Goal: Task Accomplishment & Management: Use online tool/utility

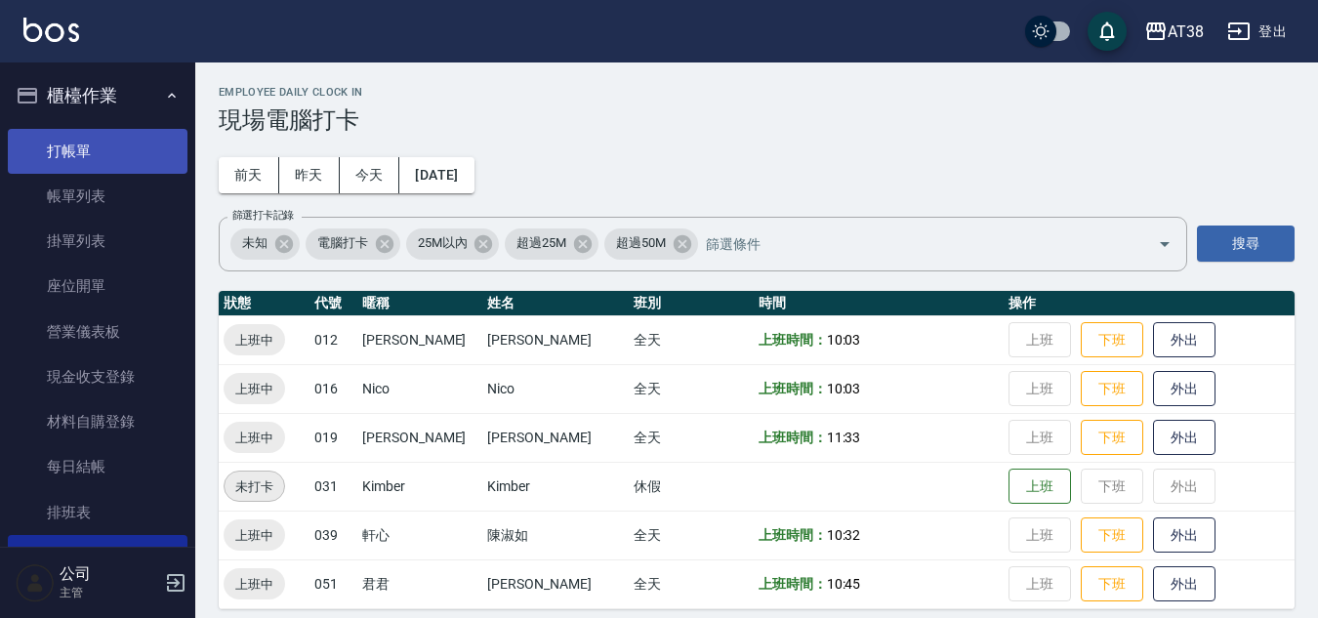
click at [75, 150] on link "打帳單" at bounding box center [98, 151] width 180 height 45
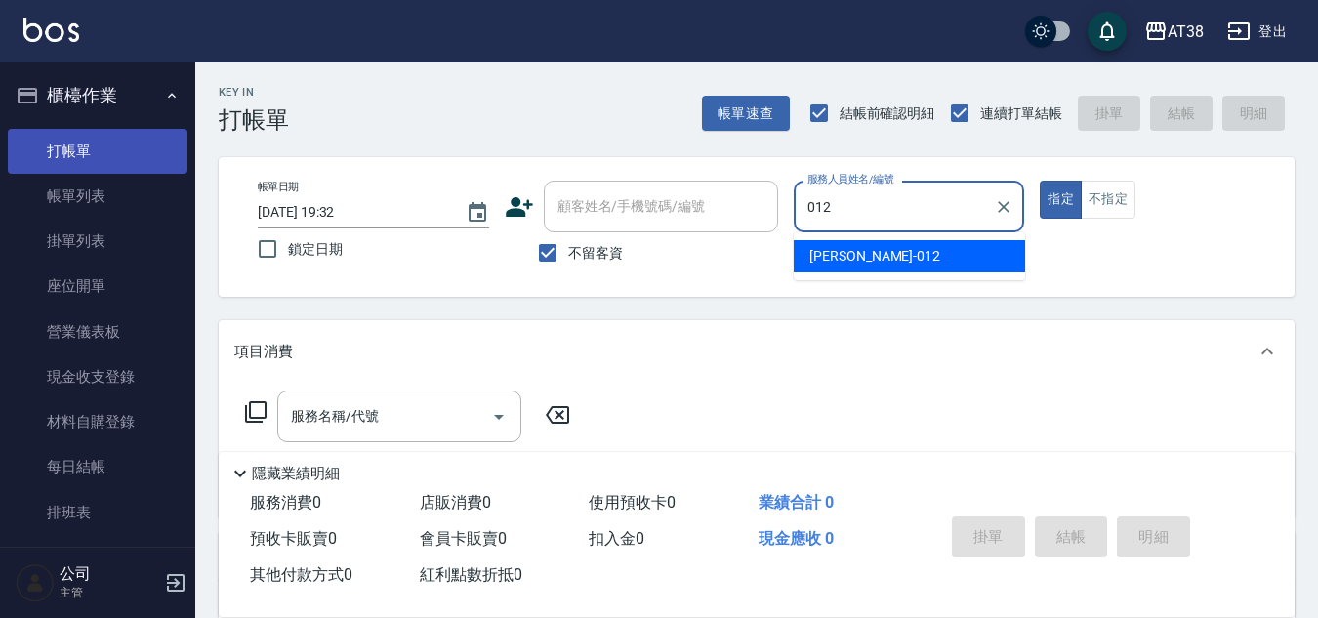
type input "Amy-012"
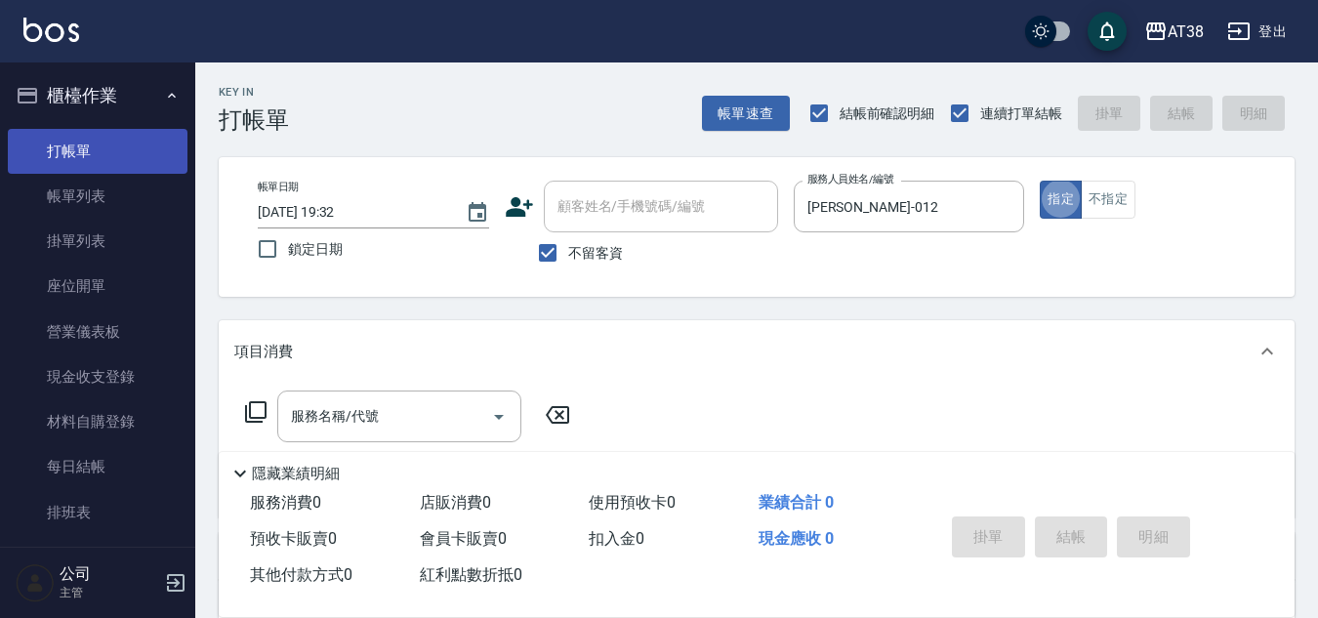
type button "true"
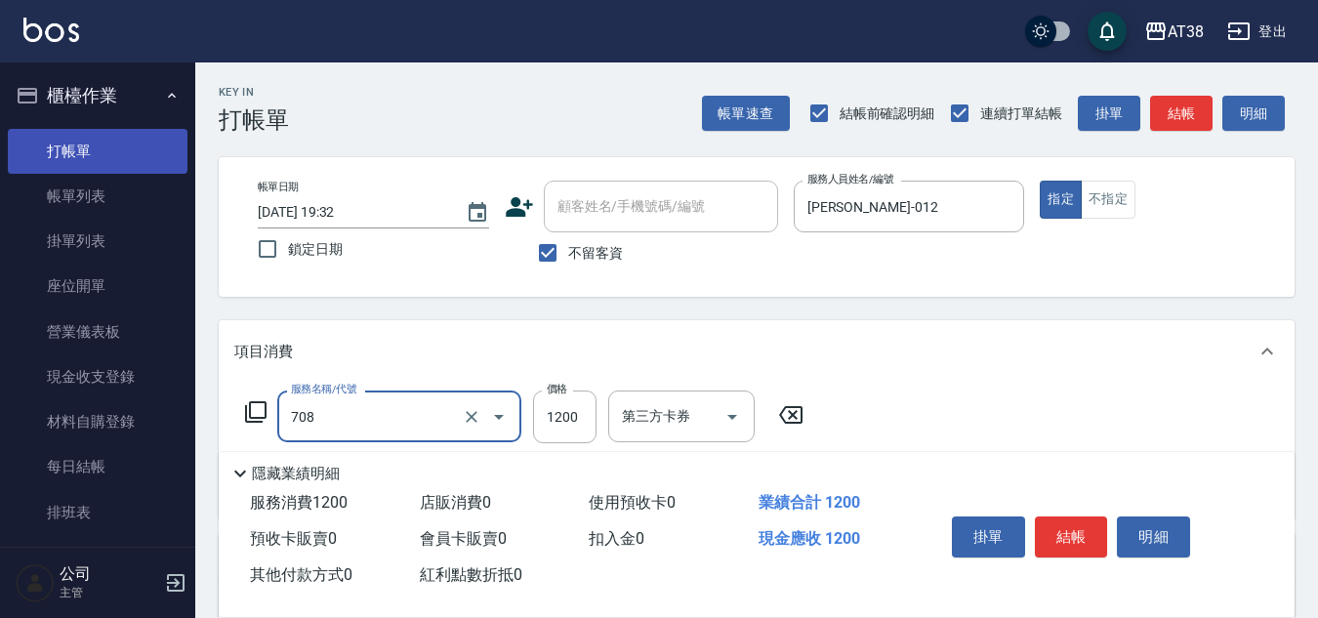
type input "哥德三劑護髮(708)"
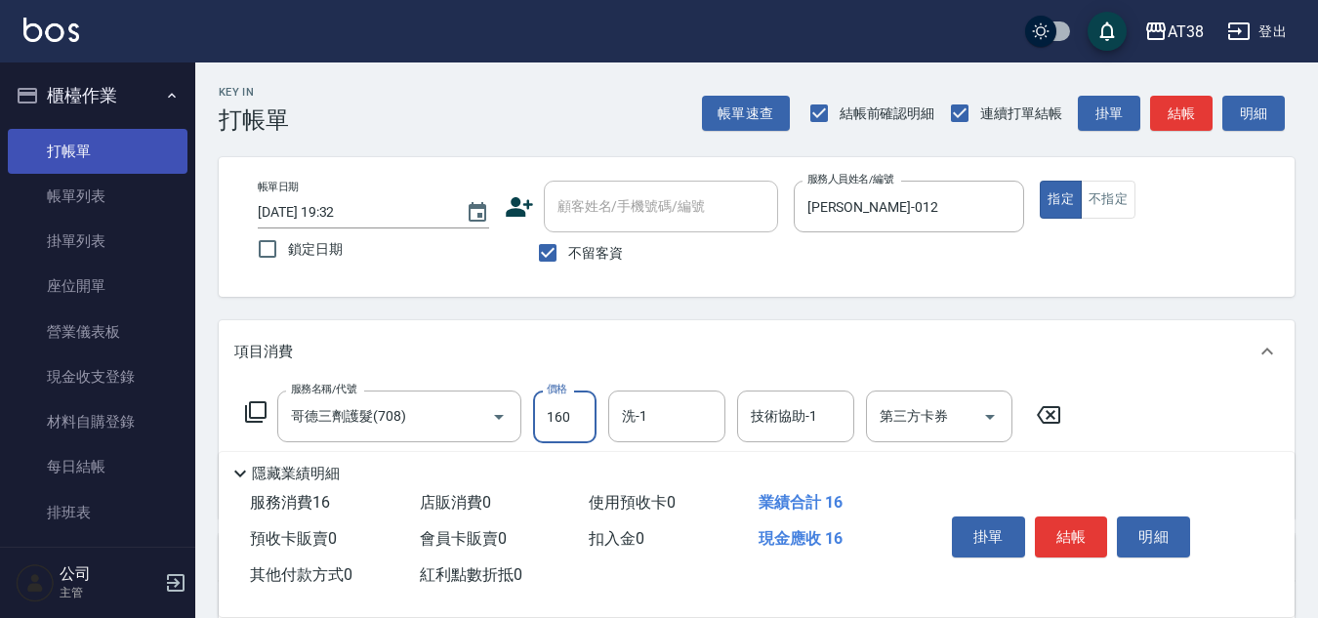
type input "1600"
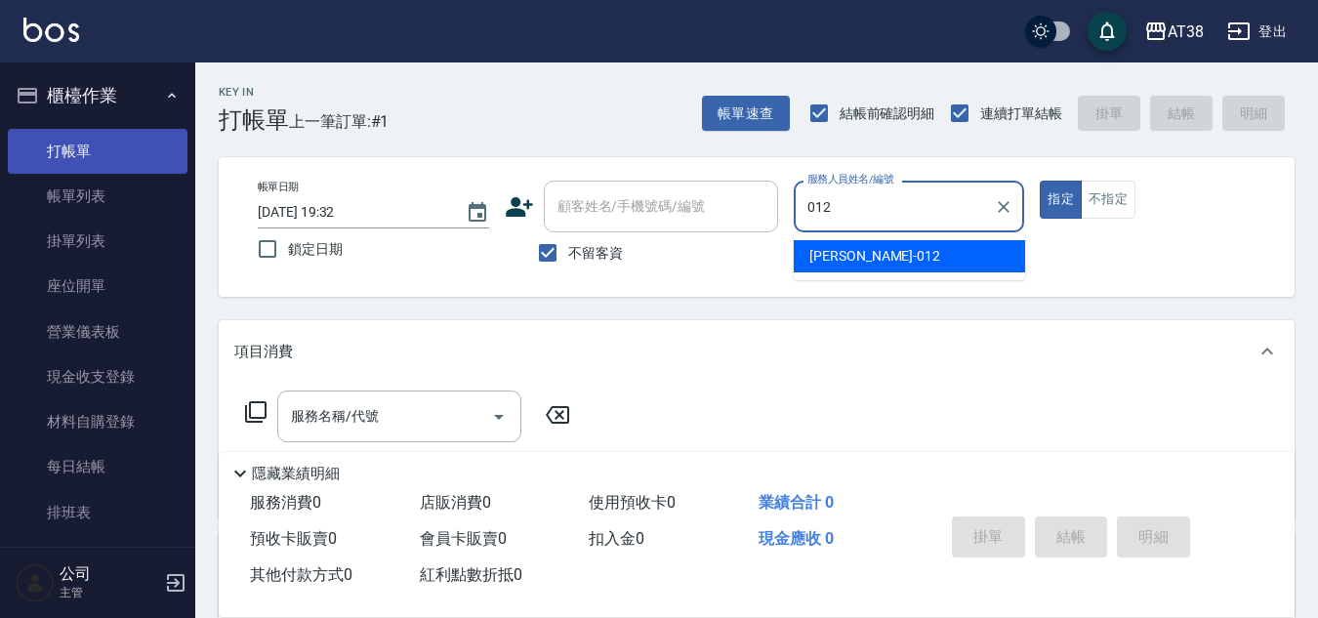
type input "Amy-012"
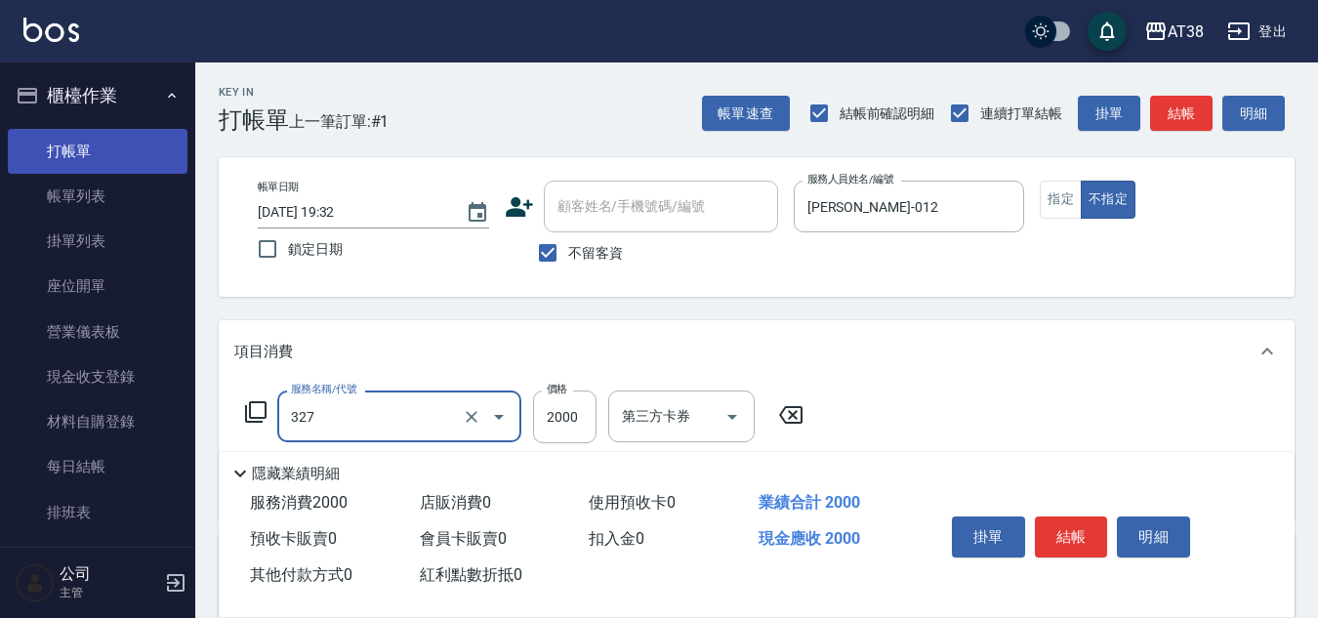
type input "溫塑燙(327)"
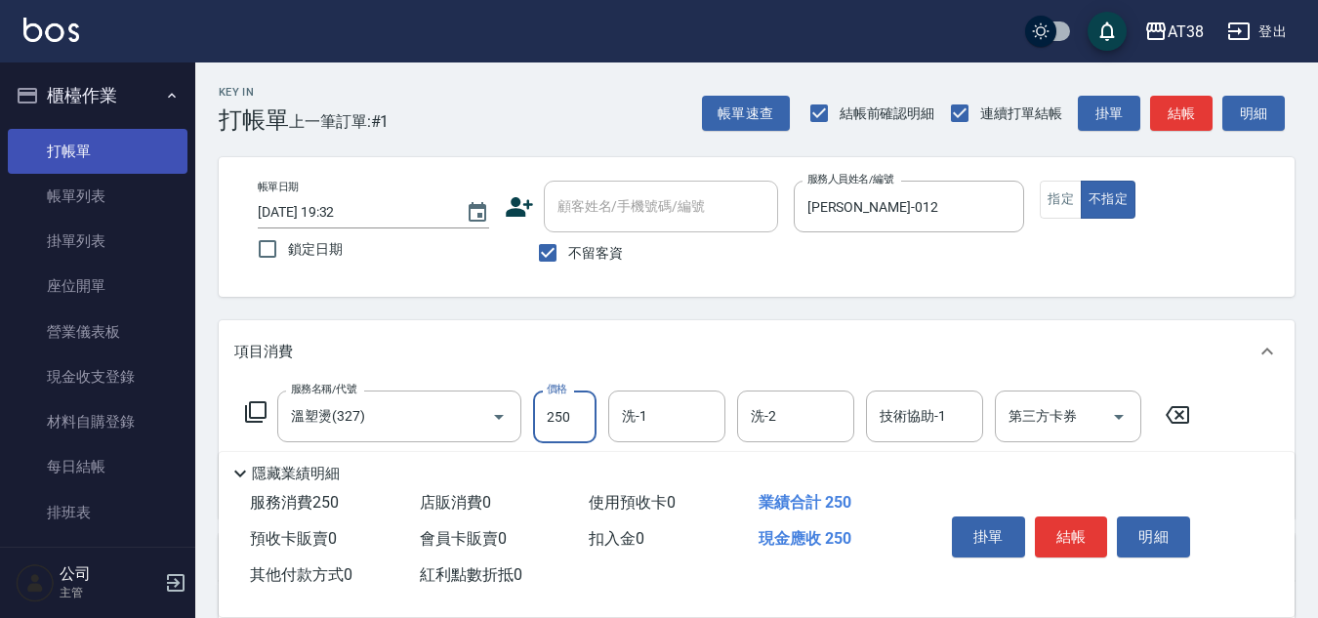
type input "2500"
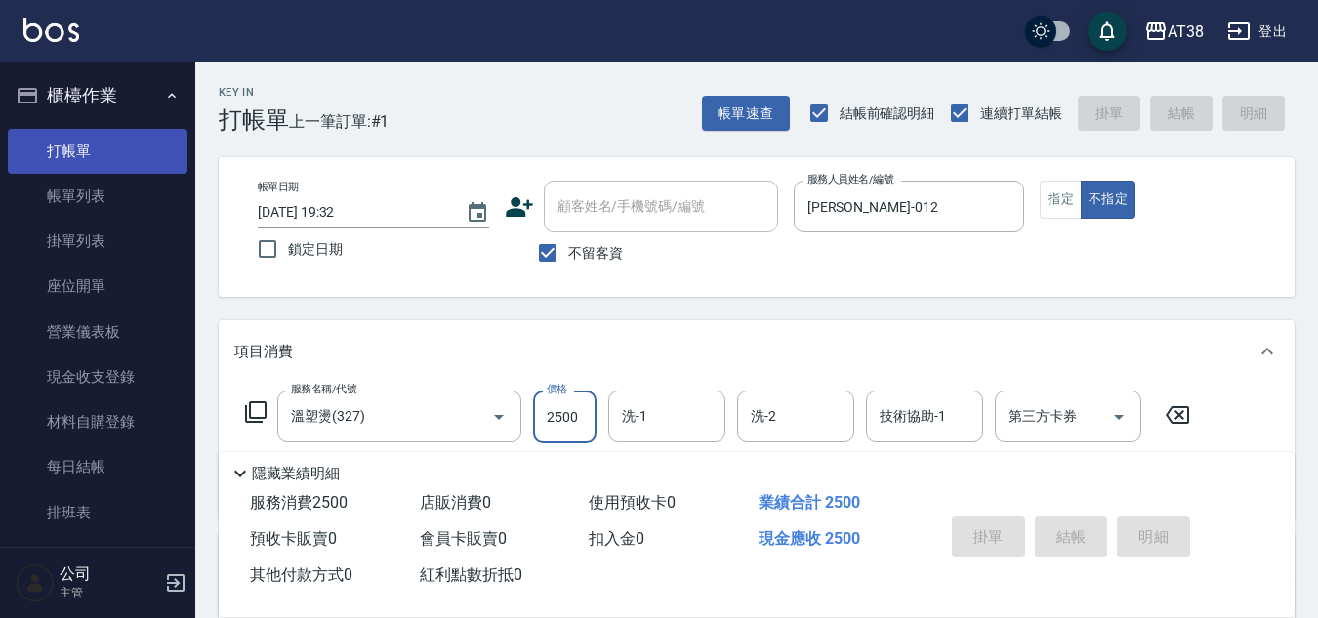
type input "2025/08/21 19:33"
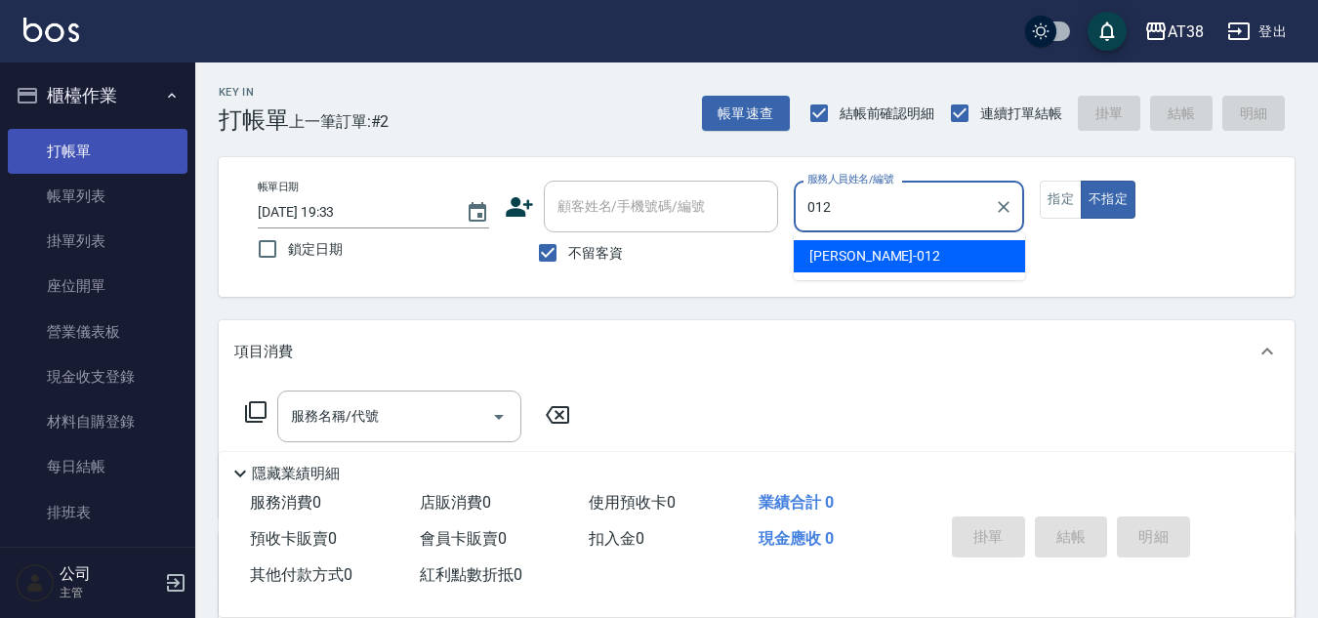
type input "Amy-012"
type button "false"
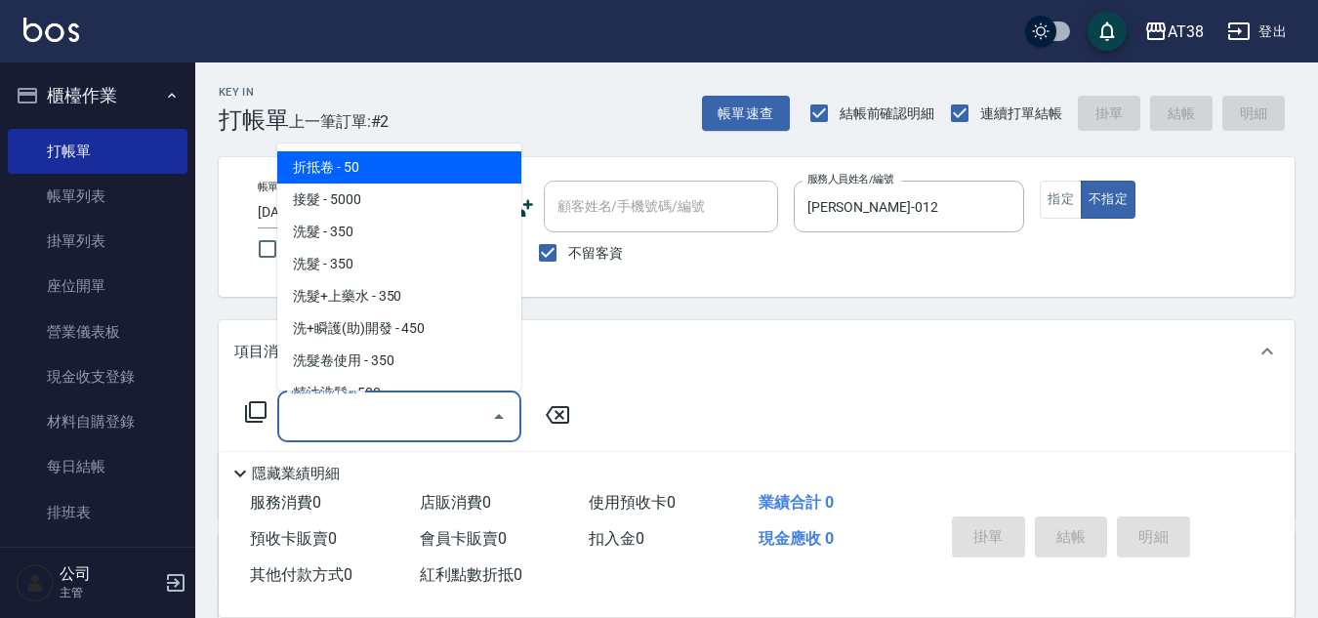
click at [339, 410] on div "服務名稱/代號 服務名稱/代號" at bounding box center [399, 417] width 244 height 52
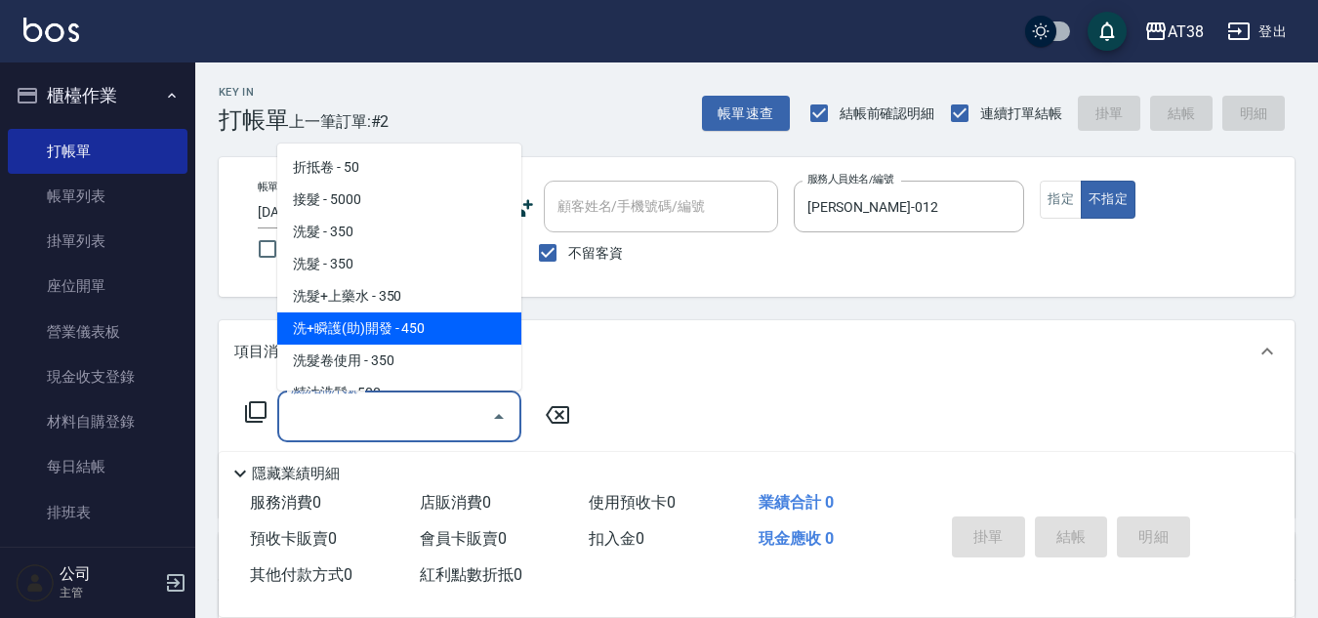
click at [245, 411] on icon at bounding box center [255, 411] width 21 height 21
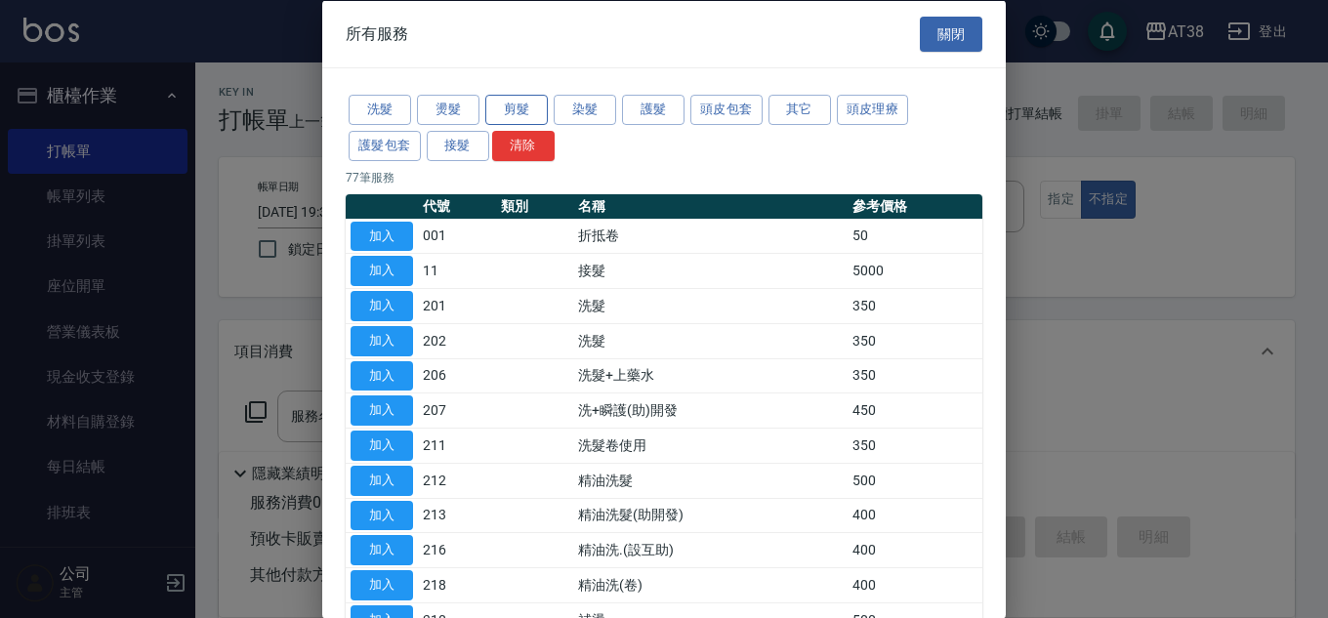
click at [533, 104] on button "剪髮" at bounding box center [516, 110] width 62 height 30
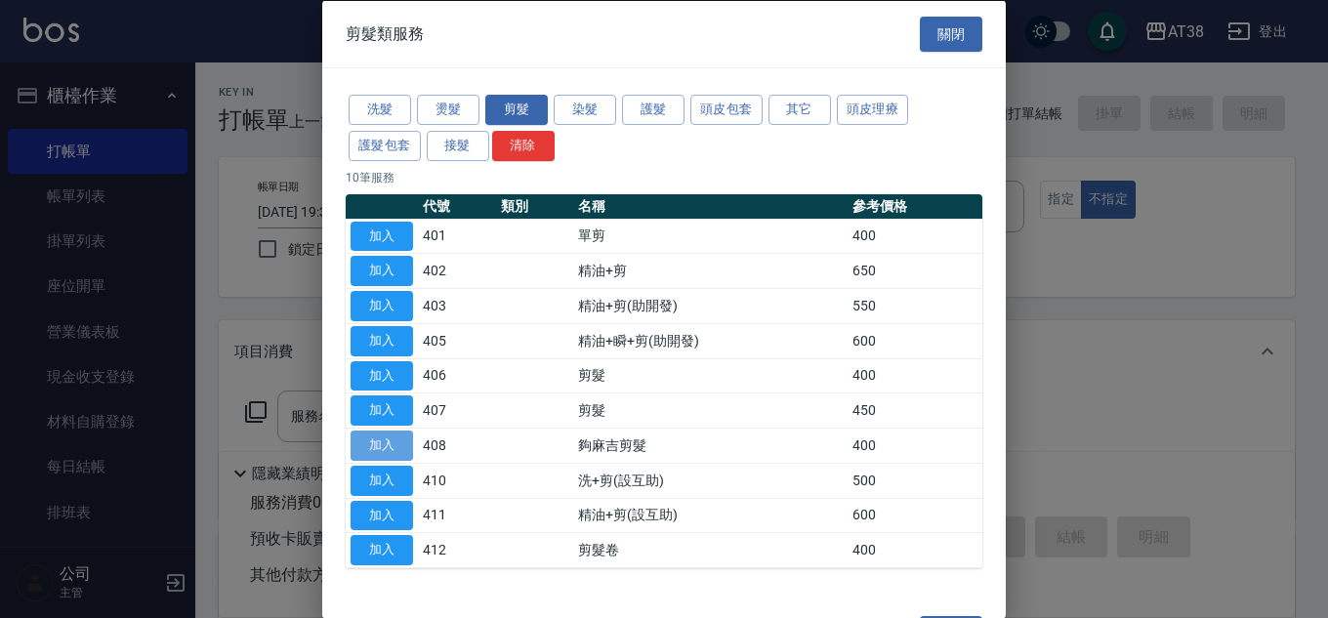
click at [373, 445] on button "加入" at bounding box center [381, 446] width 62 height 30
type input "夠麻吉剪髮(408)"
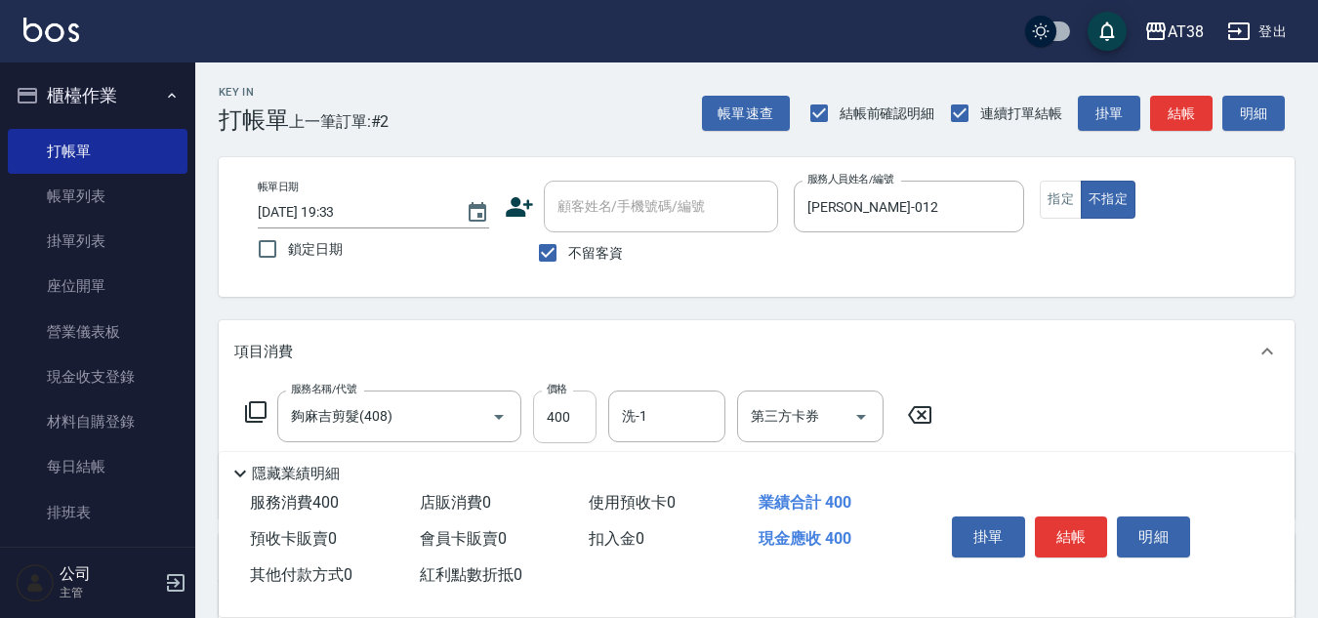
click at [580, 432] on input "400" at bounding box center [564, 417] width 63 height 53
type input "359"
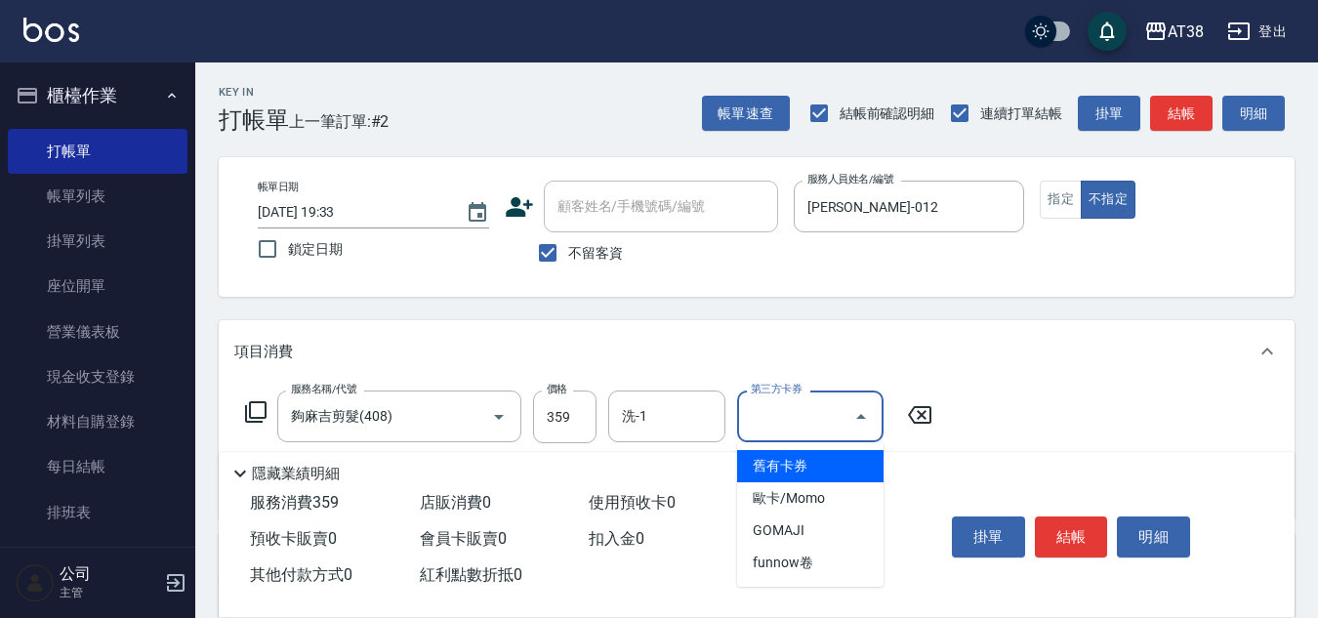
click at [818, 430] on input "第三方卡券" at bounding box center [796, 416] width 100 height 34
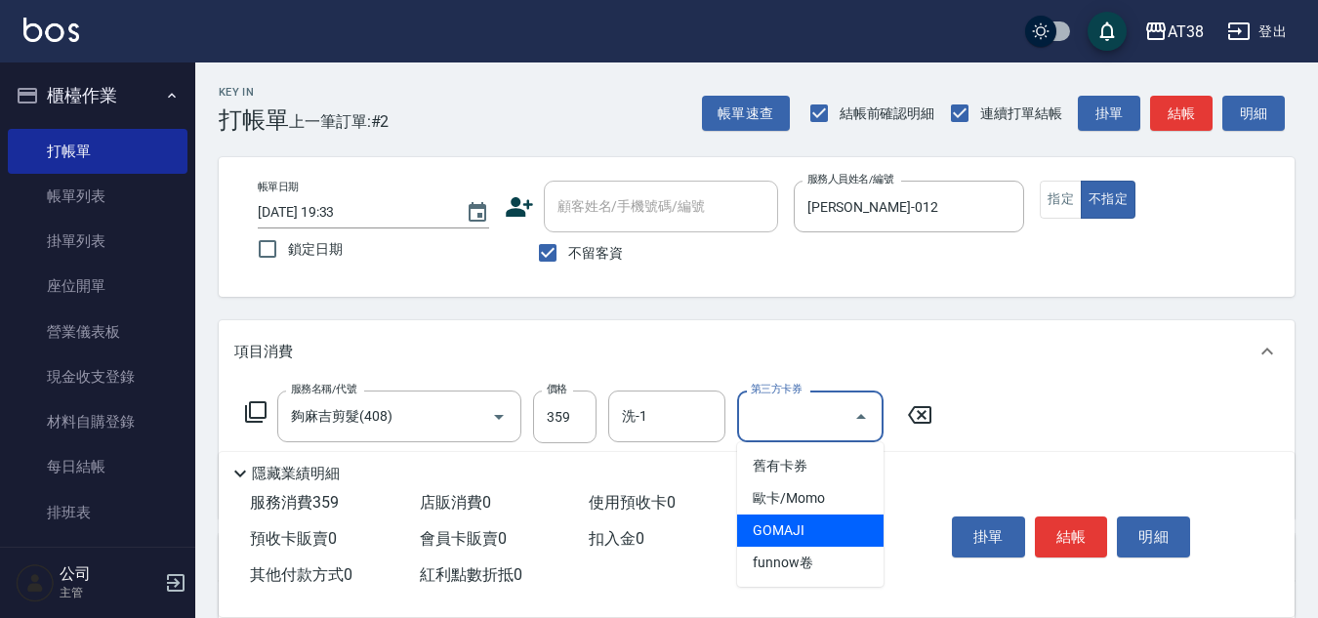
click at [795, 534] on span "GOMAJI" at bounding box center [810, 530] width 146 height 32
type input "GOMAJI"
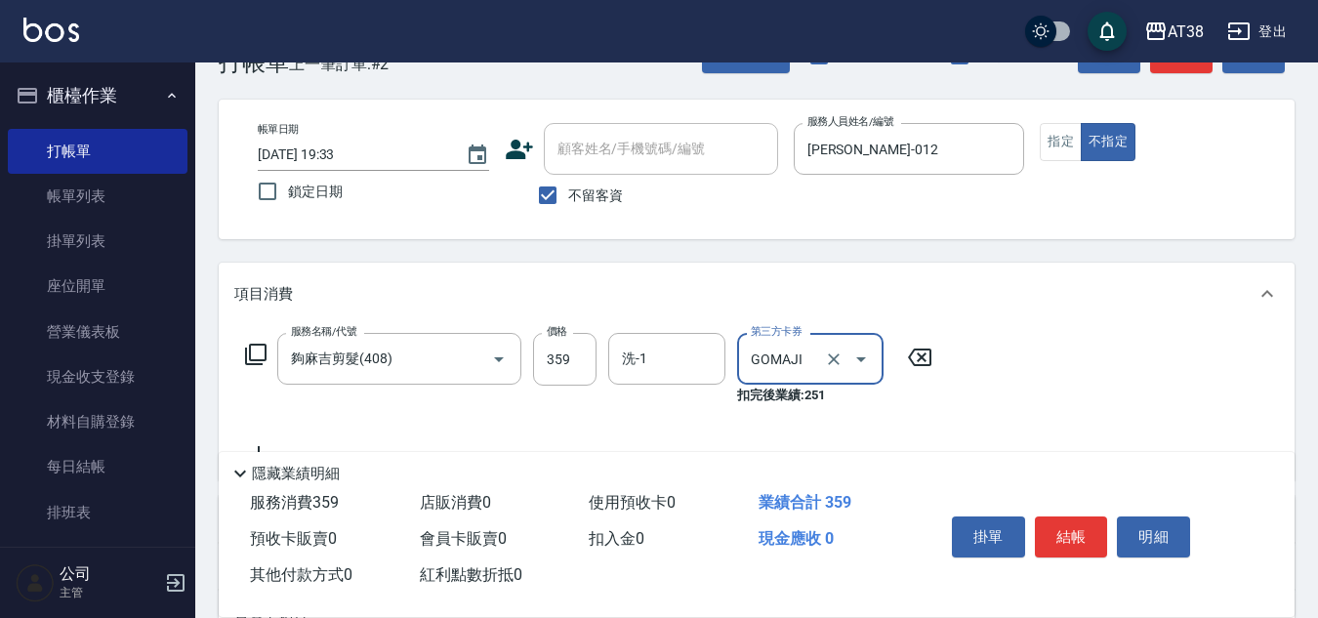
scroll to position [98, 0]
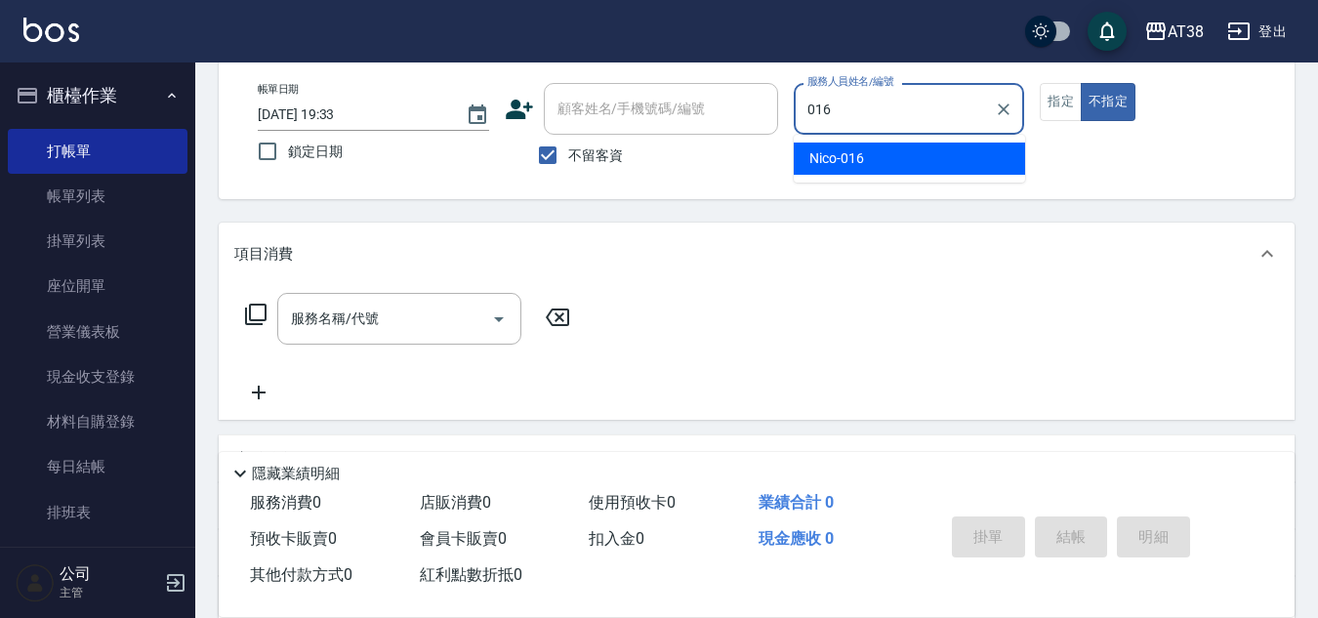
type input "Nico-016"
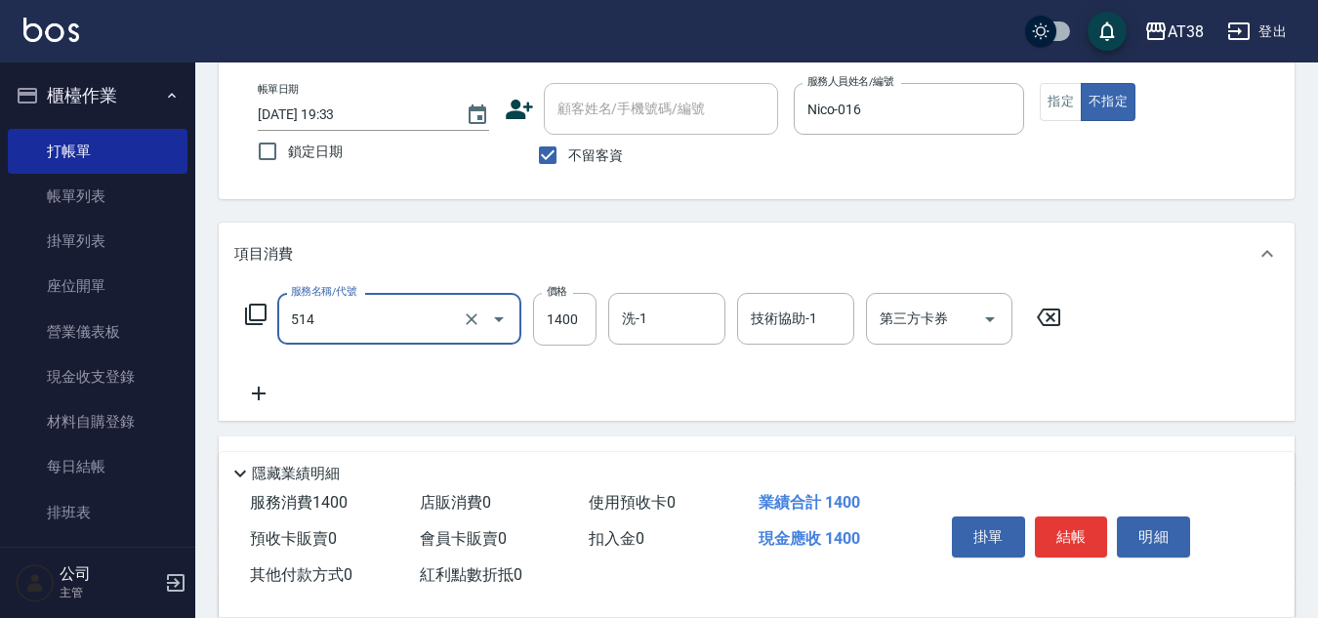
type input "染髮(長)(514)"
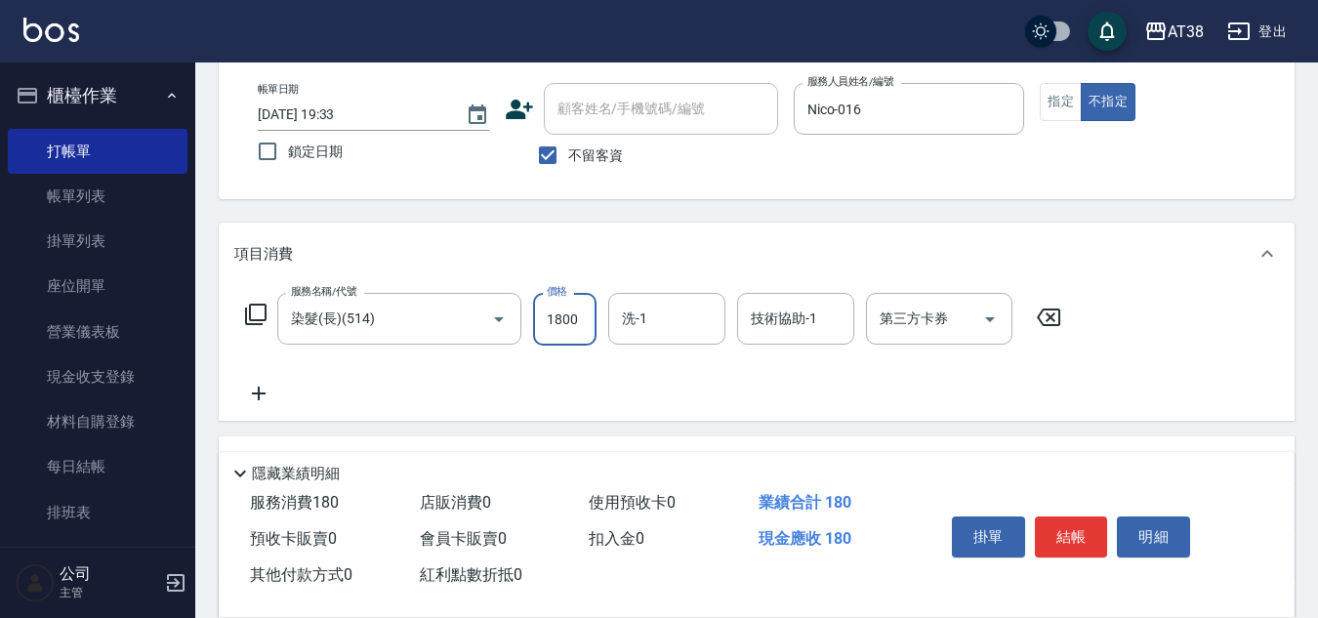
type input "1800"
click at [1060, 114] on button "指定" at bounding box center [1061, 102] width 42 height 38
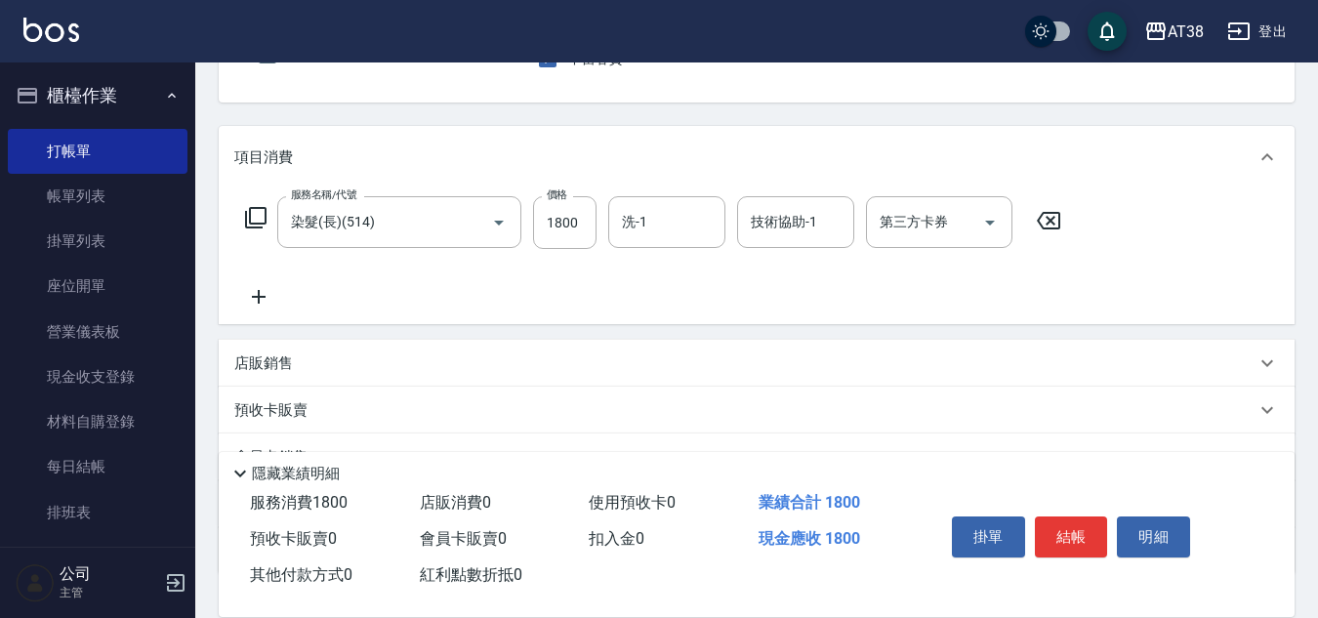
scroll to position [338, 0]
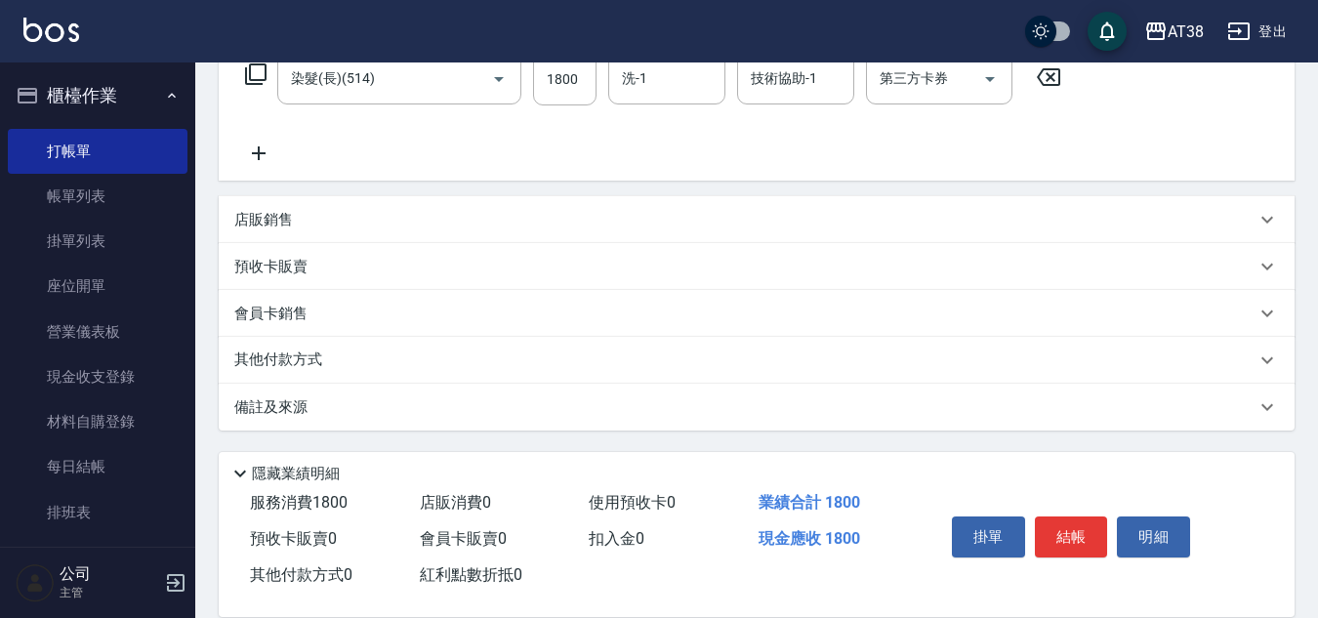
click at [261, 226] on p "店販銷售" at bounding box center [263, 220] width 59 height 21
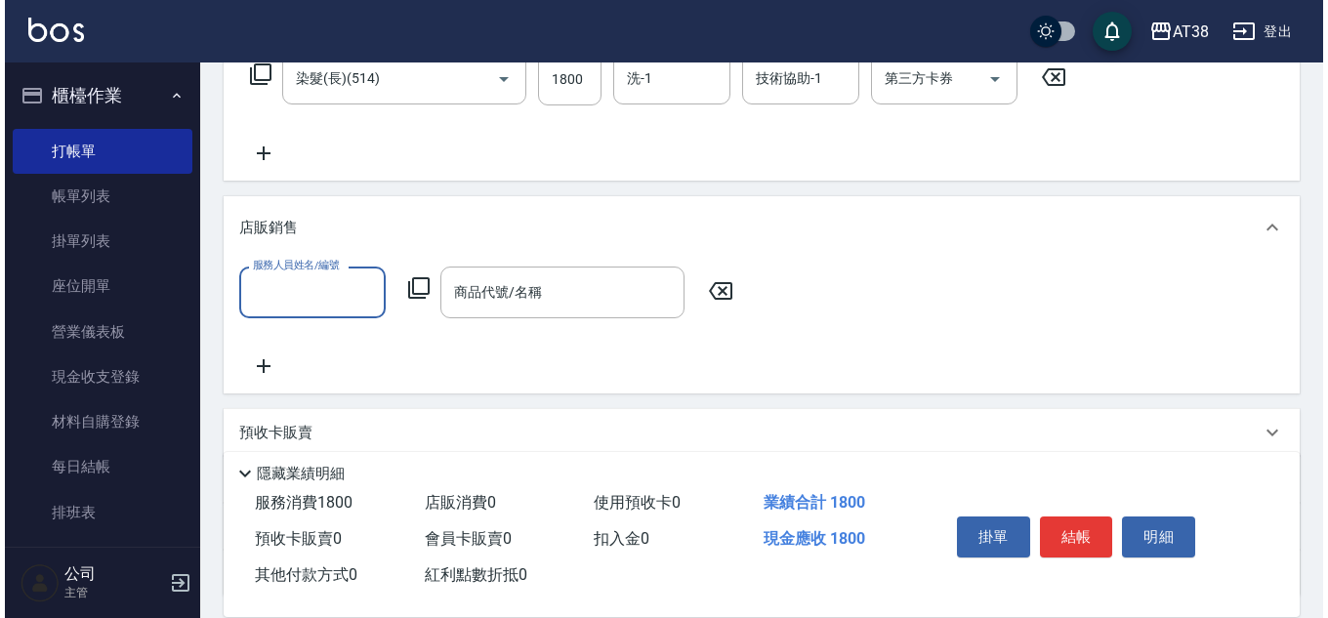
scroll to position [0, 0]
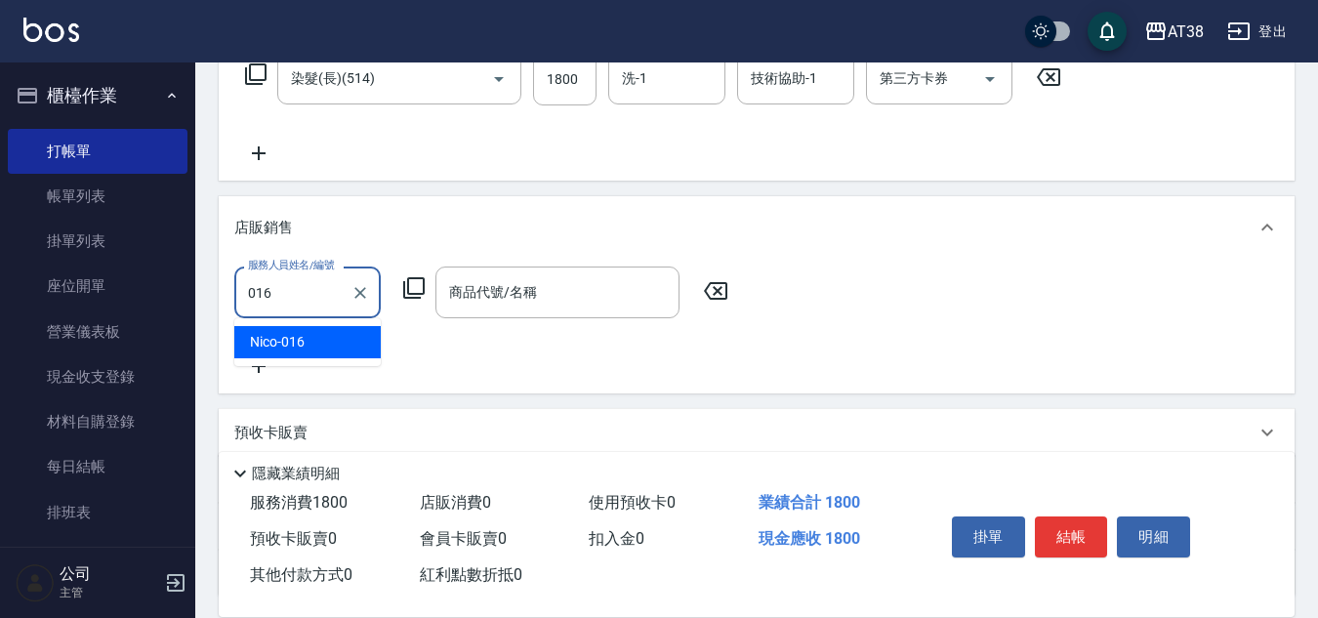
type input "Nico-016"
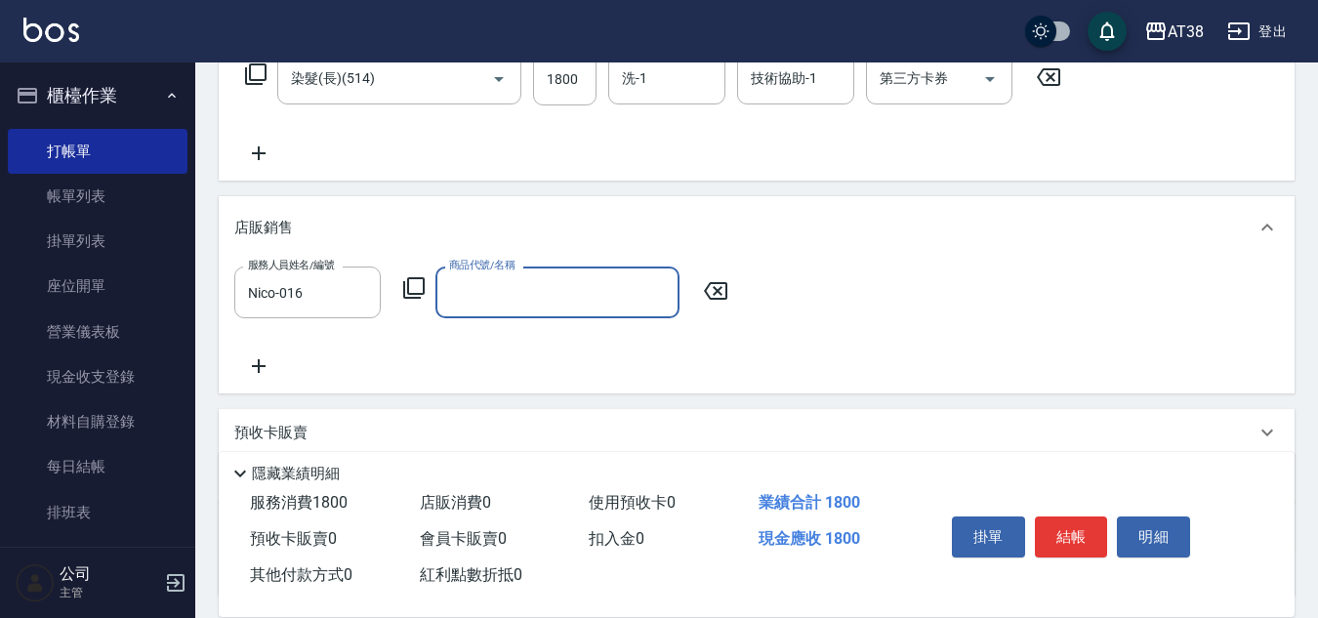
click at [413, 287] on icon at bounding box center [413, 287] width 23 height 23
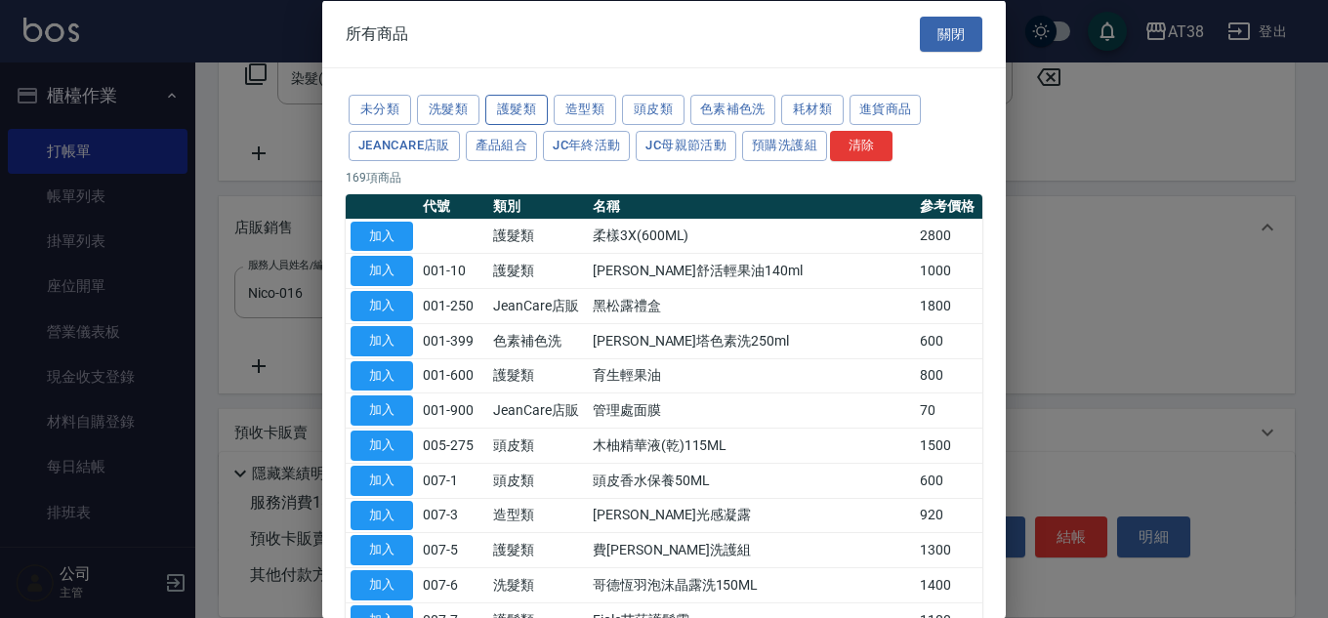
click at [519, 103] on button "護髮類" at bounding box center [516, 110] width 62 height 30
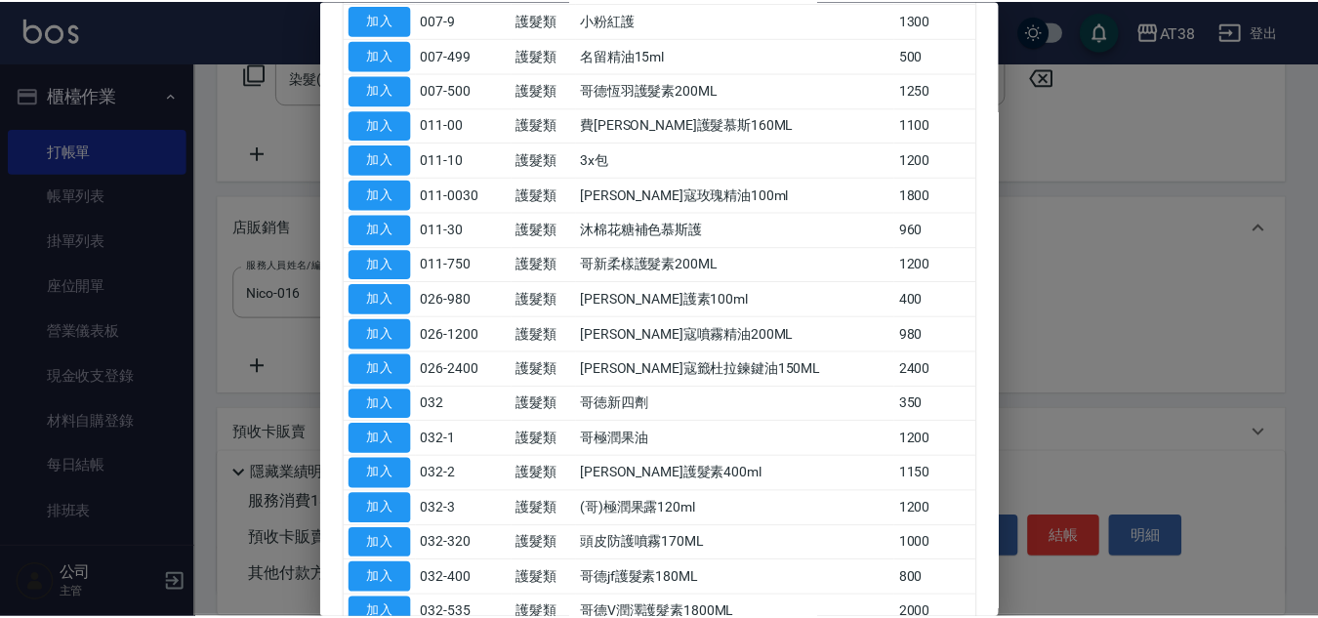
scroll to position [391, 0]
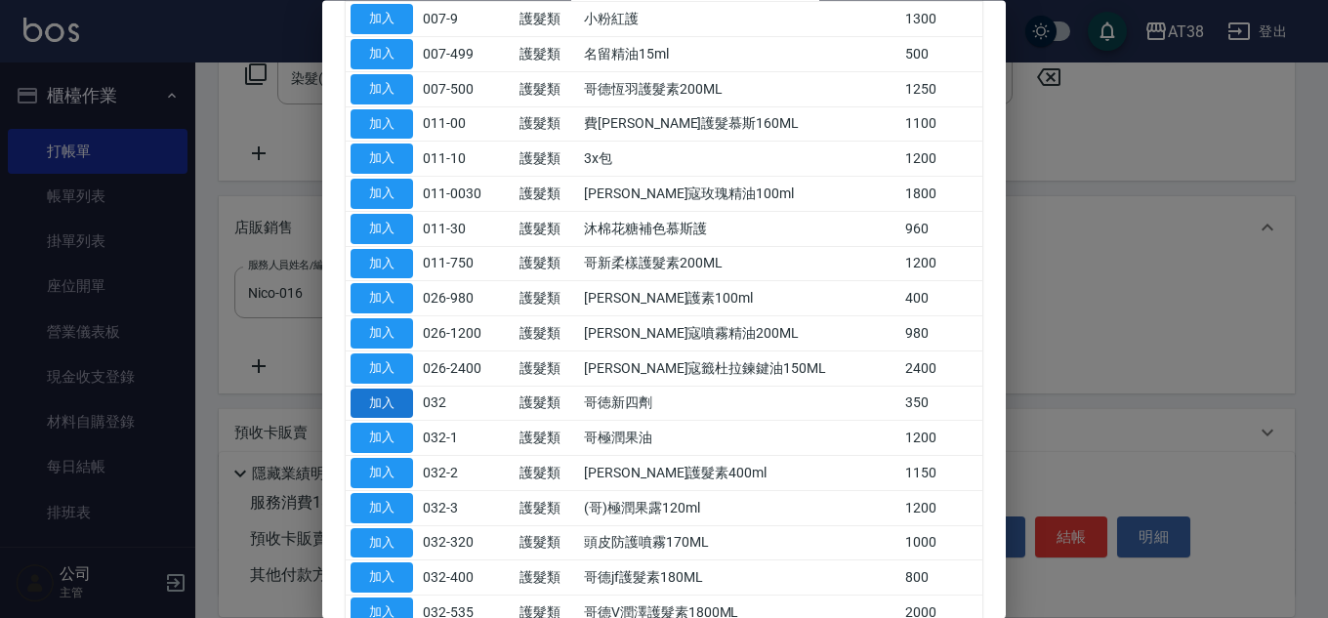
click at [379, 404] on button "加入" at bounding box center [381, 404] width 62 height 30
type input "哥徳新四劑"
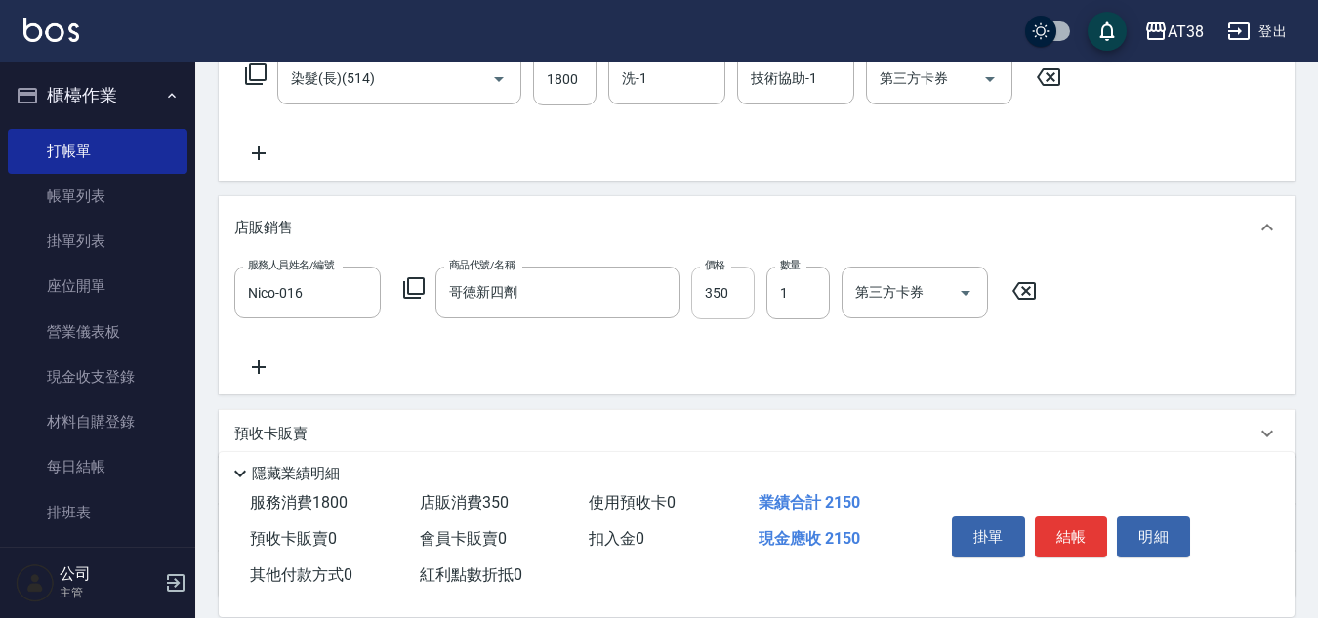
click at [727, 303] on input "350" at bounding box center [722, 293] width 63 height 53
type input "300"
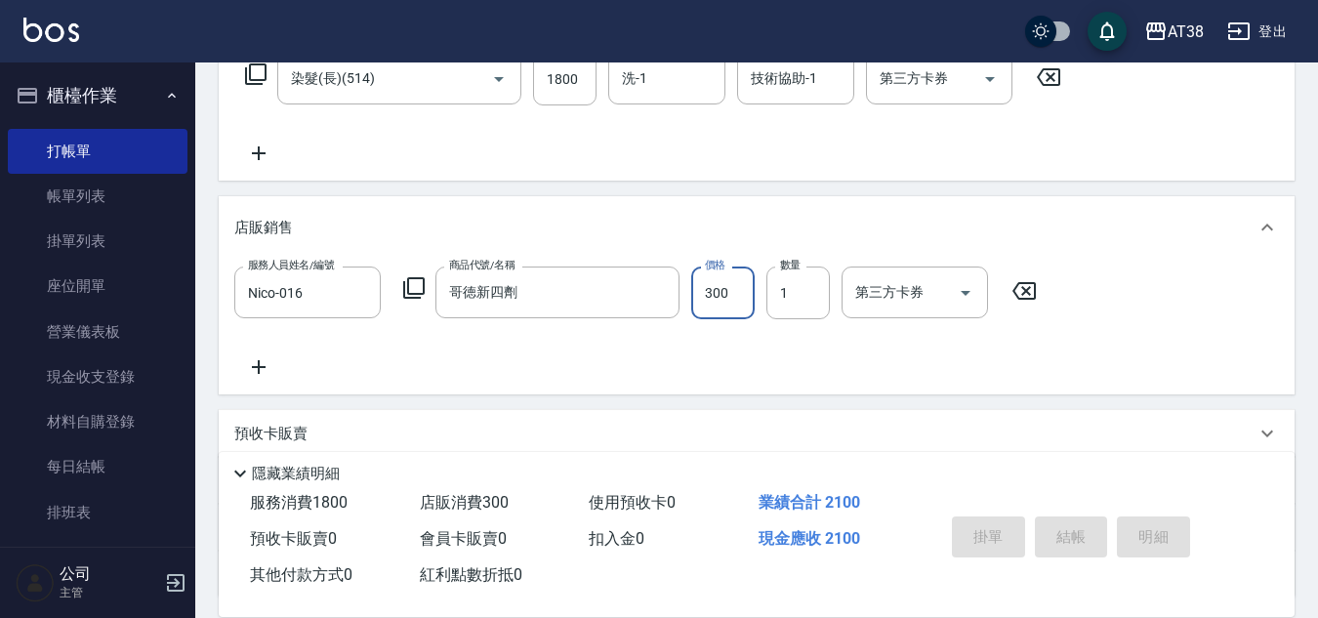
type input "[DATE] 19:34"
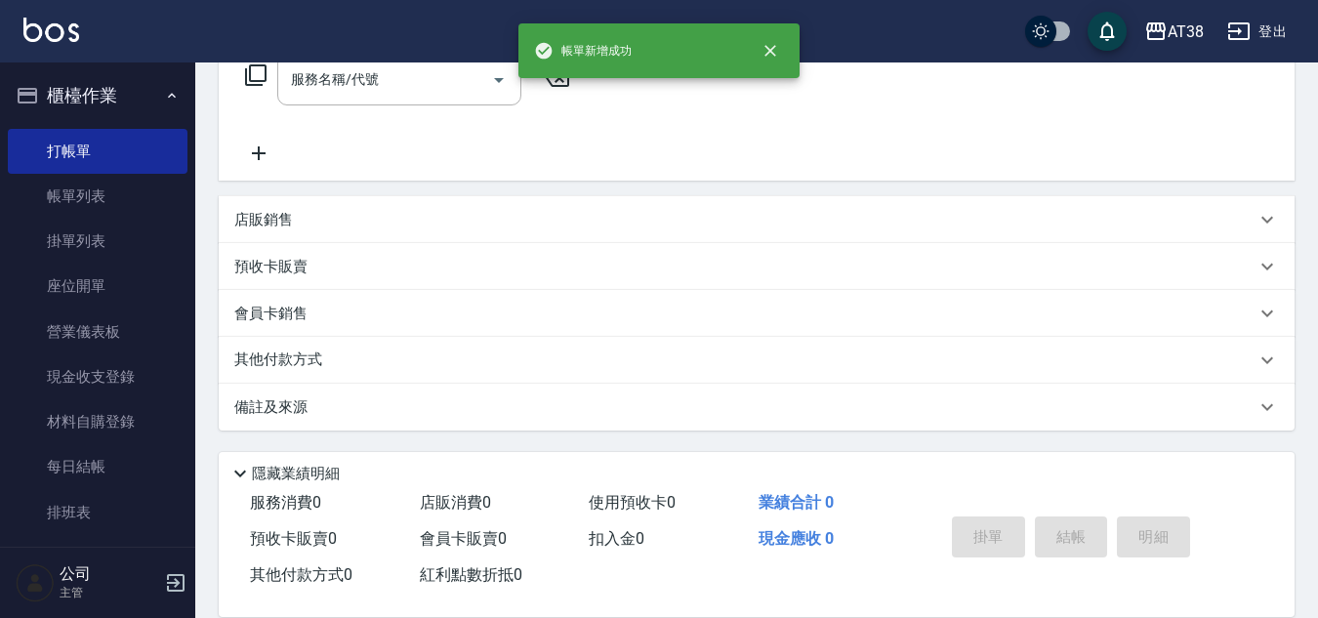
scroll to position [0, 0]
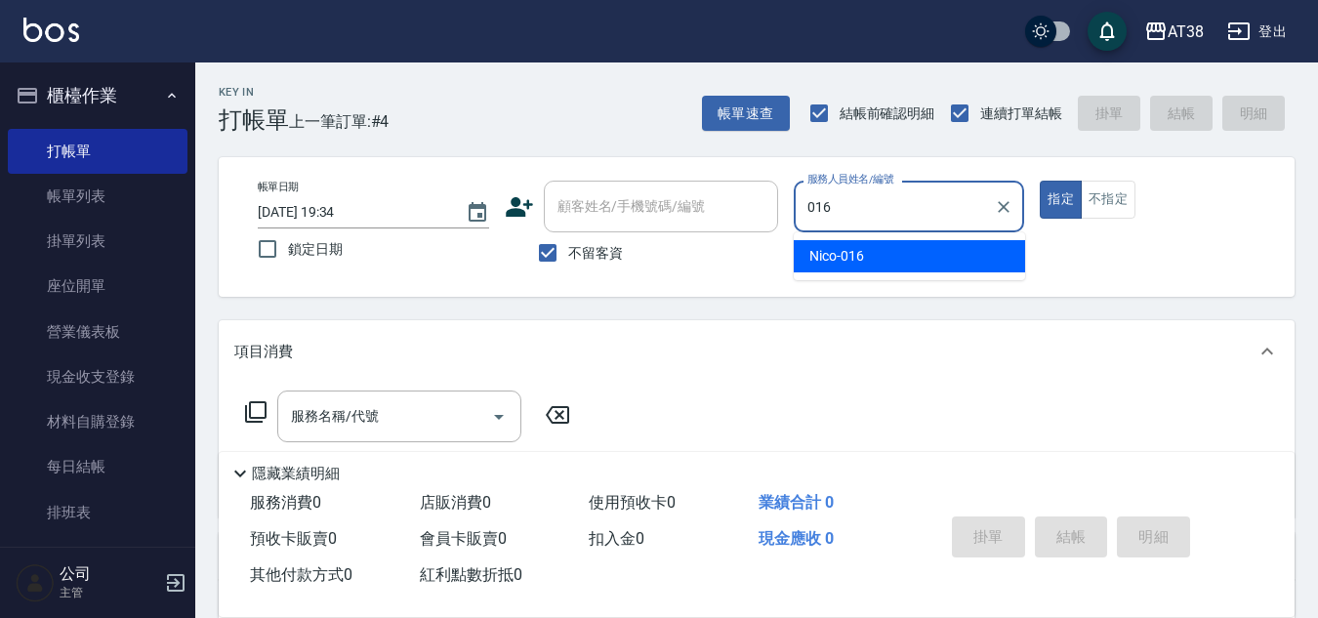
type input "Nico-016"
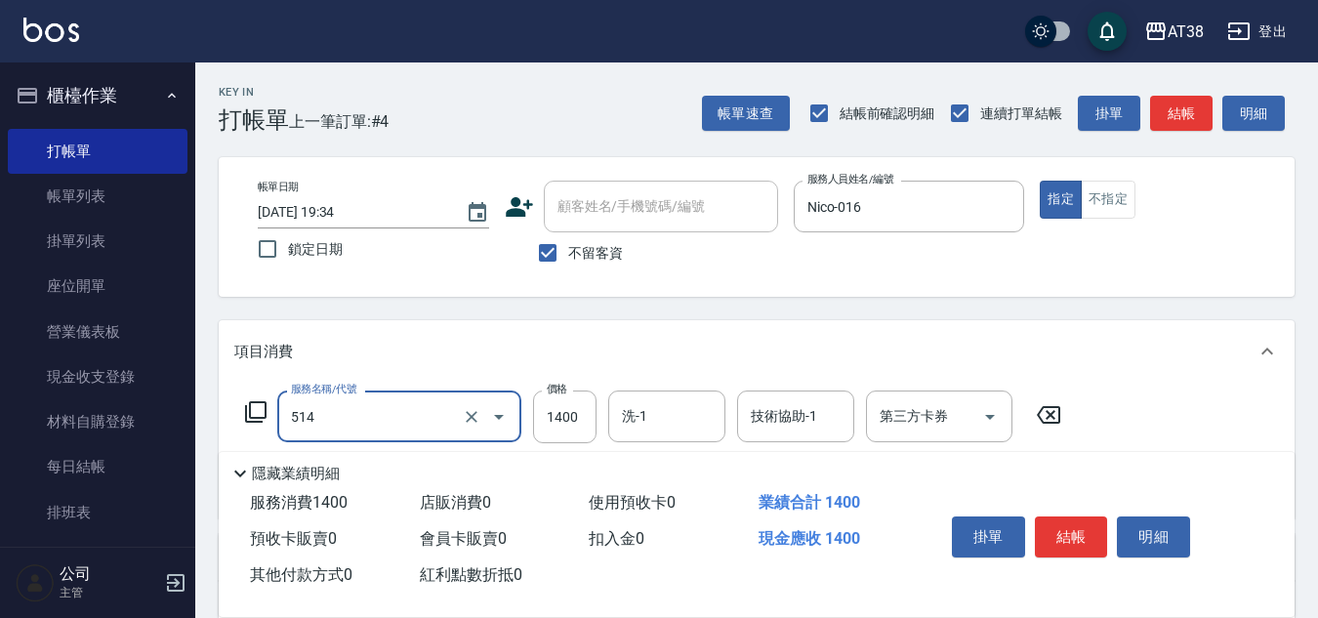
type input "染髮(長)(514)"
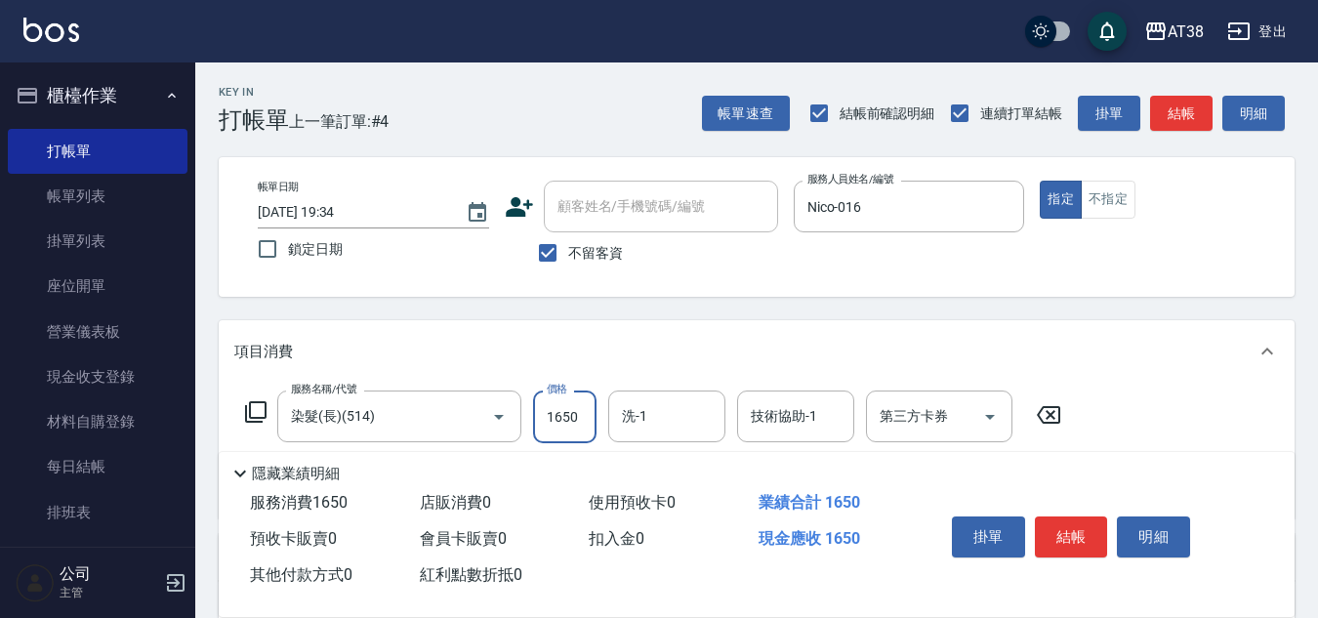
type input "1650"
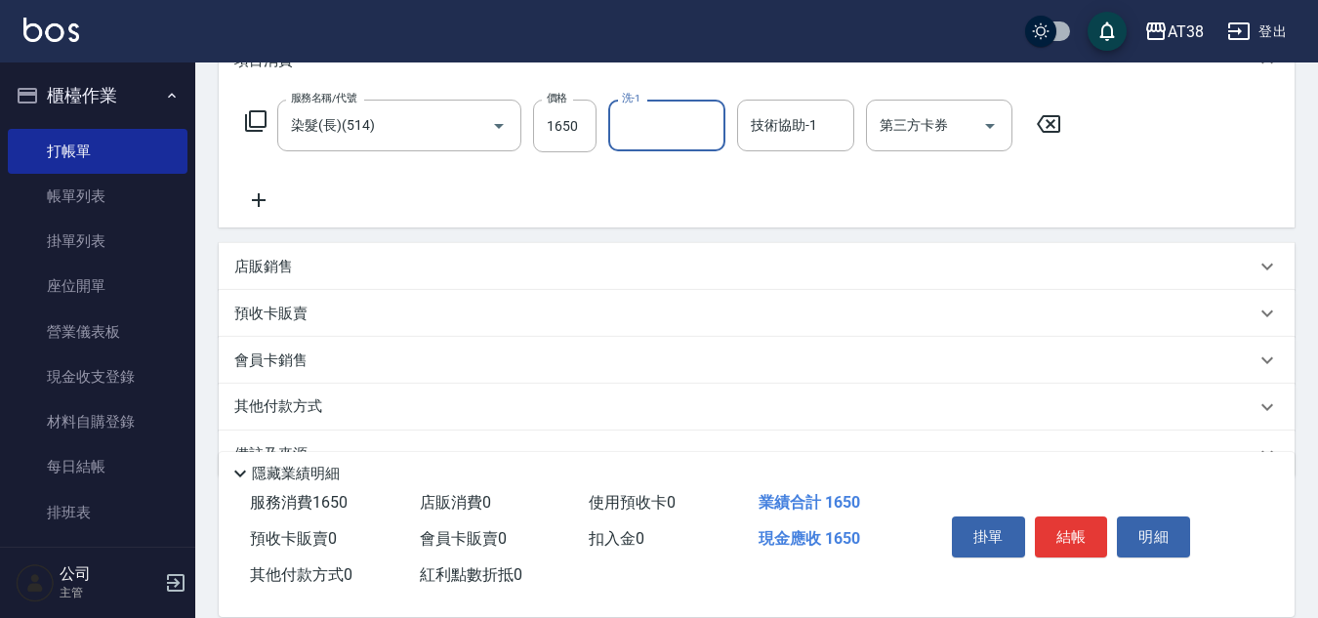
scroll to position [293, 0]
click at [274, 277] on div "店販銷售" at bounding box center [757, 264] width 1076 height 47
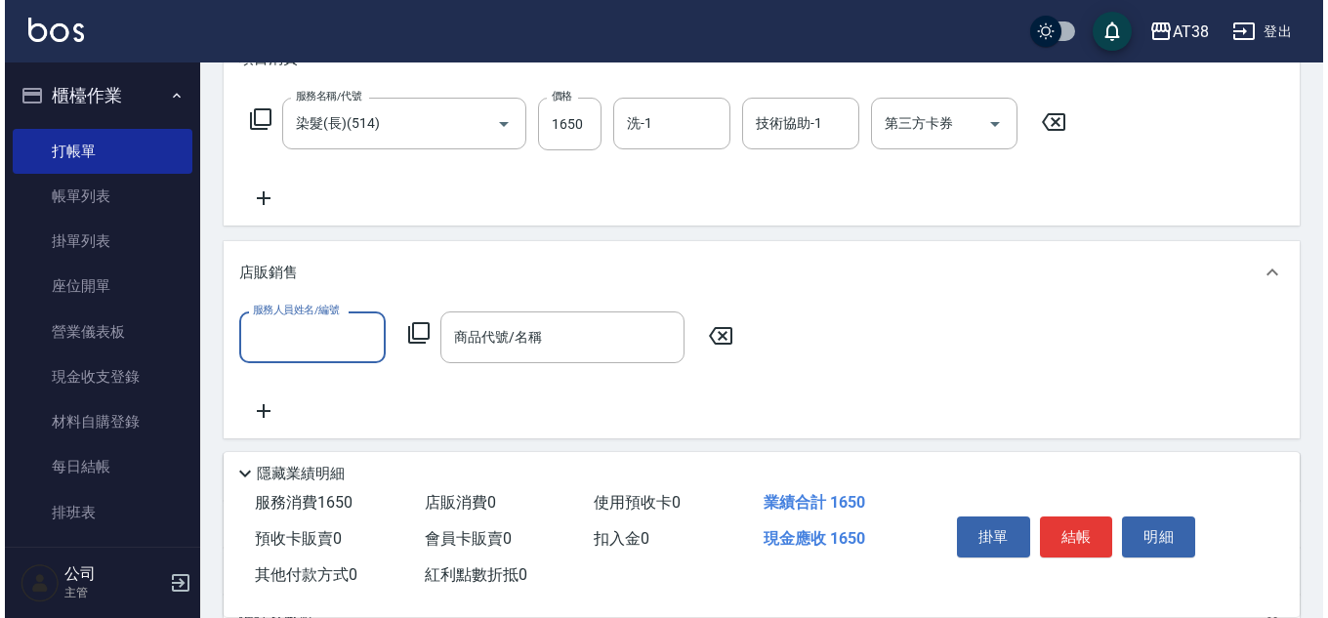
scroll to position [0, 0]
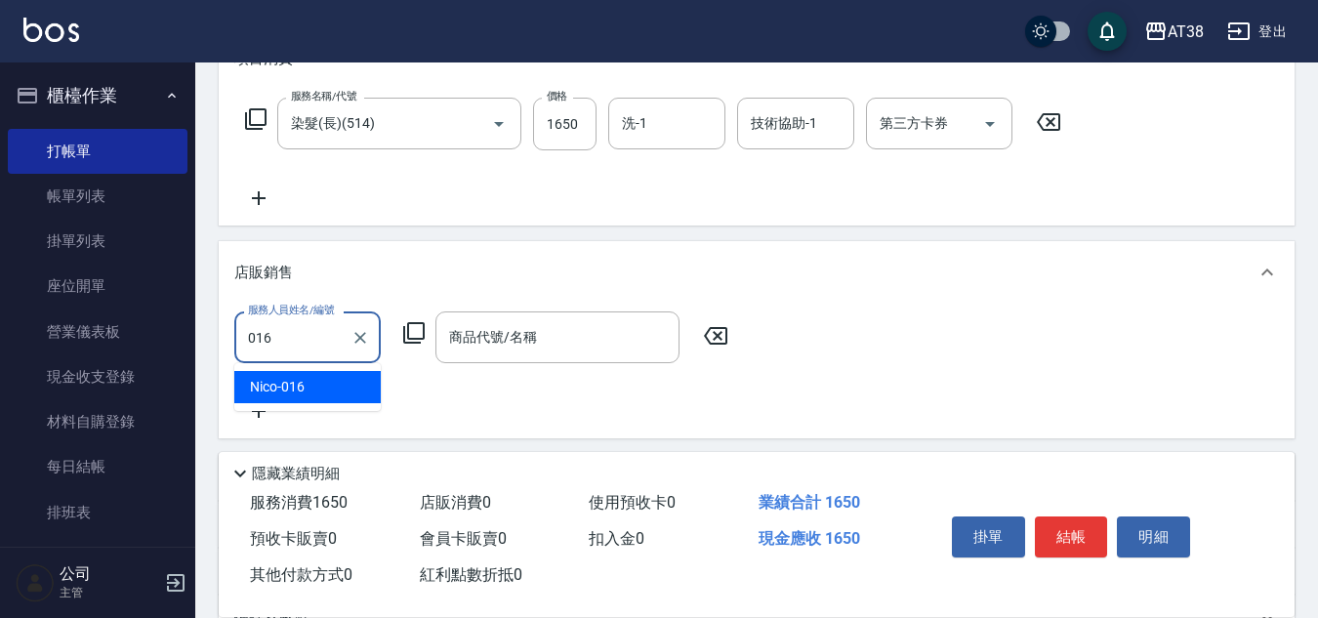
type input "Nico-016"
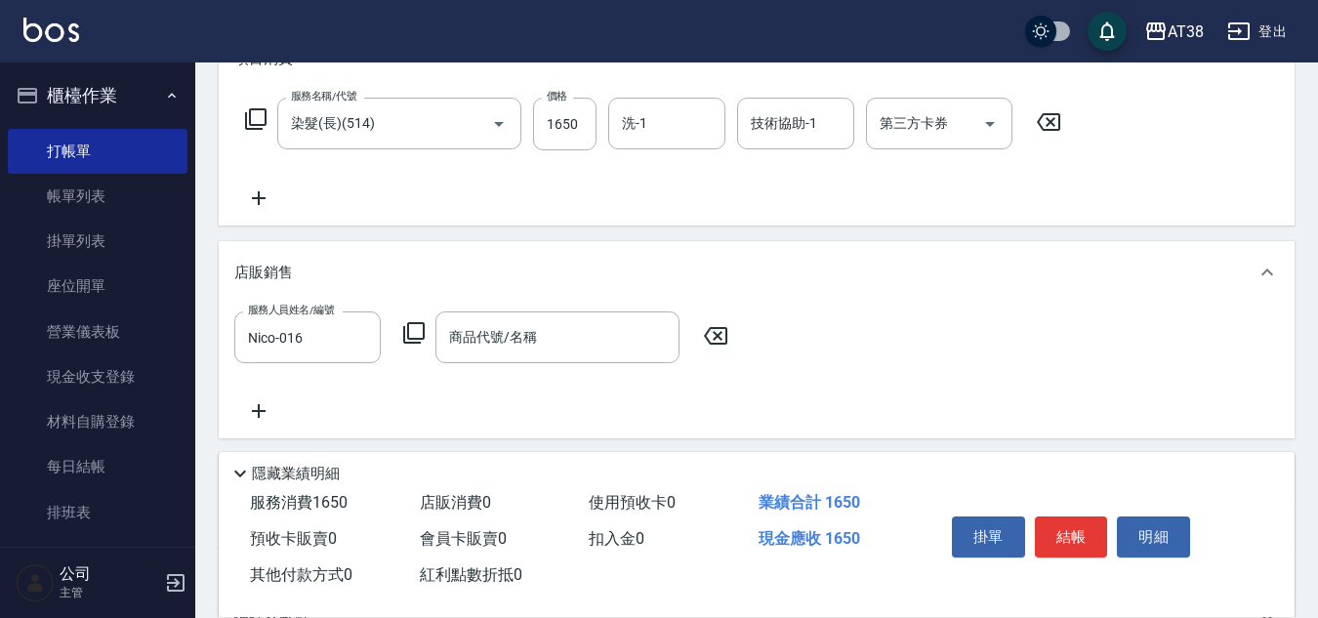
click at [408, 333] on icon at bounding box center [413, 332] width 21 height 21
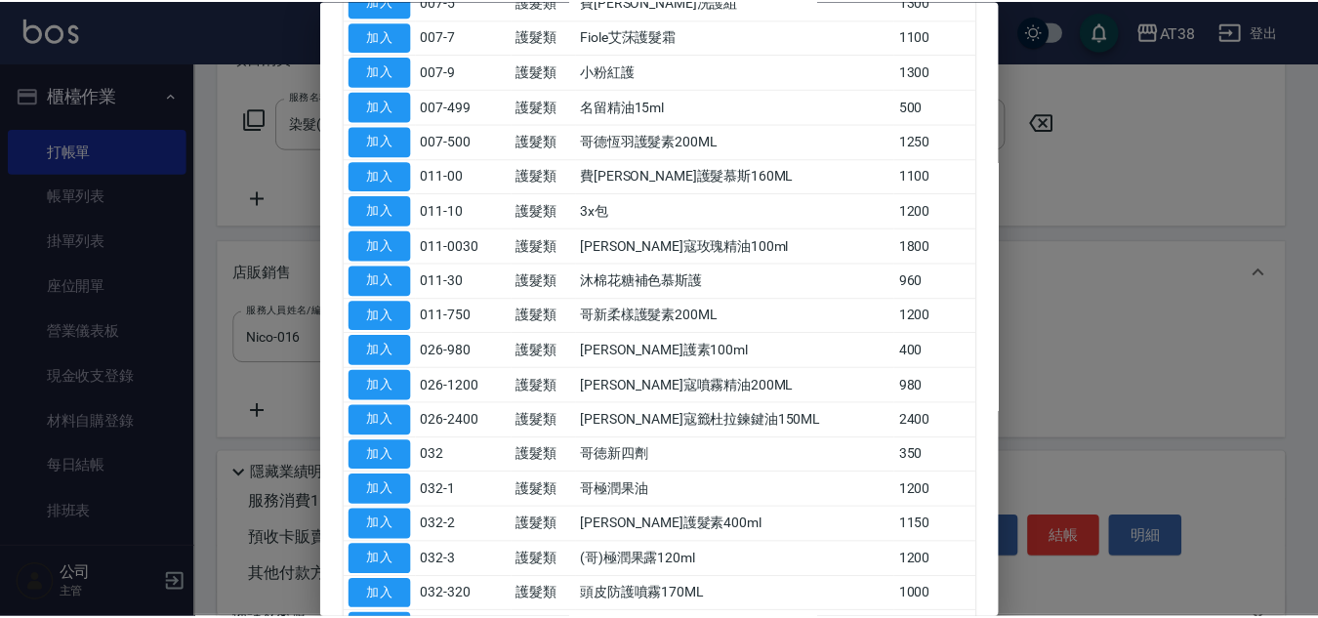
scroll to position [488, 0]
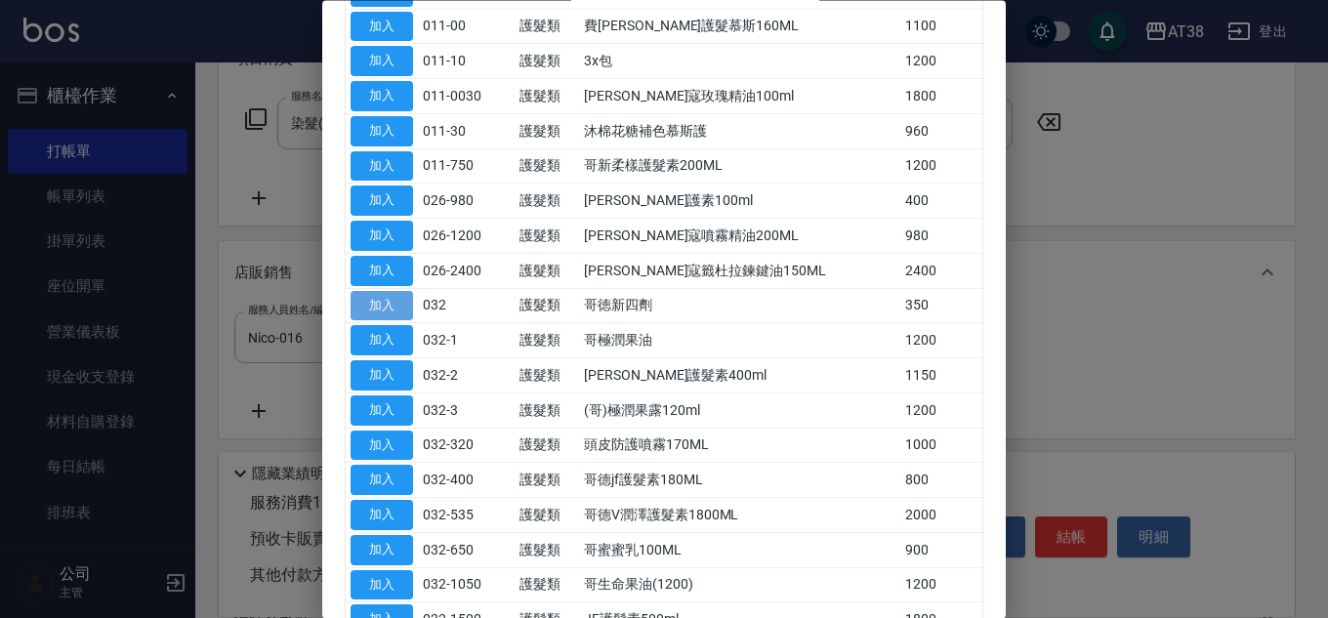
click at [390, 308] on button "加入" at bounding box center [381, 306] width 62 height 30
type input "哥徳新四劑"
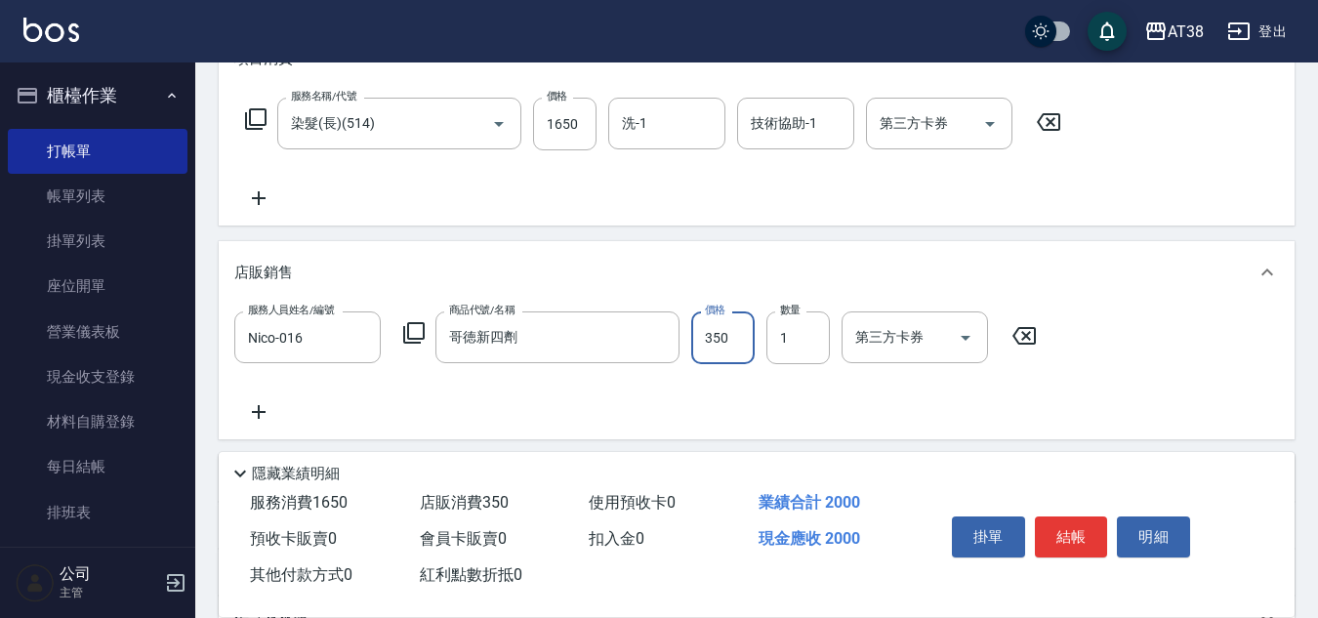
click at [703, 345] on input "350" at bounding box center [722, 337] width 63 height 53
type input "300"
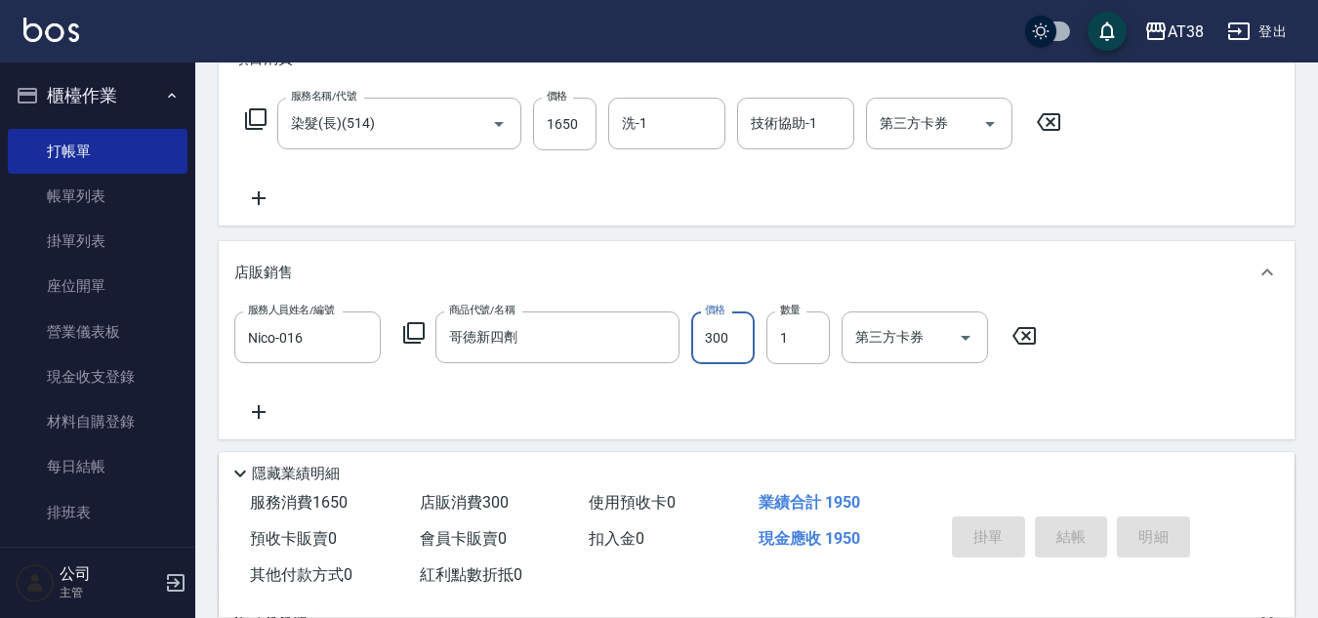
type input "2025/08/21 19:35"
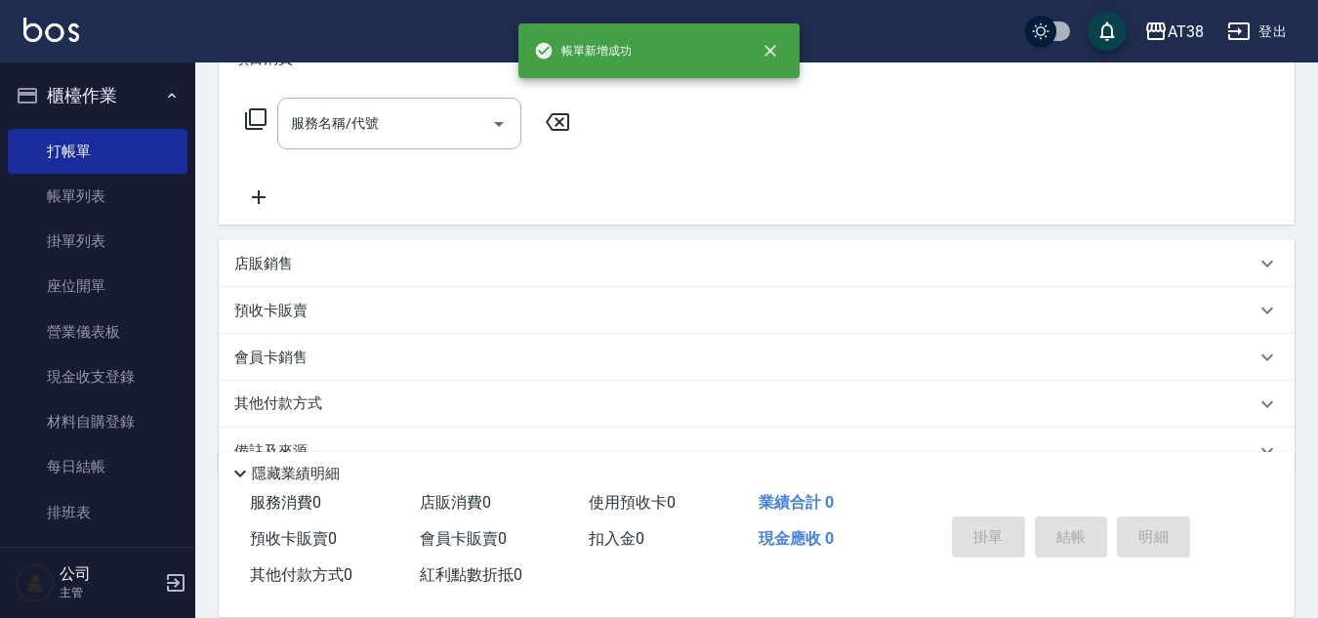
scroll to position [0, 0]
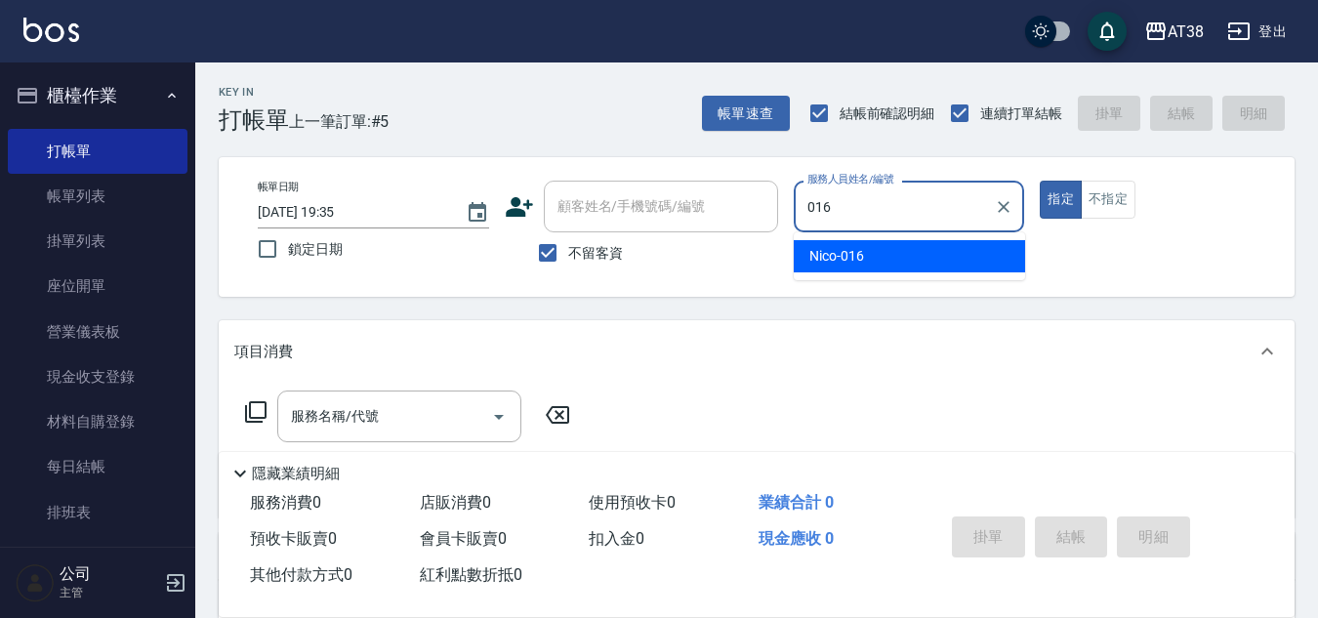
type input "Nico-016"
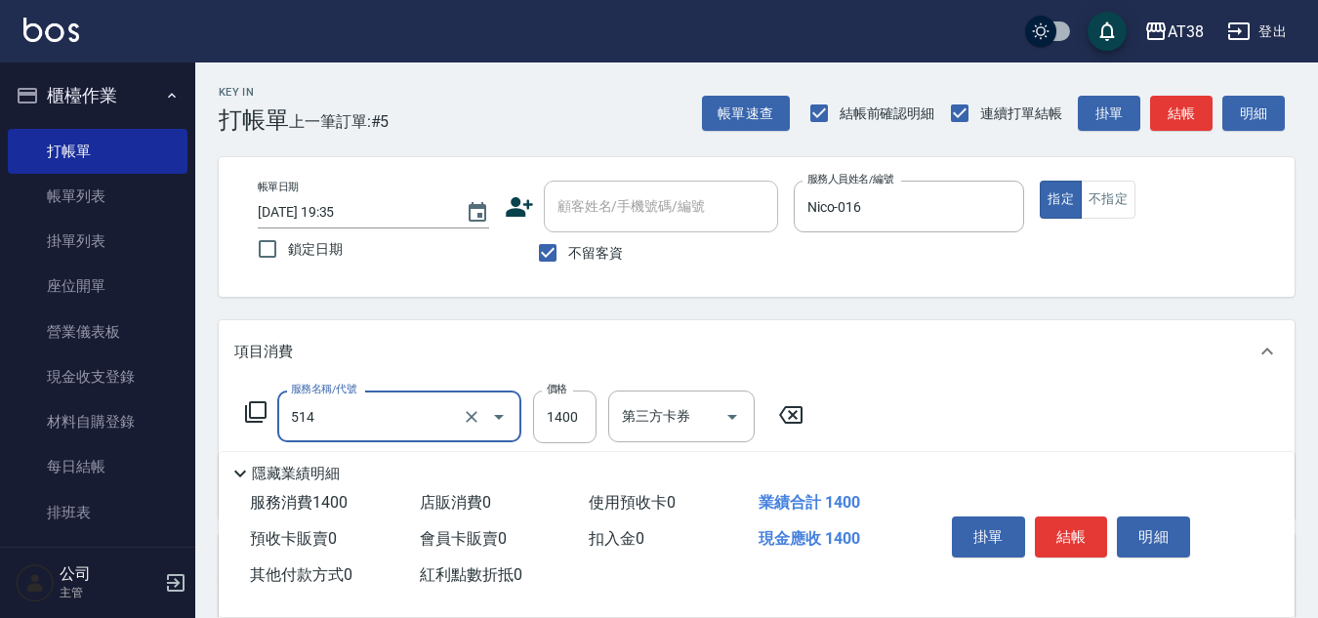
type input "染髮(長)(514)"
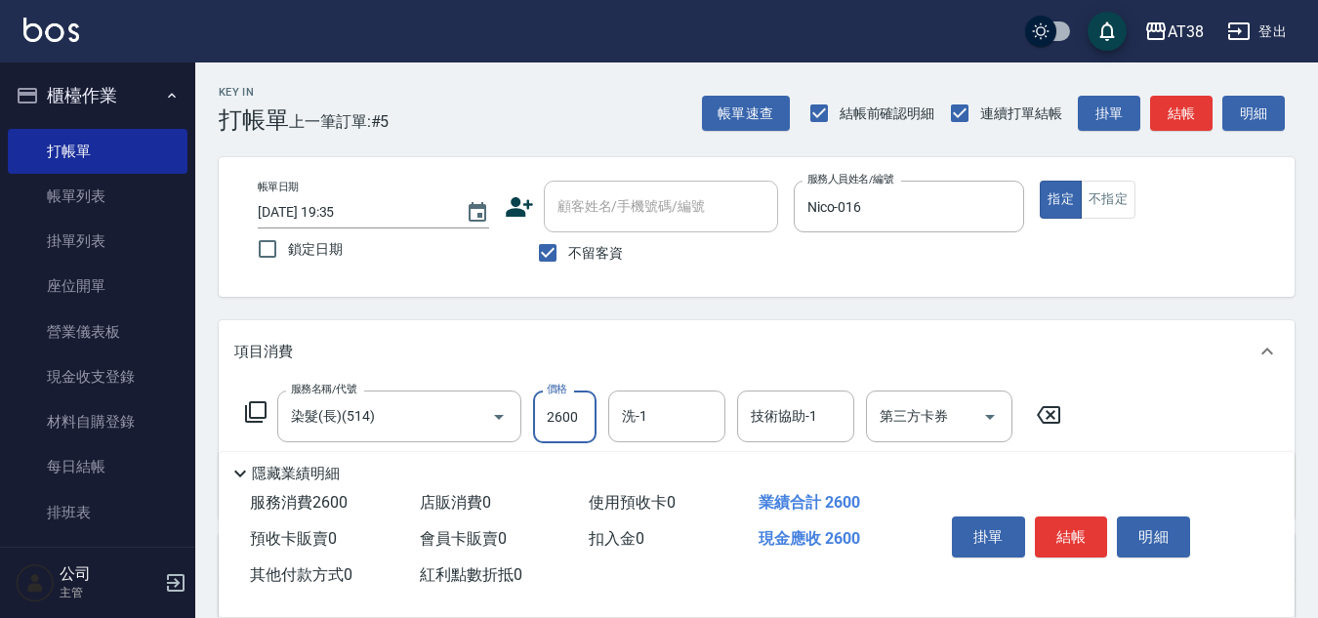
type input "2600"
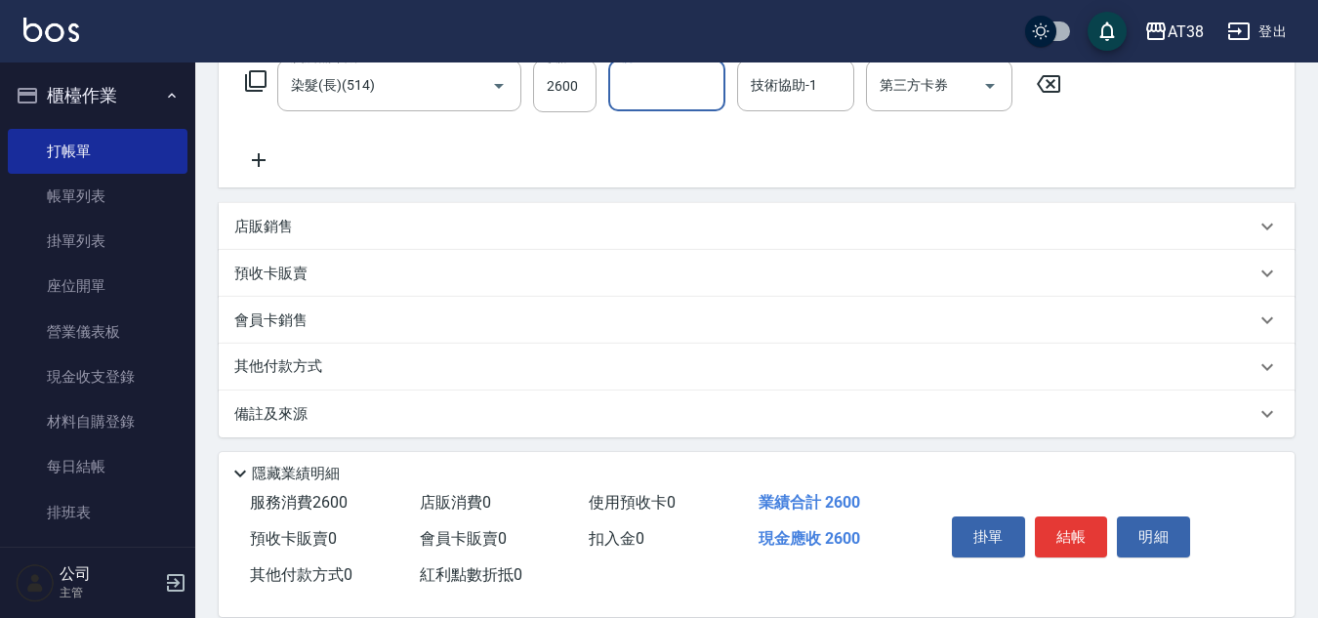
scroll to position [338, 0]
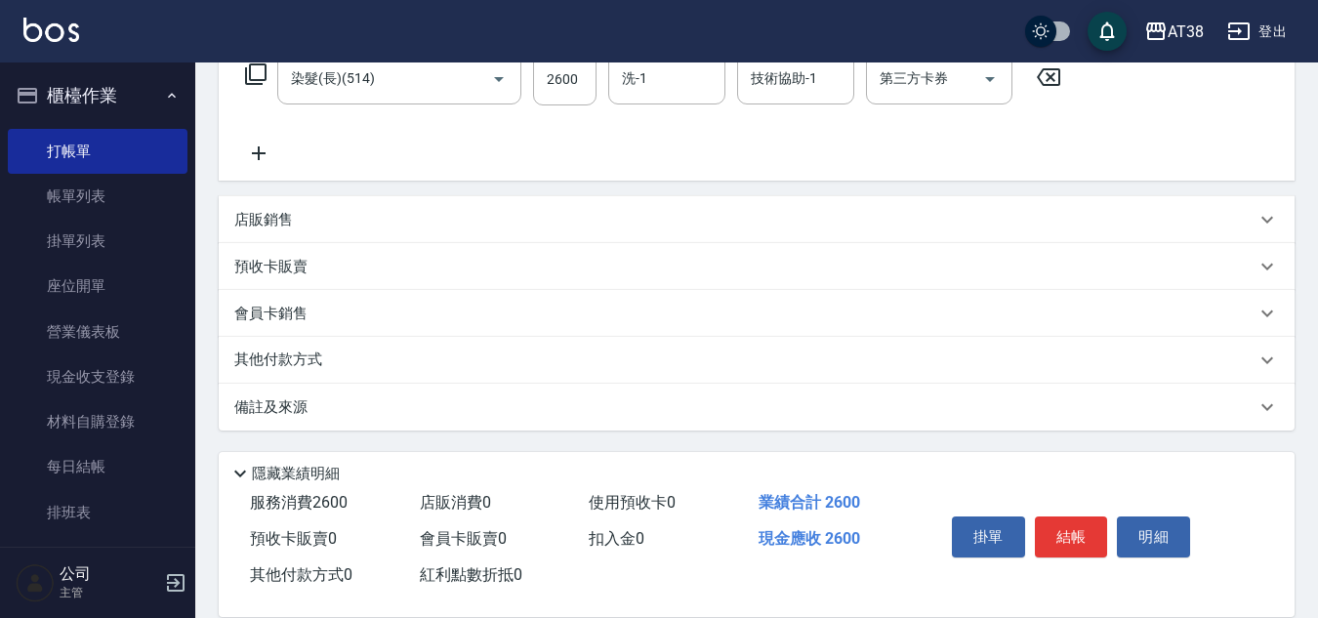
click at [246, 197] on div "店販銷售" at bounding box center [757, 219] width 1076 height 47
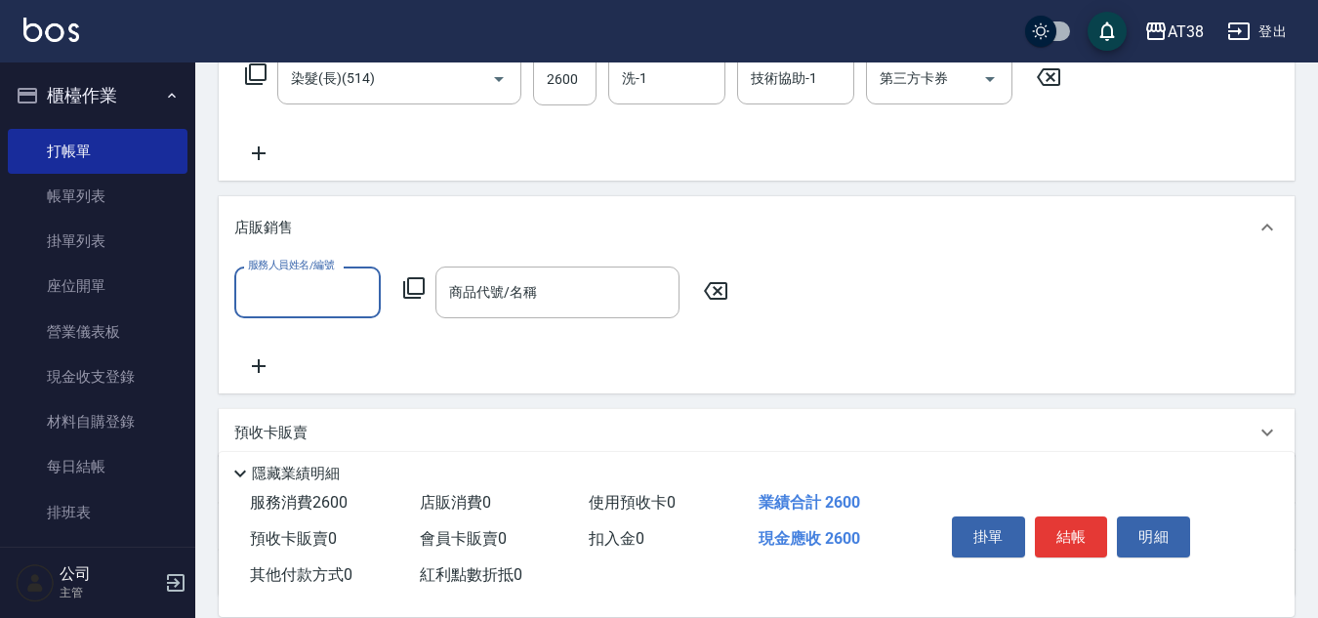
scroll to position [0, 0]
type input "Nico-016"
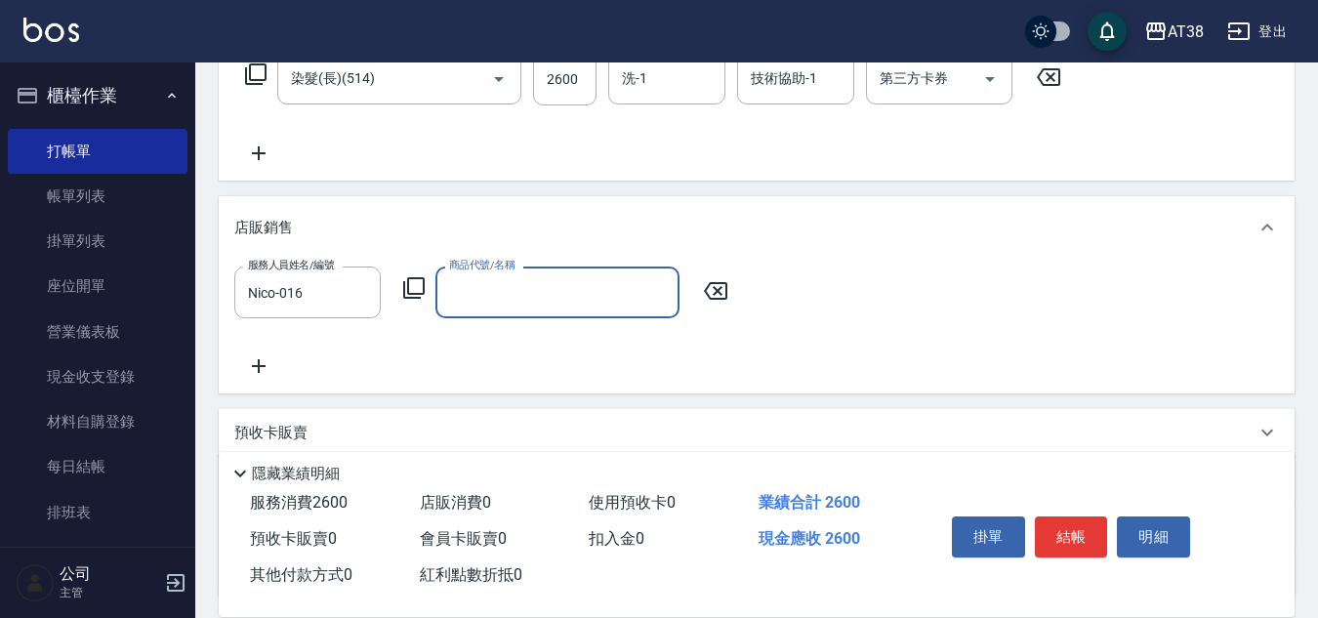
click at [426, 292] on div "服務人員姓名/編號 Nico-016 服務人員姓名/編號 商品代號/名稱 商品代號/名稱" at bounding box center [487, 293] width 506 height 52
click at [416, 294] on icon at bounding box center [413, 287] width 21 height 21
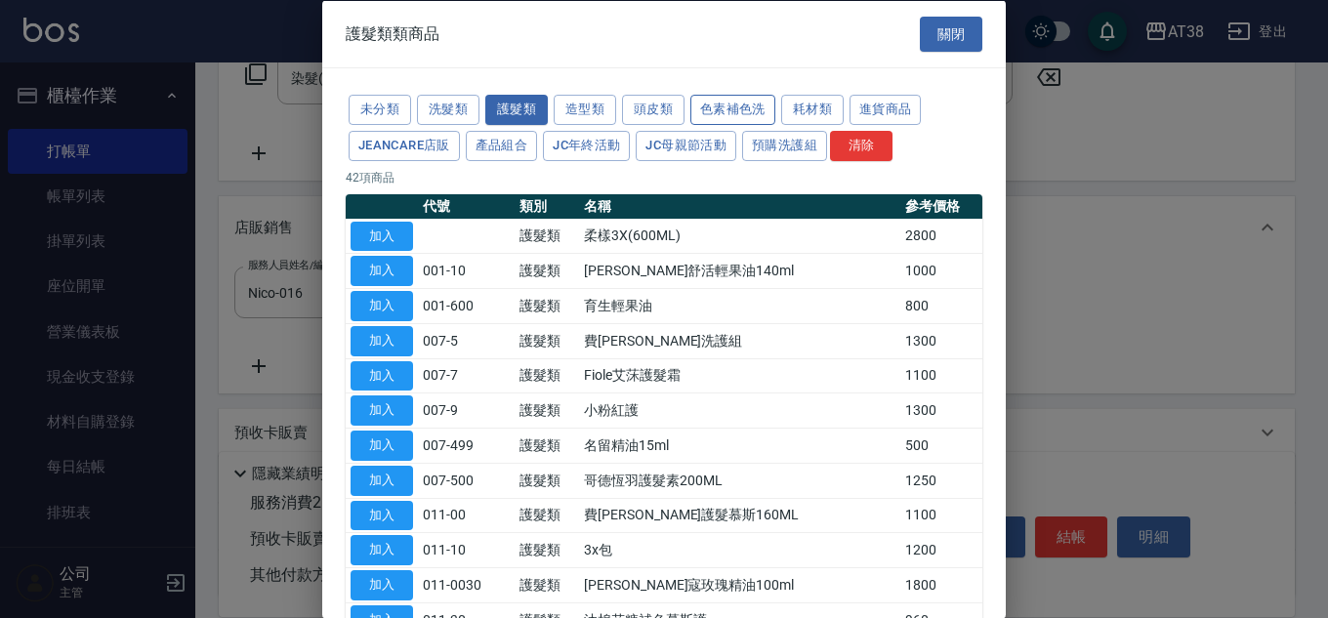
click at [737, 103] on button "色素補色洗" at bounding box center [732, 110] width 85 height 30
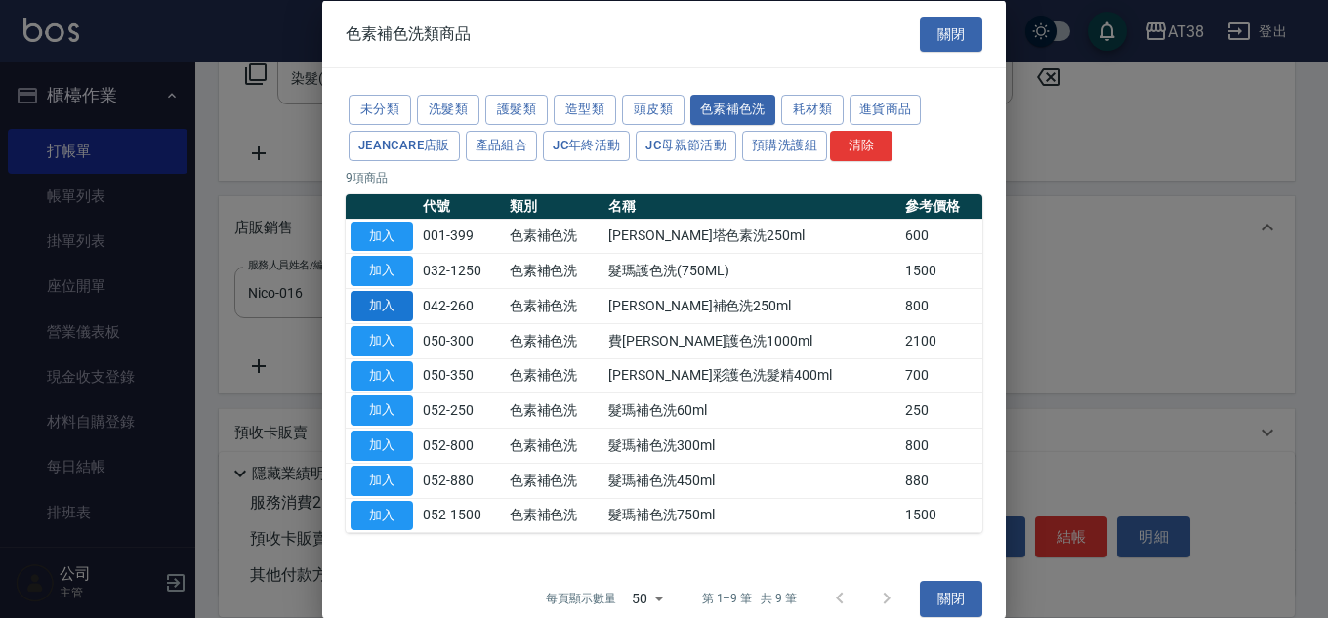
click at [378, 305] on button "加入" at bounding box center [381, 306] width 62 height 30
type input "[PERSON_NAME]補色洗250ml"
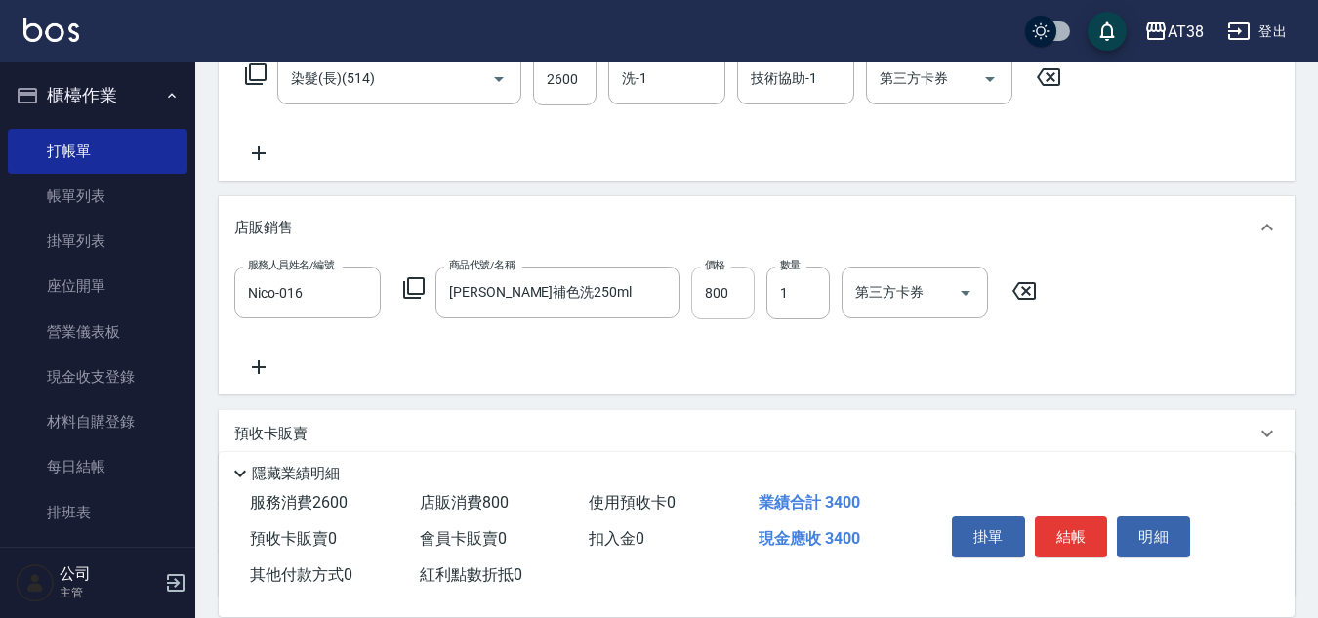
click at [702, 310] on input "800" at bounding box center [722, 293] width 63 height 53
type input "700"
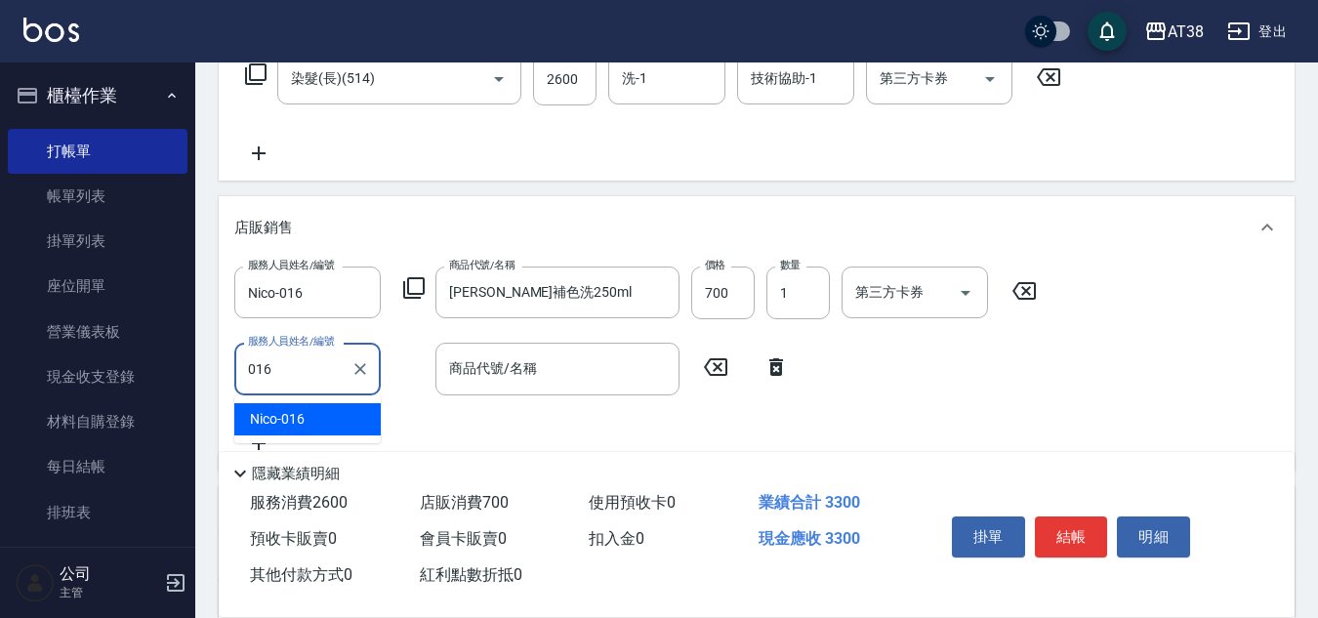
type input "Nico-016"
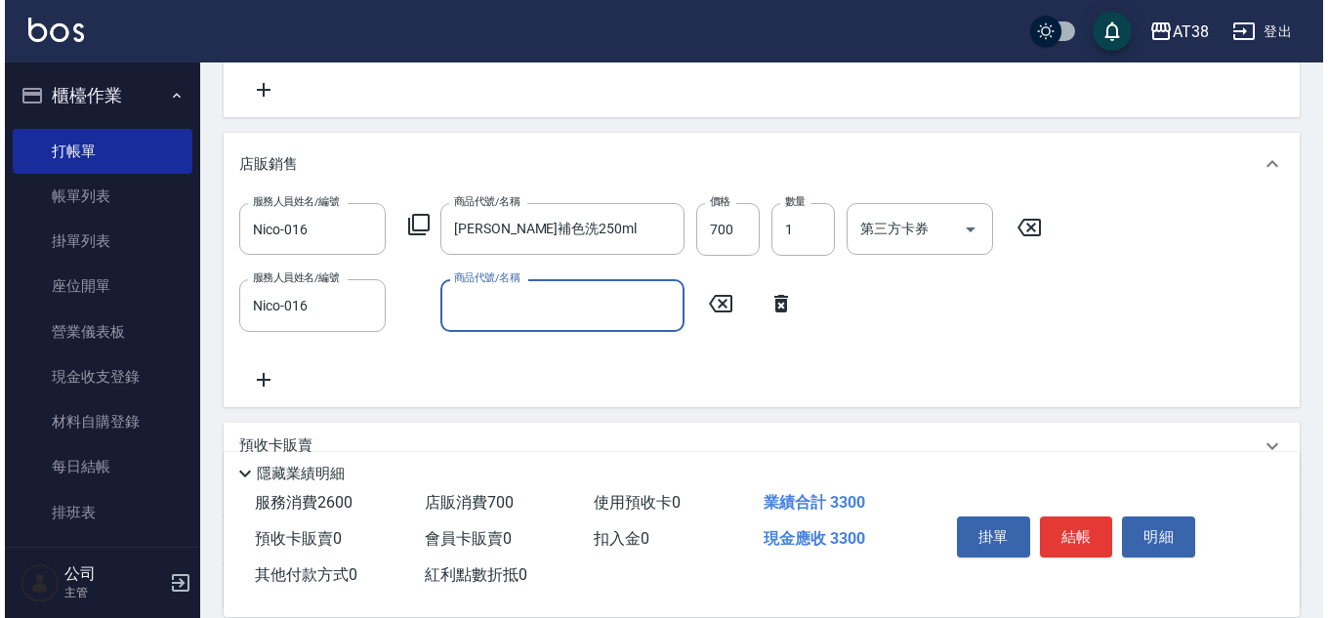
scroll to position [435, 0]
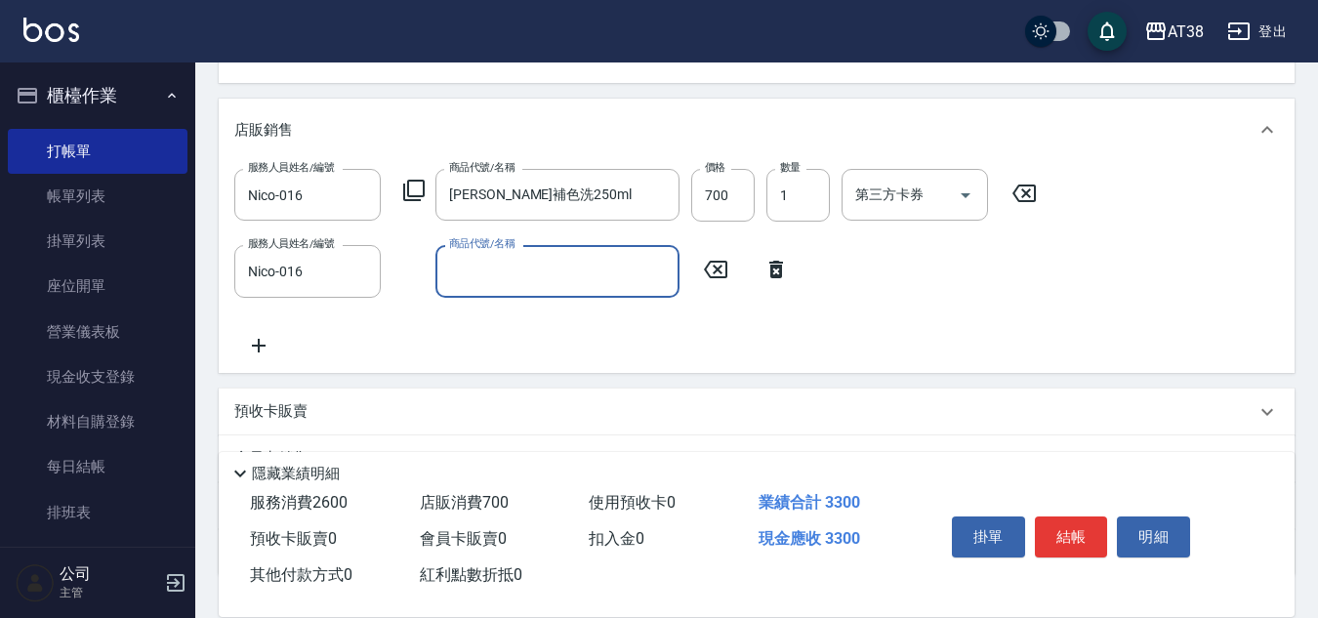
click at [421, 192] on icon at bounding box center [413, 190] width 23 height 23
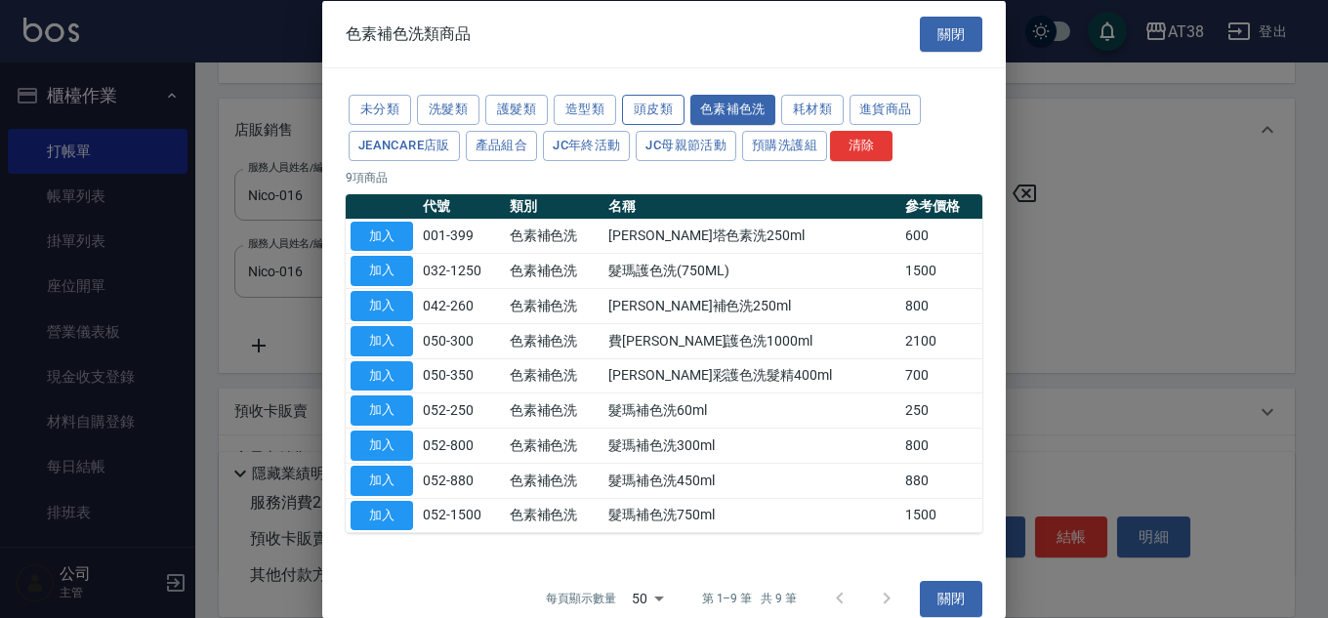
click at [654, 117] on button "頭皮類" at bounding box center [653, 110] width 62 height 30
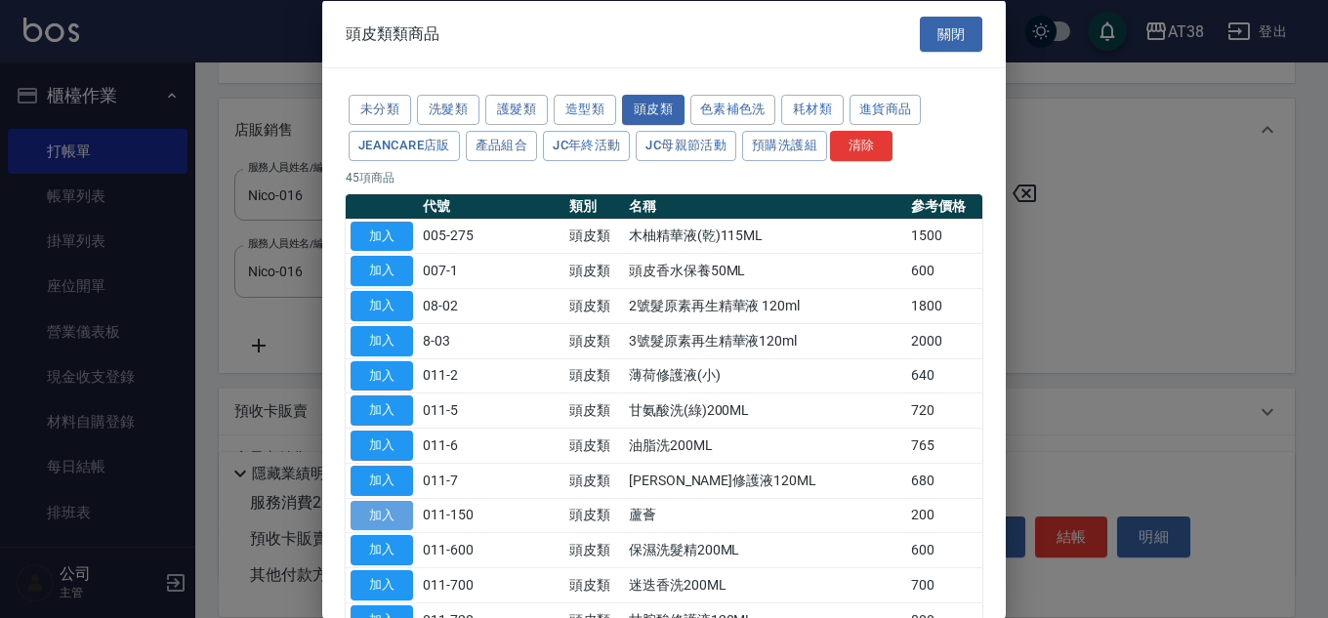
click at [400, 520] on button "加入" at bounding box center [381, 515] width 62 height 30
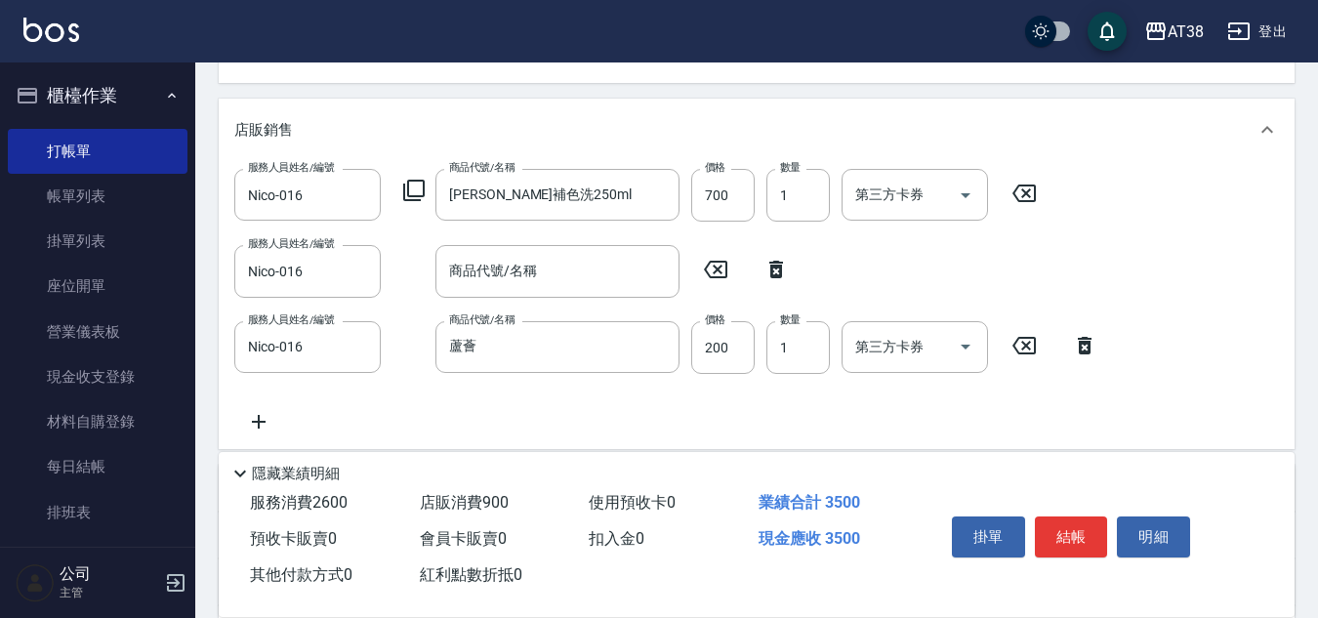
click at [779, 273] on icon at bounding box center [776, 269] width 49 height 23
type input "蘆薈"
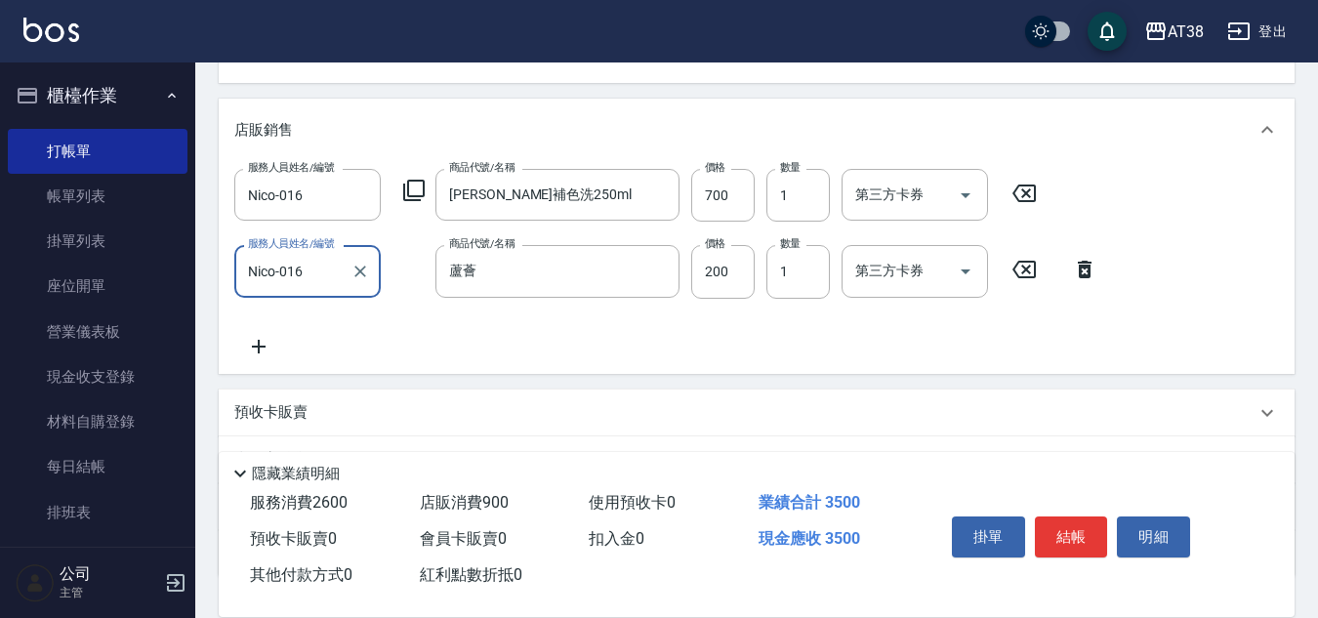
click at [263, 351] on icon at bounding box center [258, 346] width 49 height 23
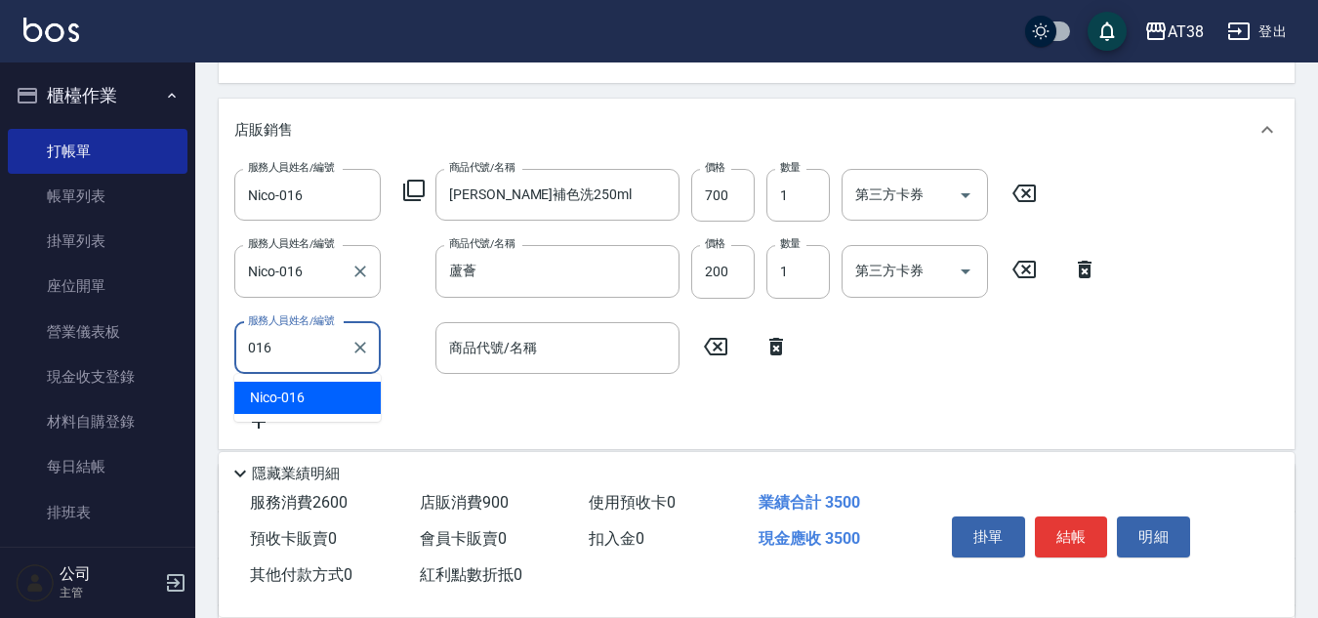
type input "Nico-016"
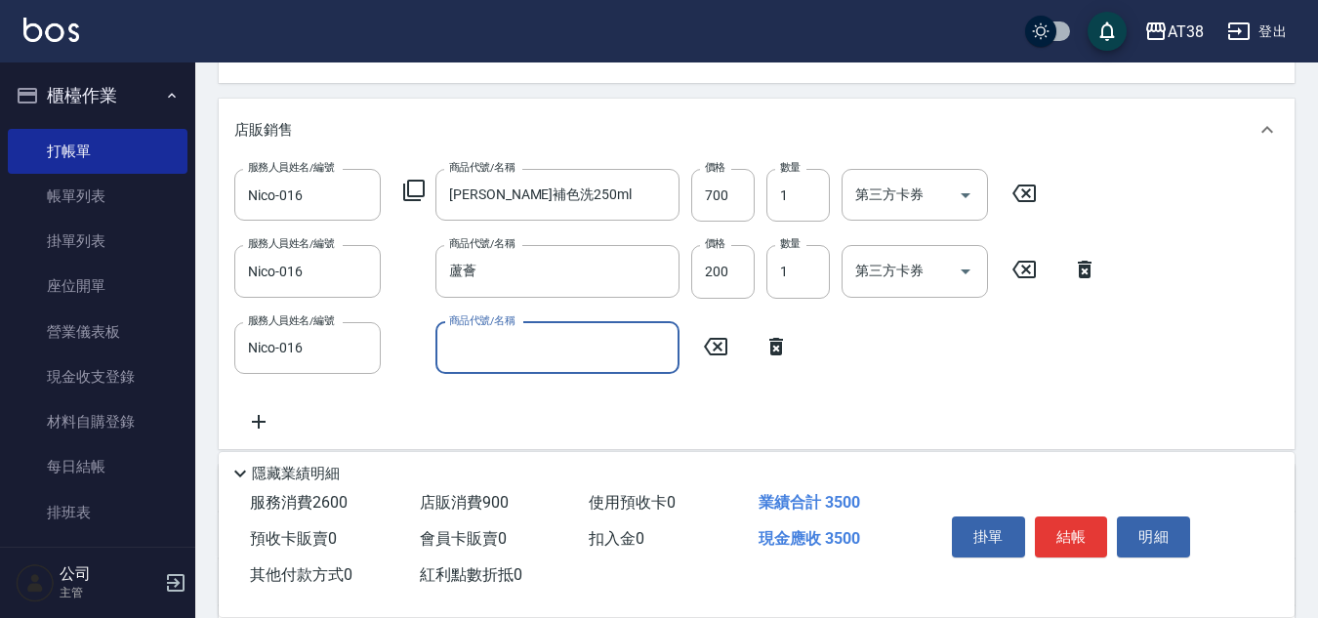
click at [411, 191] on icon at bounding box center [413, 190] width 23 height 23
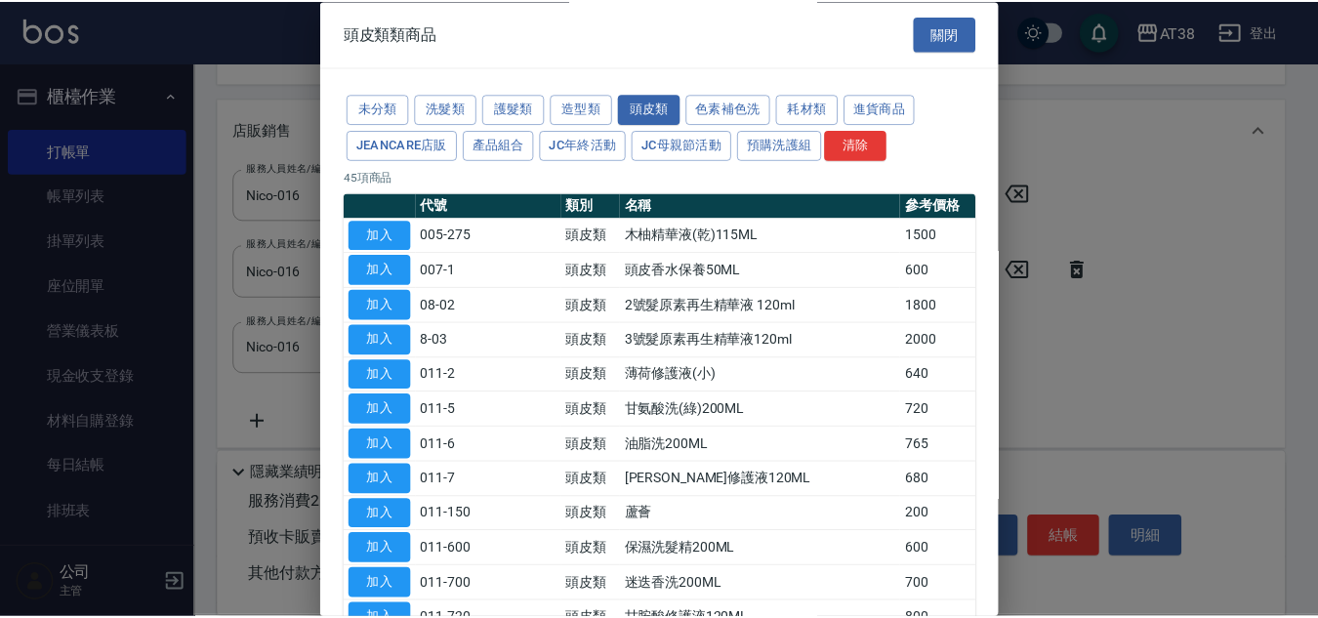
scroll to position [98, 0]
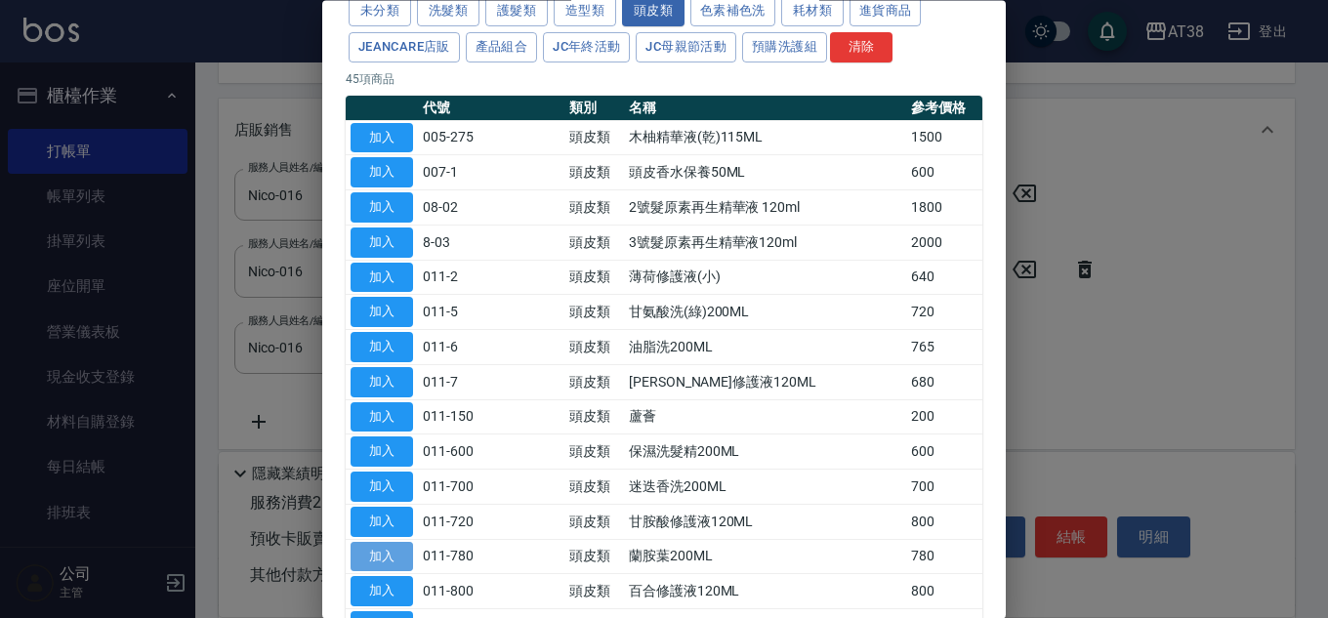
click at [390, 558] on button "加入" at bounding box center [381, 557] width 62 height 30
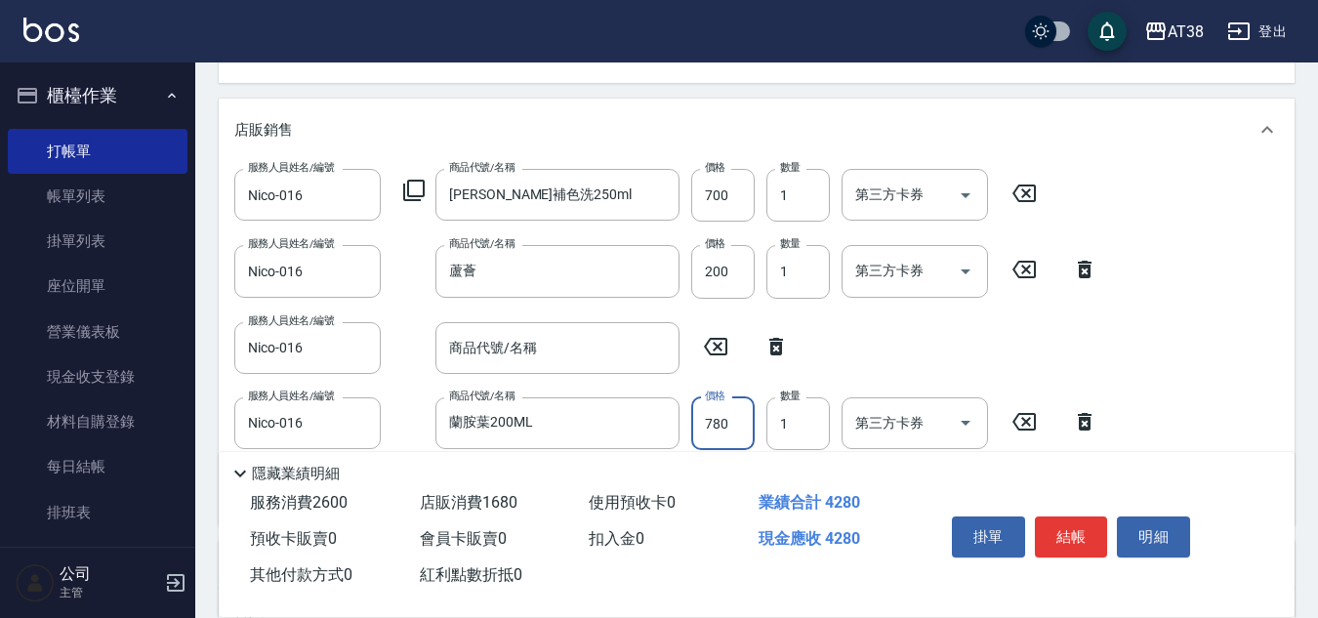
click at [721, 414] on input "780" at bounding box center [722, 423] width 63 height 53
type input "600"
click at [784, 352] on icon at bounding box center [776, 346] width 49 height 23
type input "蘭胺葉200ML"
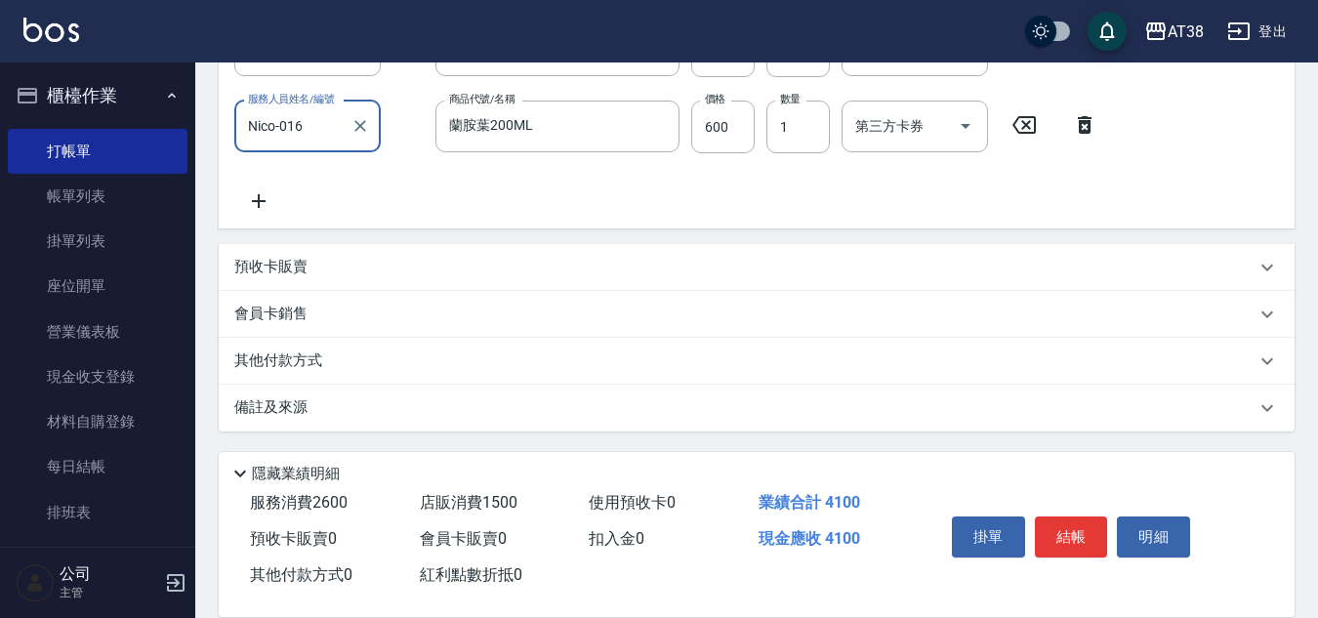
scroll to position [658, 0]
click at [289, 345] on div "其他付款方式" at bounding box center [757, 360] width 1076 height 47
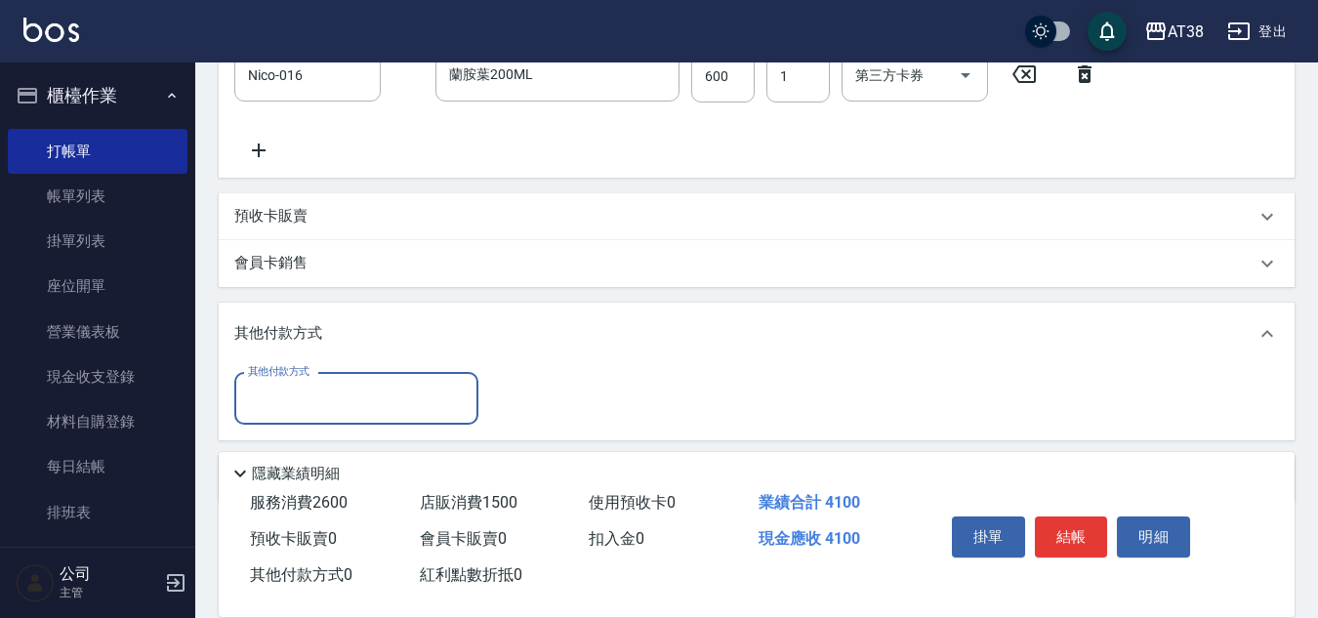
scroll to position [756, 0]
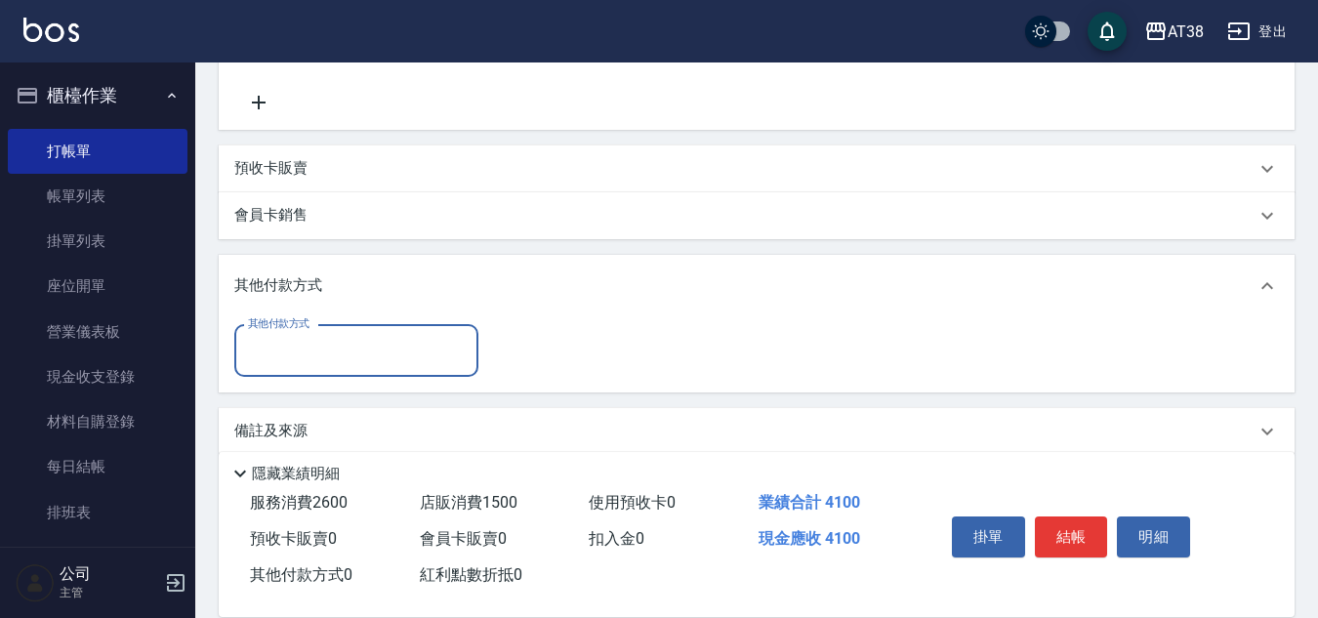
click at [282, 344] on input "其他付款方式" at bounding box center [356, 351] width 226 height 34
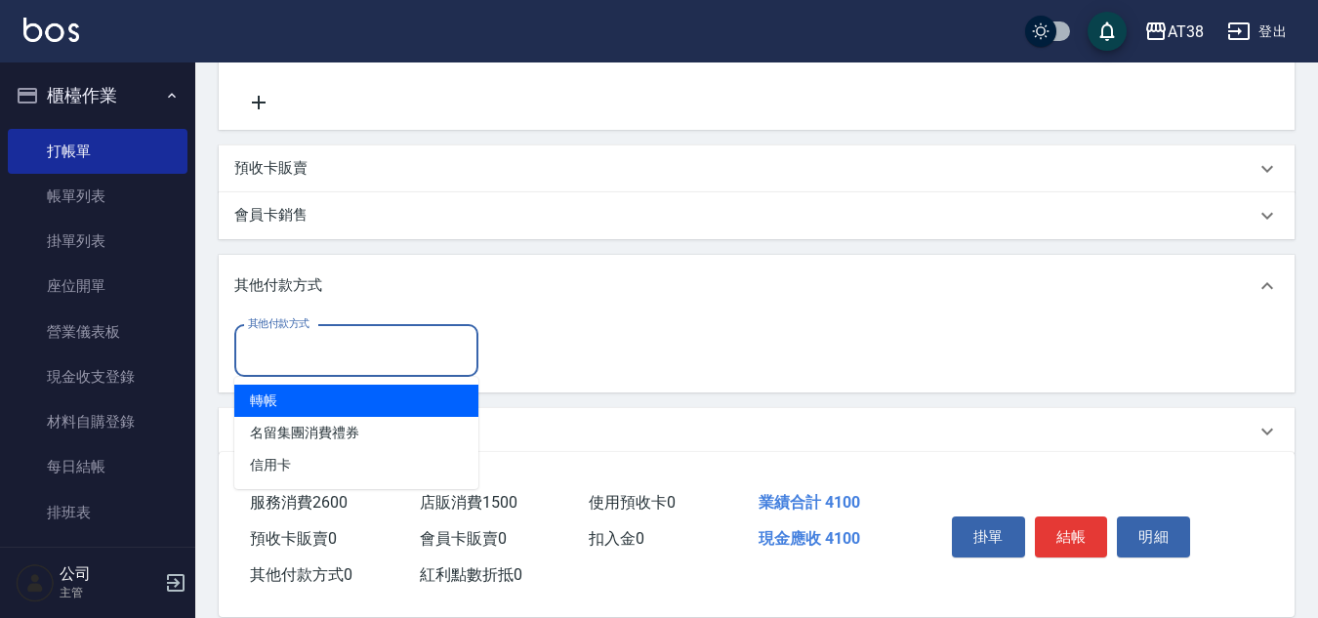
click at [279, 394] on span "轉帳" at bounding box center [356, 401] width 244 height 32
type input "轉帳"
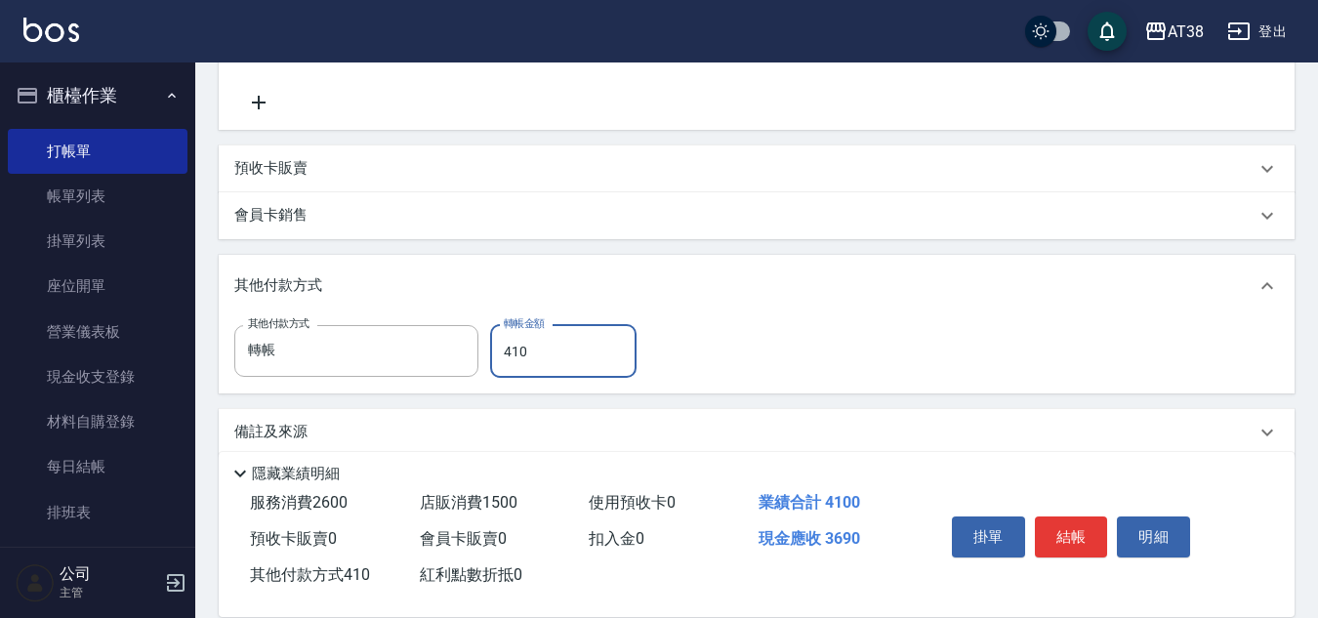
type input "4100"
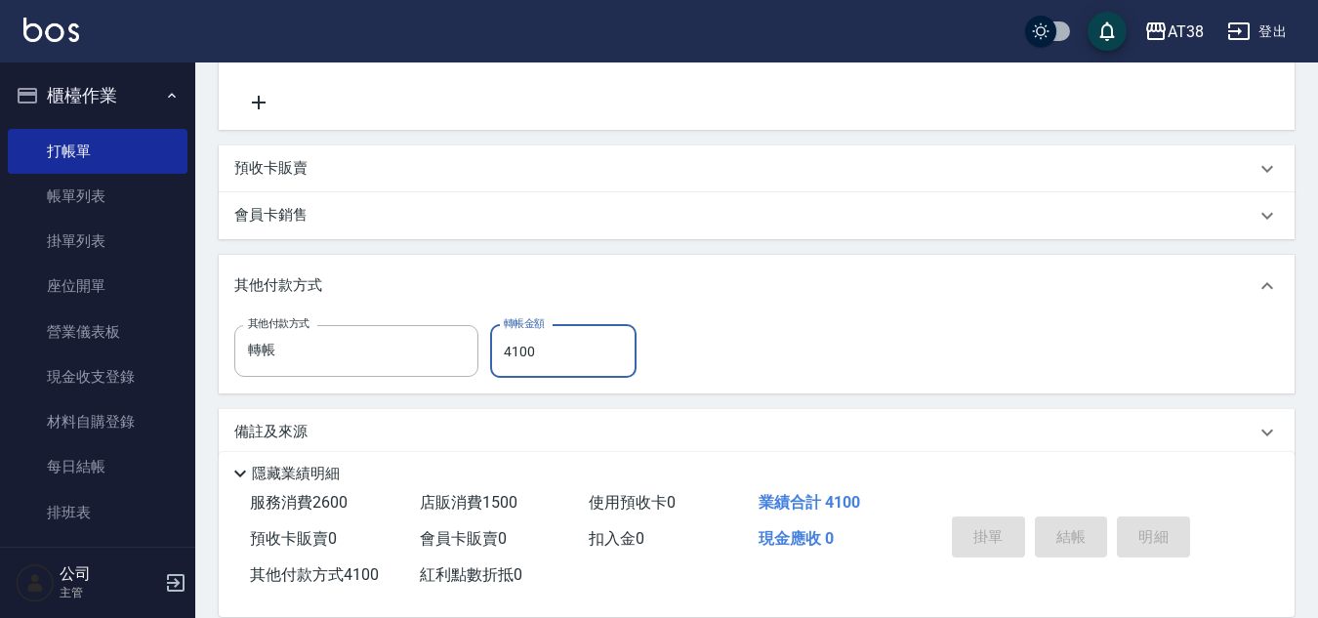
type input "2025/08/21 19:36"
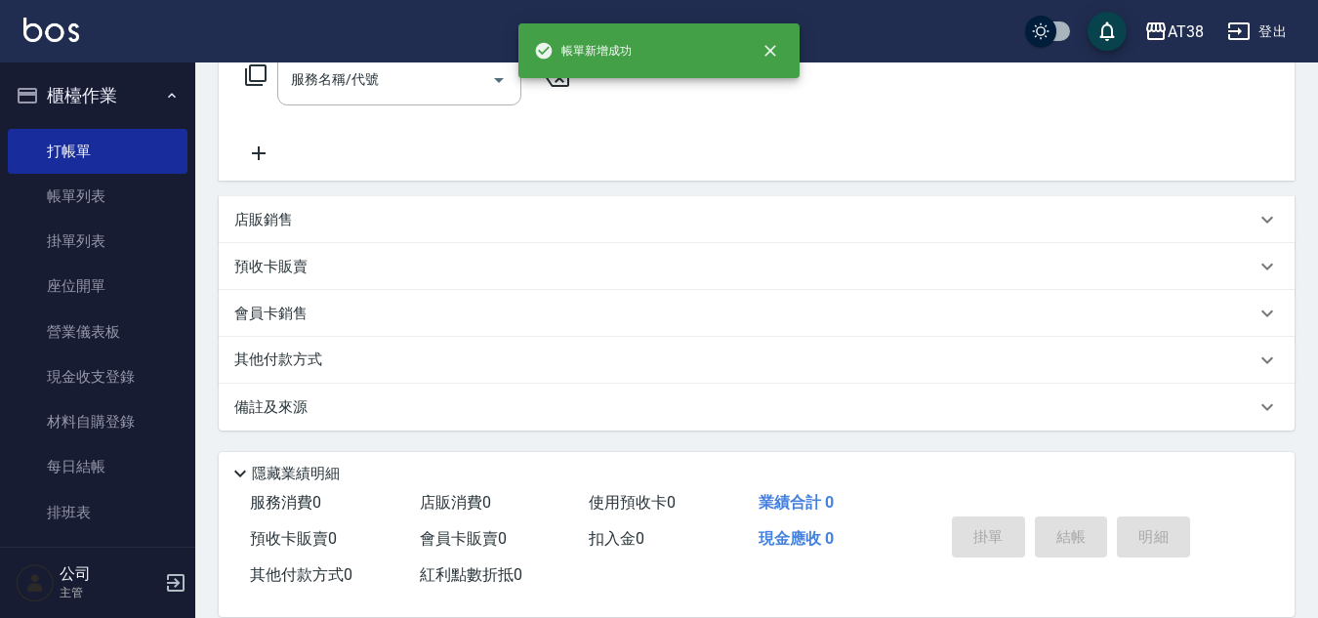
scroll to position [0, 0]
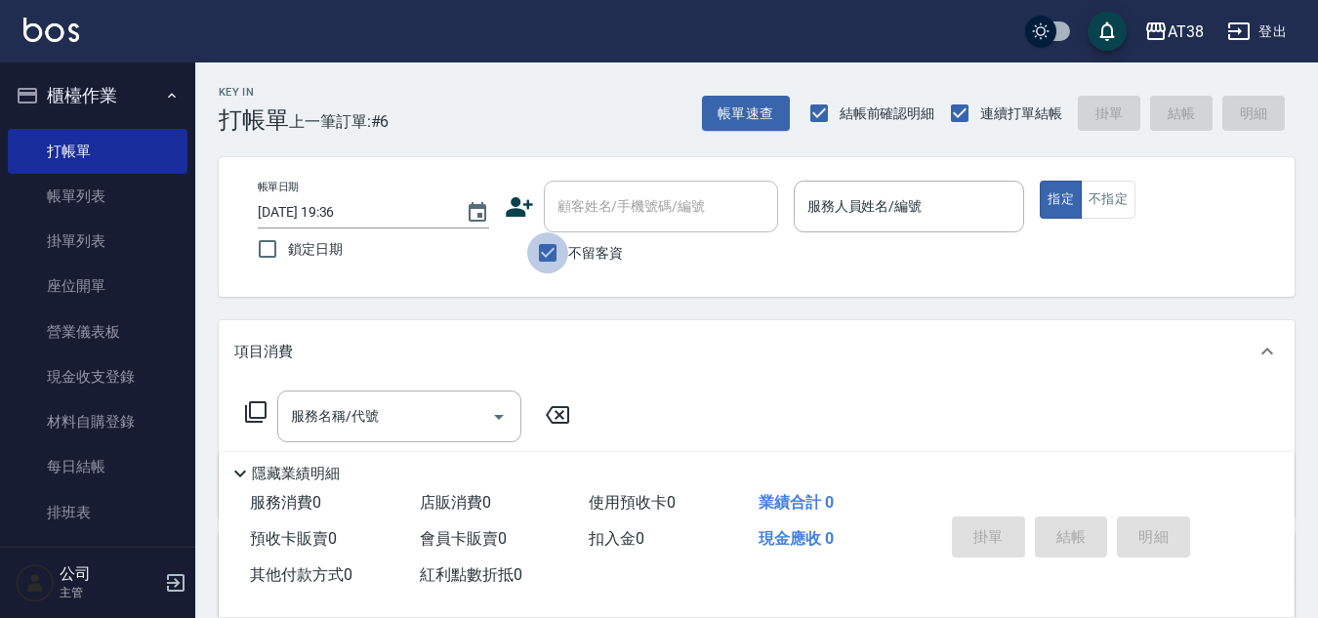
click at [549, 246] on input "不留客資" at bounding box center [547, 252] width 41 height 41
checkbox input "false"
click at [550, 218] on div "顧客姓名/手機號碼/編號" at bounding box center [661, 207] width 234 height 52
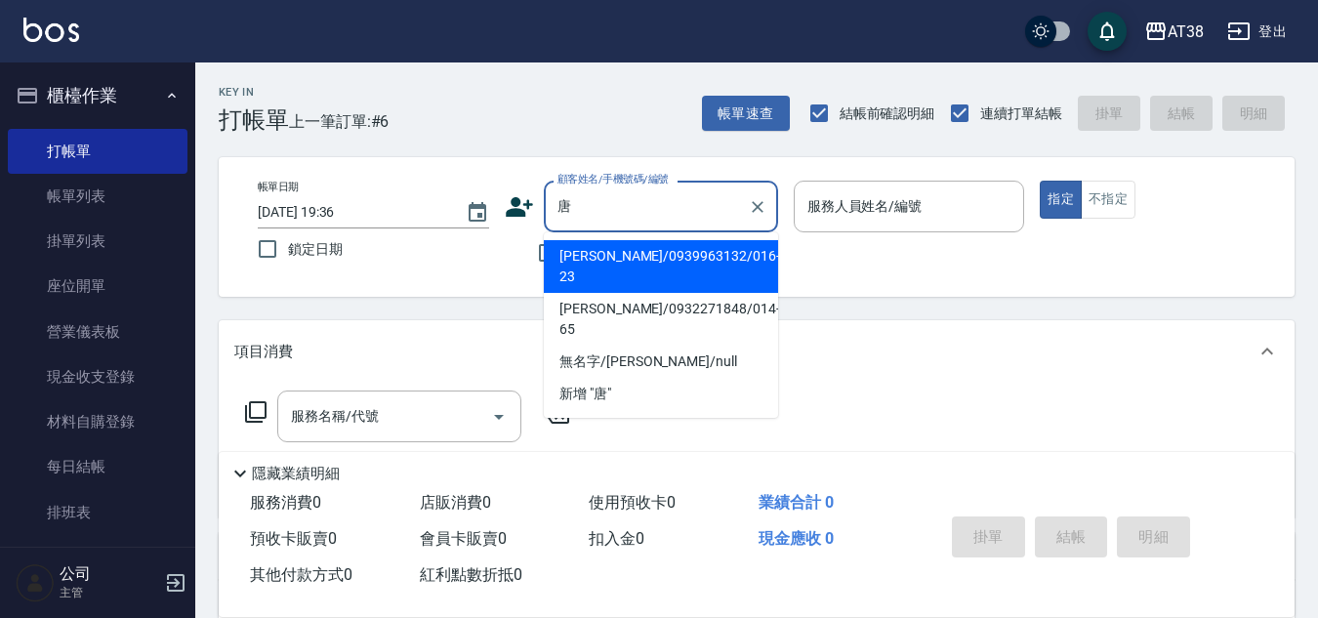
click at [643, 256] on li "唐敏玲/0939963132/016-23" at bounding box center [661, 266] width 234 height 53
type input "唐敏玲/0939963132/016-23"
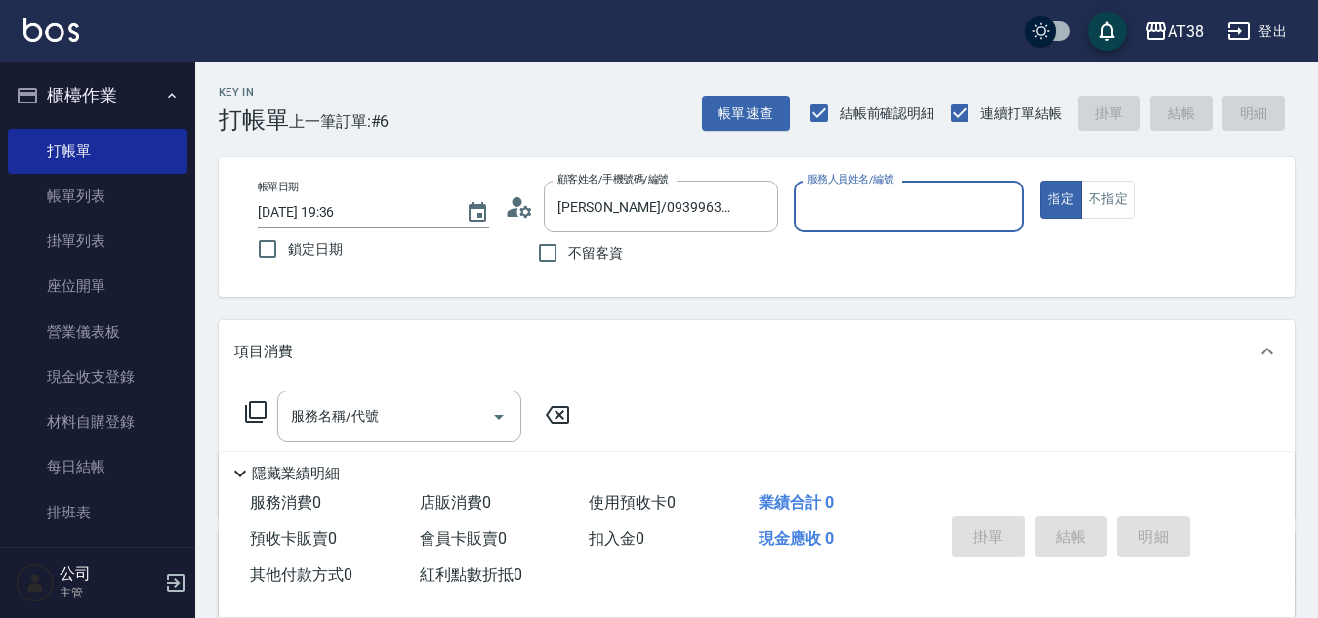
type input "Nico-016"
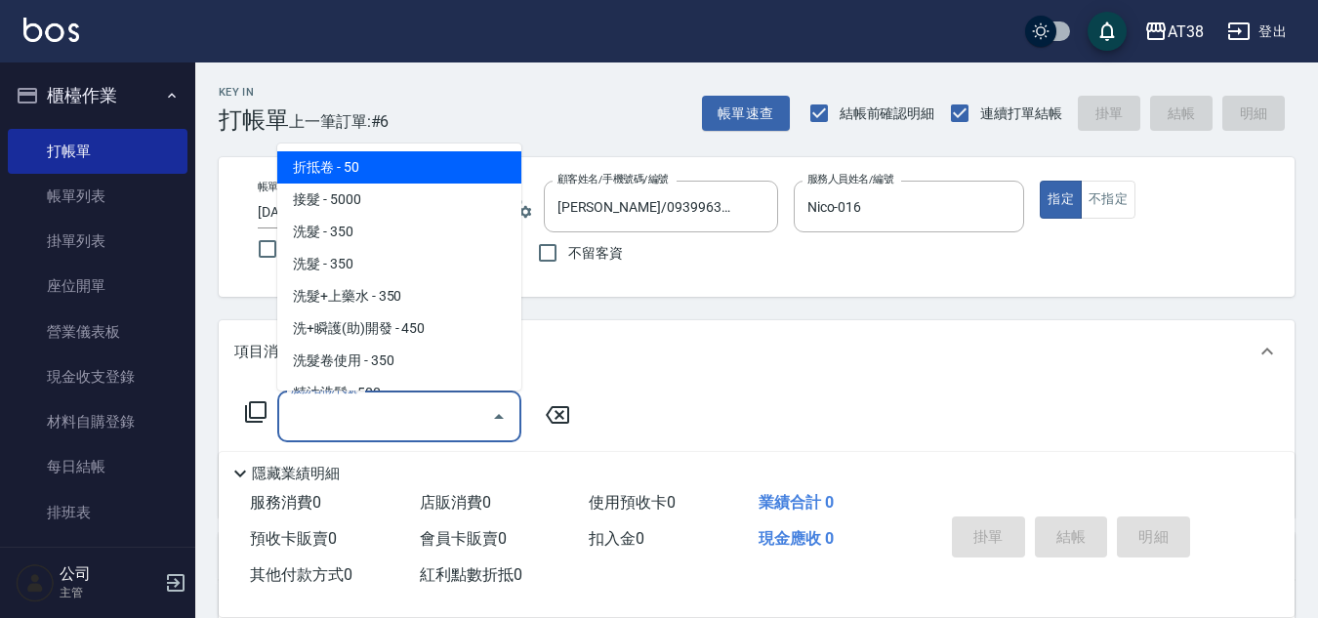
click at [417, 418] on input "服務名稱/代號" at bounding box center [384, 416] width 197 height 34
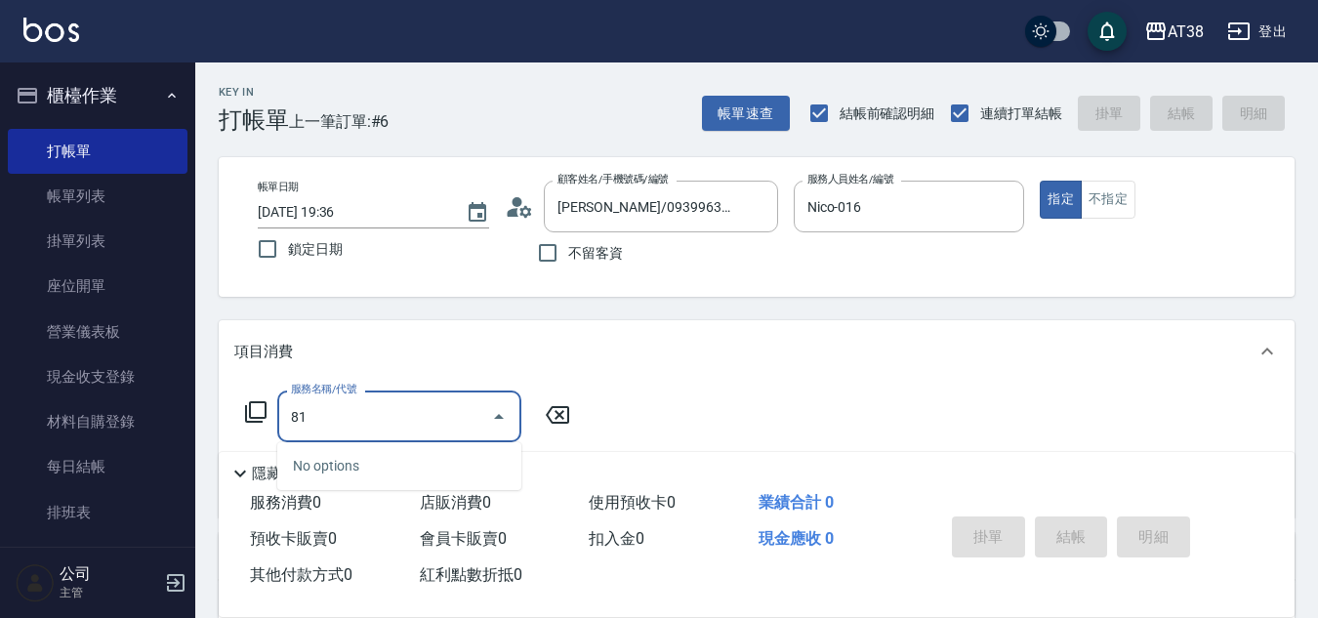
type input "819"
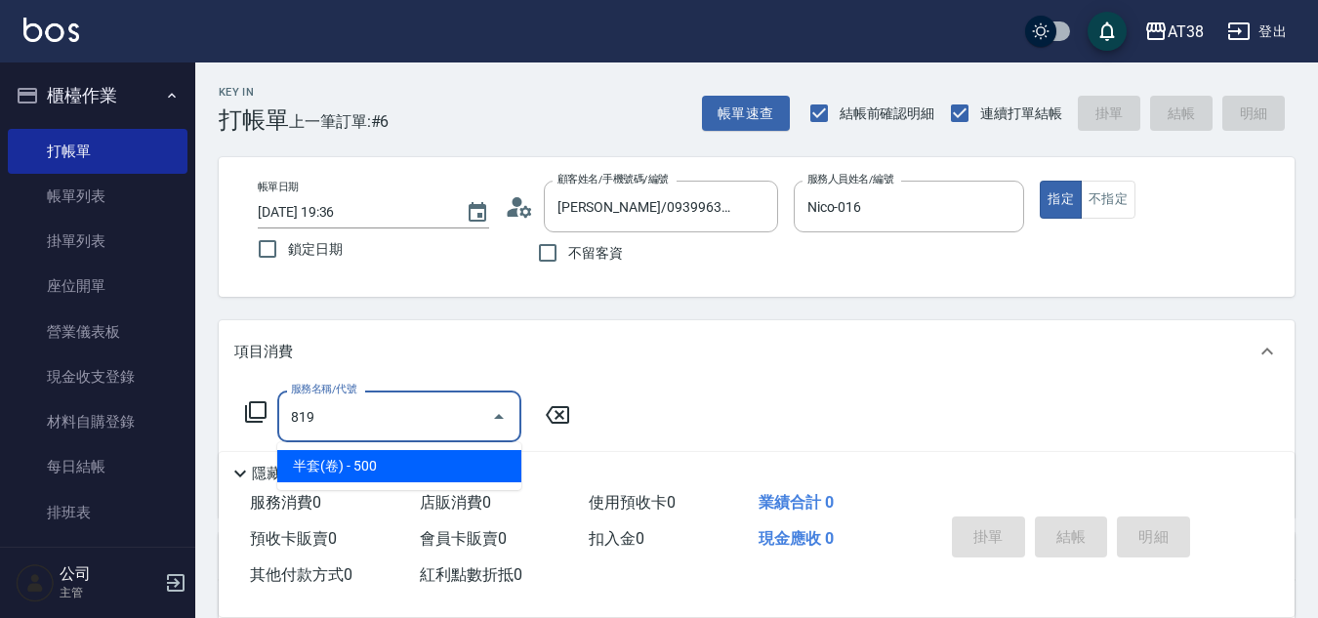
type input "50"
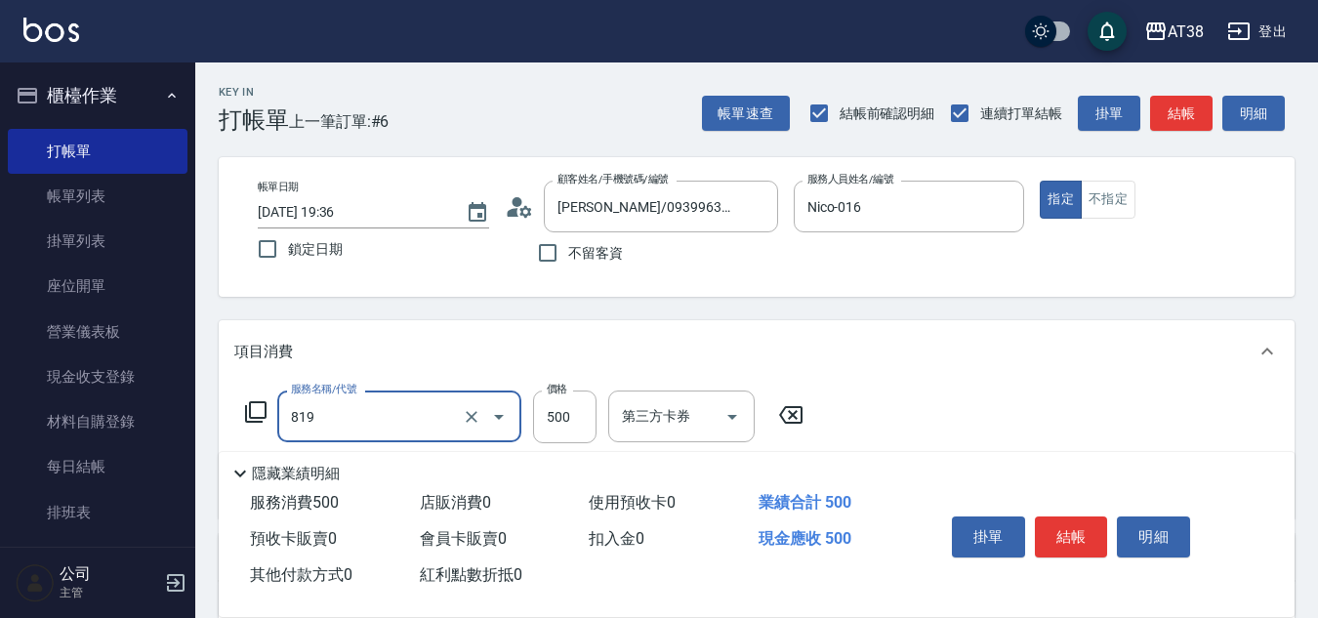
type input "半套(卷)(819)"
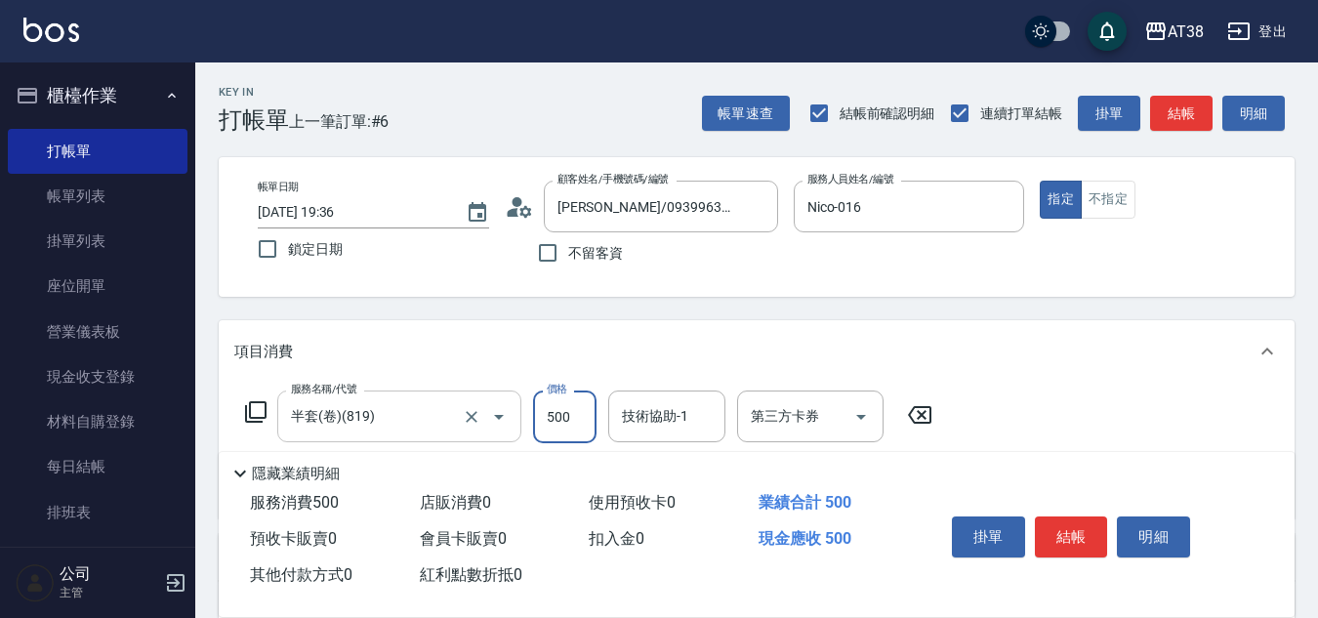
type input "0"
type input "55"
type input "50"
type input "550"
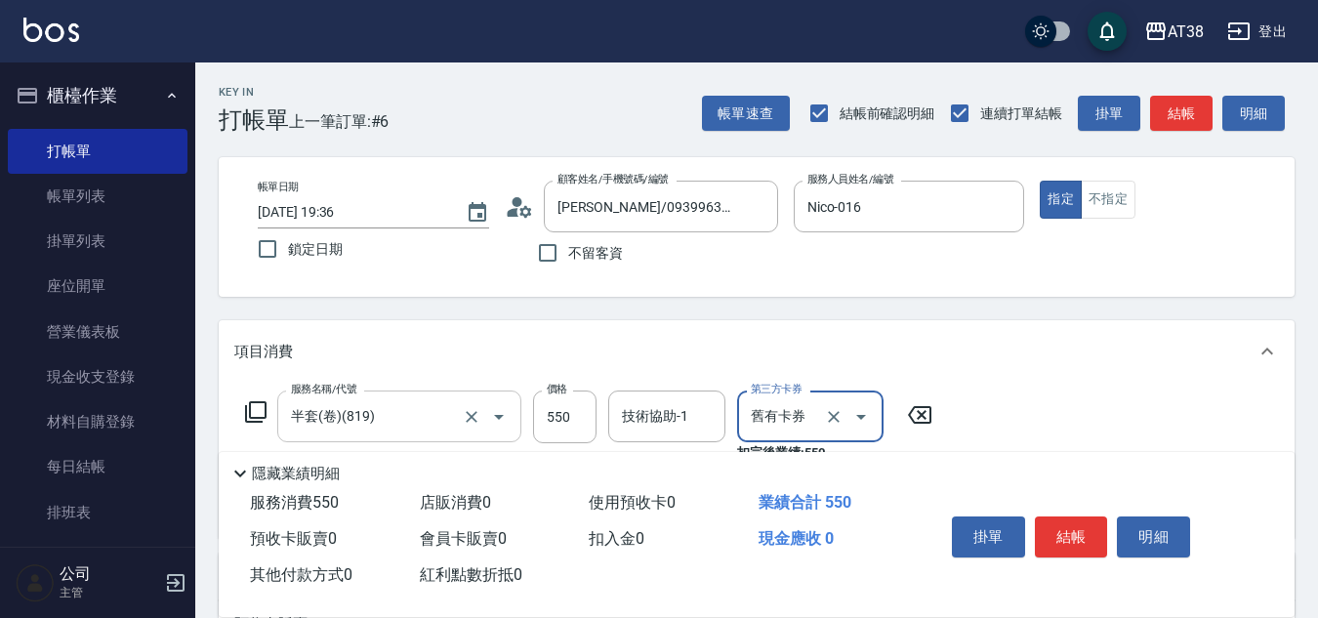
type input "0"
type input "舊有卡券"
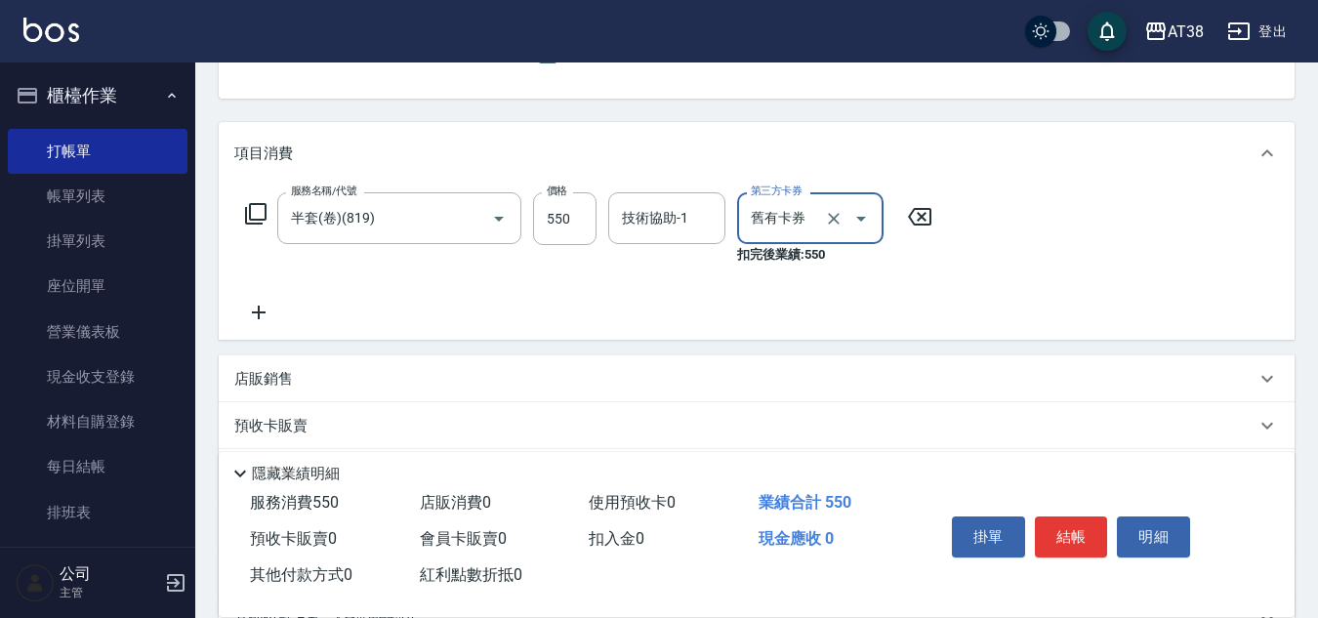
scroll to position [293, 0]
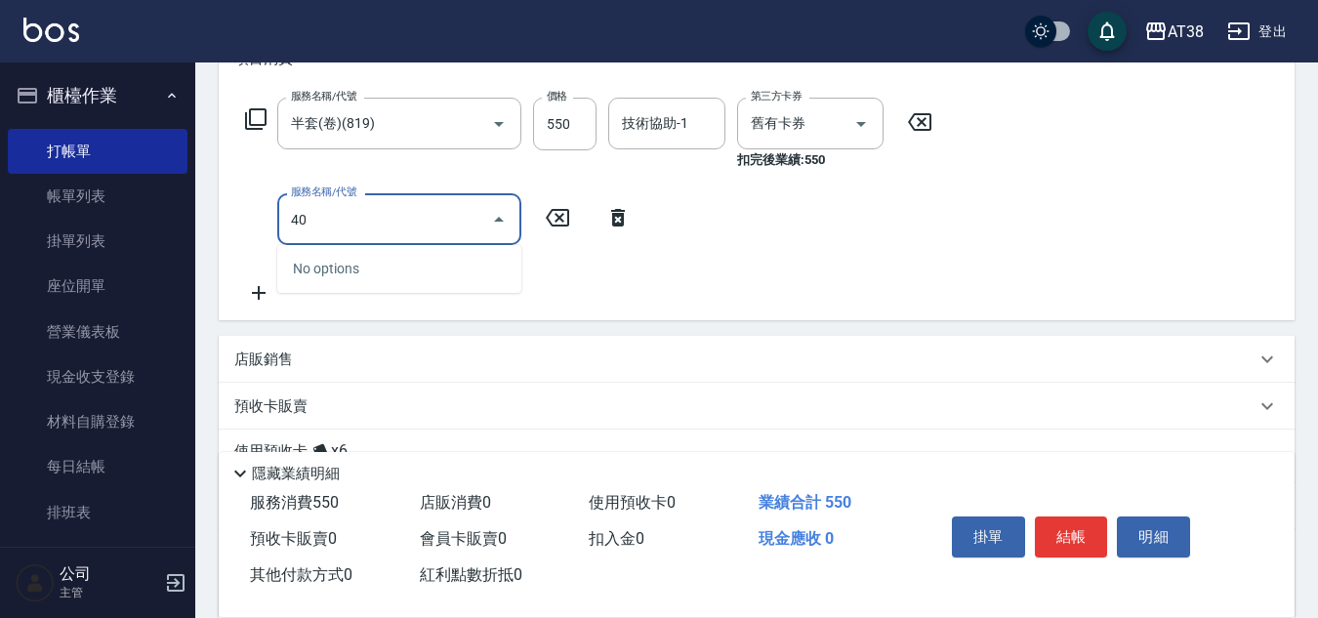
type input "407"
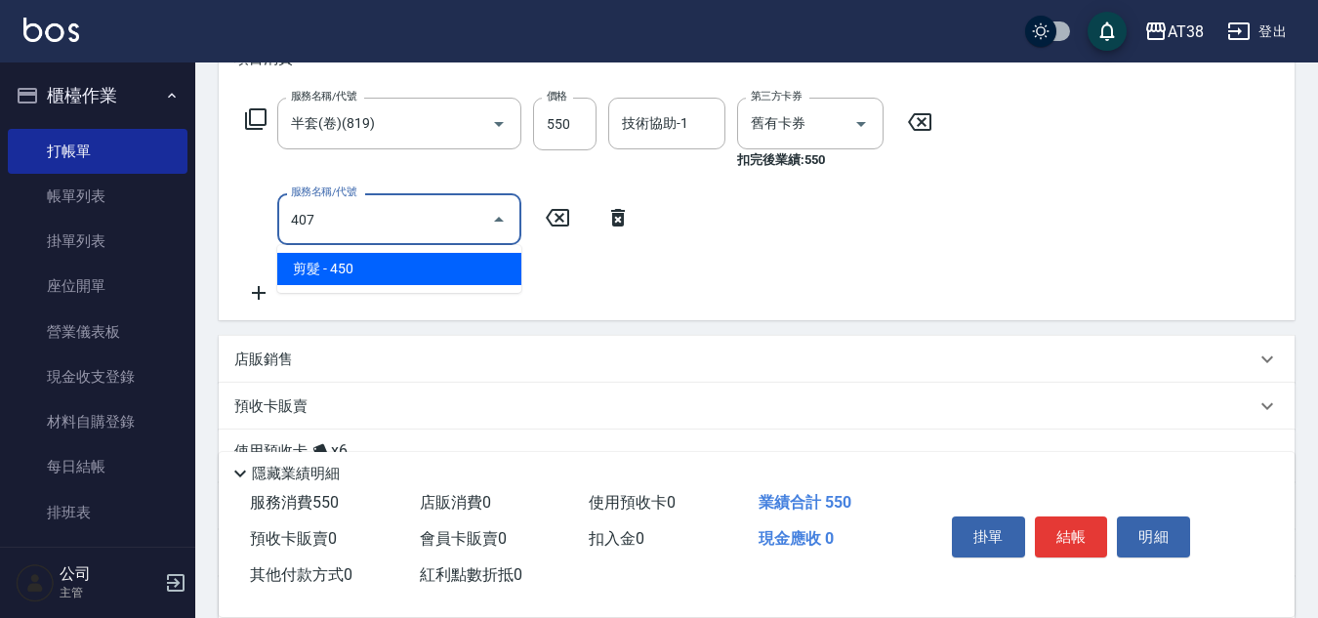
type input "40"
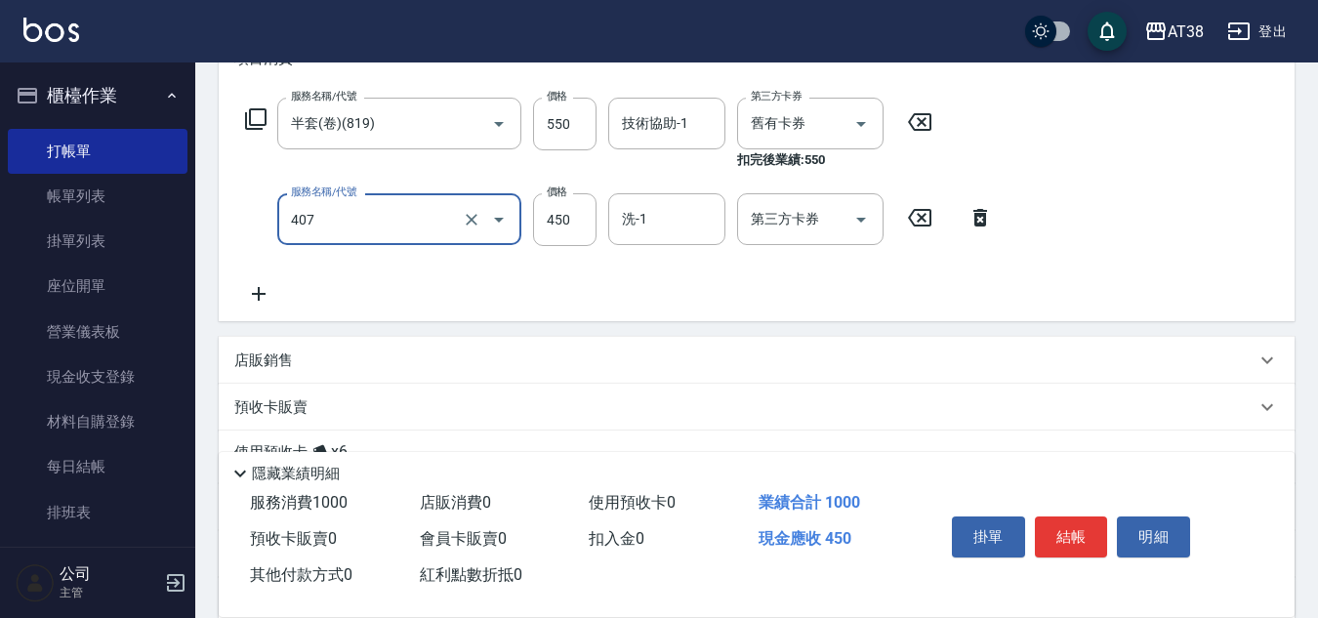
type input "剪髮(407)"
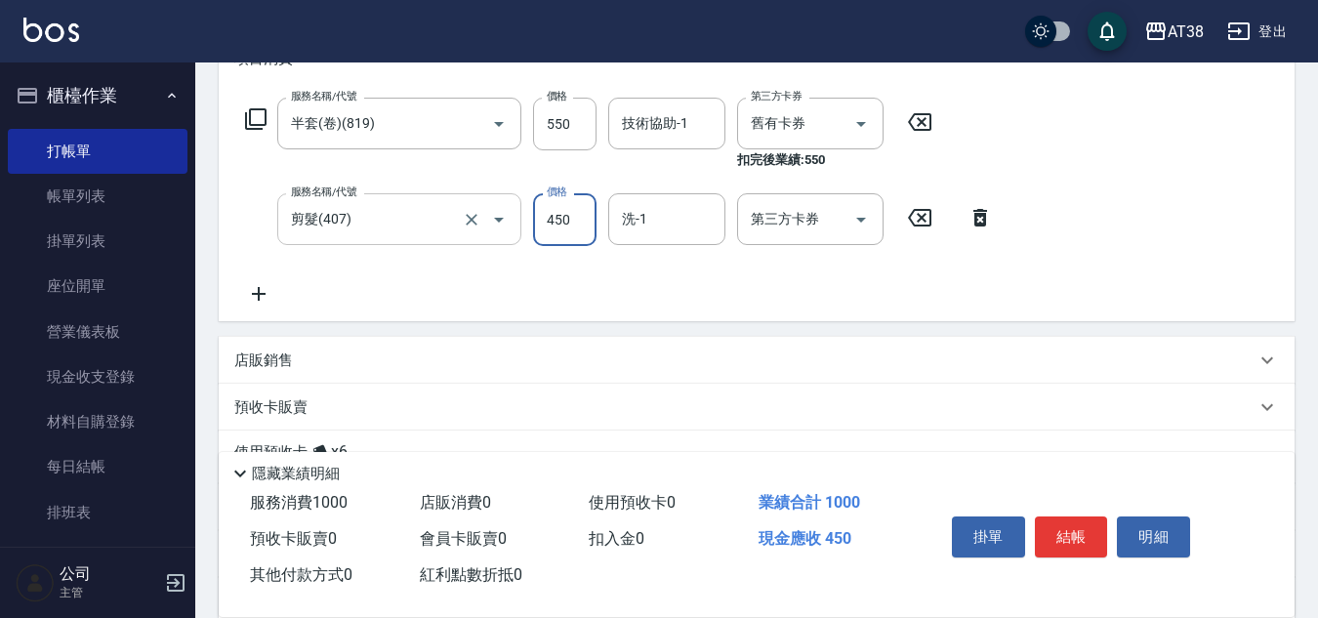
type input "5"
type input "0"
type input "50"
type input "500"
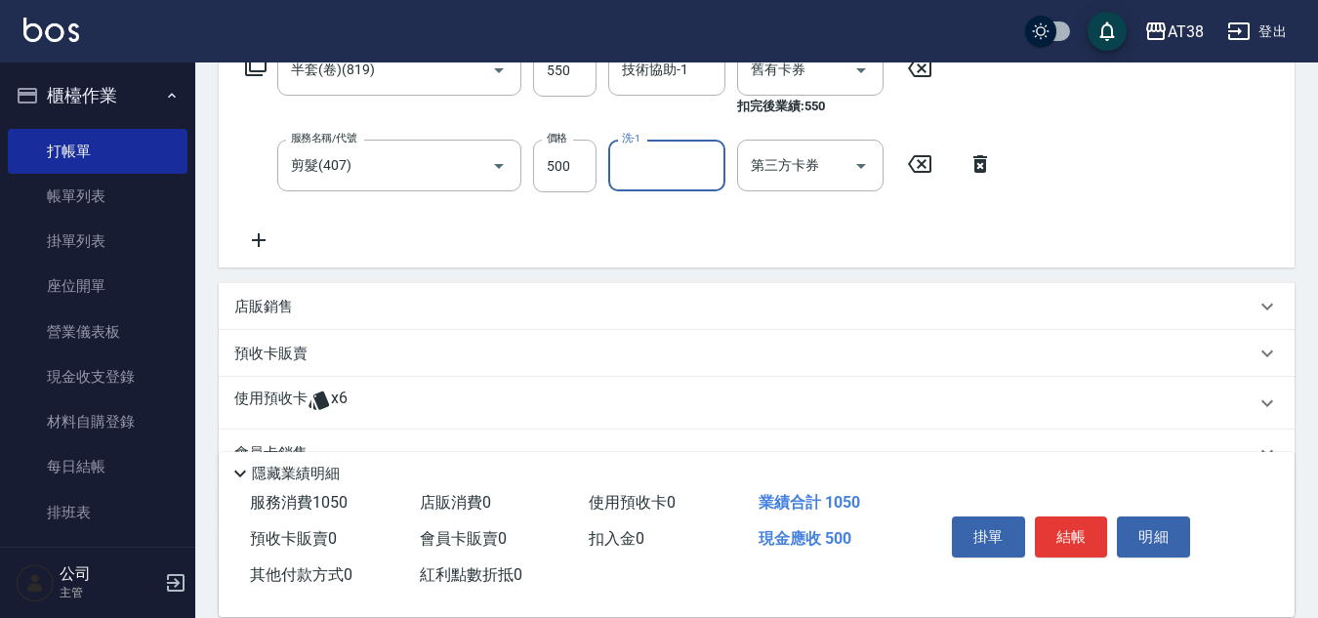
scroll to position [533, 0]
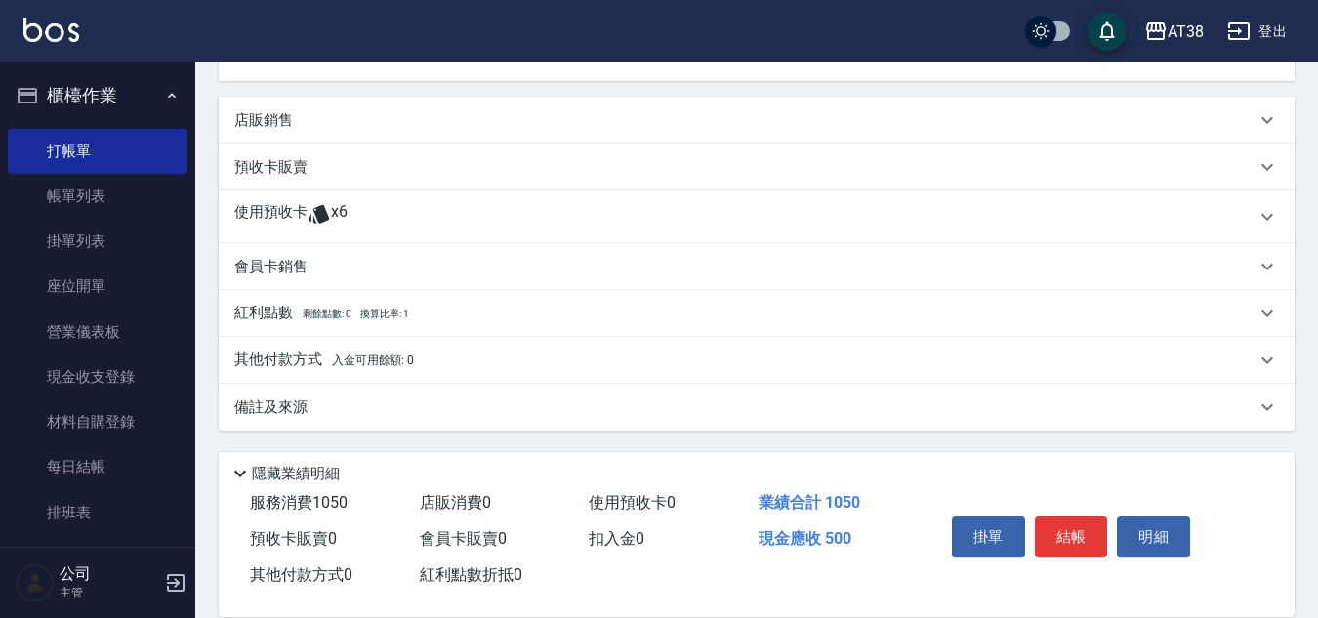
click at [265, 166] on p "預收卡販賣" at bounding box center [270, 167] width 73 height 21
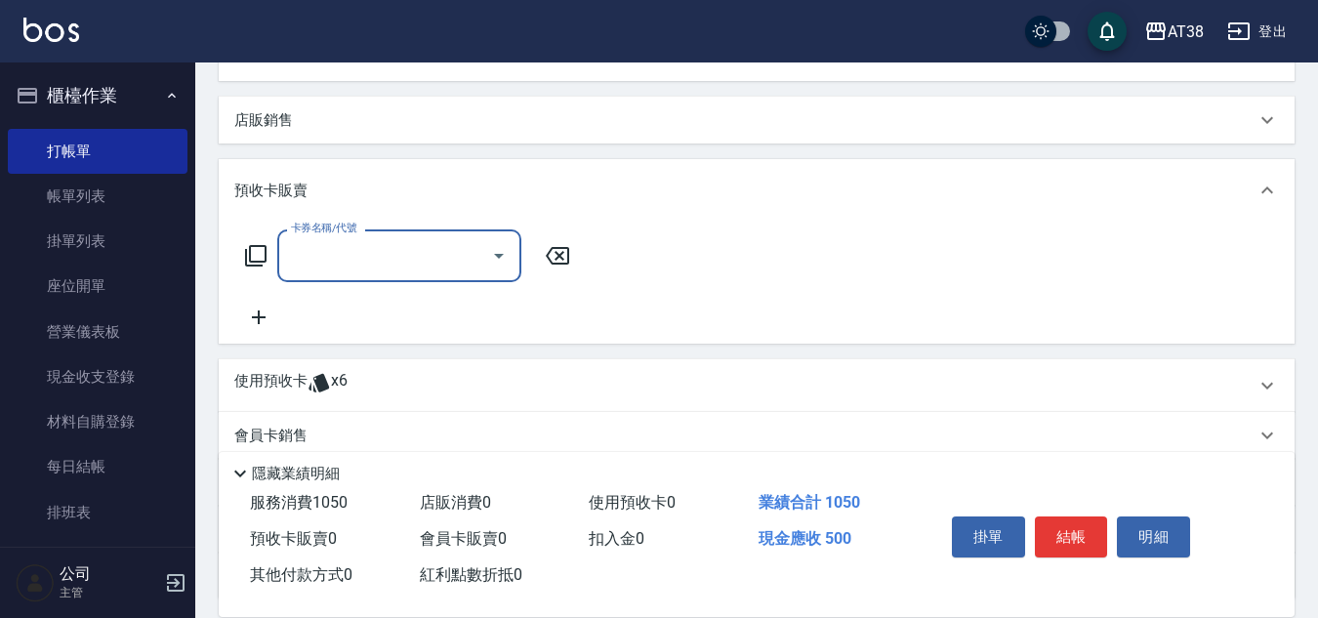
scroll to position [0, 0]
click at [302, 257] on input "卡券名稱/代號" at bounding box center [384, 255] width 197 height 34
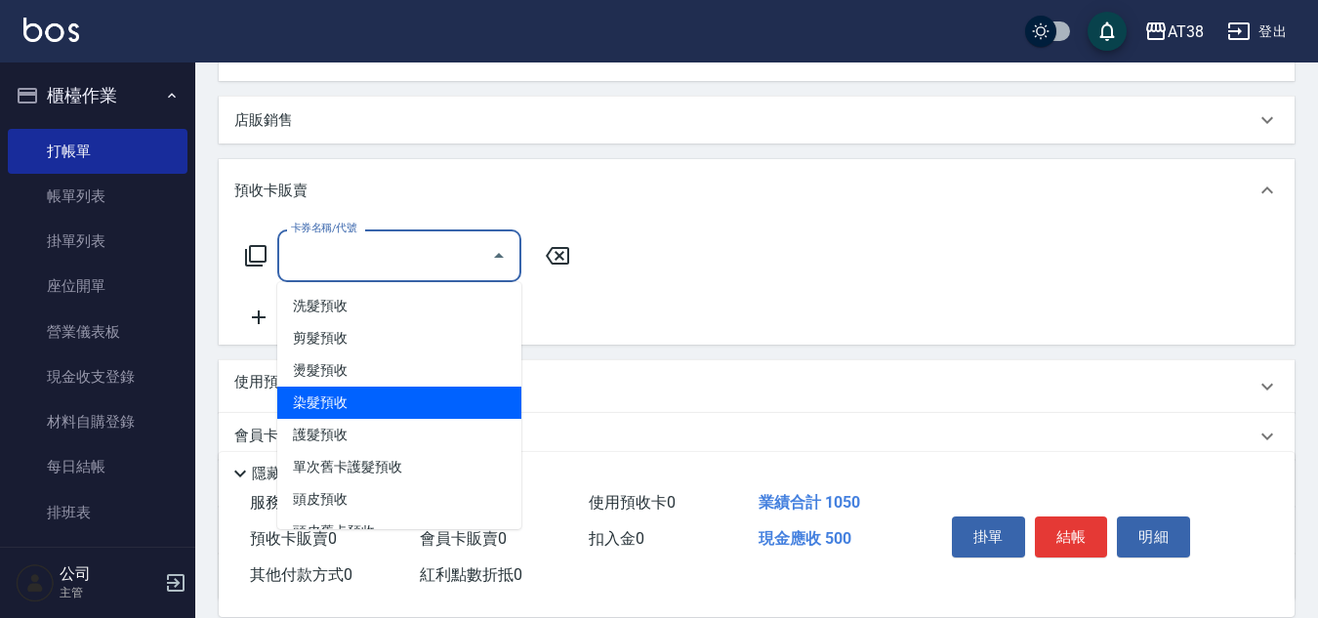
scroll to position [26, 0]
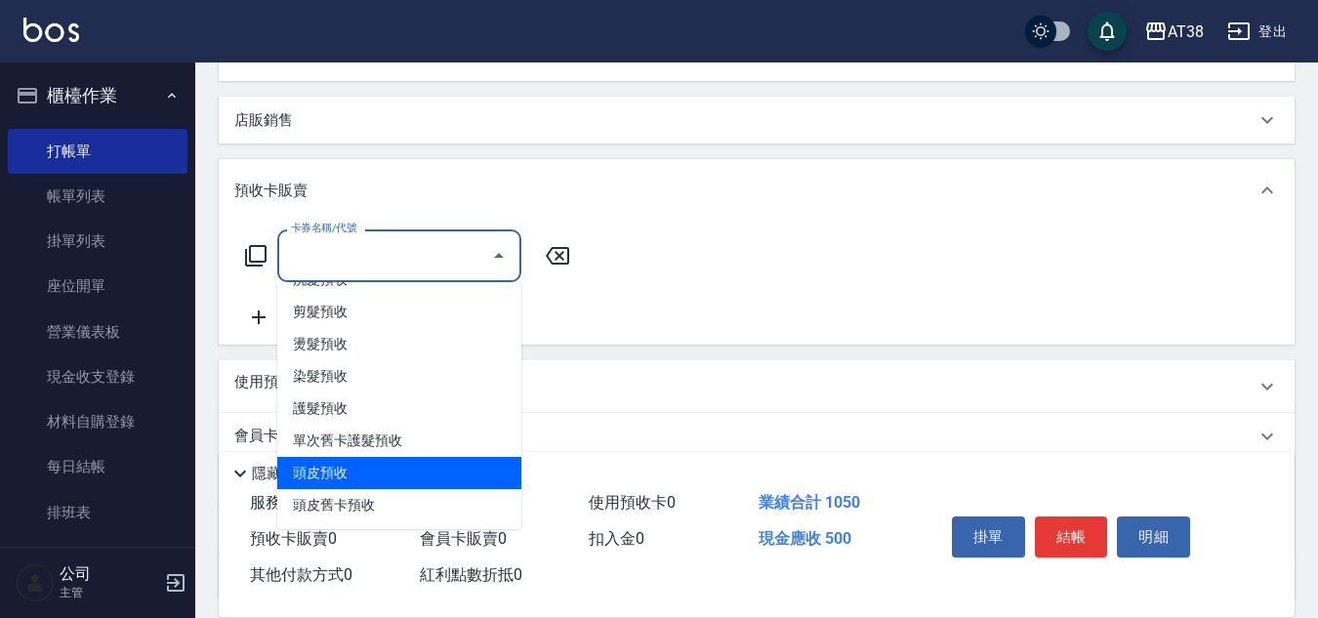
click at [306, 473] on span "頭皮預收" at bounding box center [399, 473] width 244 height 32
type input "頭皮預收(8)"
type input "350"
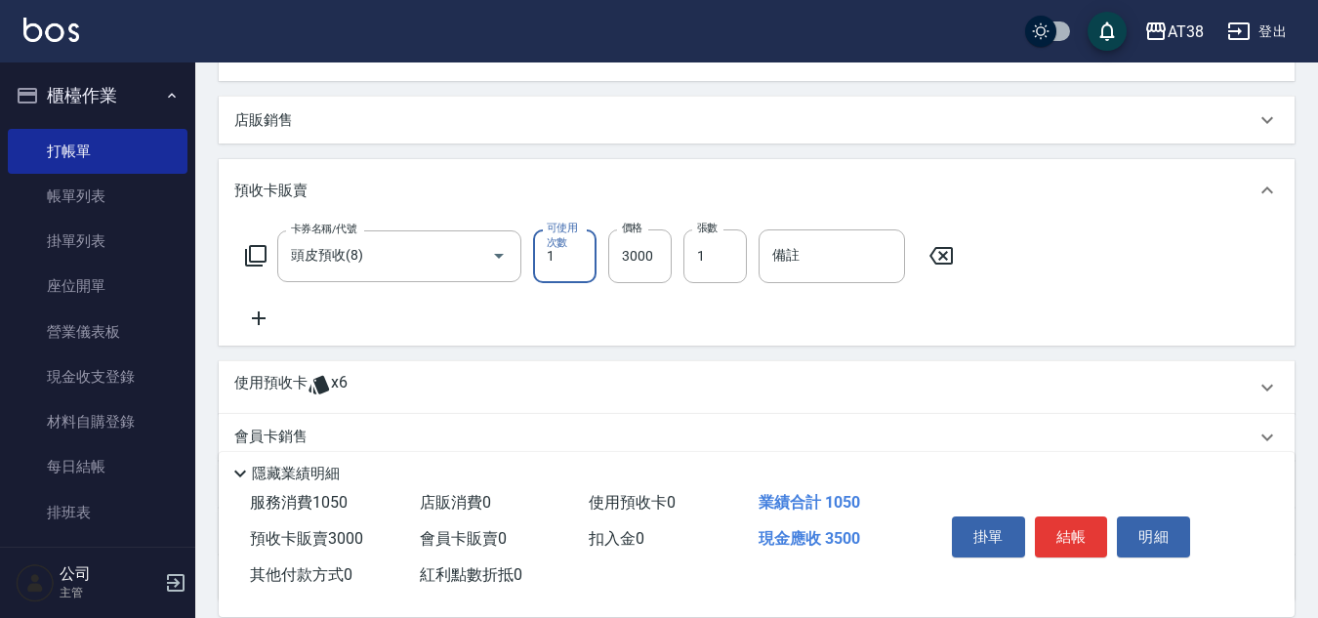
click at [624, 231] on label "價格" at bounding box center [632, 228] width 21 height 15
click at [624, 231] on input "3000" at bounding box center [639, 255] width 63 height 53
type input "15"
type input "50"
type input "150"
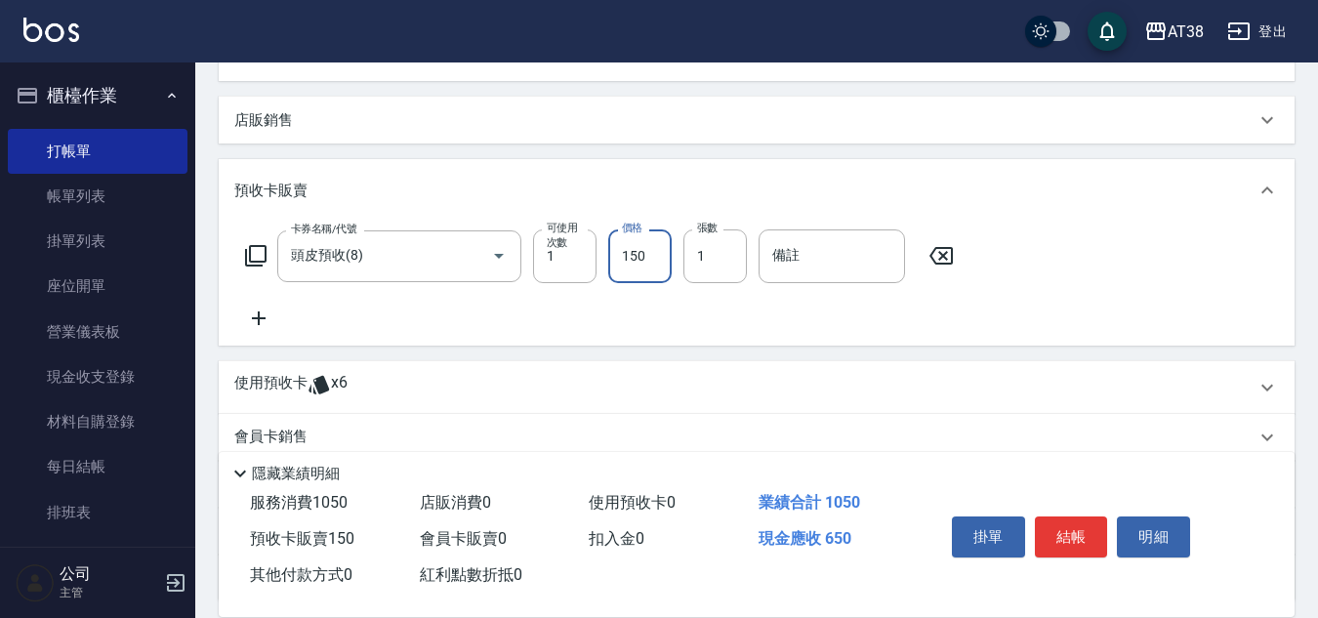
type input "200"
type input "1500"
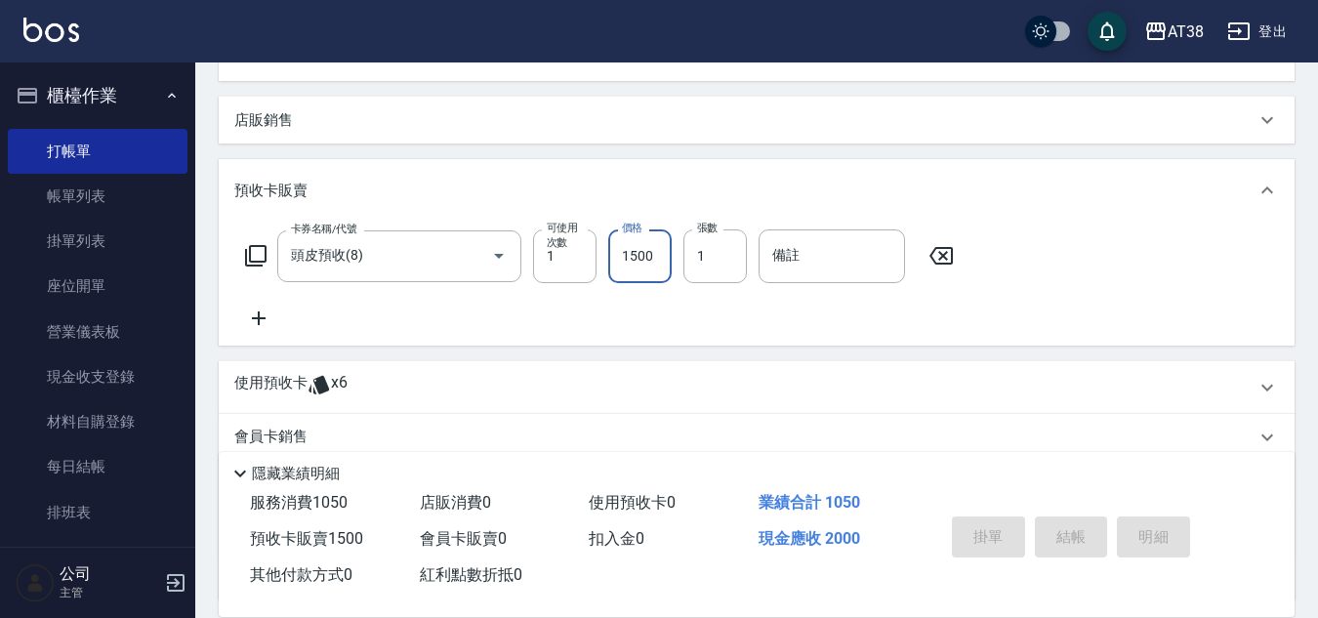
type input "2025/08/21 19:38"
type input "0"
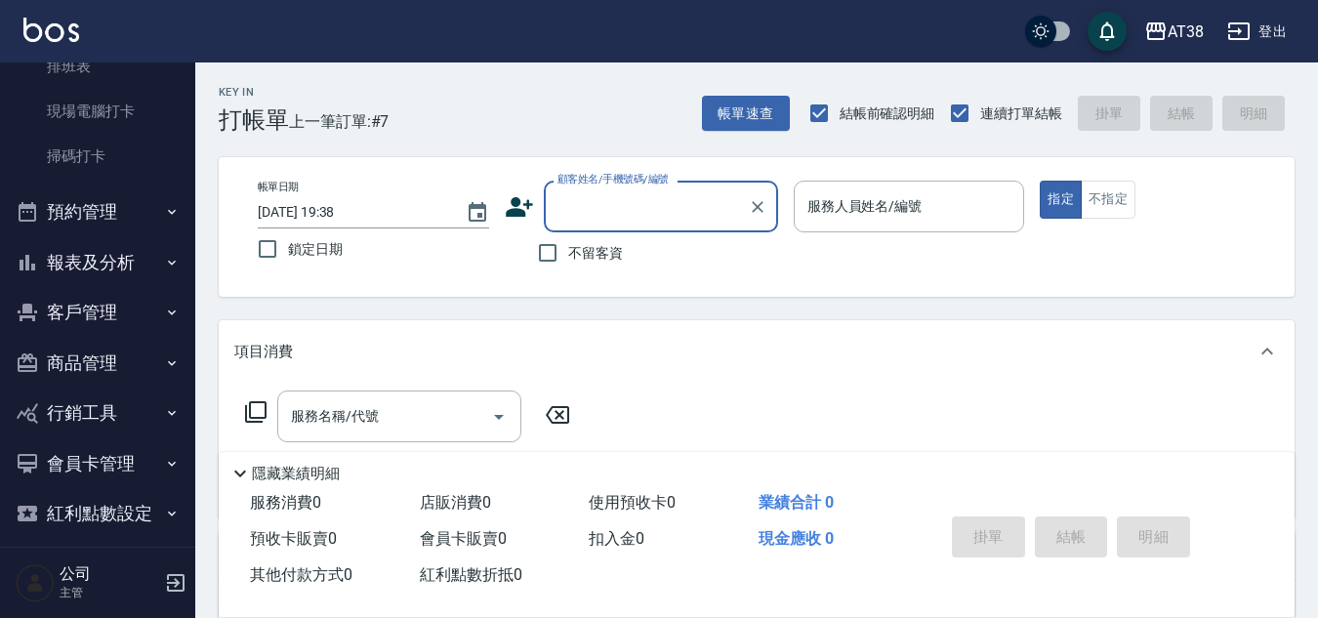
scroll to position [462, 0]
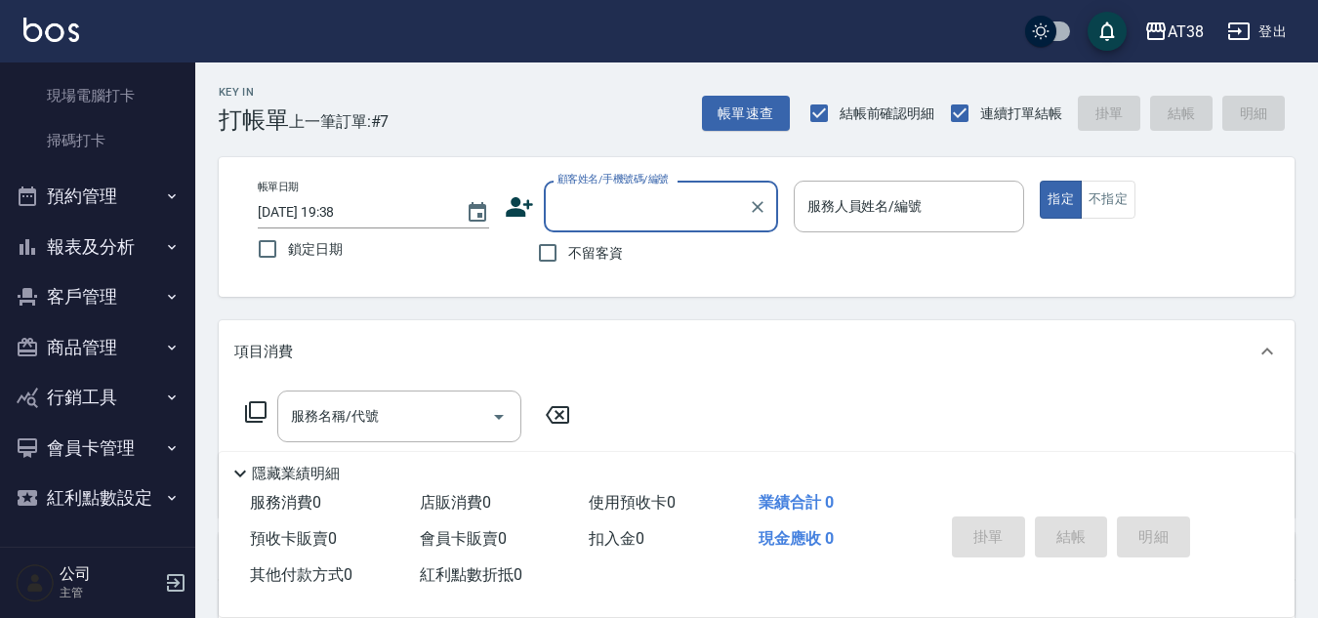
click at [99, 253] on button "報表及分析" at bounding box center [98, 247] width 180 height 51
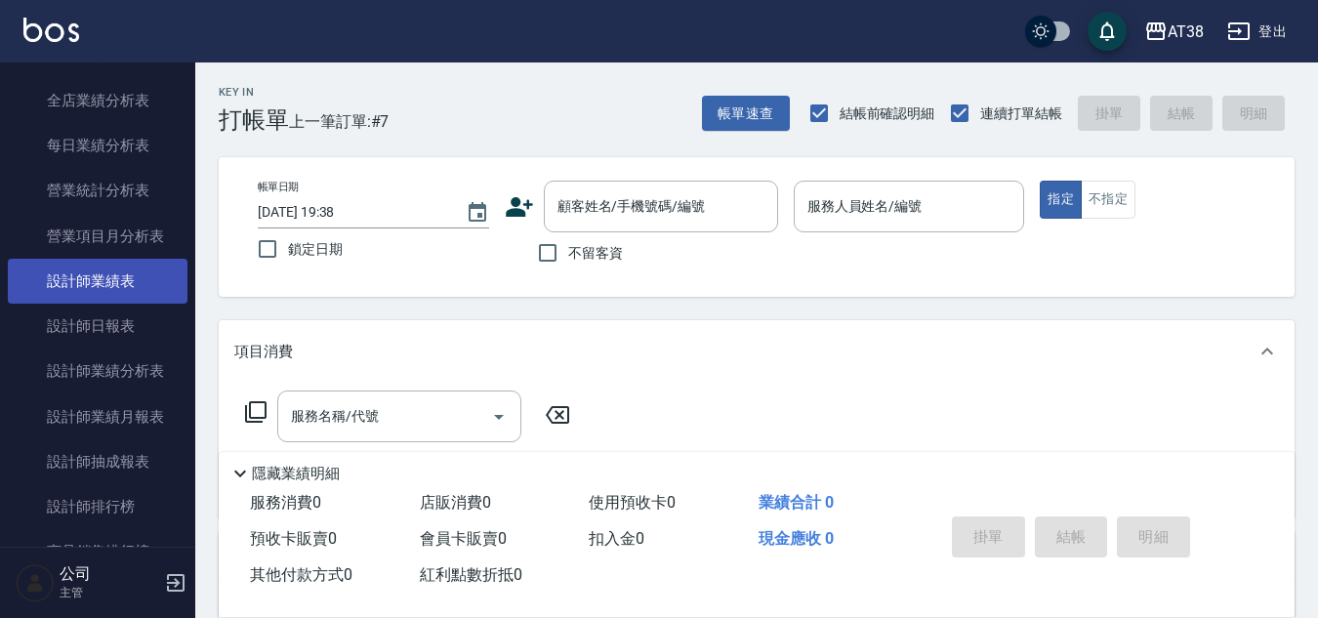
scroll to position [1145, 0]
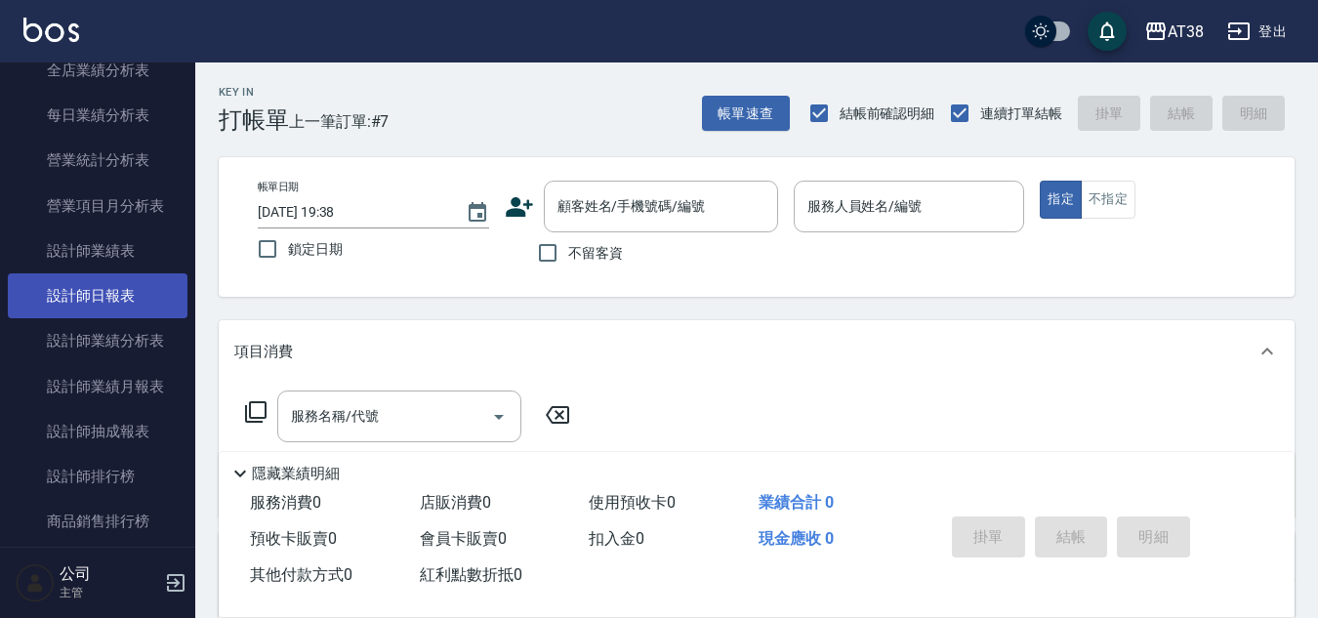
click at [149, 288] on link "設計師日報表" at bounding box center [98, 295] width 180 height 45
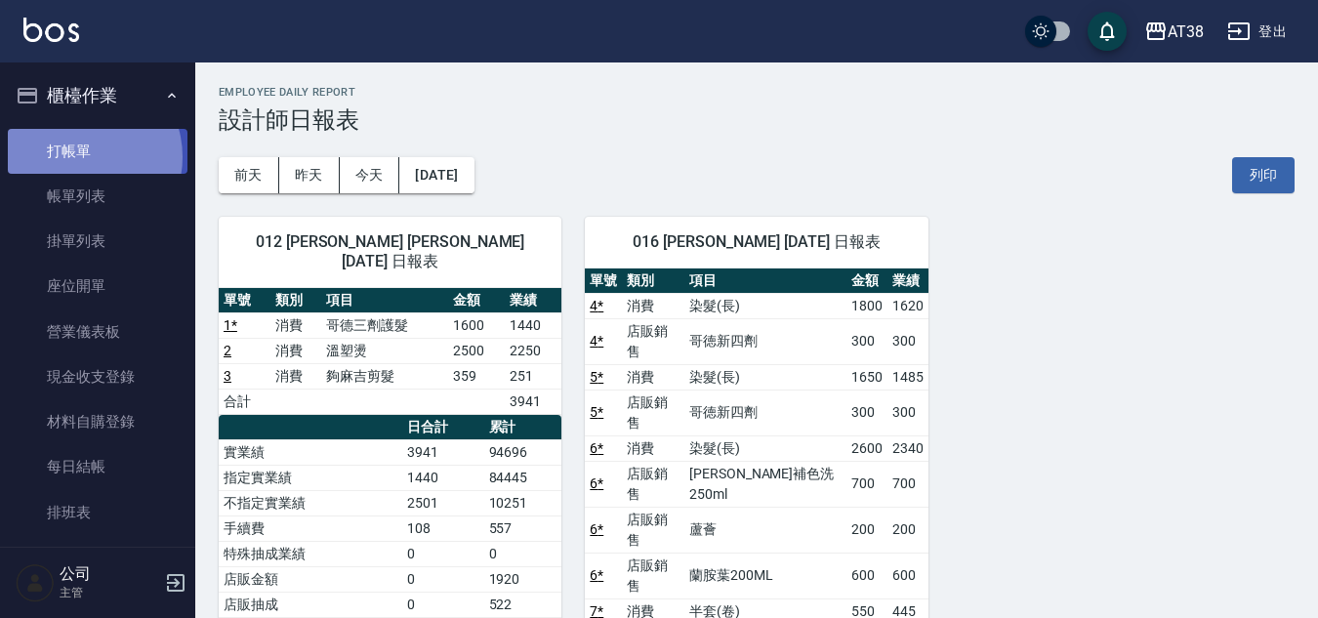
click at [82, 156] on link "打帳單" at bounding box center [98, 151] width 180 height 45
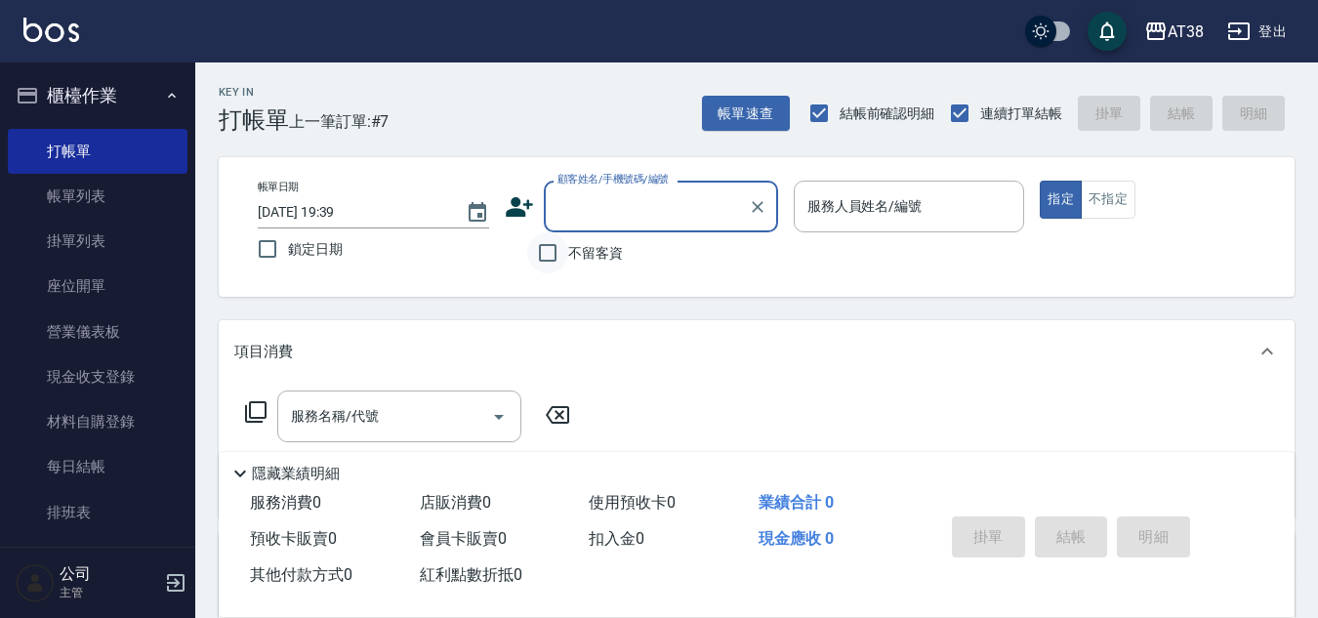
click at [546, 259] on input "不留客資" at bounding box center [547, 252] width 41 height 41
checkbox input "true"
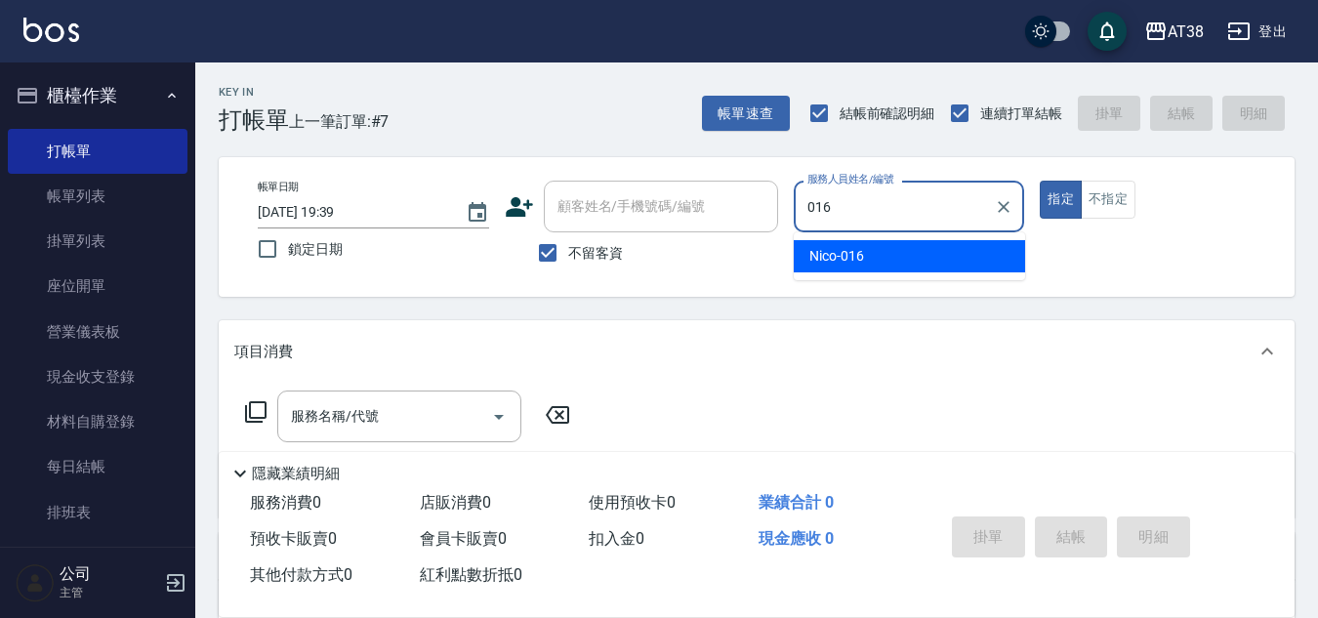
type input "Nico-016"
type button "true"
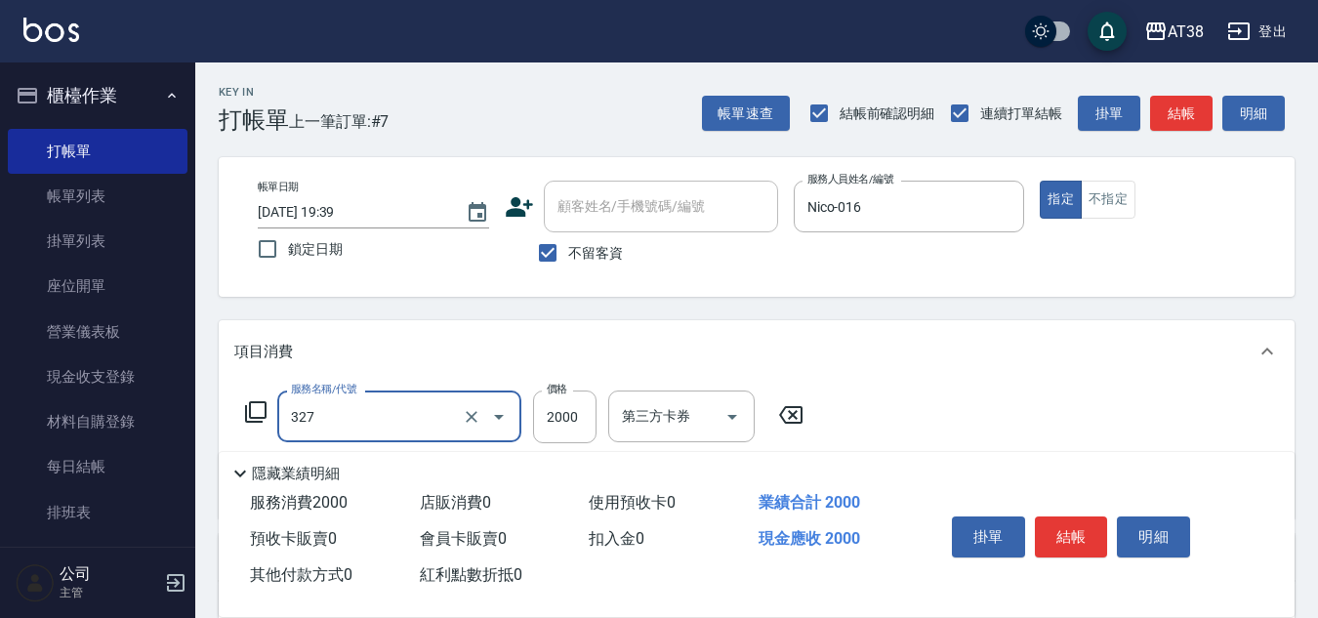
type input "溫塑燙(327)"
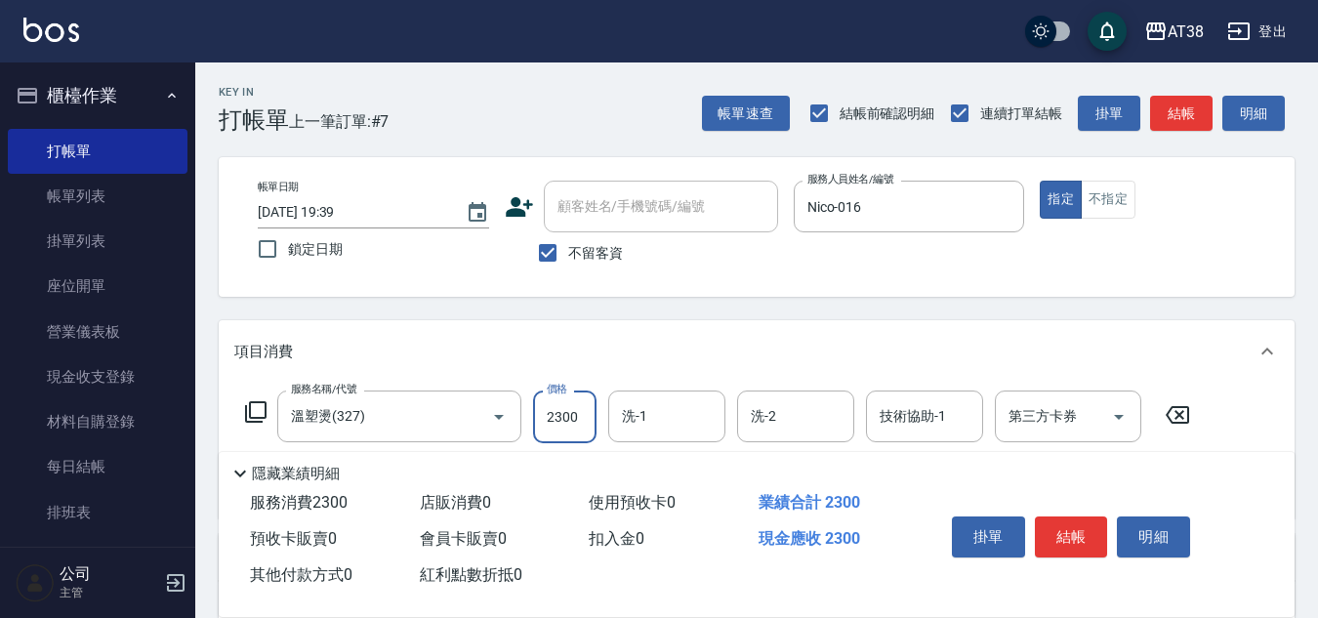
type input "2300"
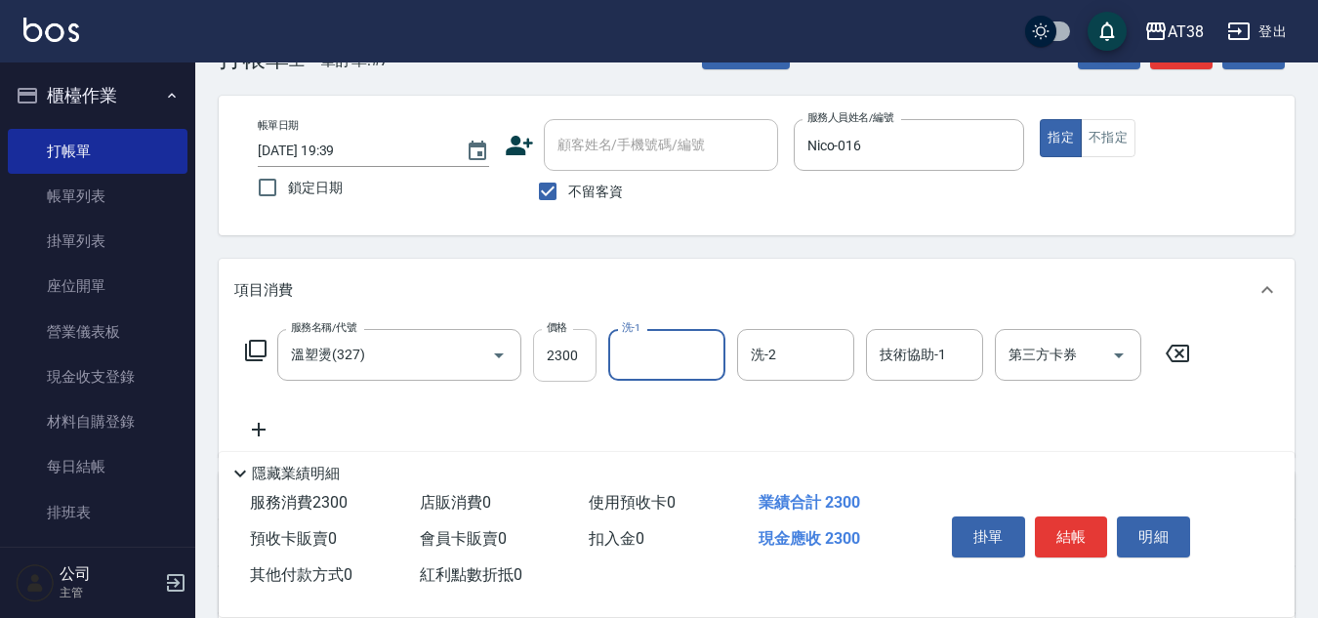
scroll to position [338, 0]
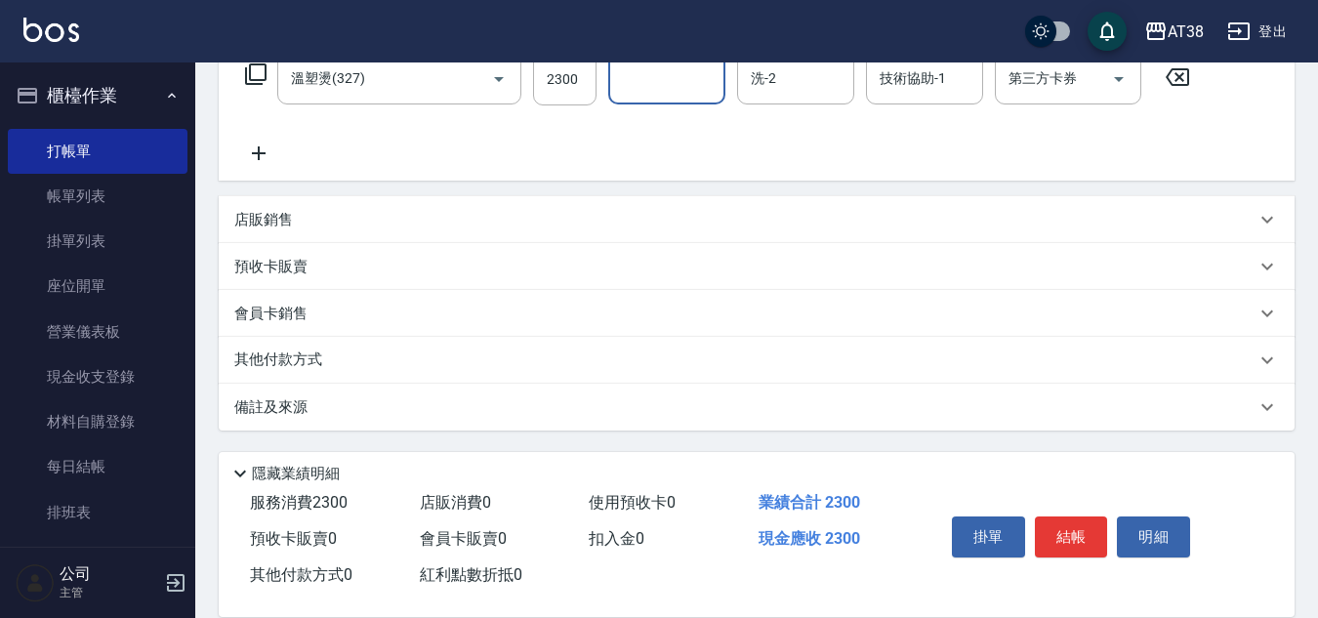
click at [273, 232] on div "店販銷售" at bounding box center [757, 219] width 1076 height 47
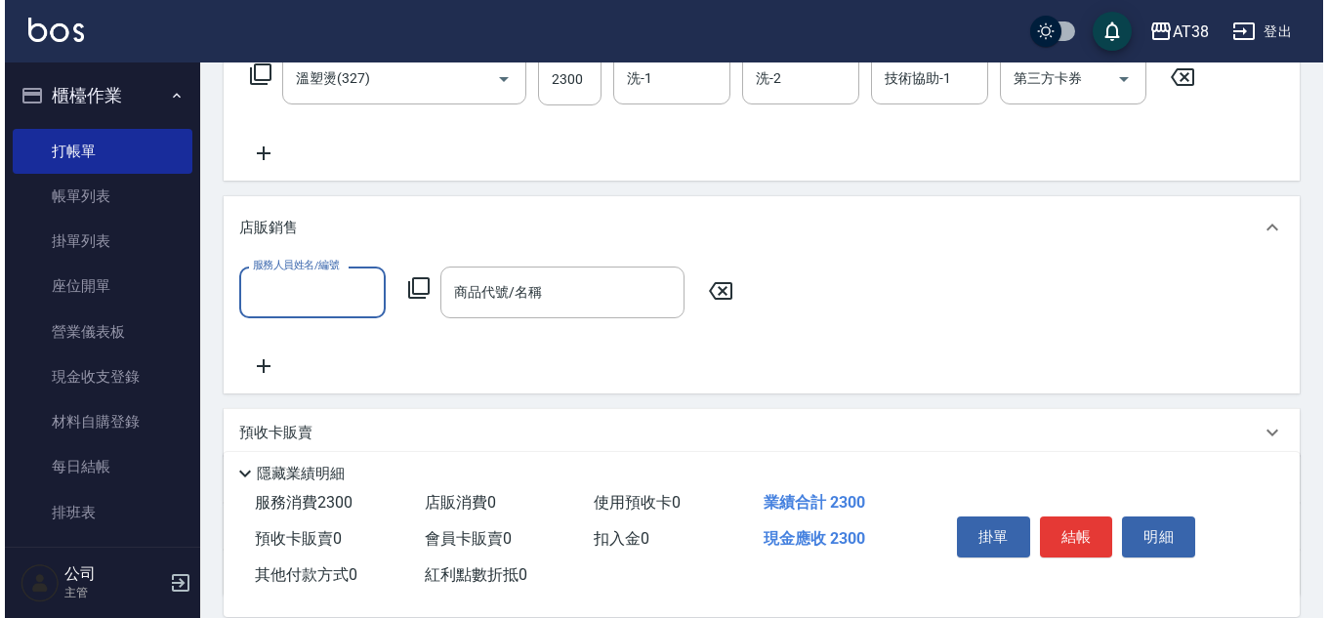
scroll to position [1, 0]
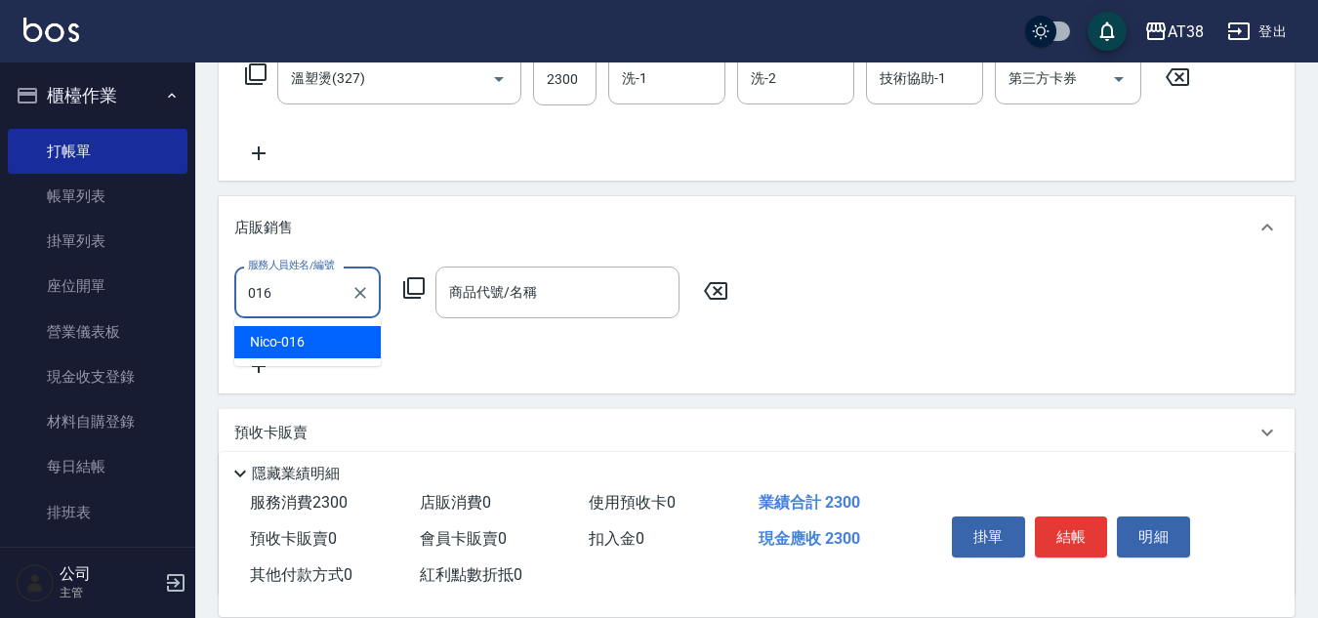
type input "Nico-016"
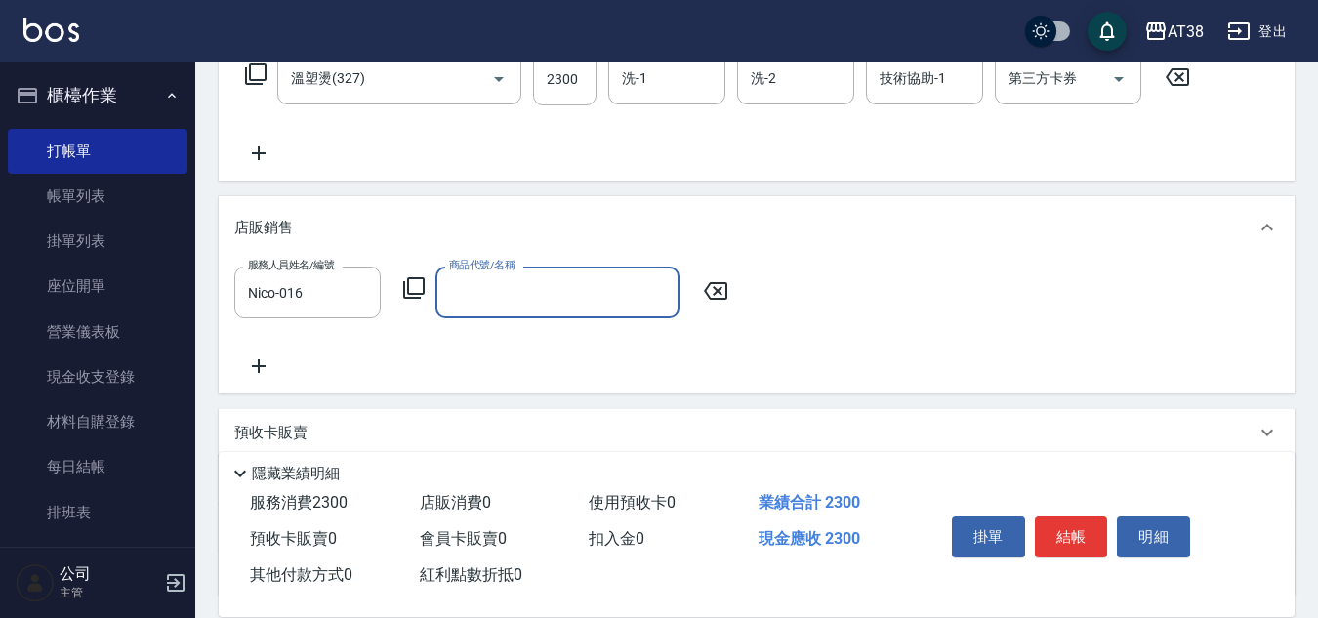
click at [401, 294] on div "服務人員姓名/編號 Nico-016 服務人員姓名/編號 商品代號/名稱 商品代號/名稱" at bounding box center [487, 293] width 506 height 52
click at [417, 282] on icon at bounding box center [413, 287] width 23 height 23
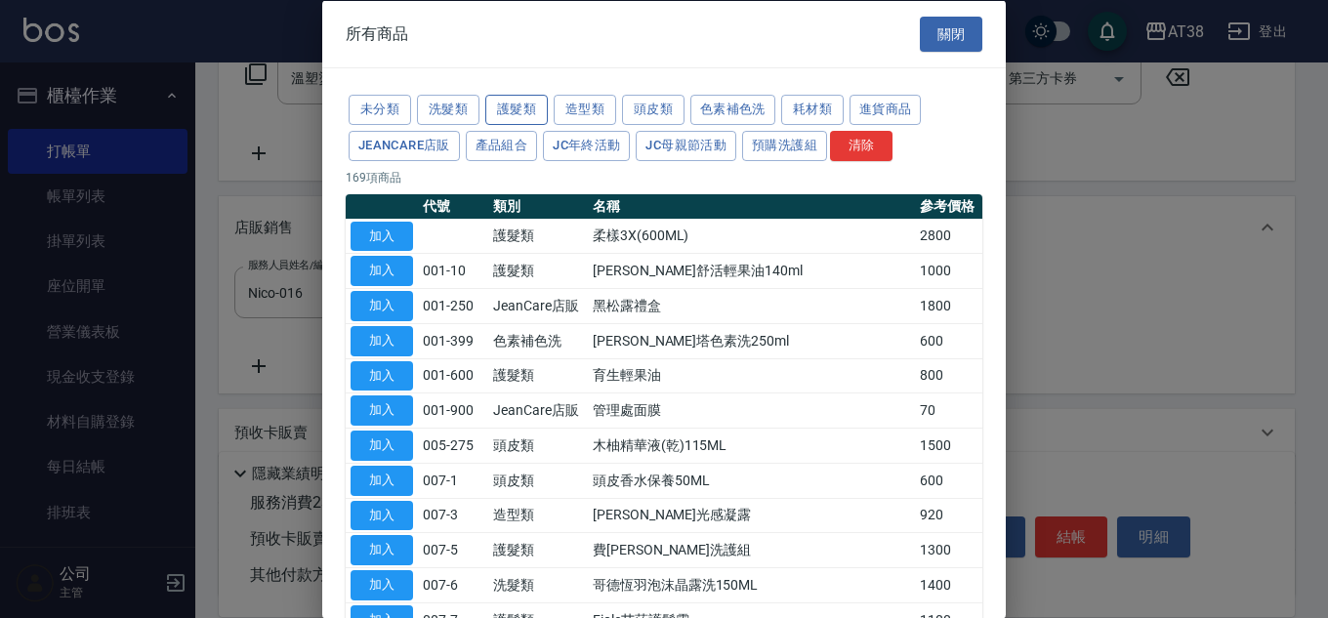
click at [527, 110] on button "護髮類" at bounding box center [516, 110] width 62 height 30
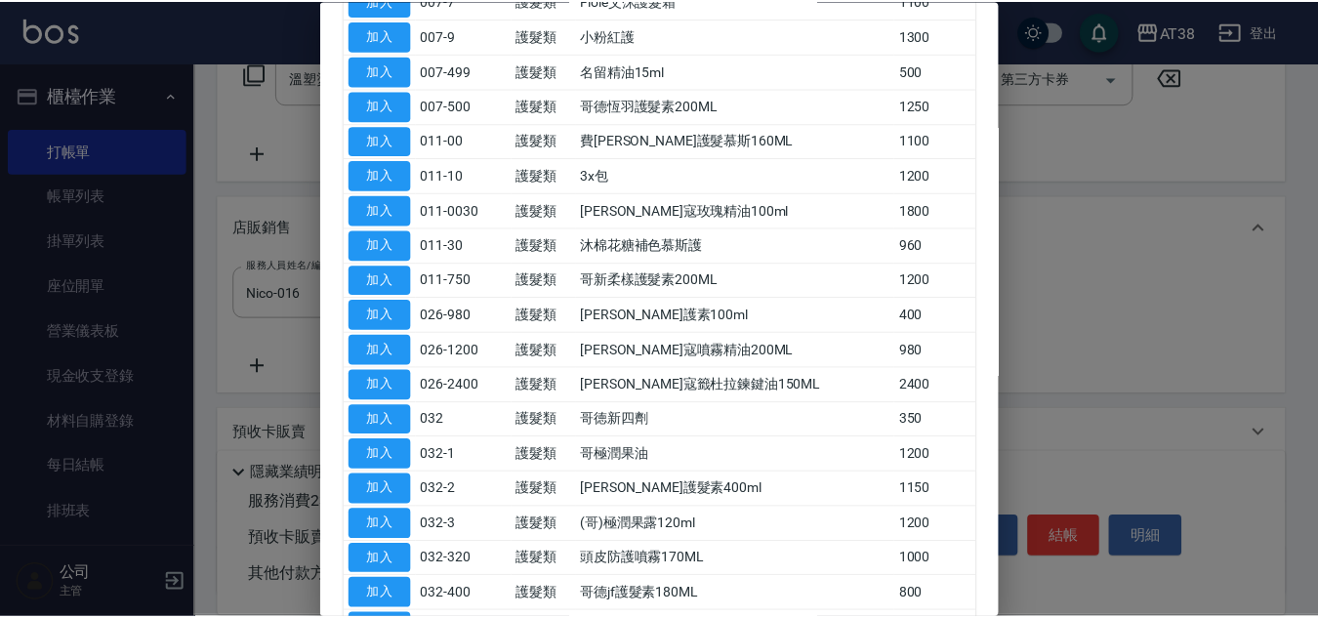
scroll to position [391, 0]
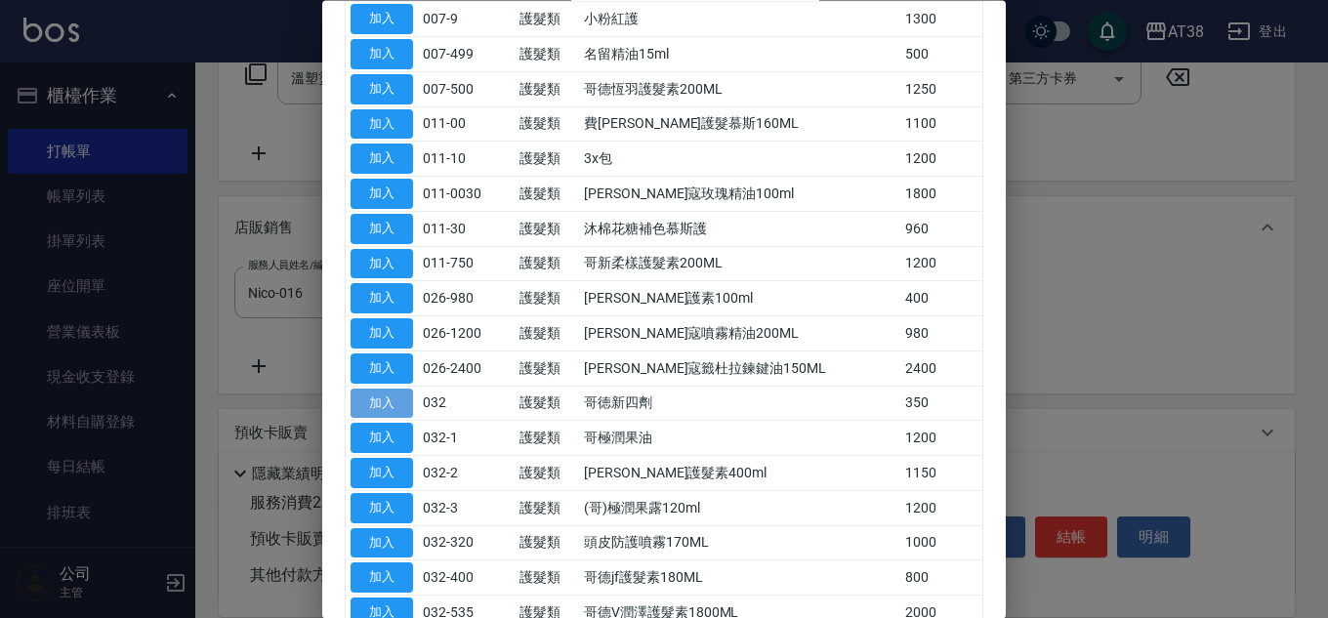
click at [391, 402] on button "加入" at bounding box center [381, 404] width 62 height 30
type input "哥徳新四劑"
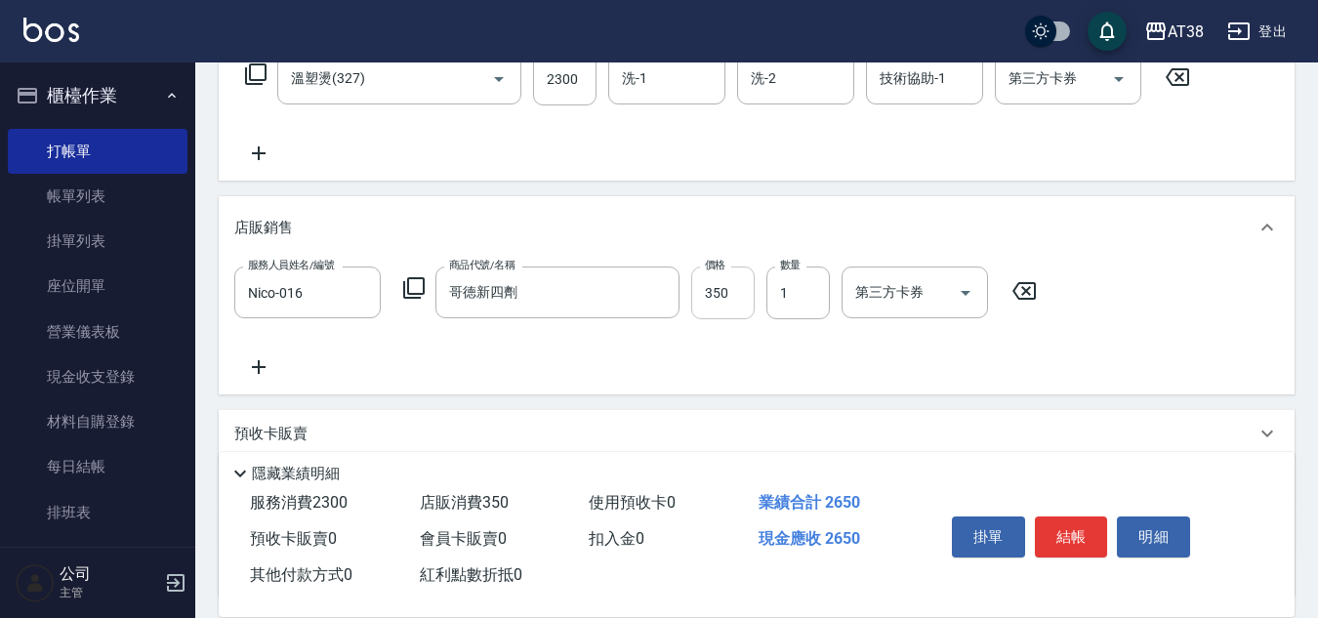
click at [745, 296] on input "350" at bounding box center [722, 293] width 63 height 53
type input "300"
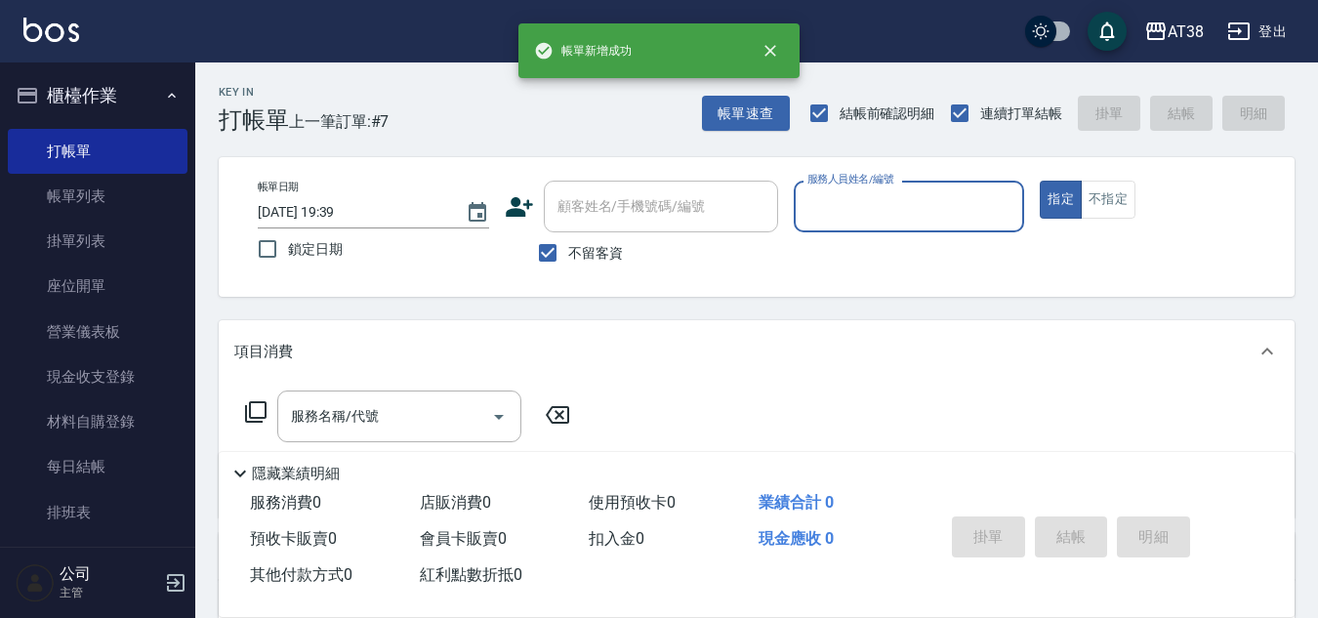
scroll to position [0, 0]
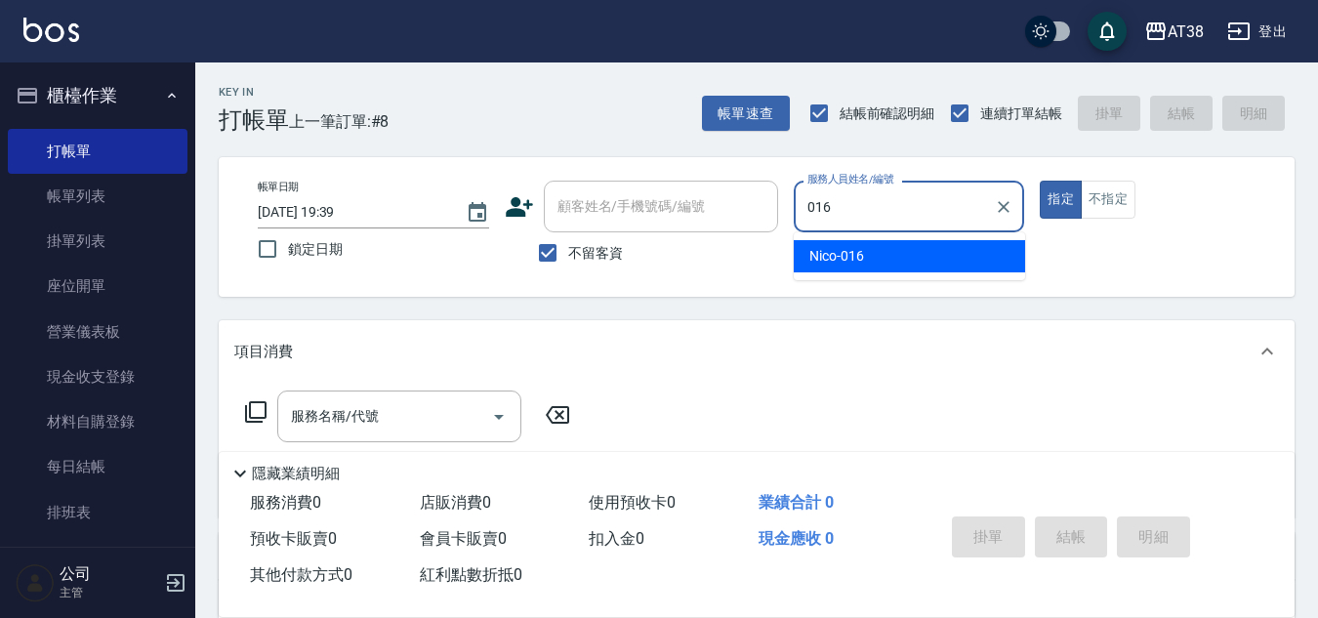
type input "Nico-016"
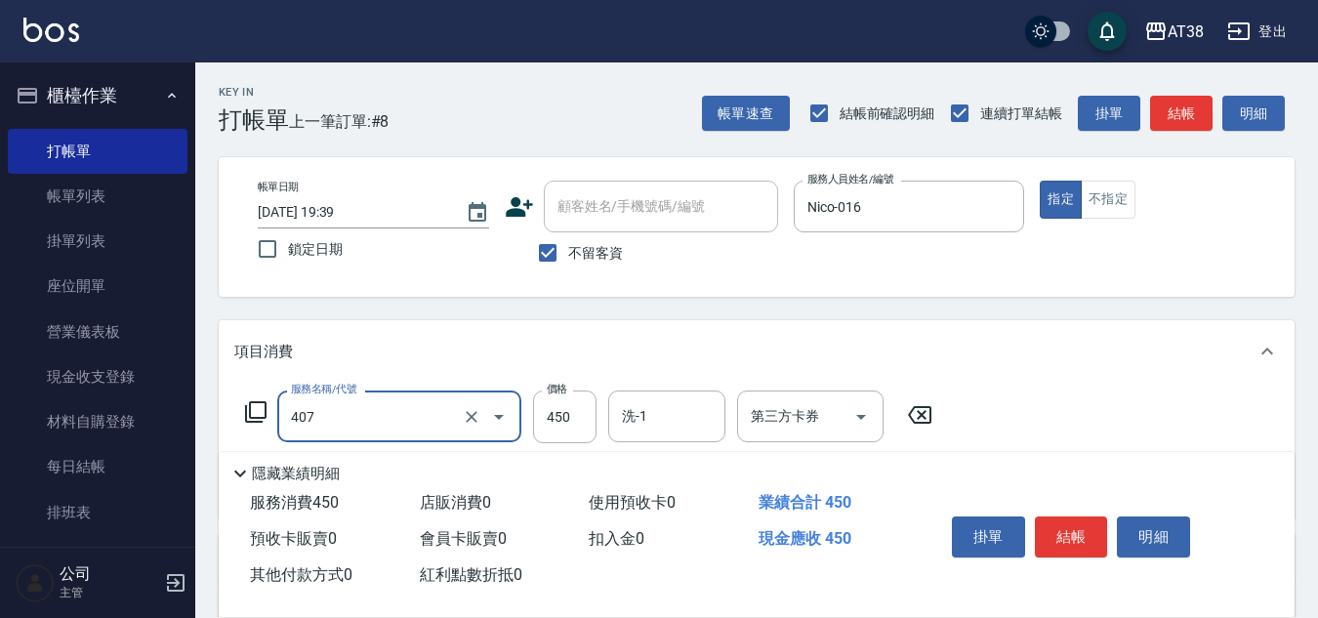
type input "剪髮(407)"
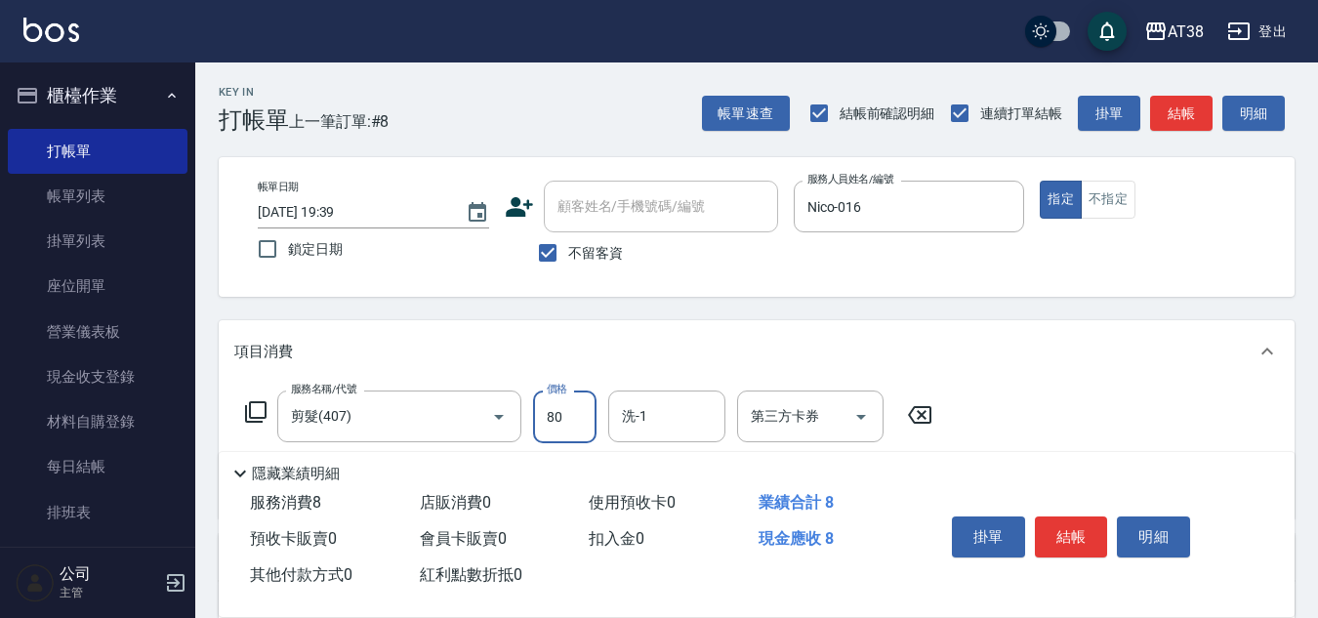
type input "800"
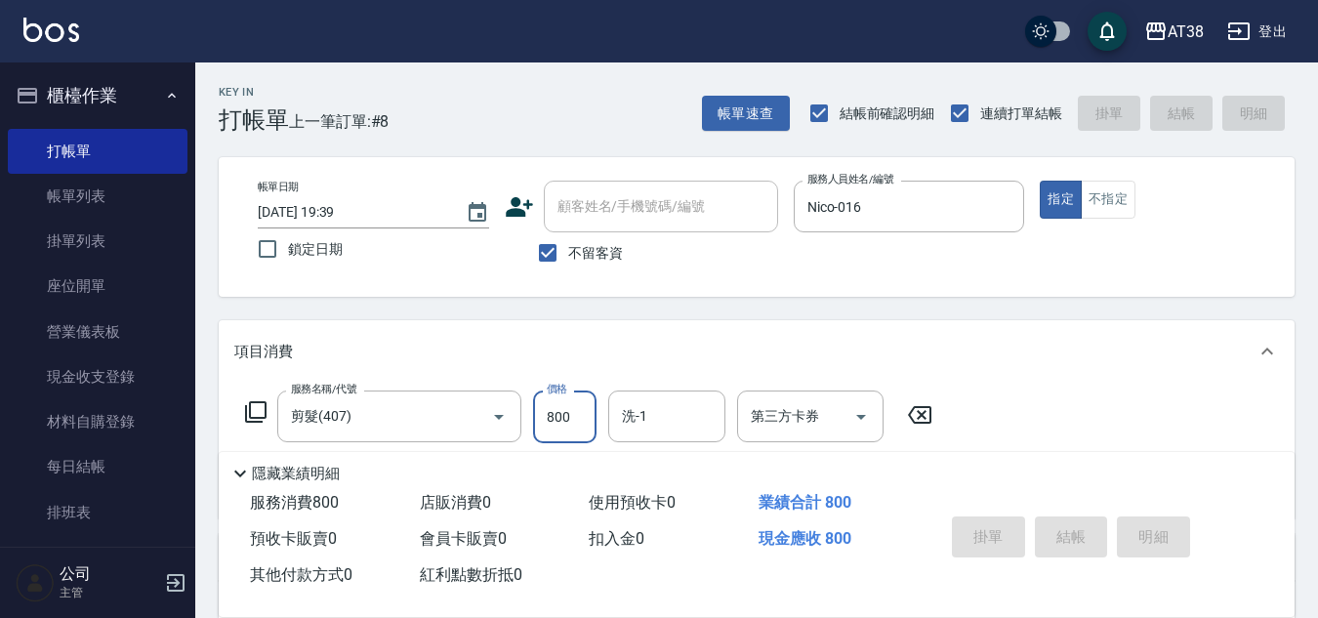
type input "2025/08/21 19:40"
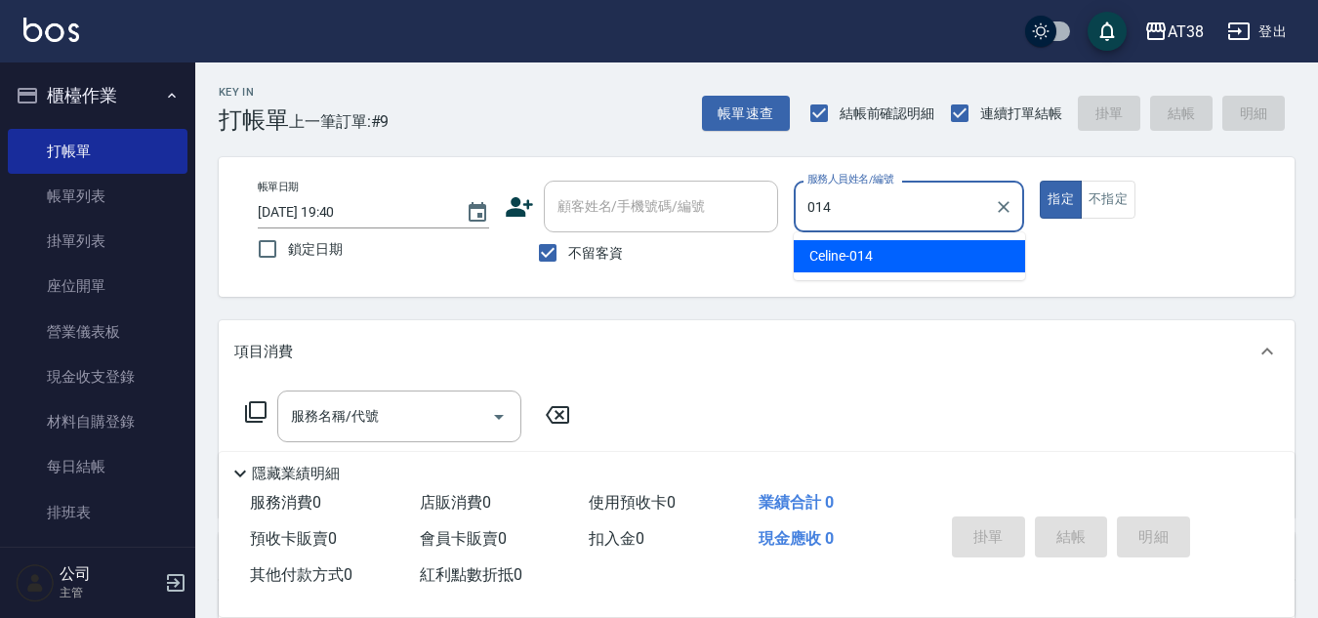
type input "Celine-014"
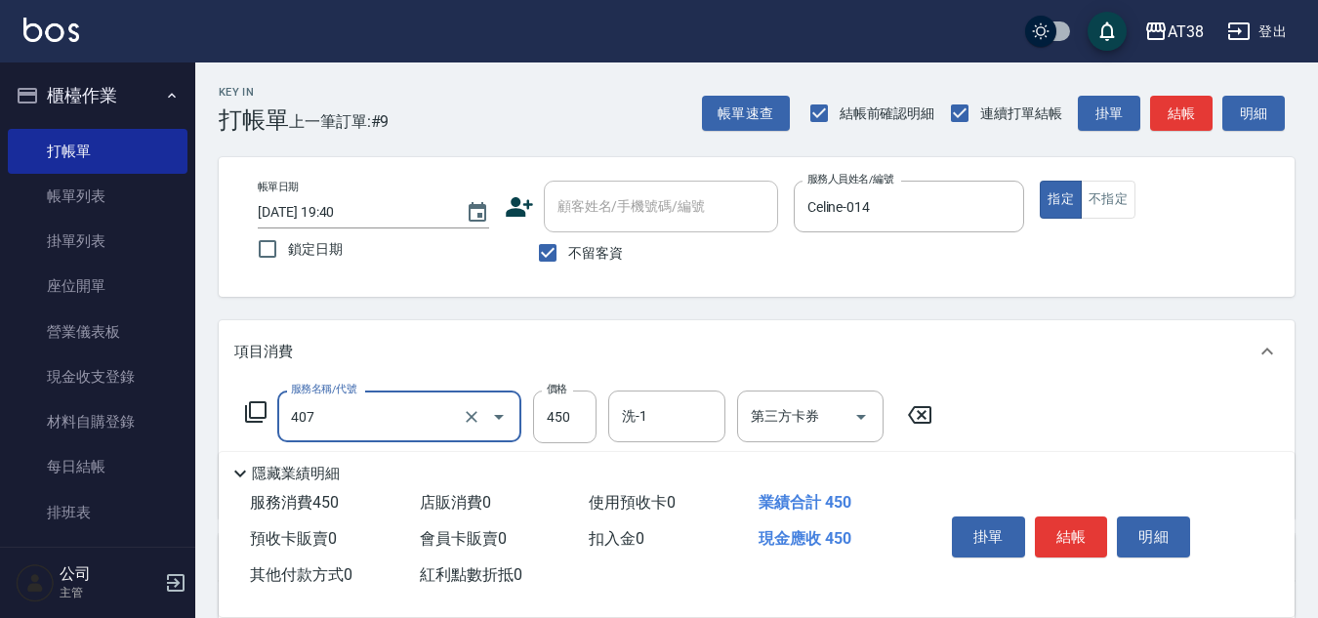
type input "剪髮(407)"
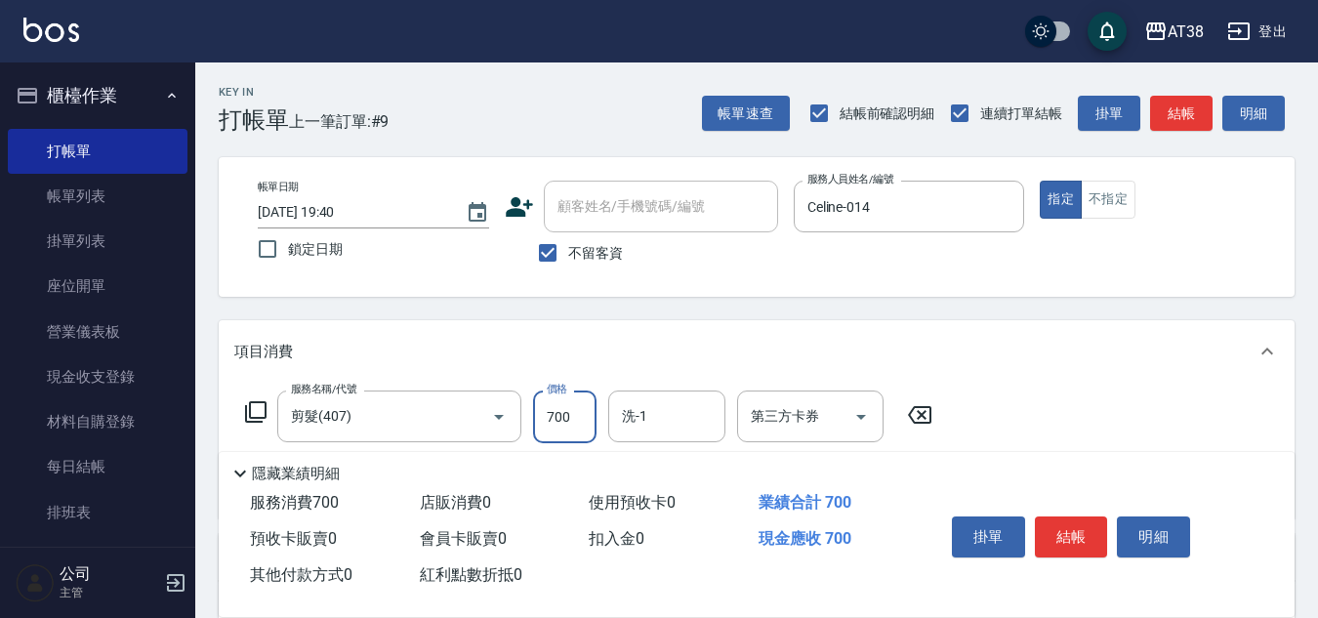
type input "700"
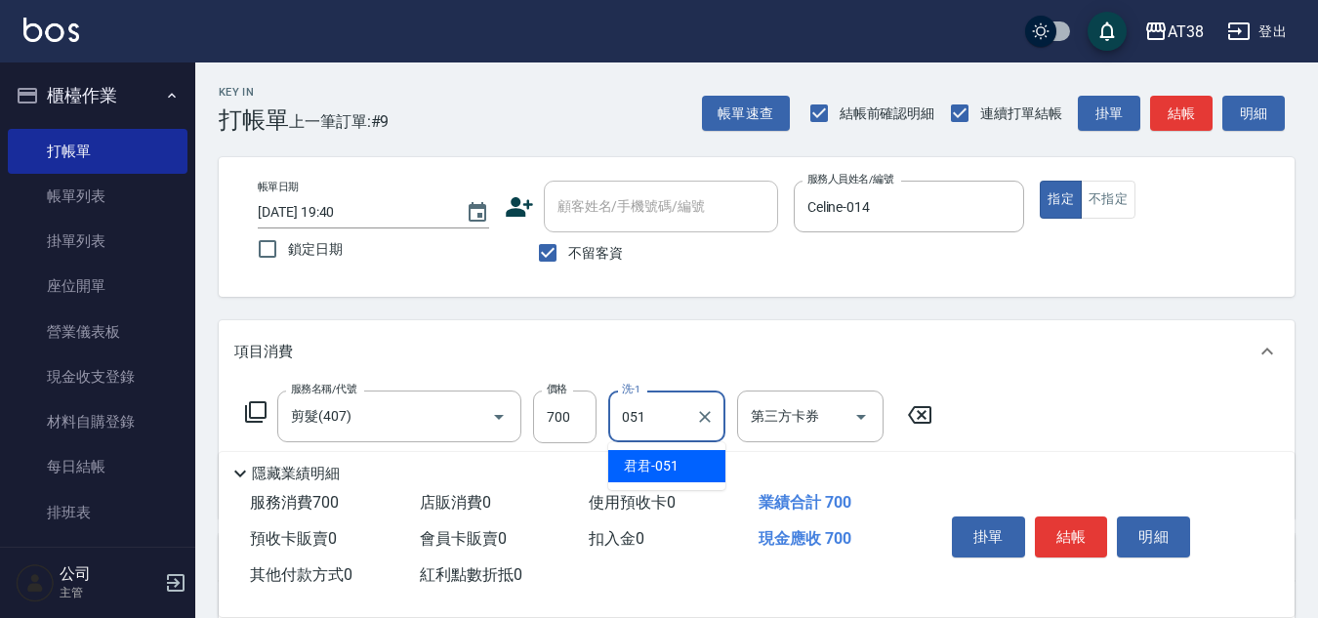
type input "君君-051"
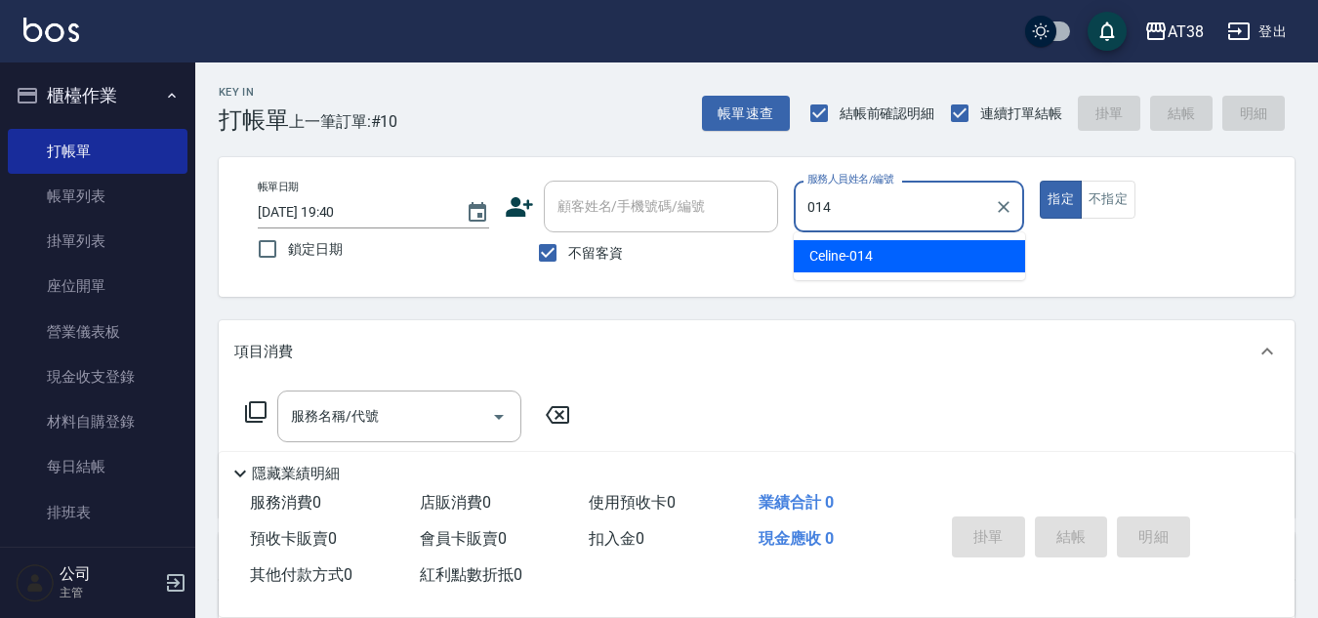
type input "Celine-014"
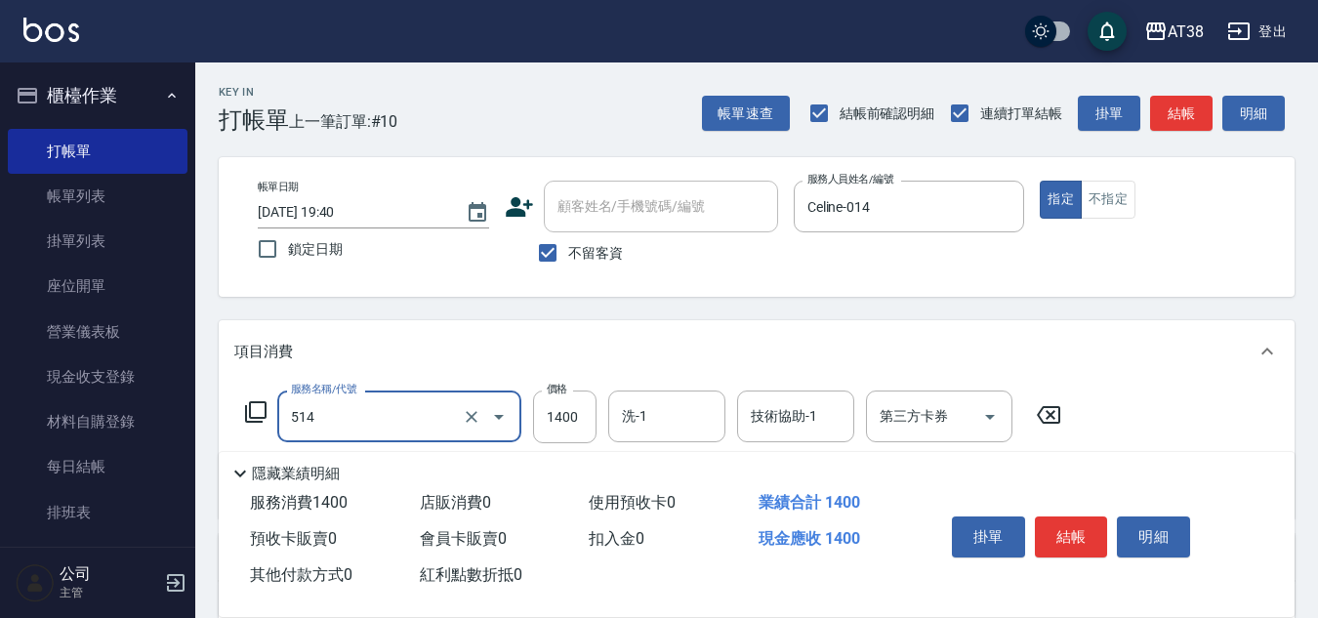
type input "染髮(長)(514)"
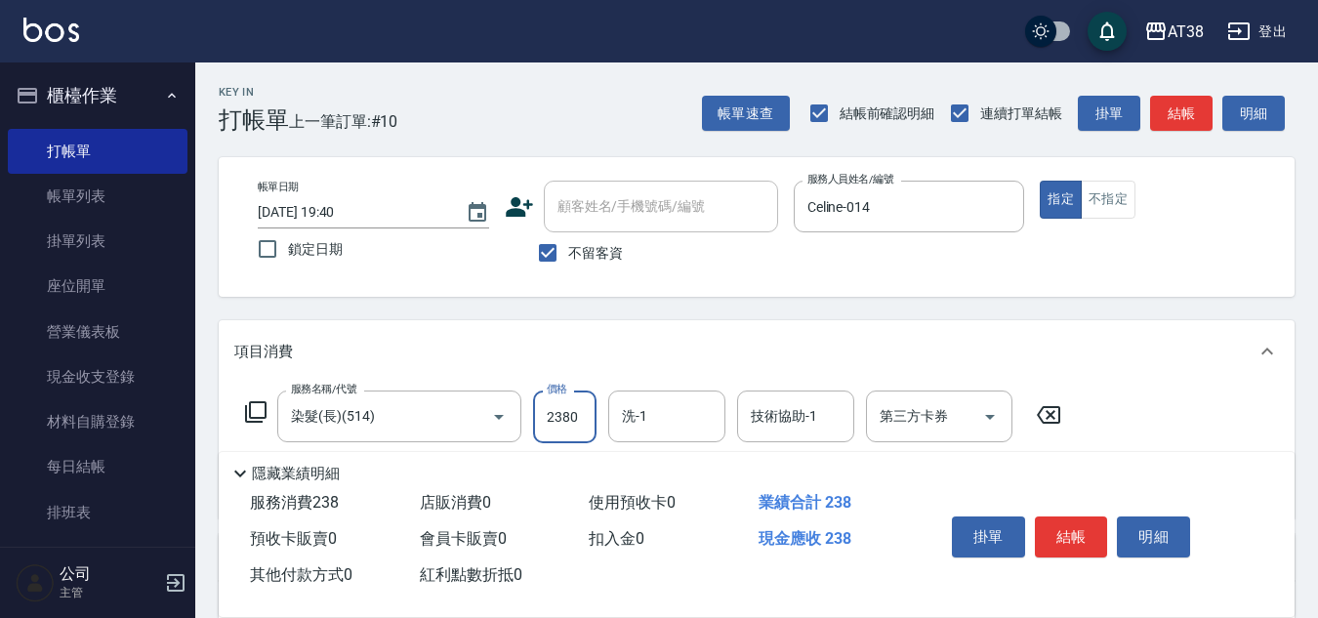
type input "2380"
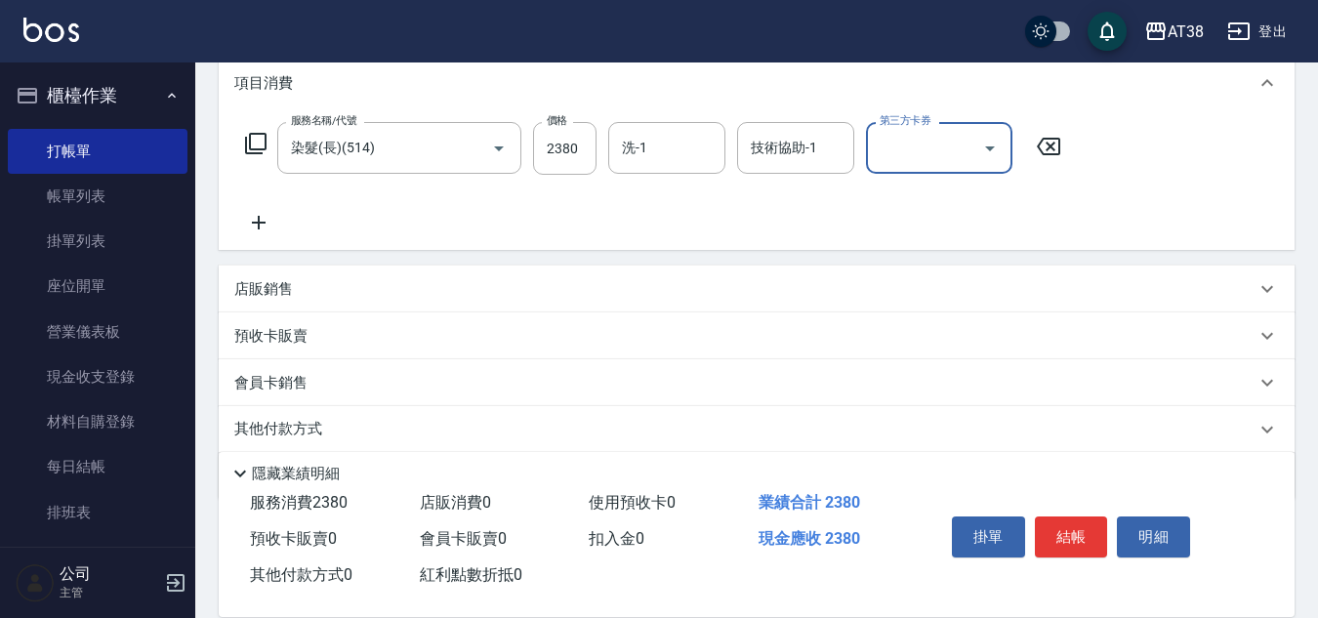
scroll to position [293, 0]
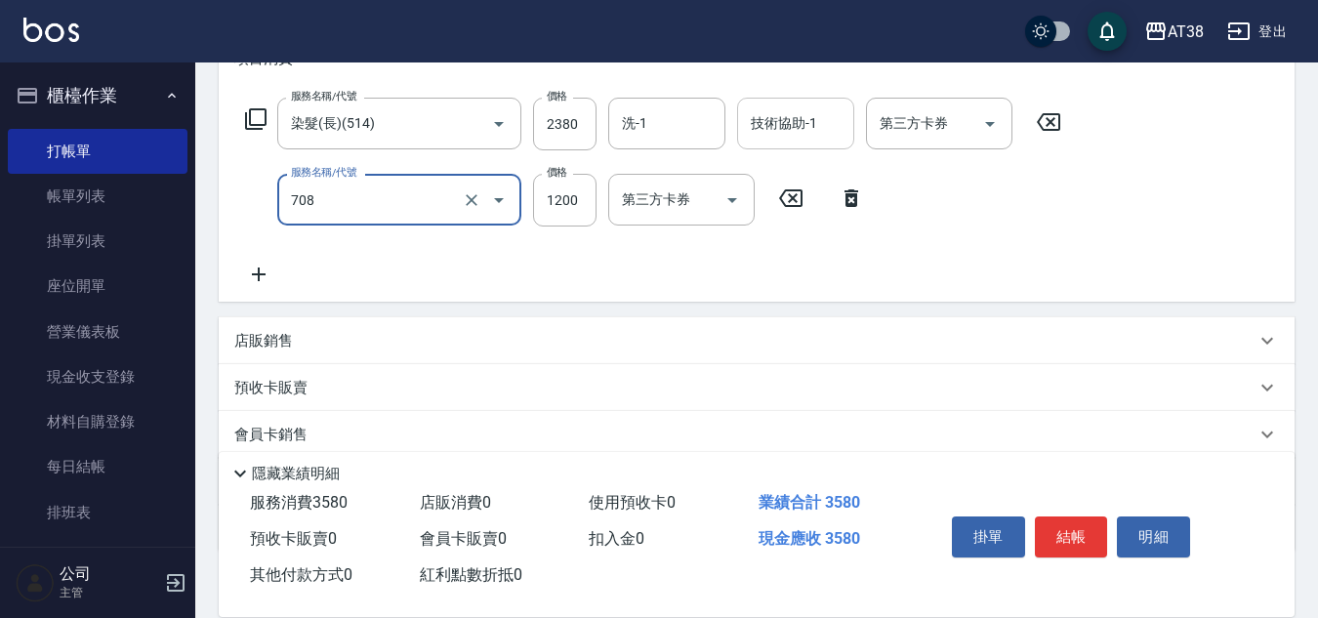
type input "哥德三劑護髮(708)"
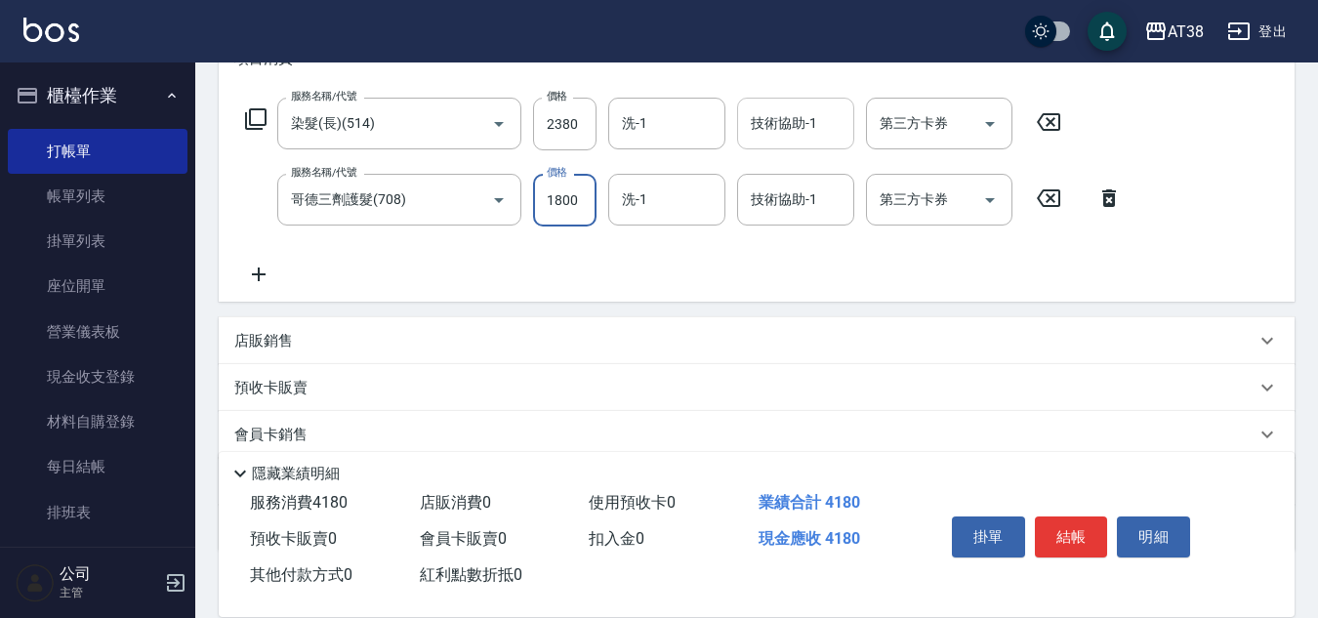
type input "1800"
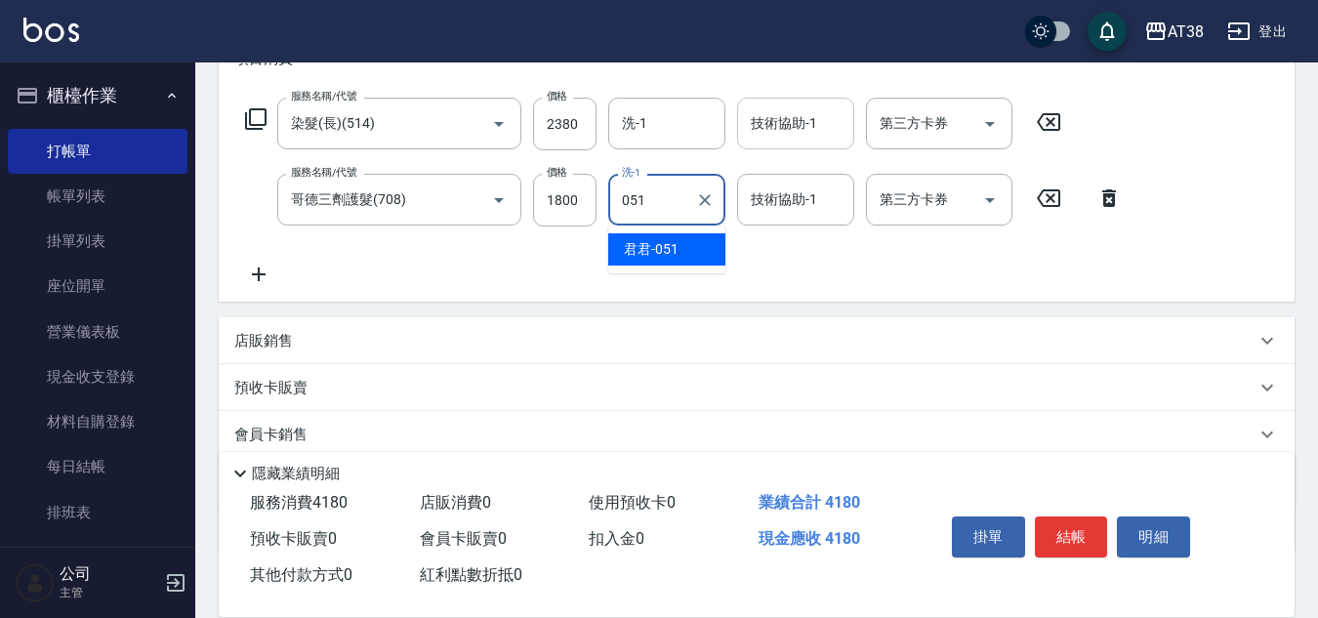
type input "君君-051"
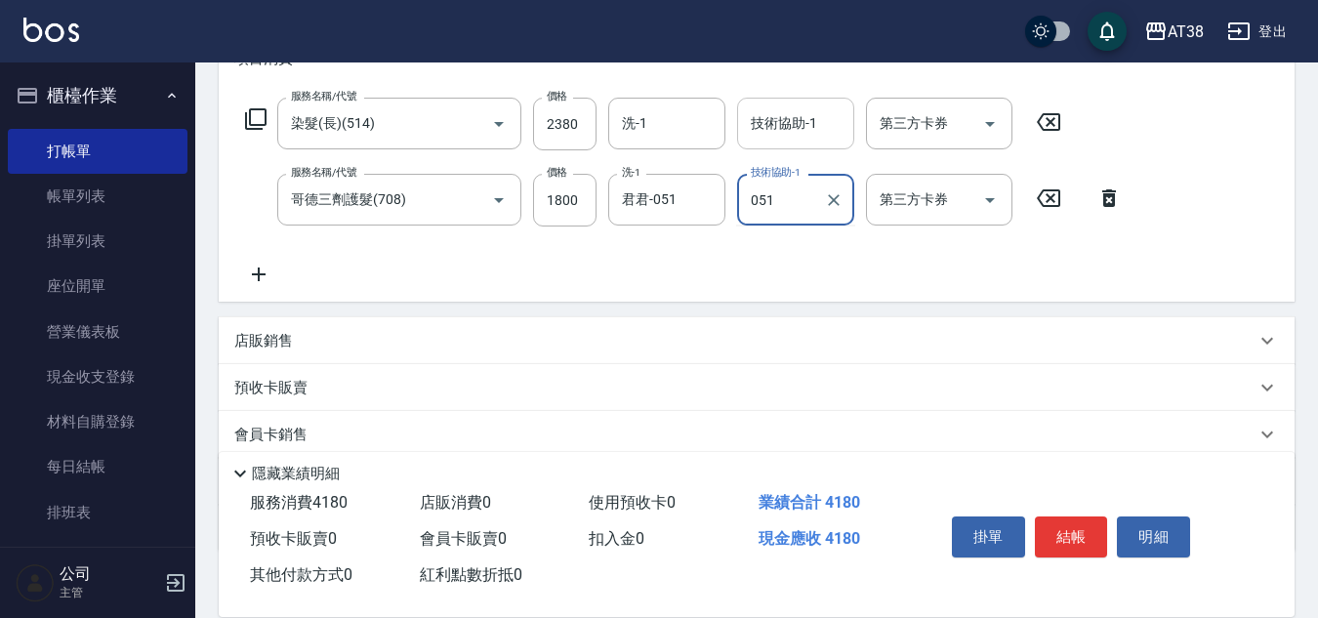
type input "君君-051"
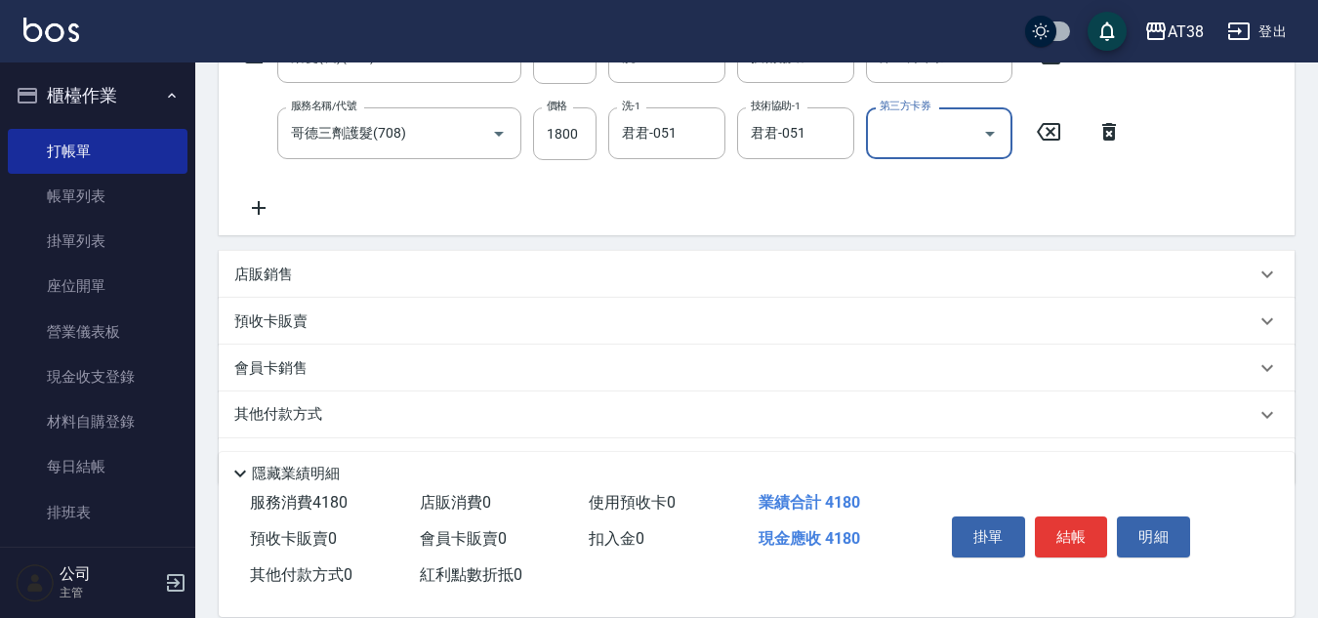
scroll to position [391, 0]
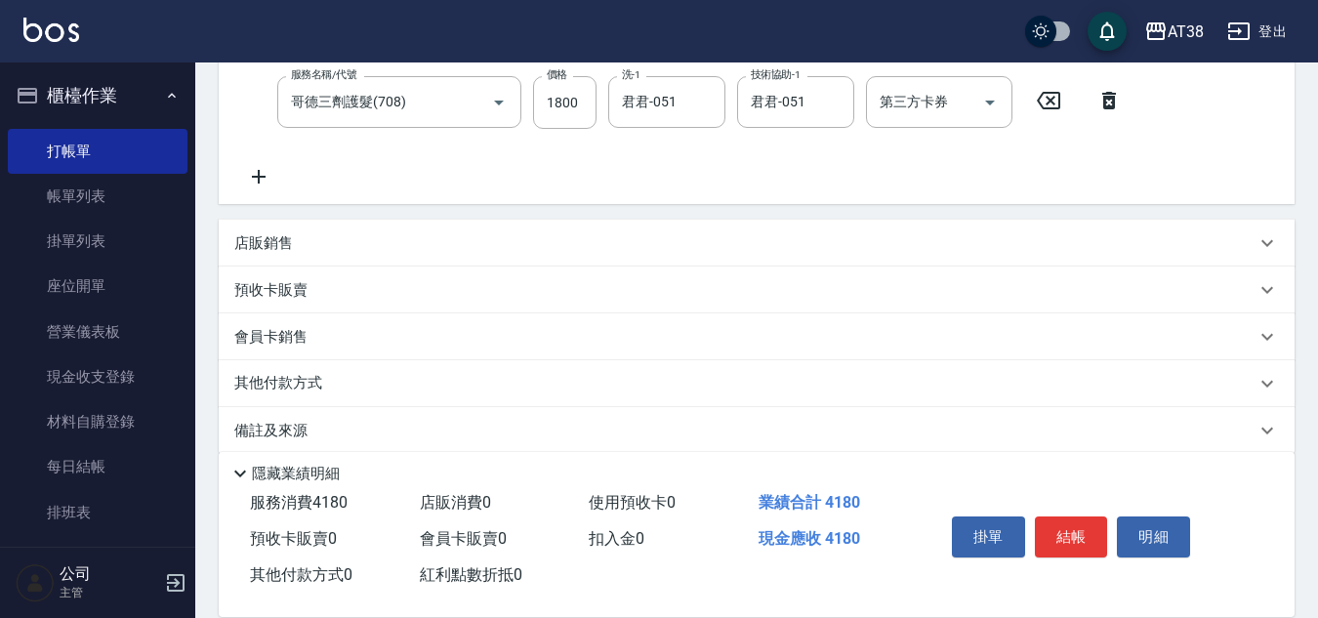
click at [259, 248] on p "店販銷售" at bounding box center [263, 243] width 59 height 21
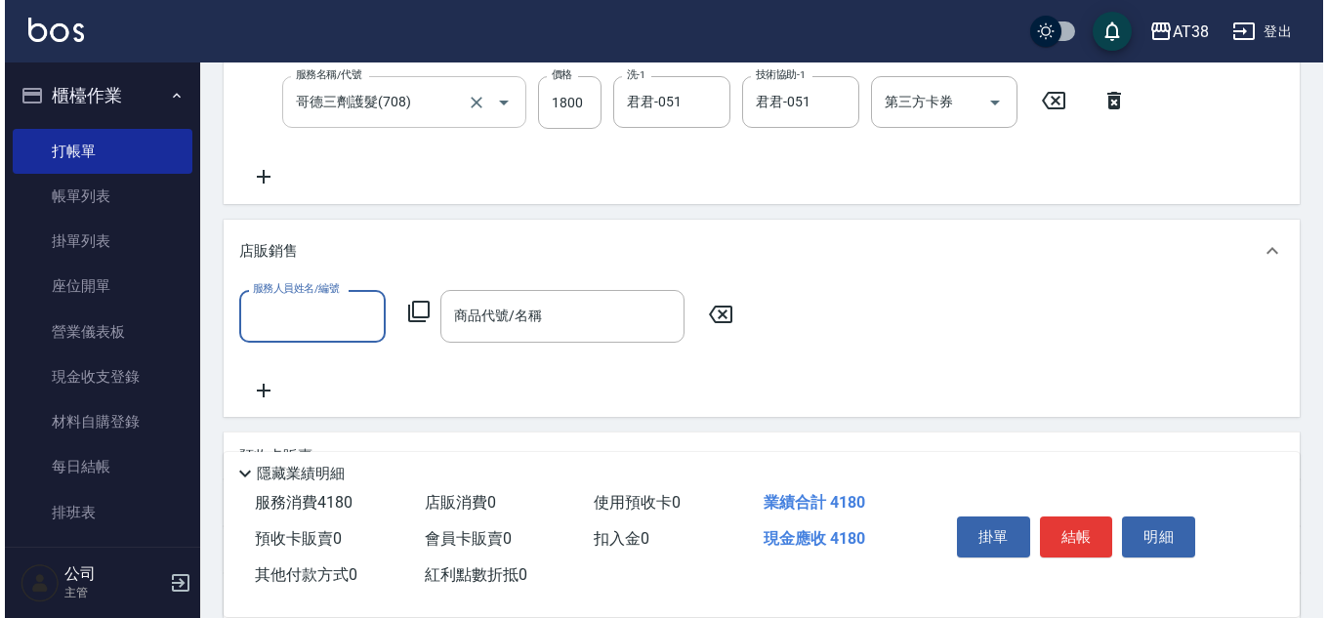
scroll to position [0, 0]
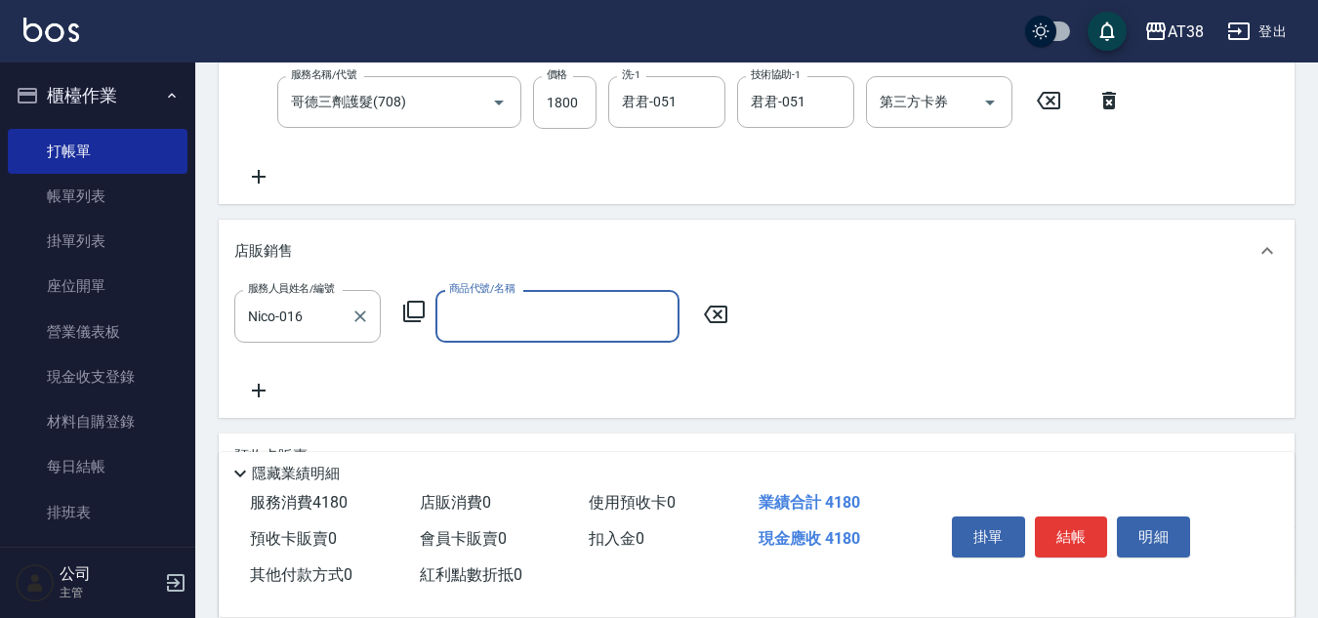
click at [325, 293] on label "服務人員姓名/編號" at bounding box center [291, 288] width 86 height 15
click at [325, 299] on input "Nico-016" at bounding box center [293, 316] width 100 height 34
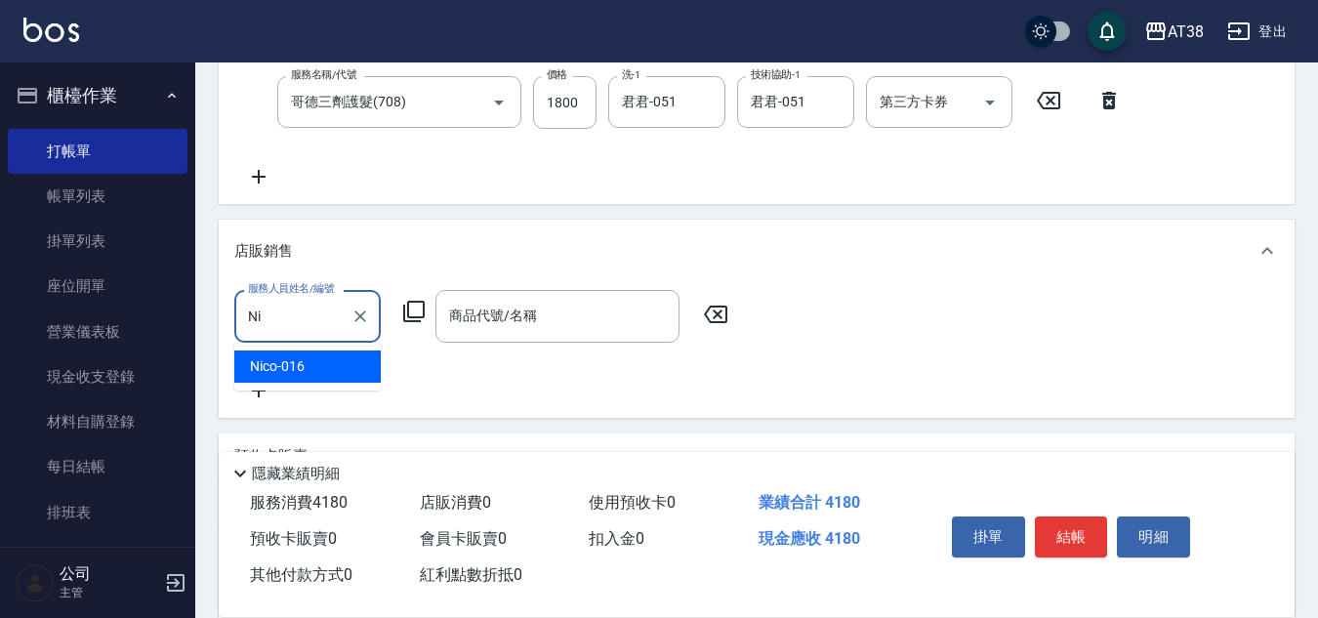
type input "N"
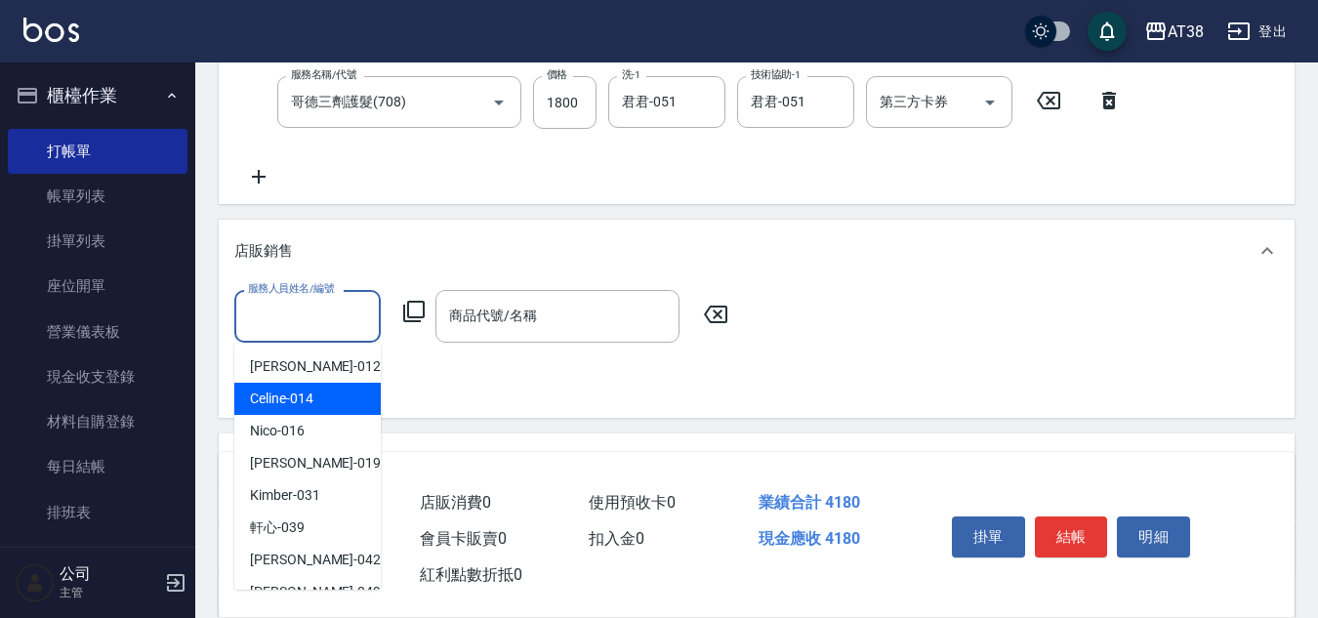
click at [296, 408] on span "Celine -014" at bounding box center [281, 399] width 63 height 21
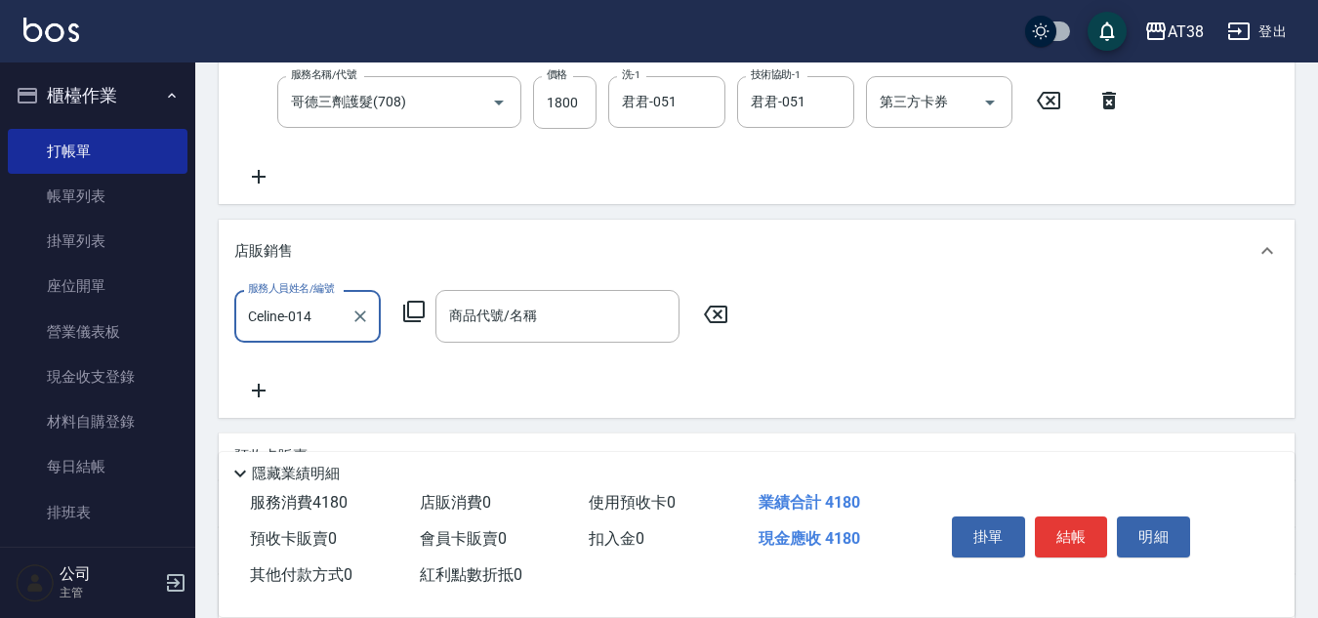
type input "Celine-014"
click at [415, 309] on icon at bounding box center [413, 311] width 23 height 23
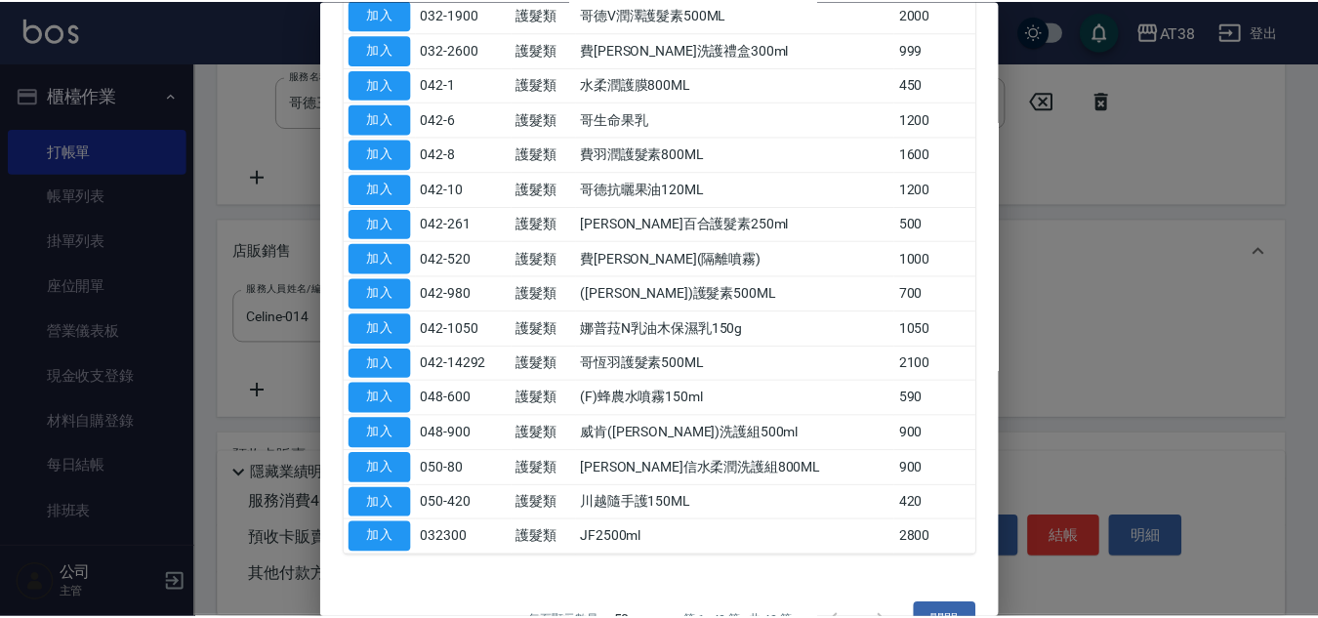
scroll to position [1173, 0]
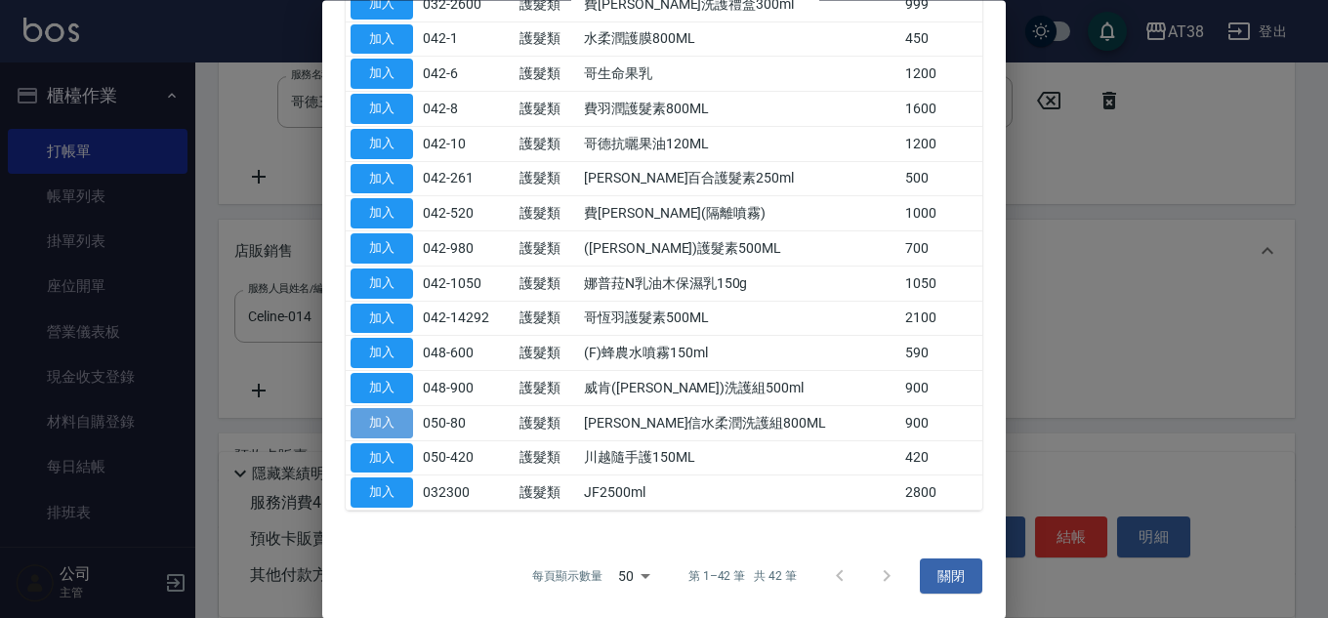
click at [389, 425] on button "加入" at bounding box center [381, 423] width 62 height 30
type input "[PERSON_NAME]信水柔潤洗護組800ML"
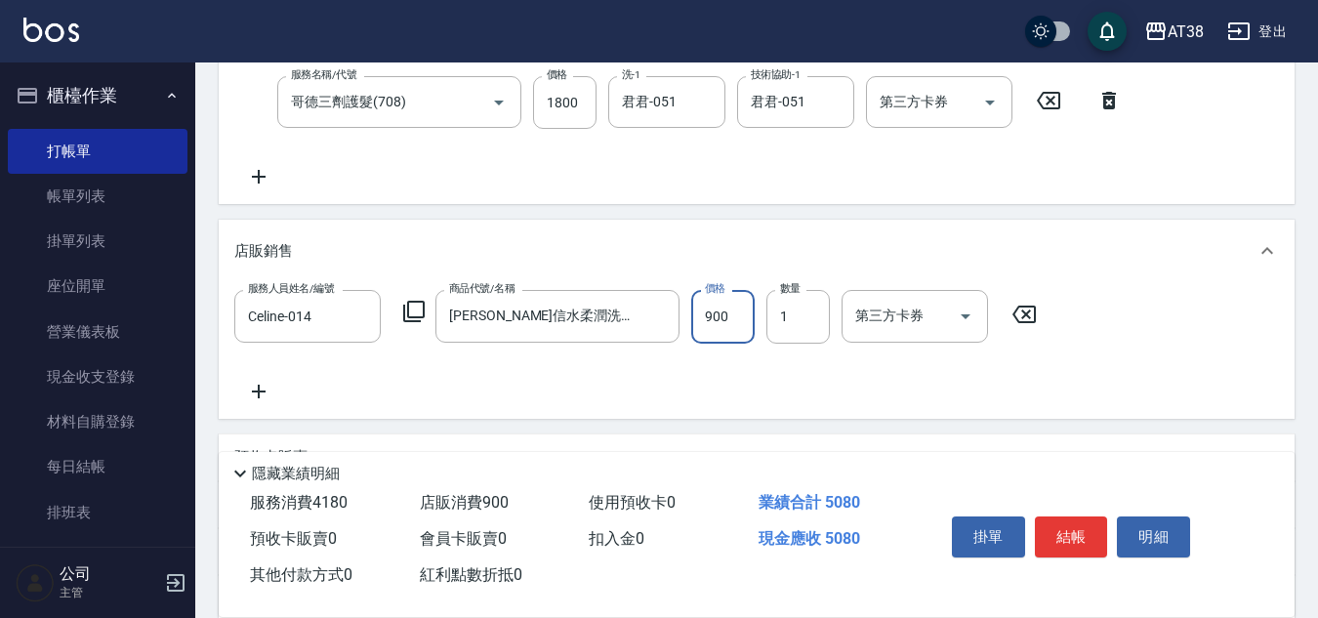
click at [712, 320] on input "900" at bounding box center [722, 316] width 63 height 53
type input "990"
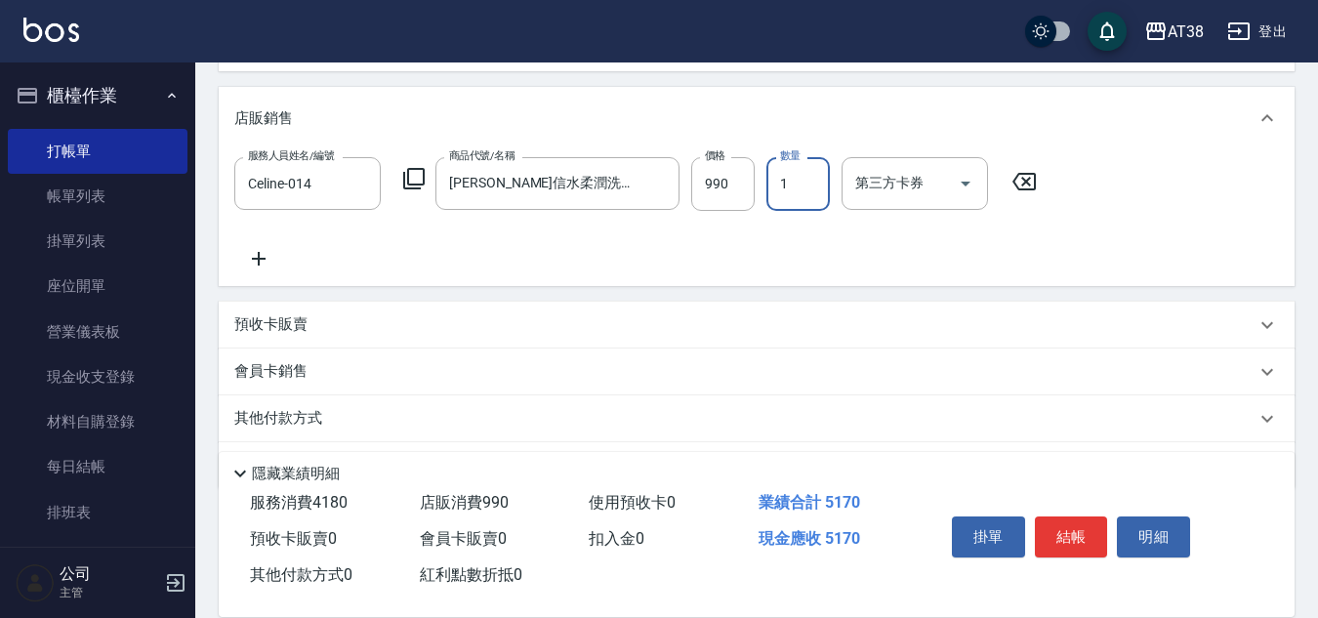
scroll to position [582, 0]
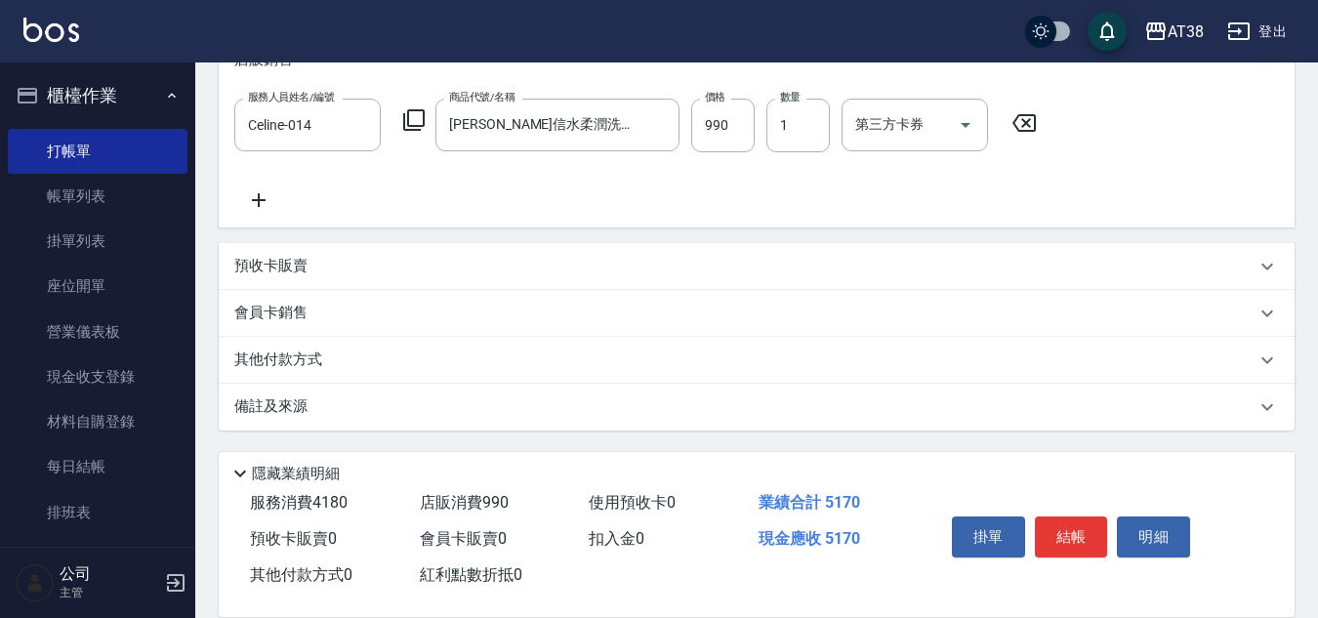
click at [286, 361] on p "其他付款方式" at bounding box center [283, 360] width 98 height 21
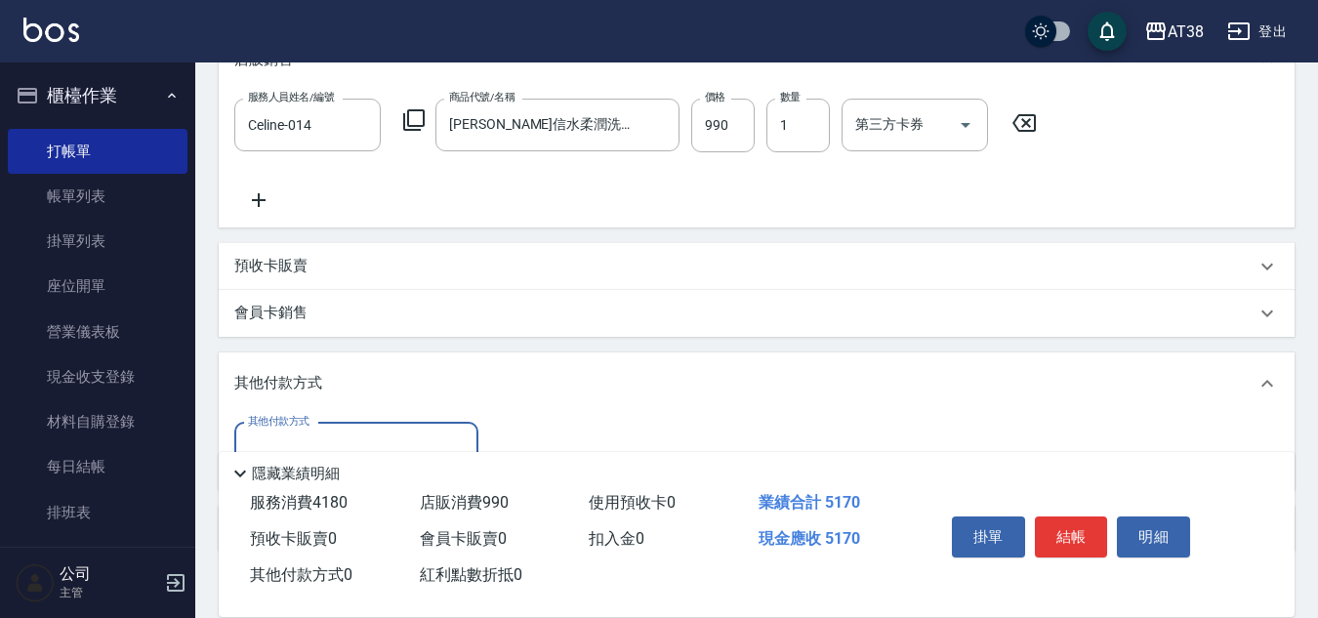
scroll to position [679, 0]
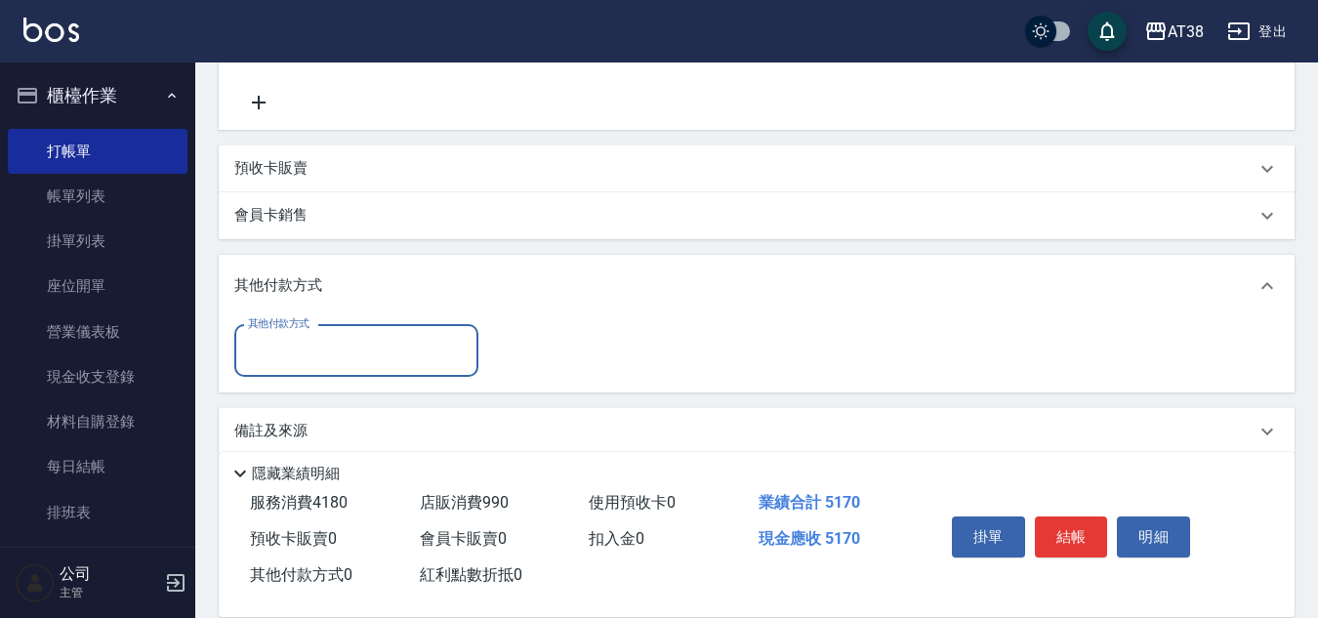
click at [315, 347] on input "其他付款方式" at bounding box center [356, 351] width 226 height 34
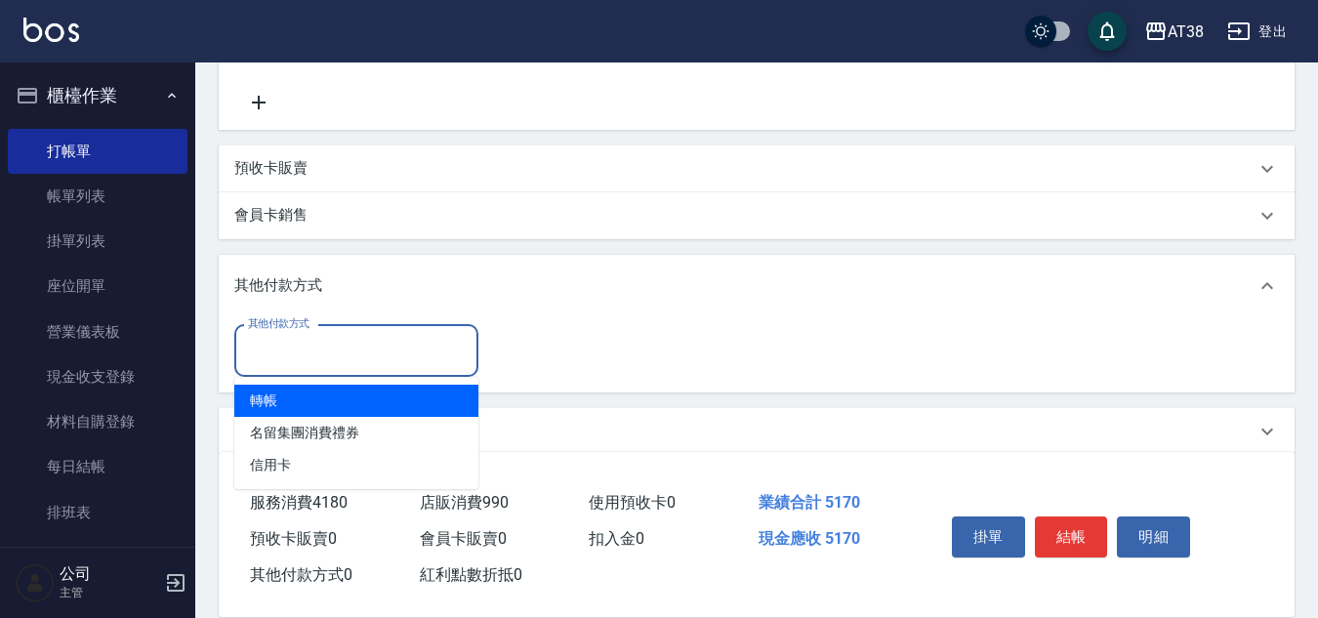
click at [257, 406] on span "轉帳" at bounding box center [356, 401] width 244 height 32
type input "轉帳"
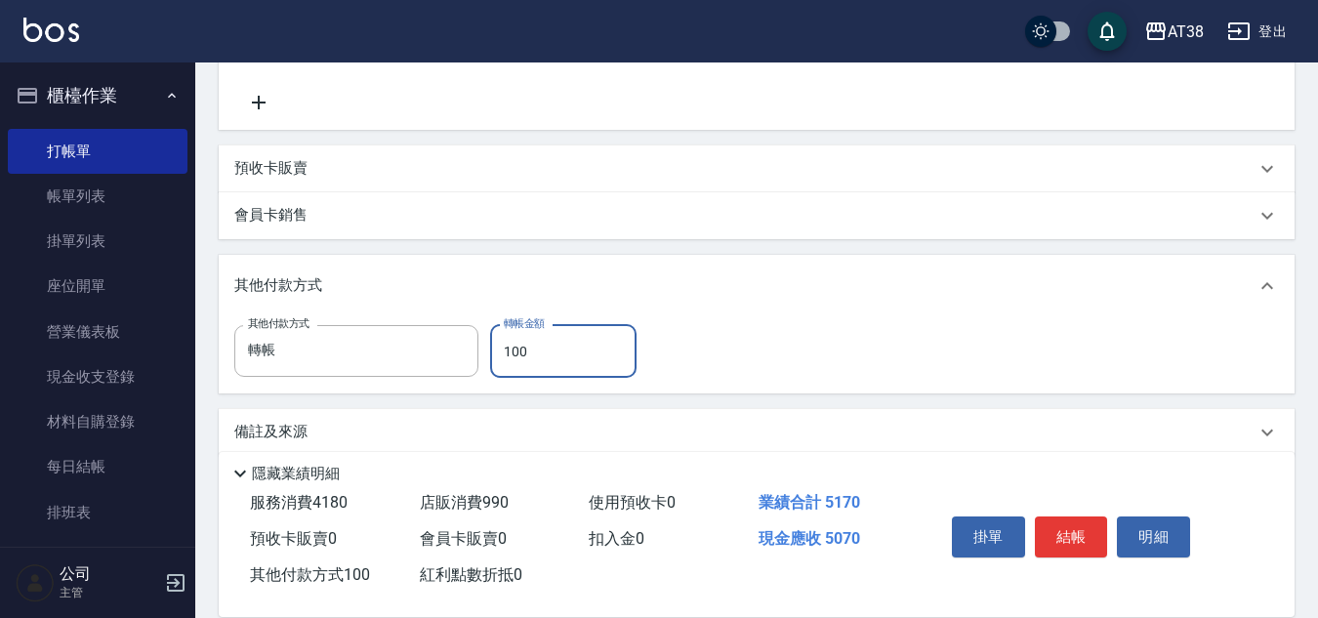
type input "1000"
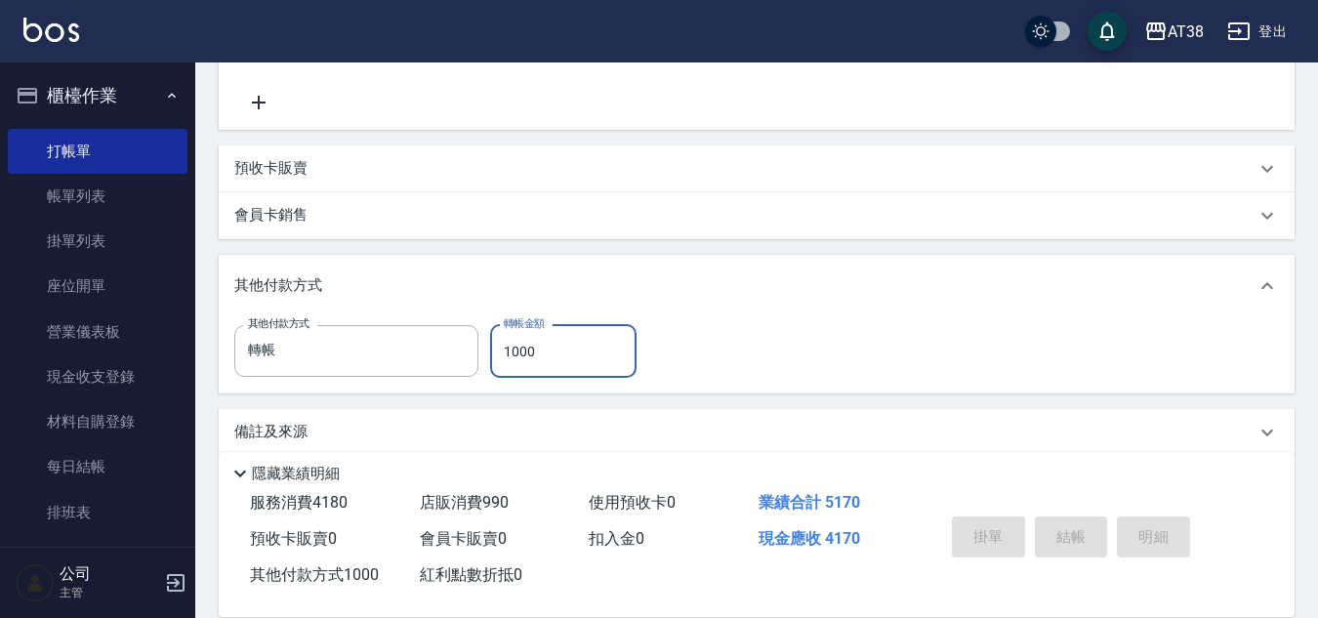
type input "2025/08/21 19:41"
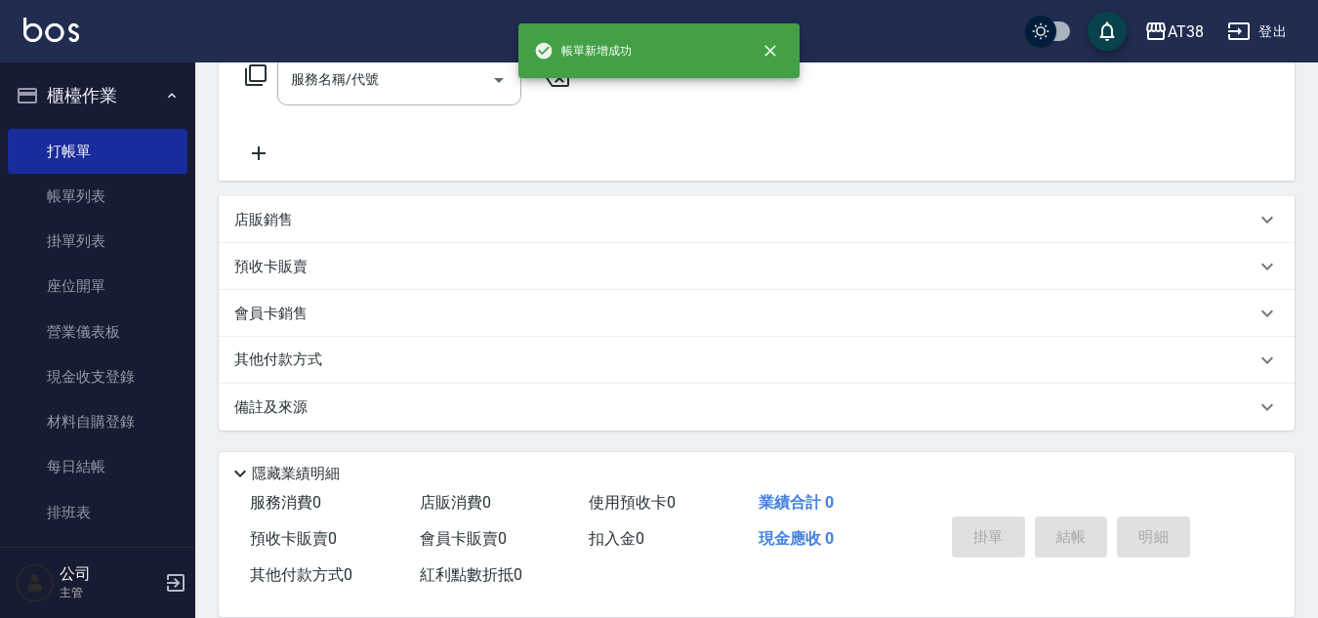
scroll to position [0, 0]
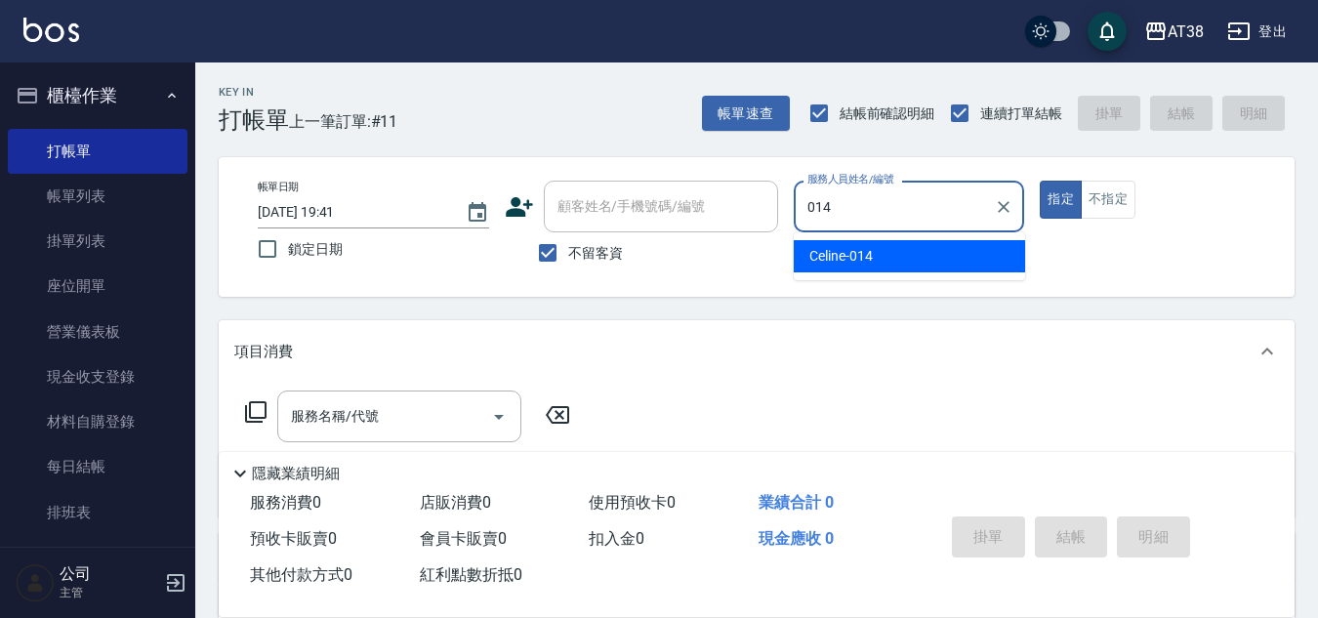
type input "Celine-014"
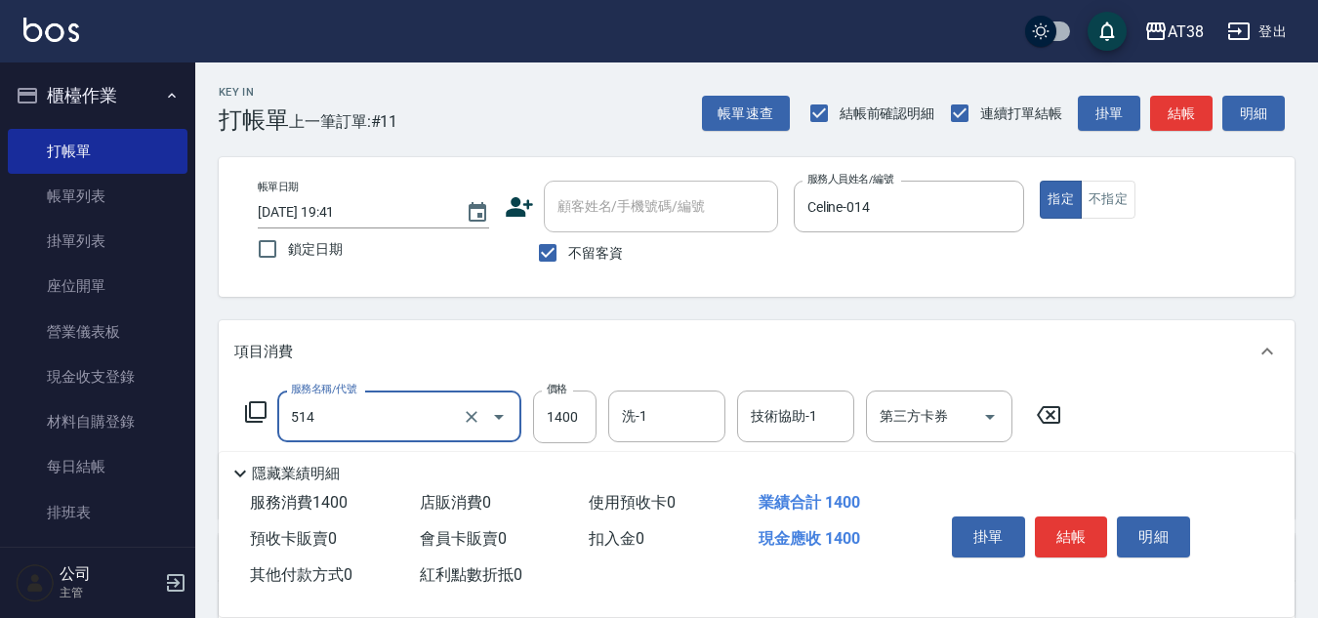
type input "染髮(長)(514)"
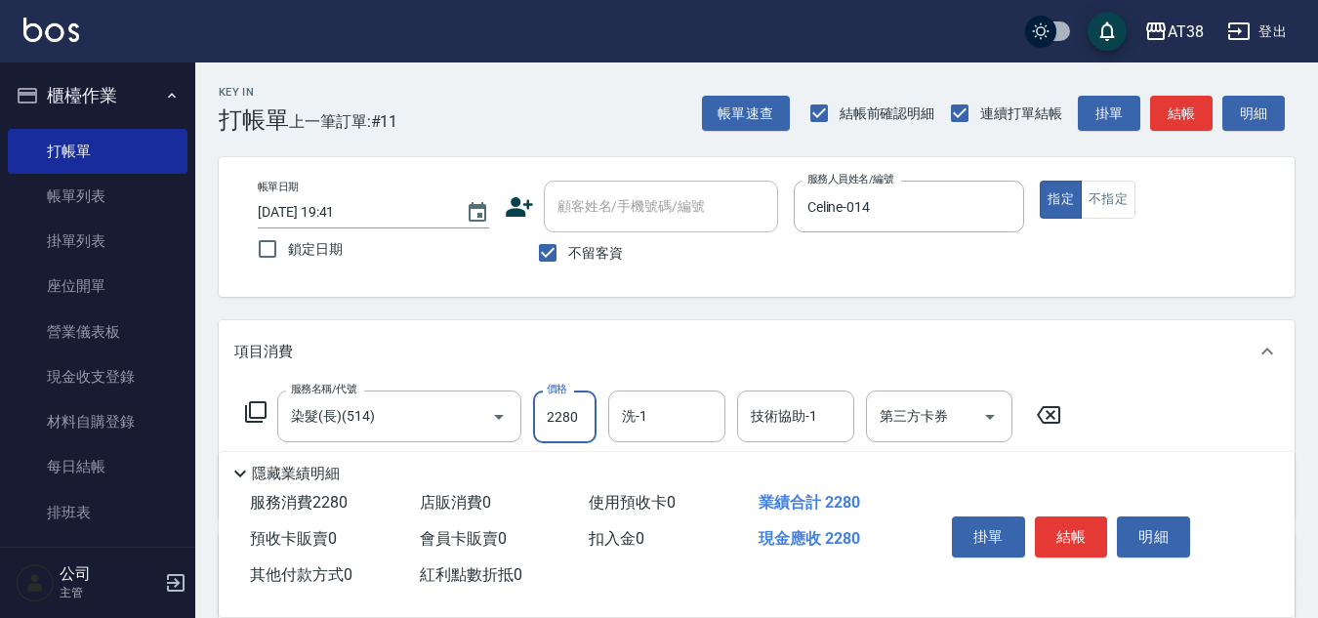
type input "2280"
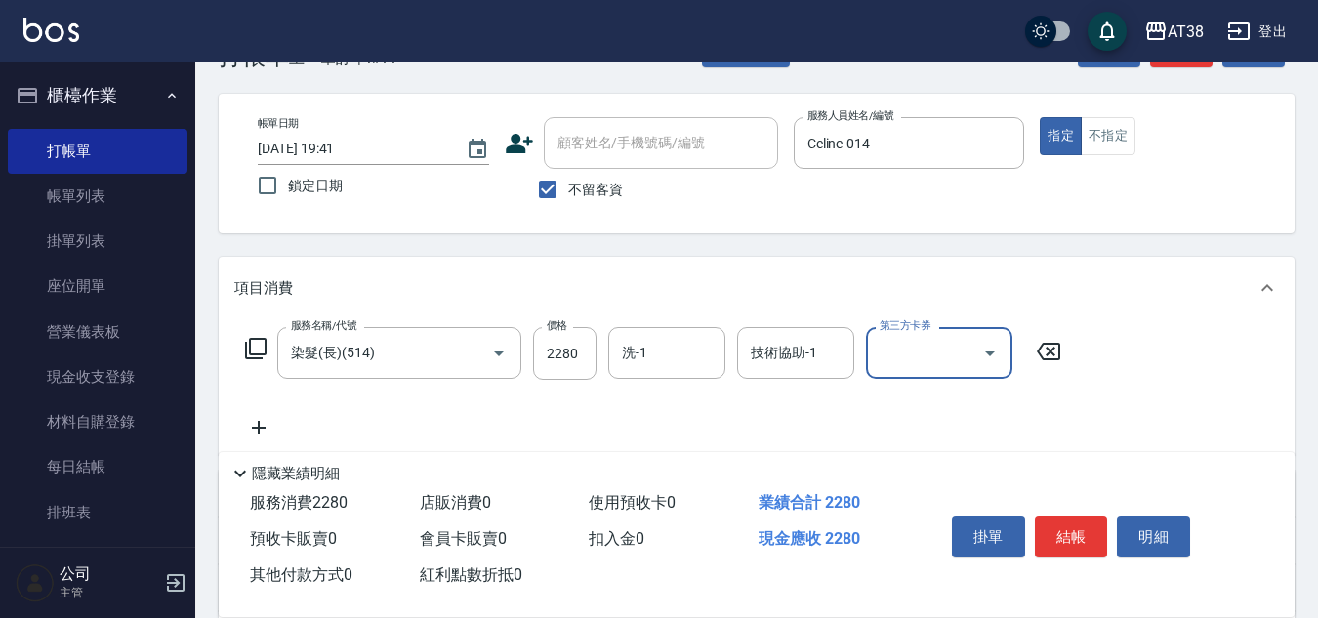
scroll to position [98, 0]
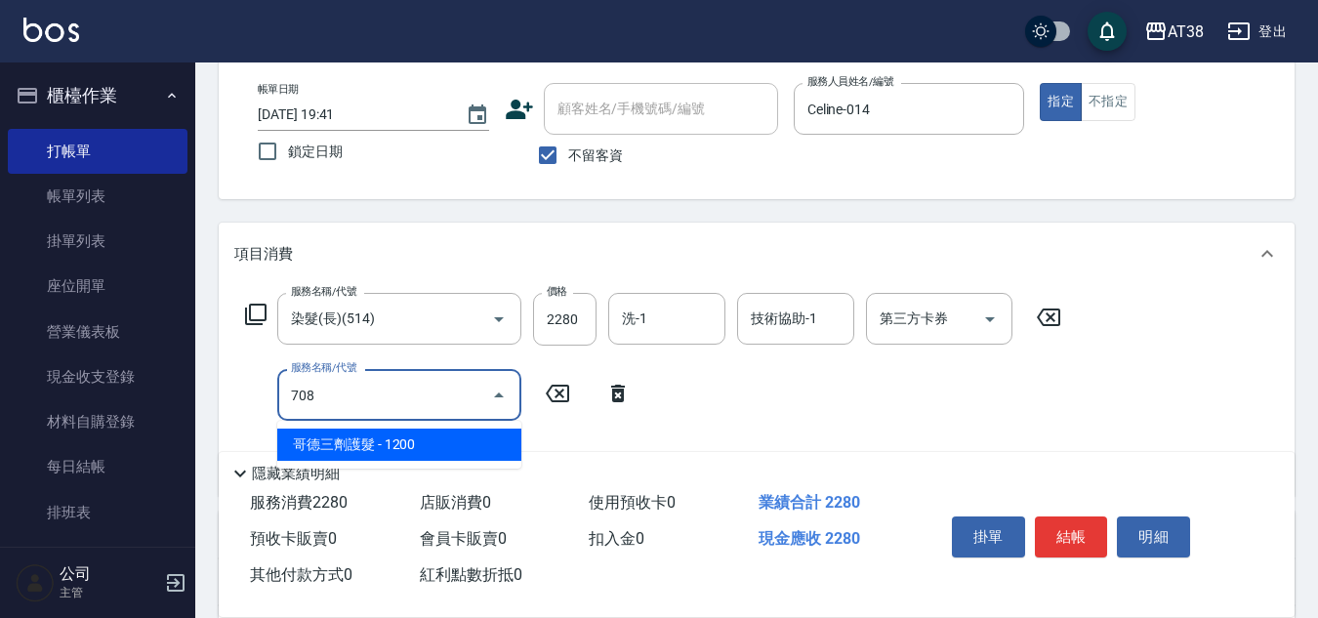
type input "哥德三劑護髮(708)"
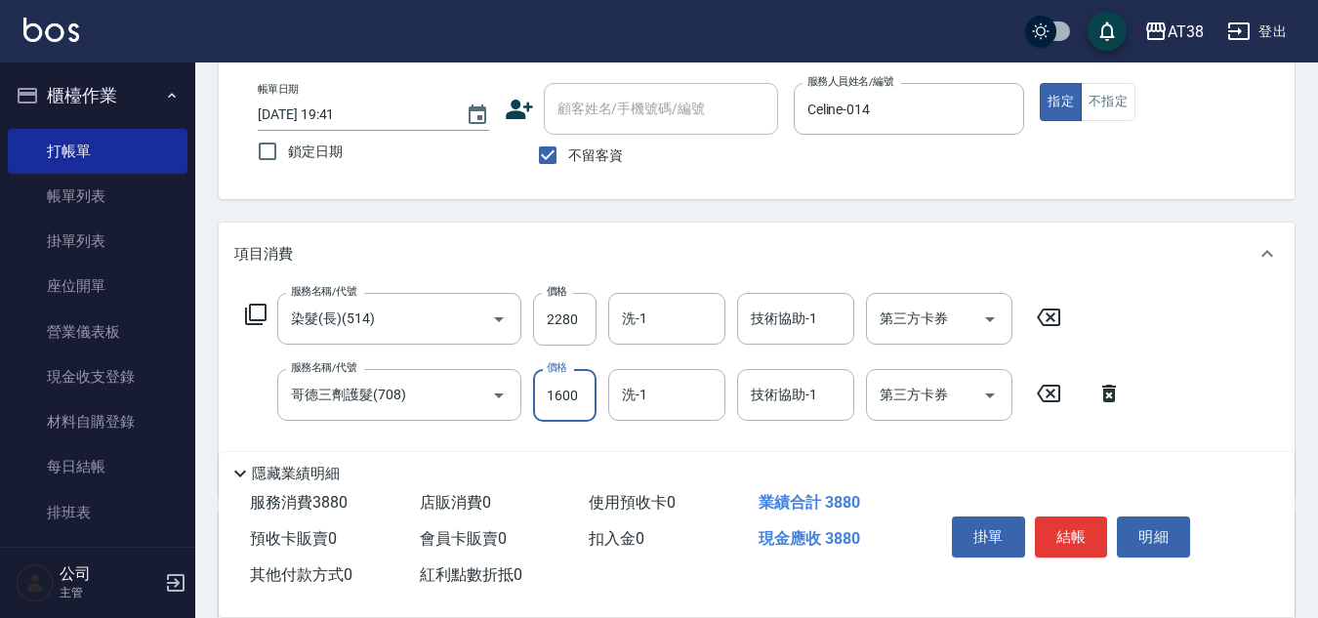
type input "1600"
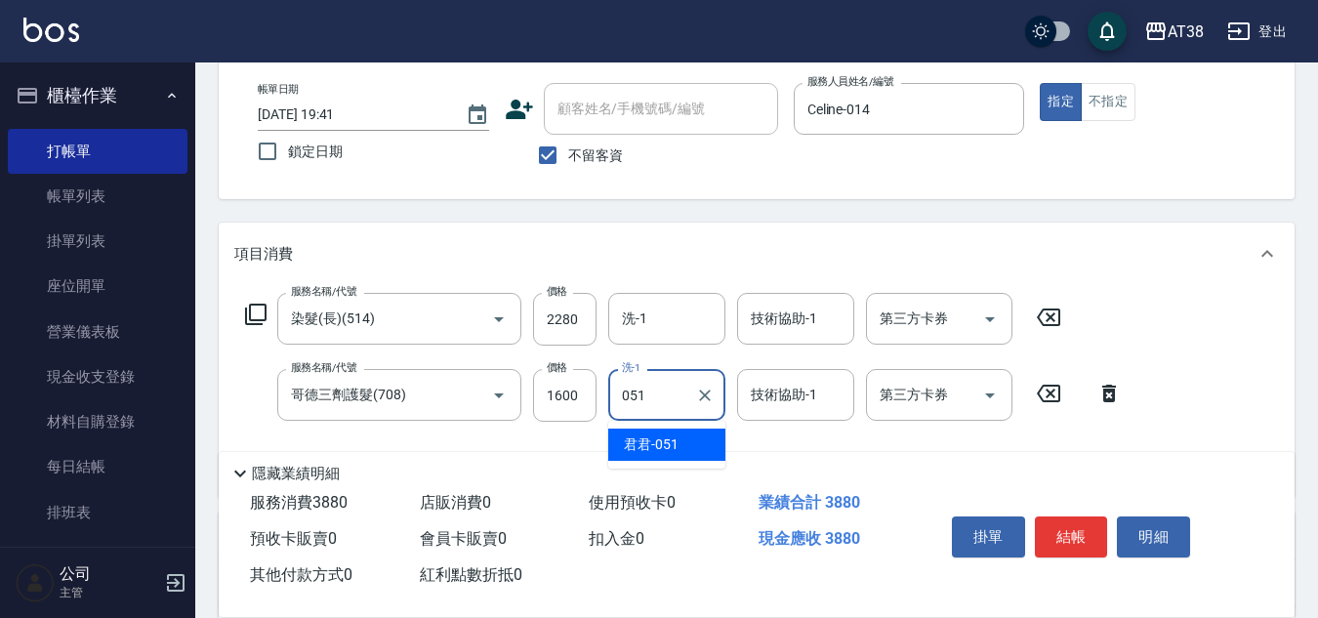
type input "君君-051"
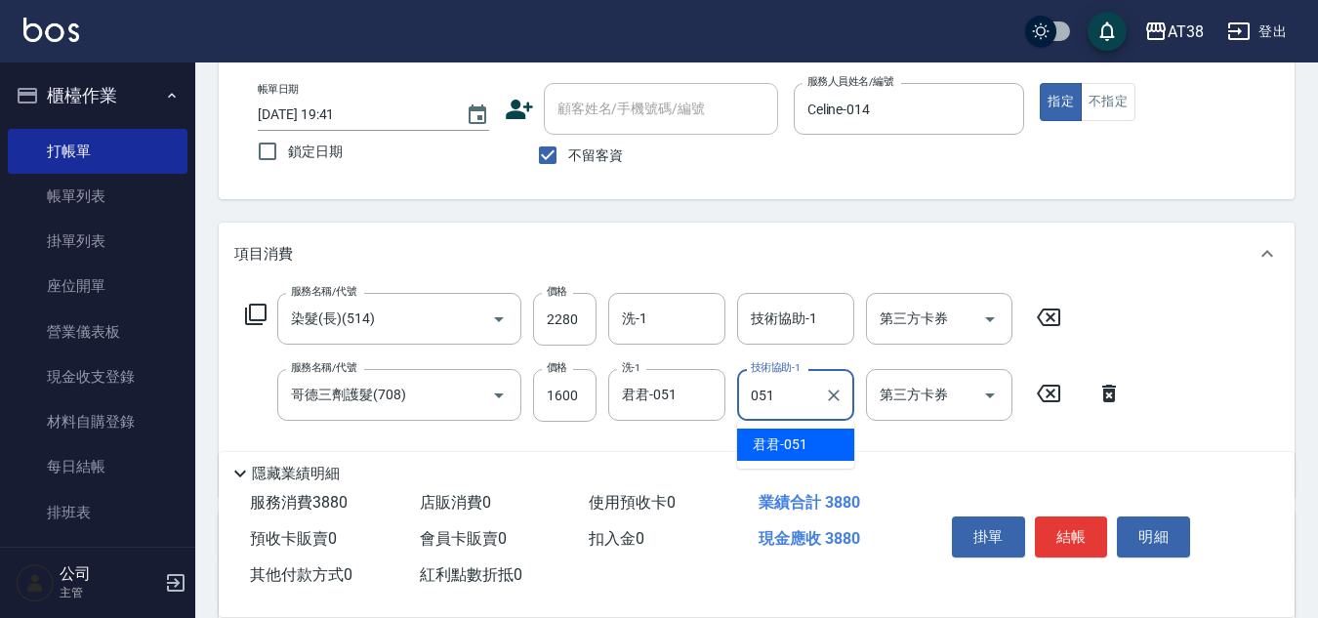
type input "君君-051"
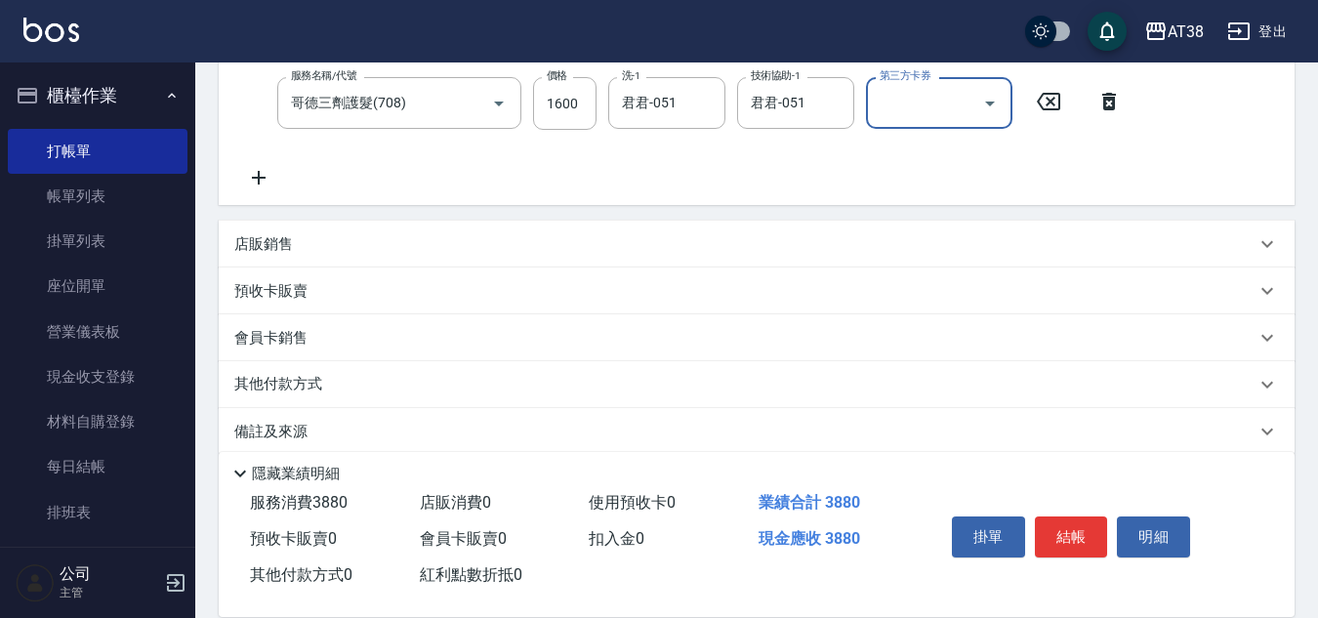
scroll to position [391, 0]
click at [273, 244] on p "店販銷售" at bounding box center [263, 243] width 59 height 21
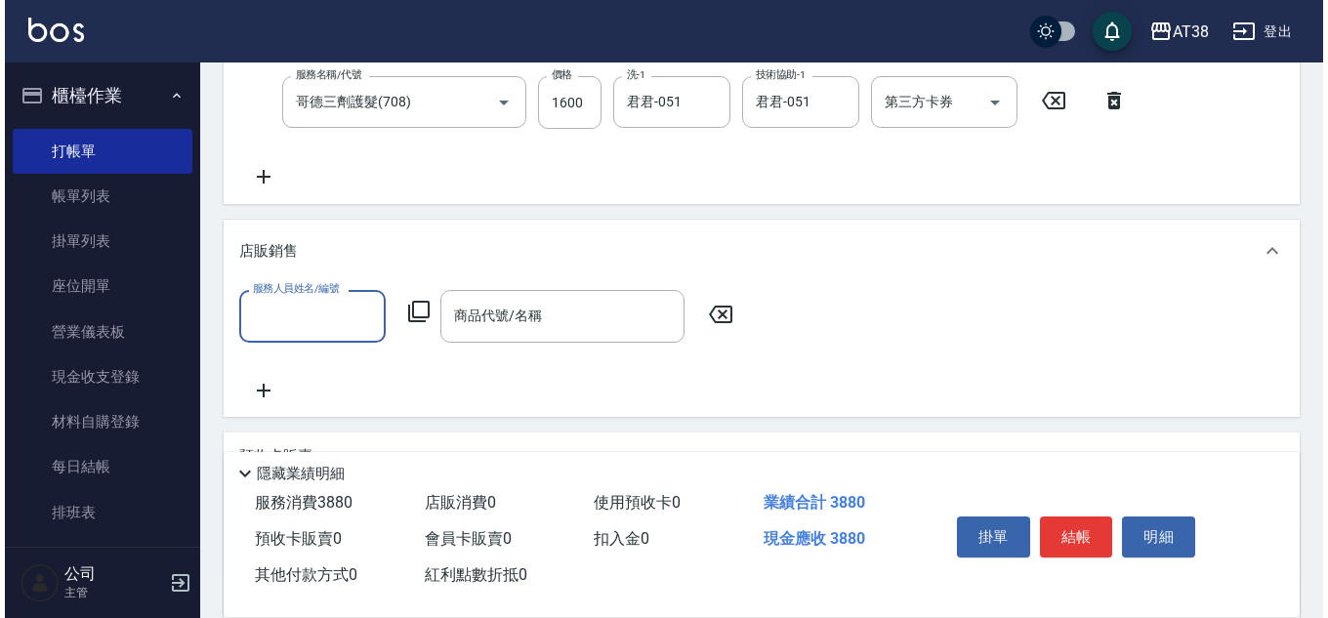
scroll to position [0, 0]
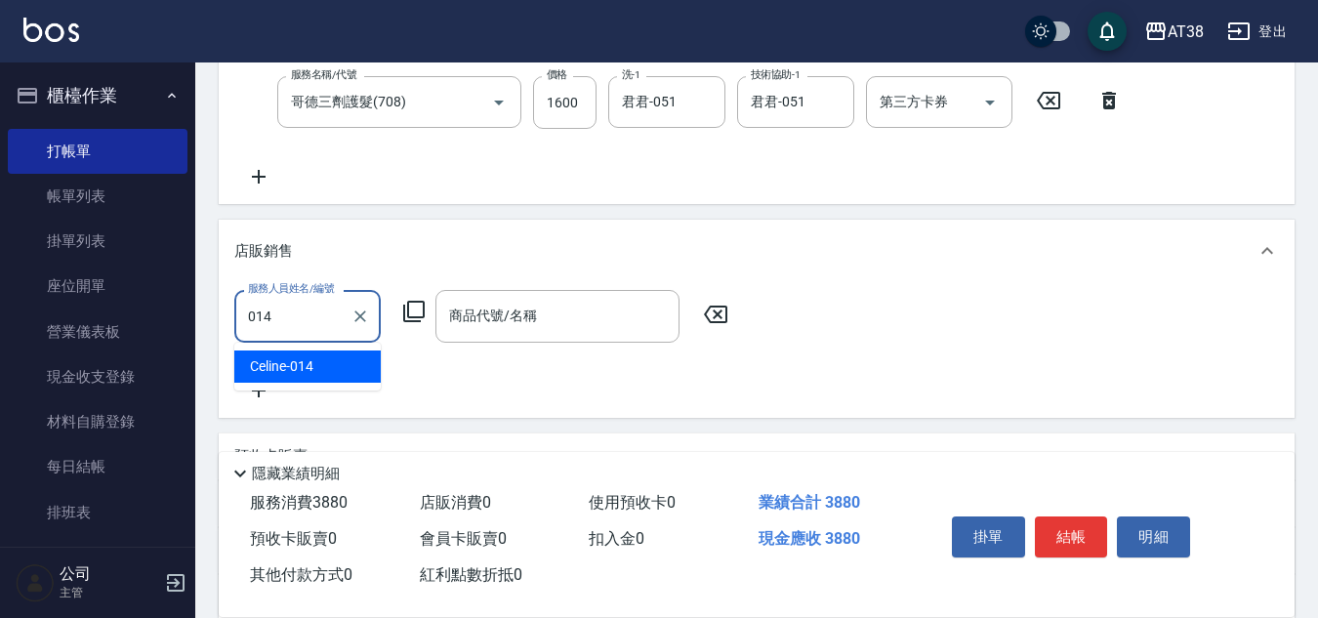
type input "Celine-014"
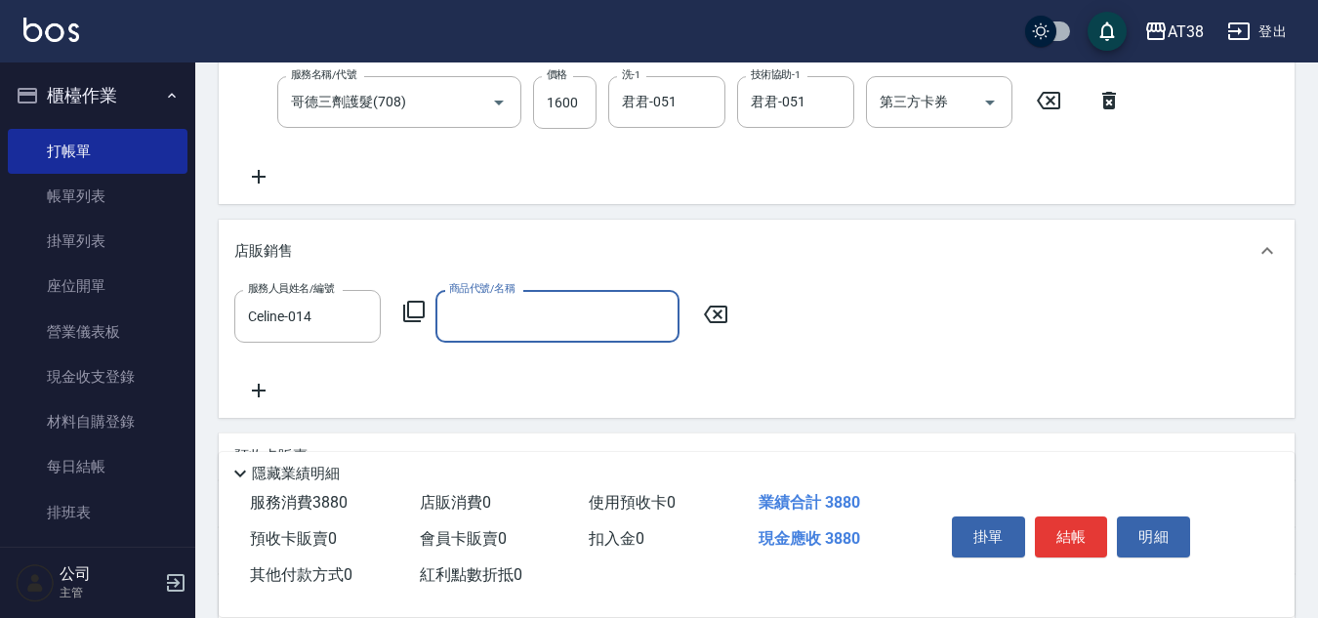
click at [420, 315] on icon at bounding box center [413, 311] width 23 height 23
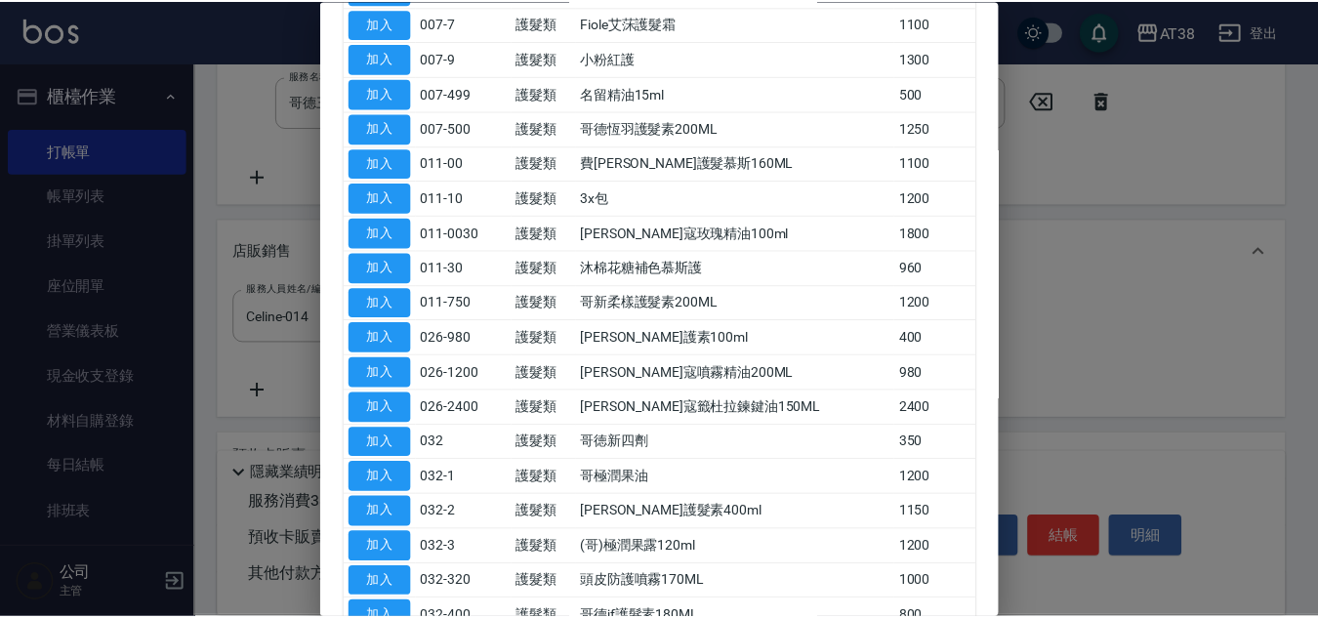
scroll to position [391, 0]
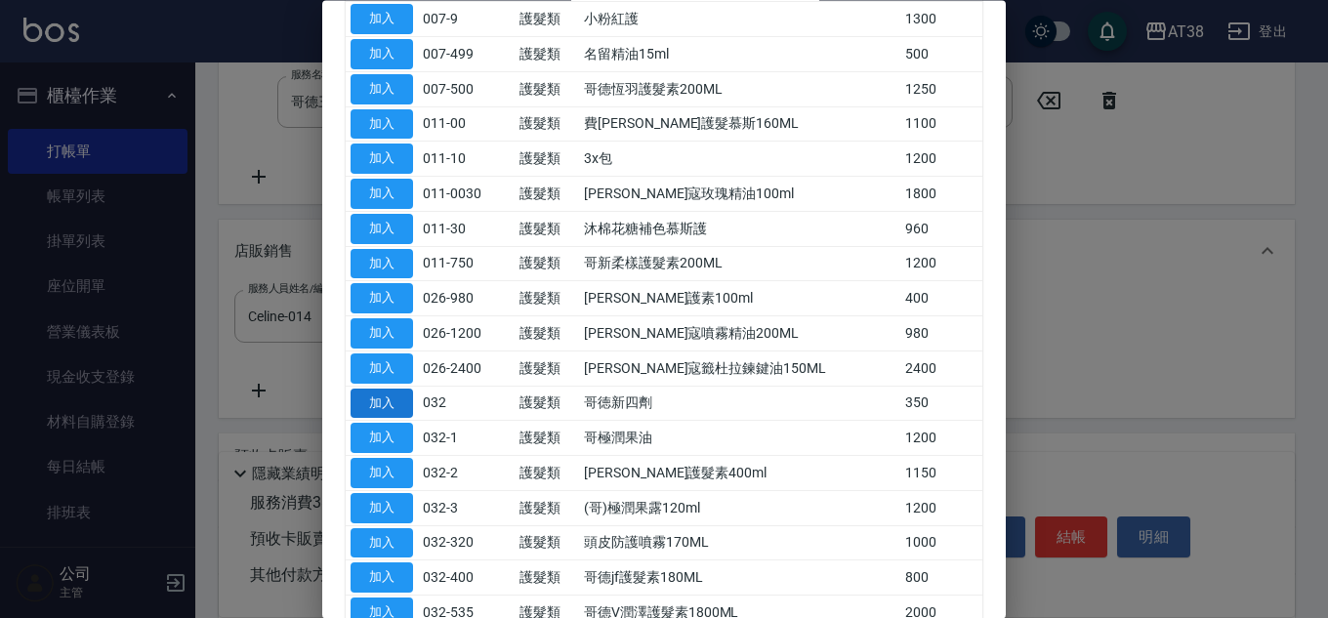
click at [375, 402] on button "加入" at bounding box center [381, 404] width 62 height 30
type input "哥徳新四劑"
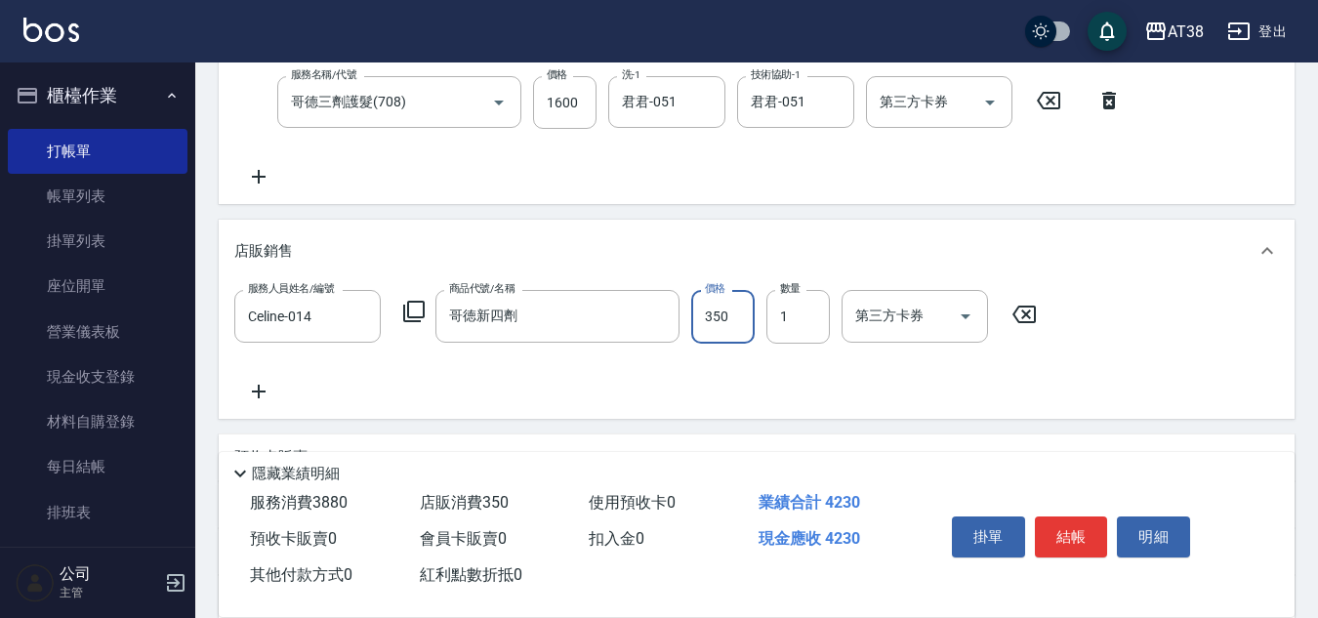
click at [727, 318] on input "350" at bounding box center [722, 316] width 63 height 53
type input "300"
click at [729, 343] on input "300" at bounding box center [722, 316] width 63 height 53
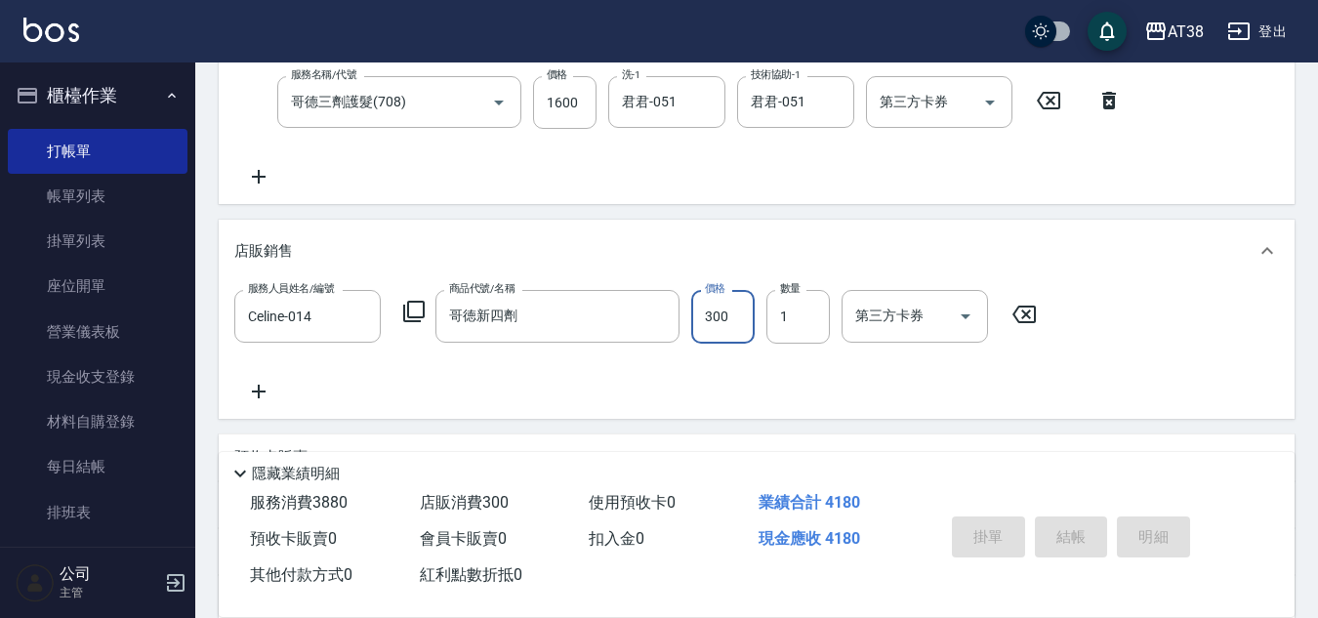
type input "2025/08/21 19:43"
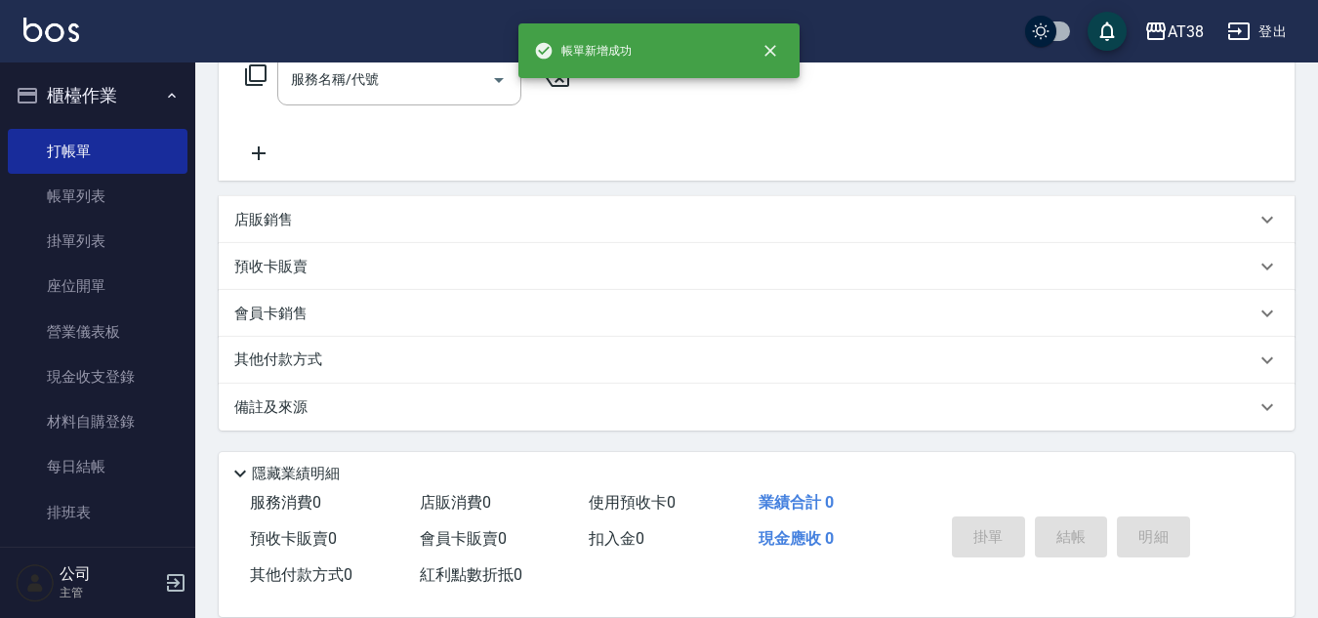
scroll to position [0, 0]
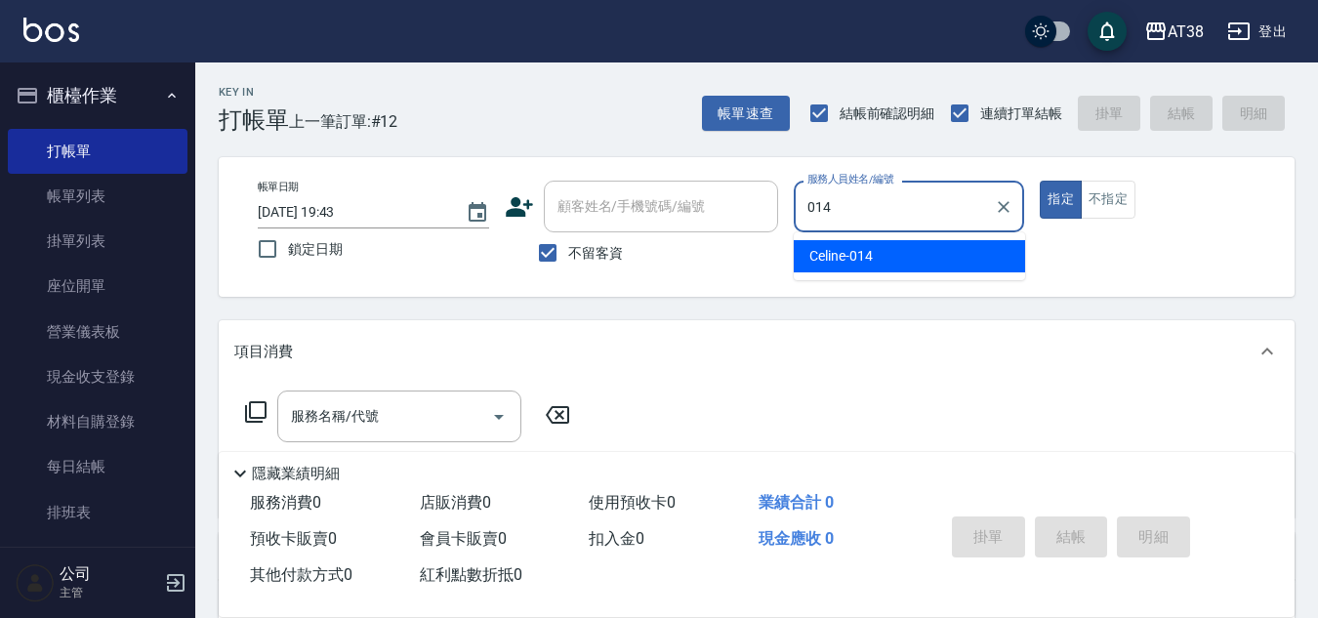
type input "Celine-014"
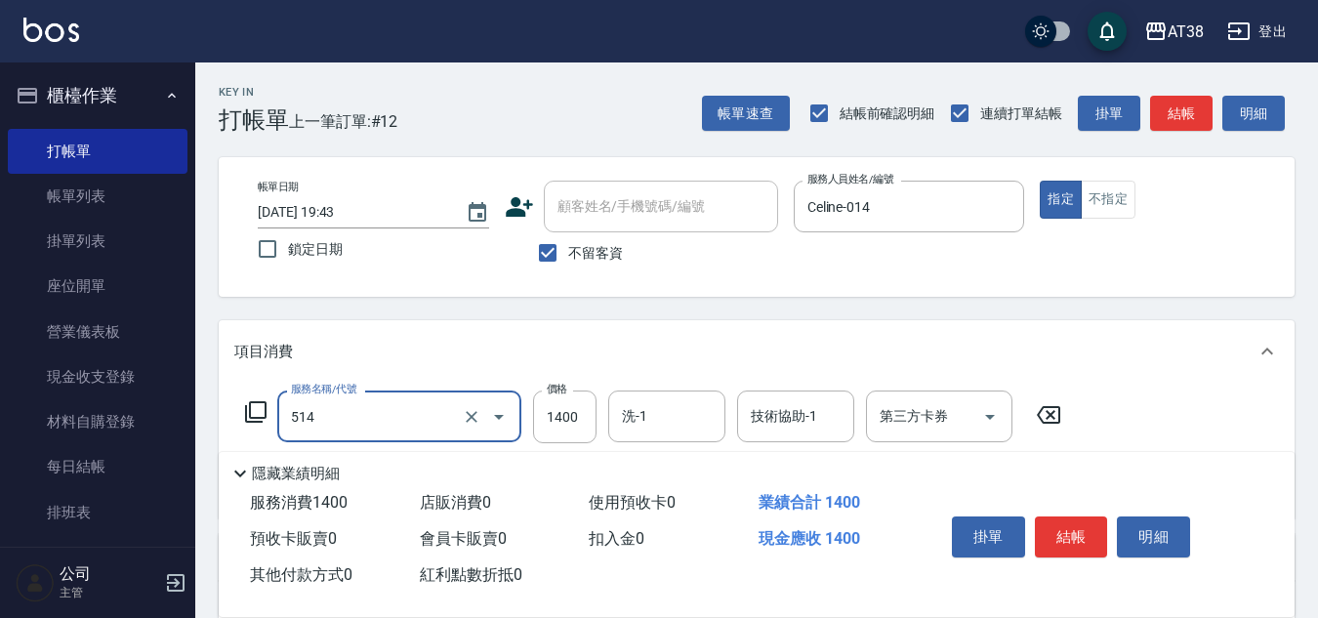
type input "染髮(長)(514)"
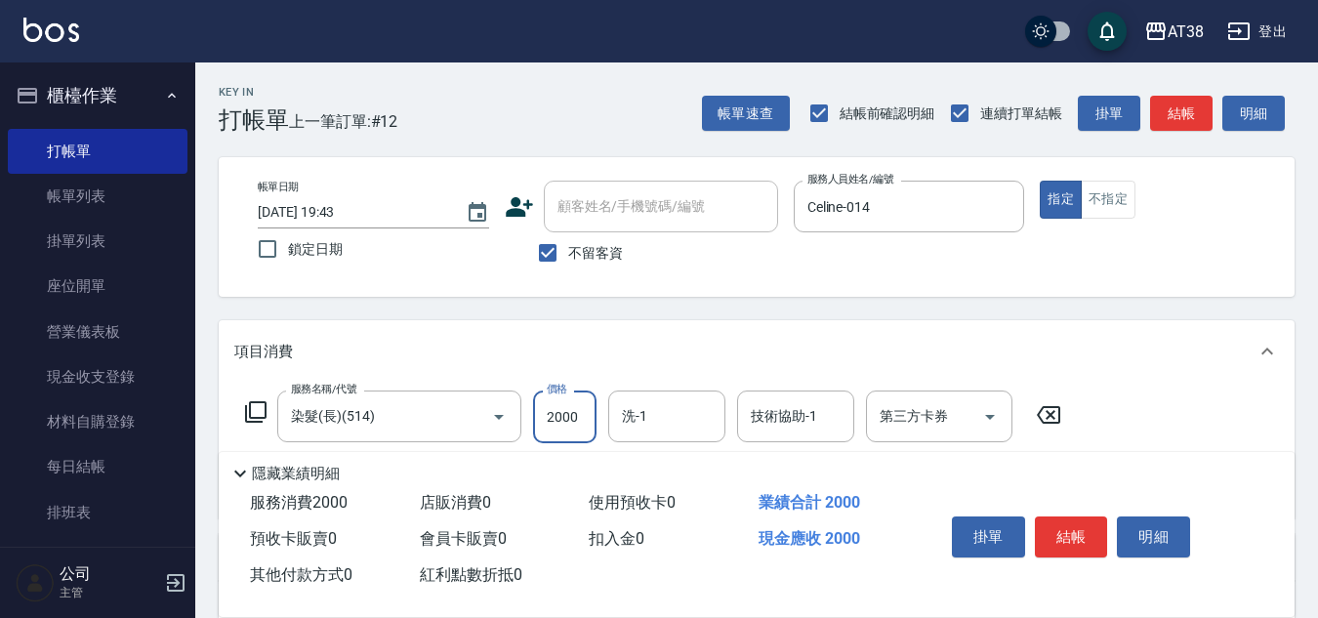
type input "2000"
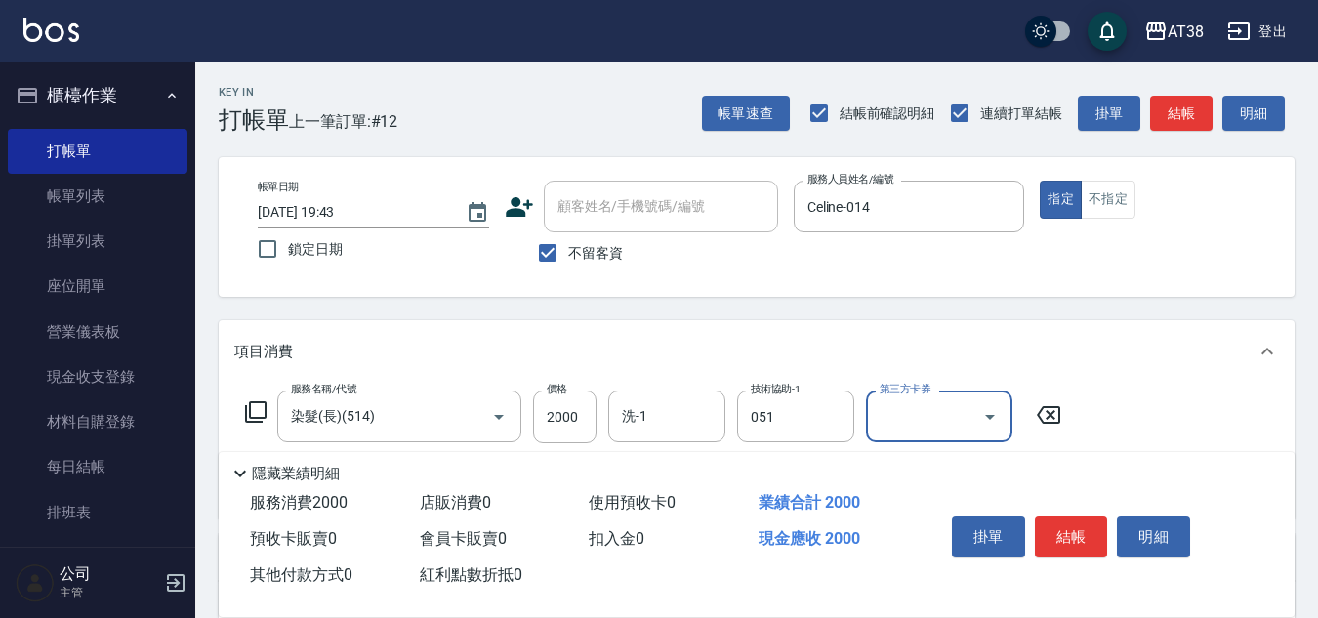
type input "君君-051"
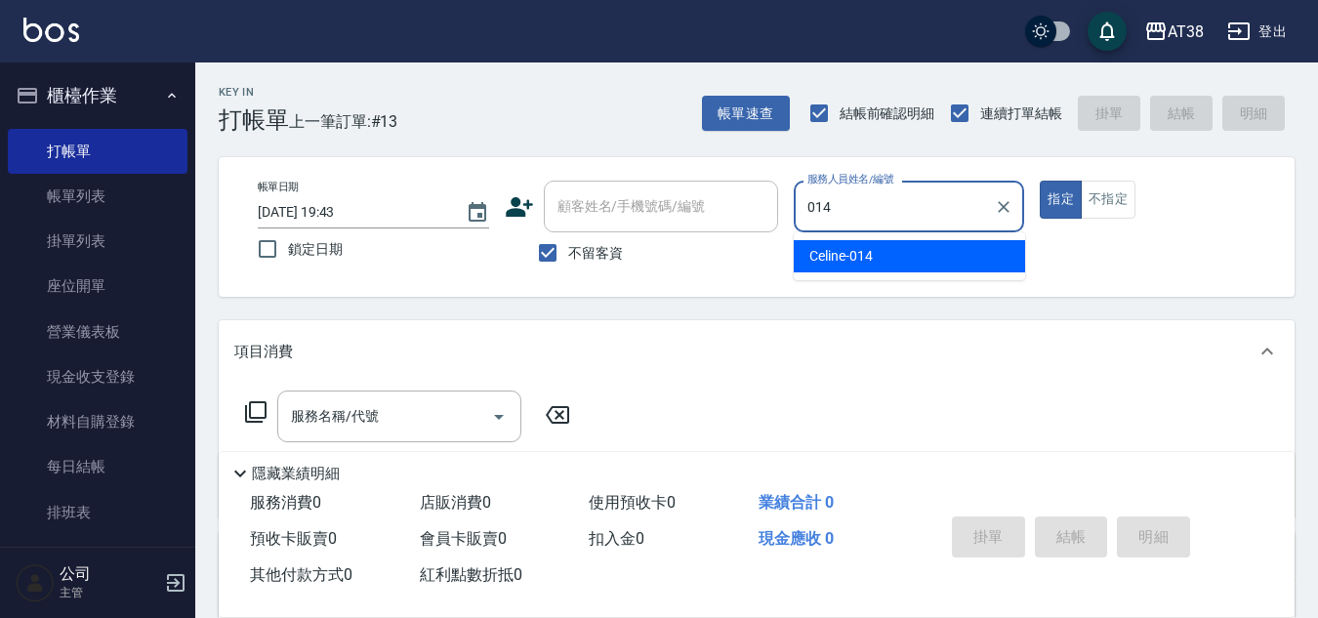
type input "Celine-014"
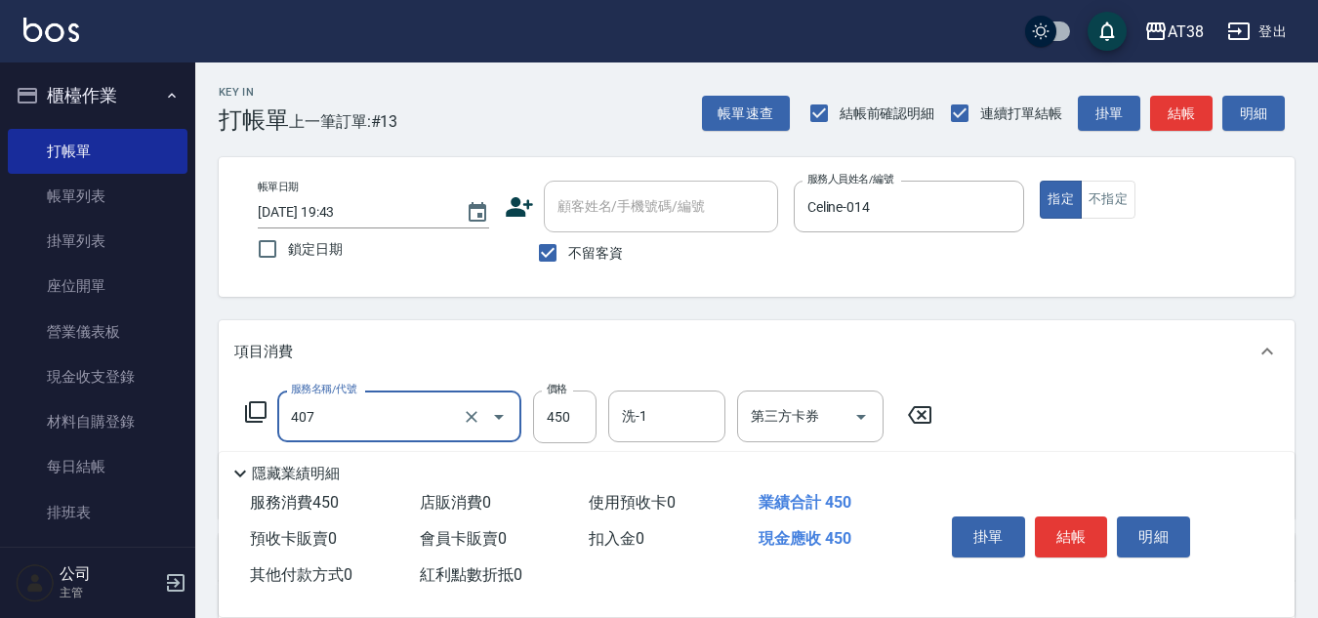
type input "剪髮(407)"
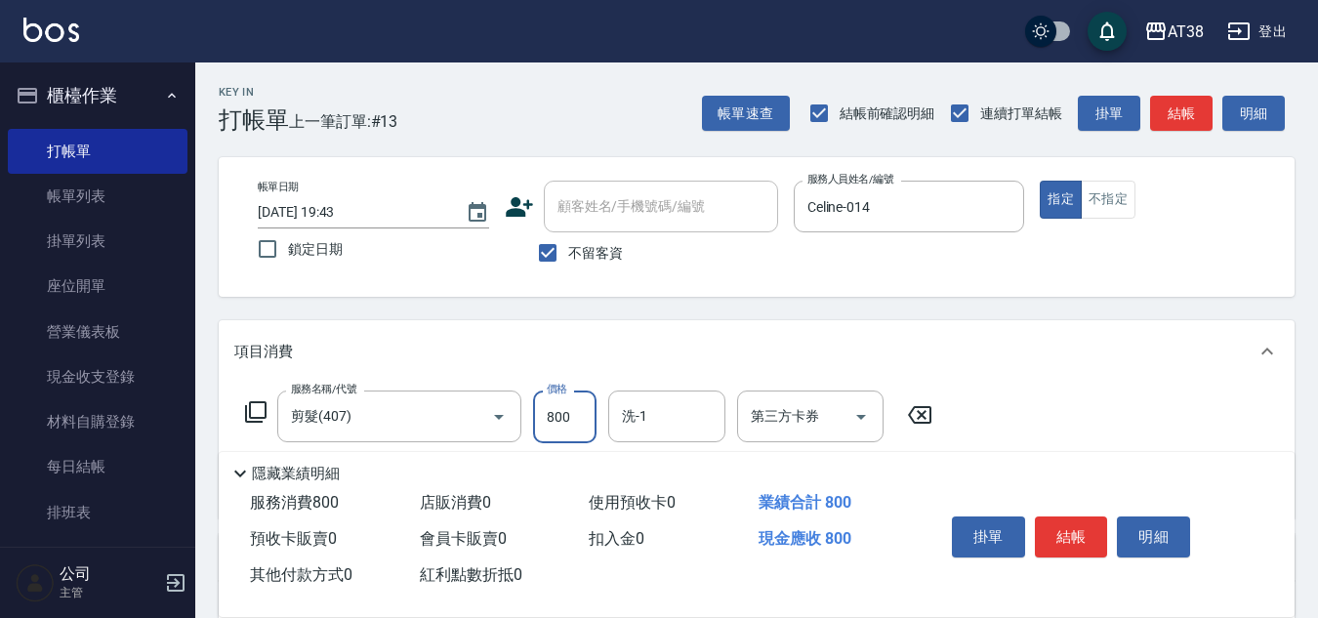
type input "800"
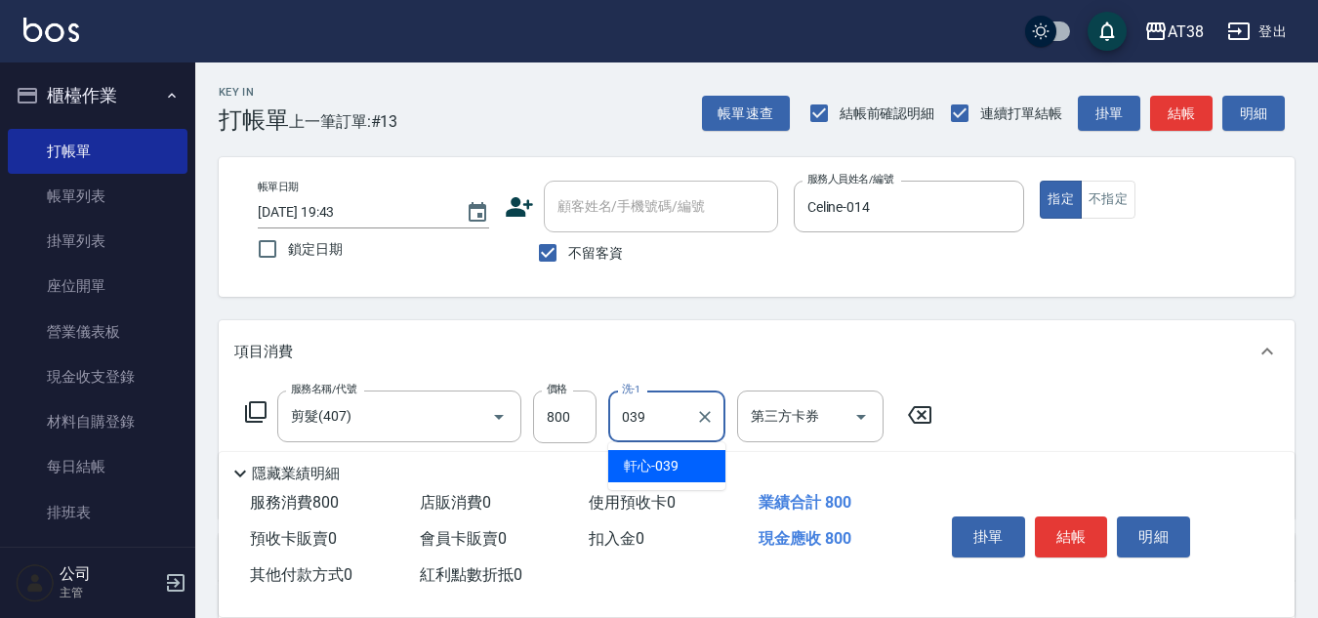
type input "軒心-039"
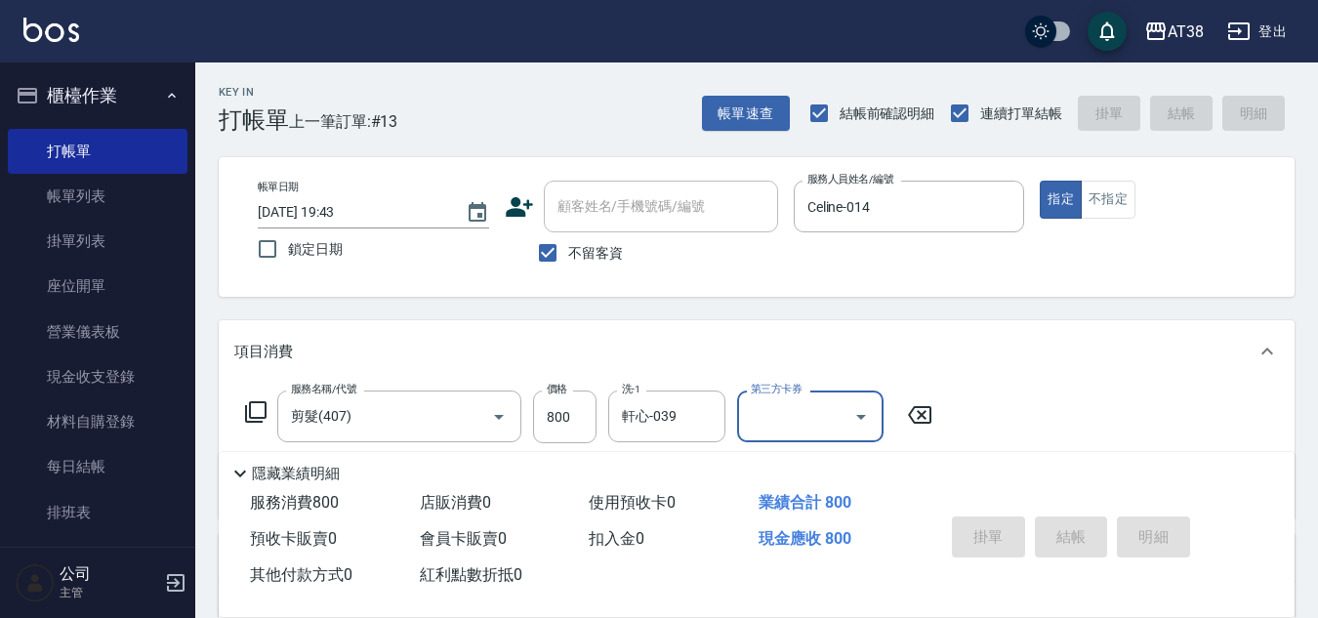
type input "2025/08/21 19:44"
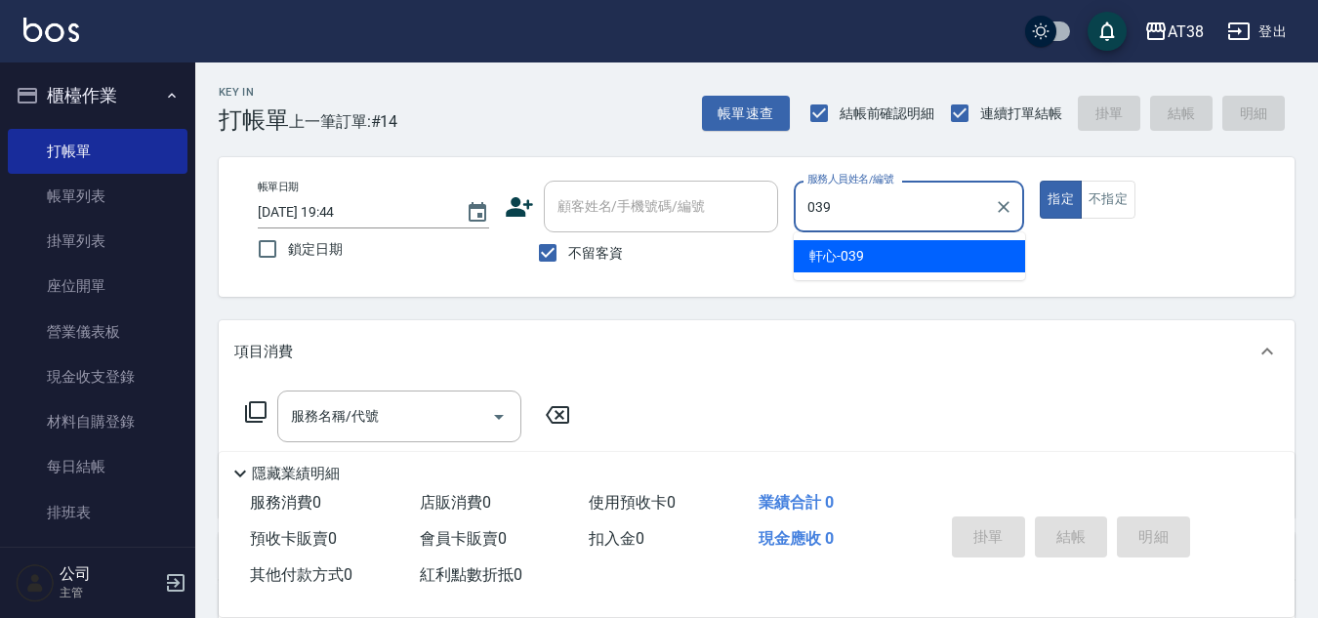
type input "軒心-039"
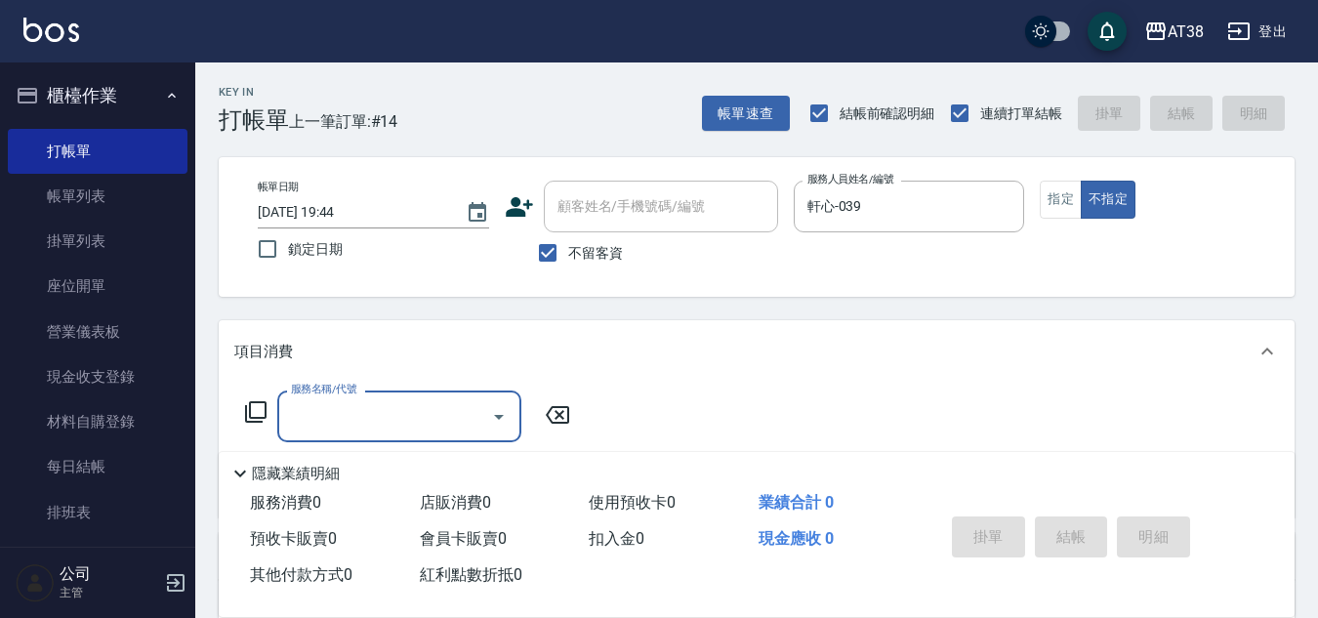
click at [263, 417] on icon at bounding box center [255, 411] width 23 height 23
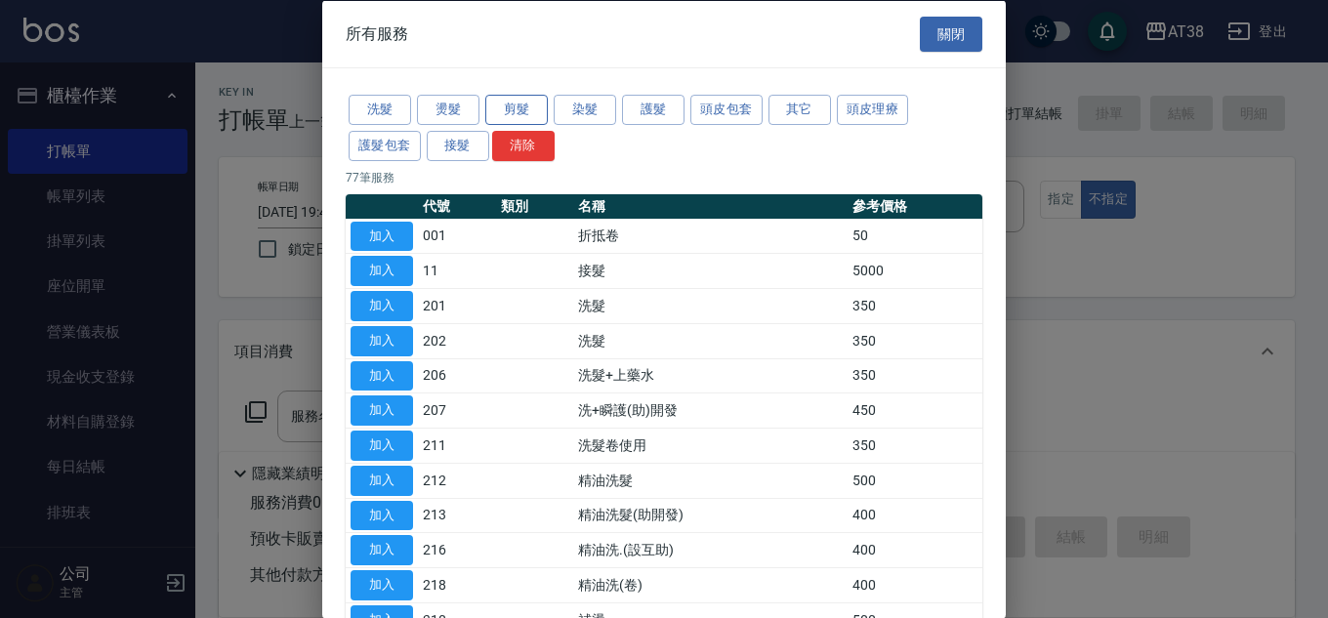
drag, startPoint x: 628, startPoint y: 131, endPoint x: 514, endPoint y: 101, distance: 118.2
click at [514, 101] on div "洗髮 燙髮 剪髮 染髮 護髮 頭皮包套 其它 頭皮理療 護髮包套 接髮 清除" at bounding box center [664, 128] width 637 height 72
drag, startPoint x: 514, startPoint y: 101, endPoint x: 529, endPoint y: 156, distance: 57.8
click at [526, 132] on div "洗髮 燙髮 剪髮 染髮 護髮 頭皮包套 其它 頭皮理療 護髮包套 接髮 清除" at bounding box center [664, 128] width 637 height 72
click at [503, 104] on button "剪髮" at bounding box center [516, 110] width 62 height 30
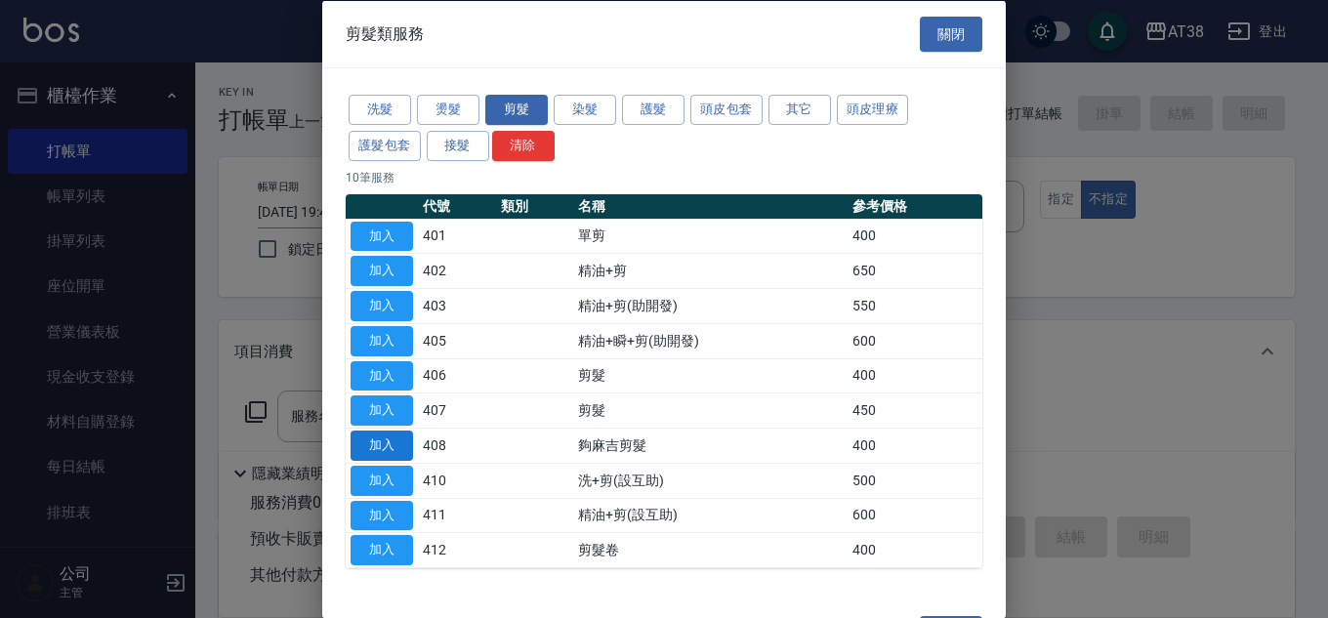
click at [395, 454] on button "加入" at bounding box center [381, 446] width 62 height 30
type input "夠麻吉剪髮(408)"
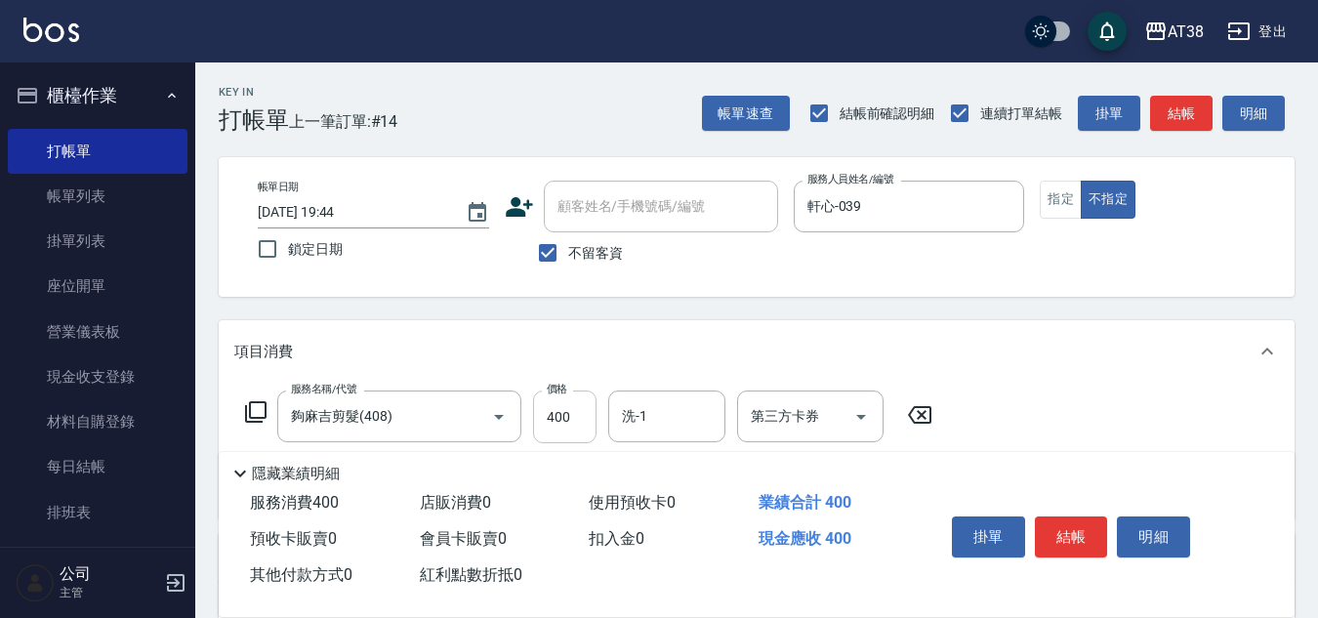
click at [563, 426] on input "400" at bounding box center [564, 417] width 63 height 53
type input "359"
click at [783, 418] on input "第三方卡券" at bounding box center [796, 416] width 100 height 34
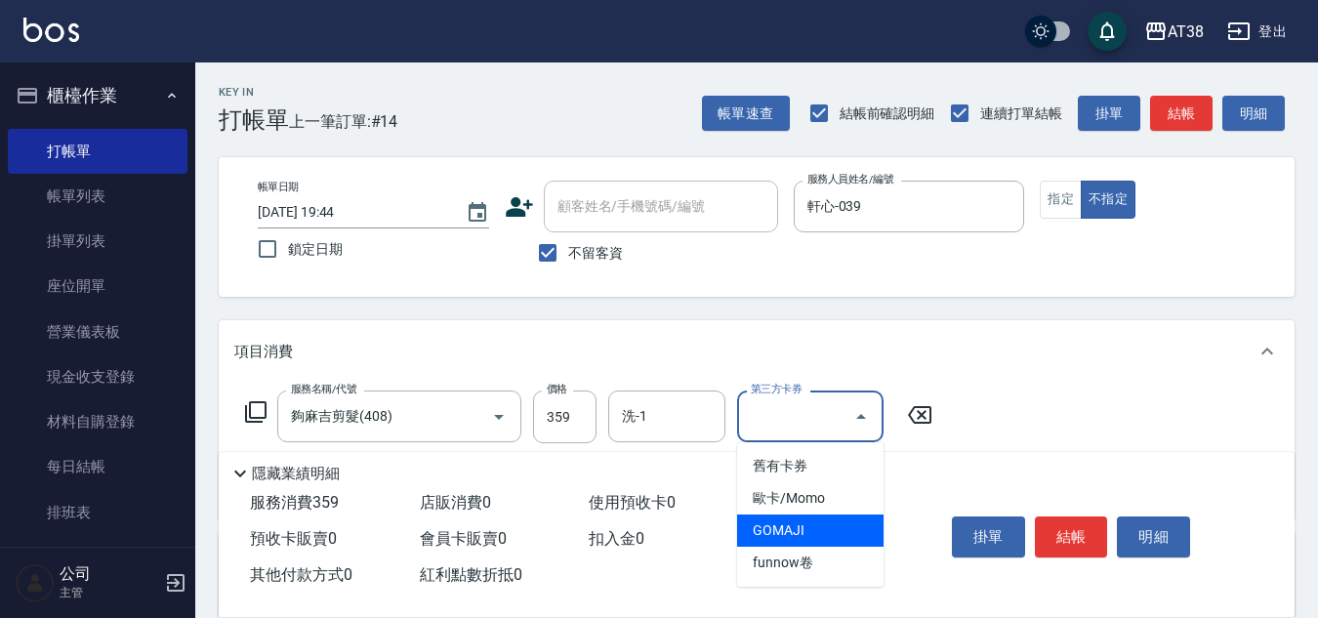
click at [786, 536] on span "GOMAJI" at bounding box center [810, 530] width 146 height 32
type input "GOMAJI"
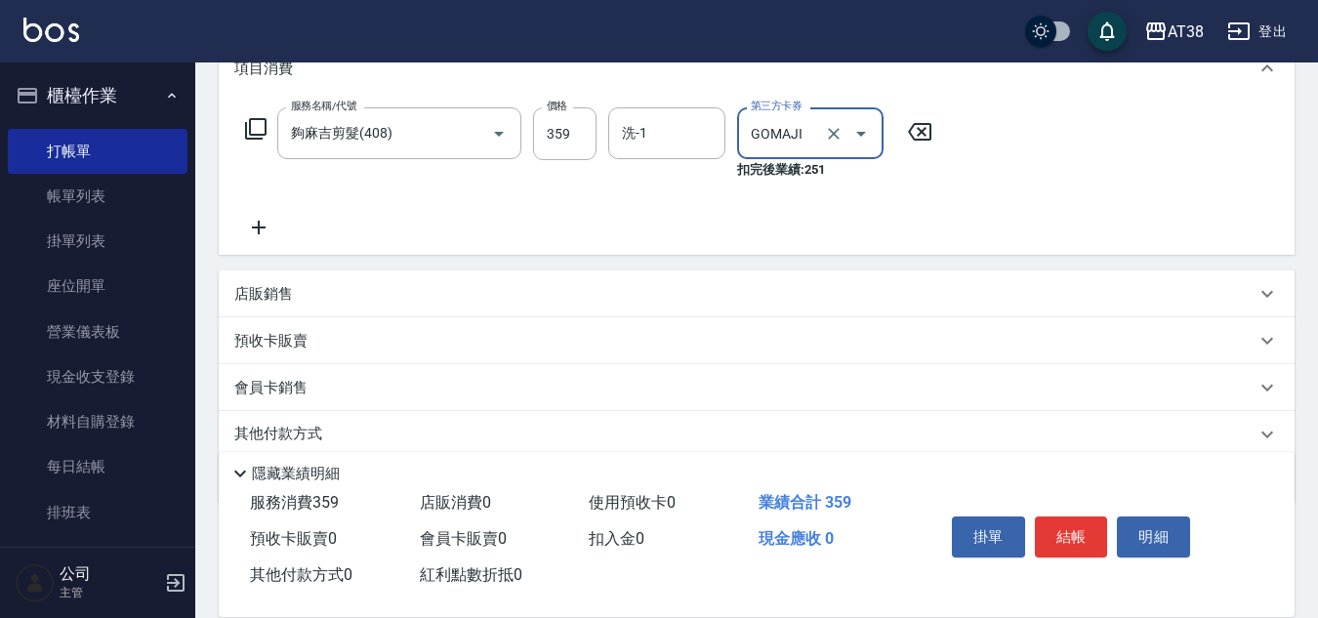
scroll to position [162, 0]
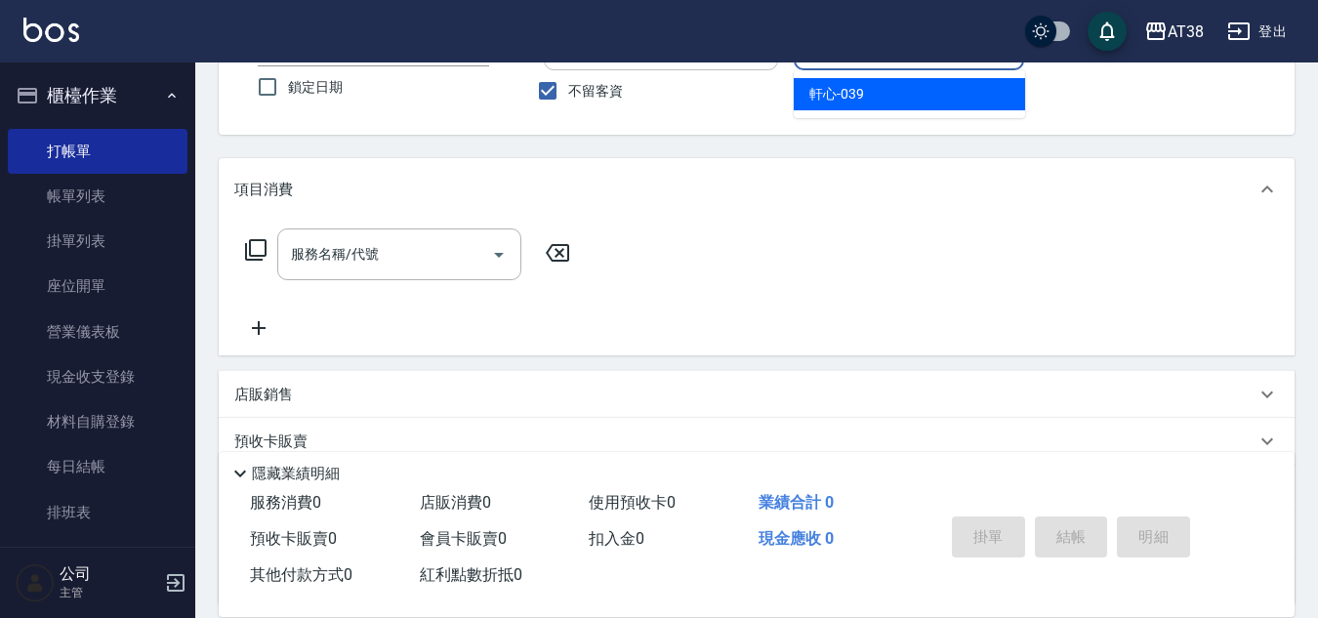
type input "軒心-039"
type button "false"
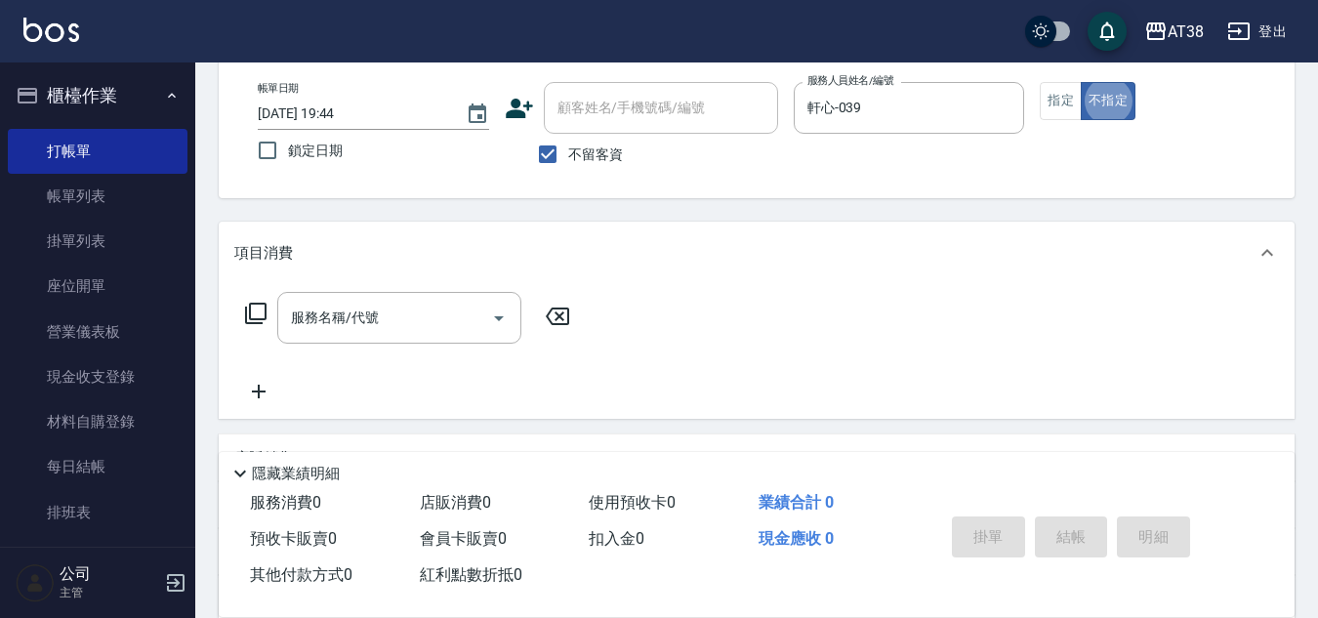
scroll to position [64, 0]
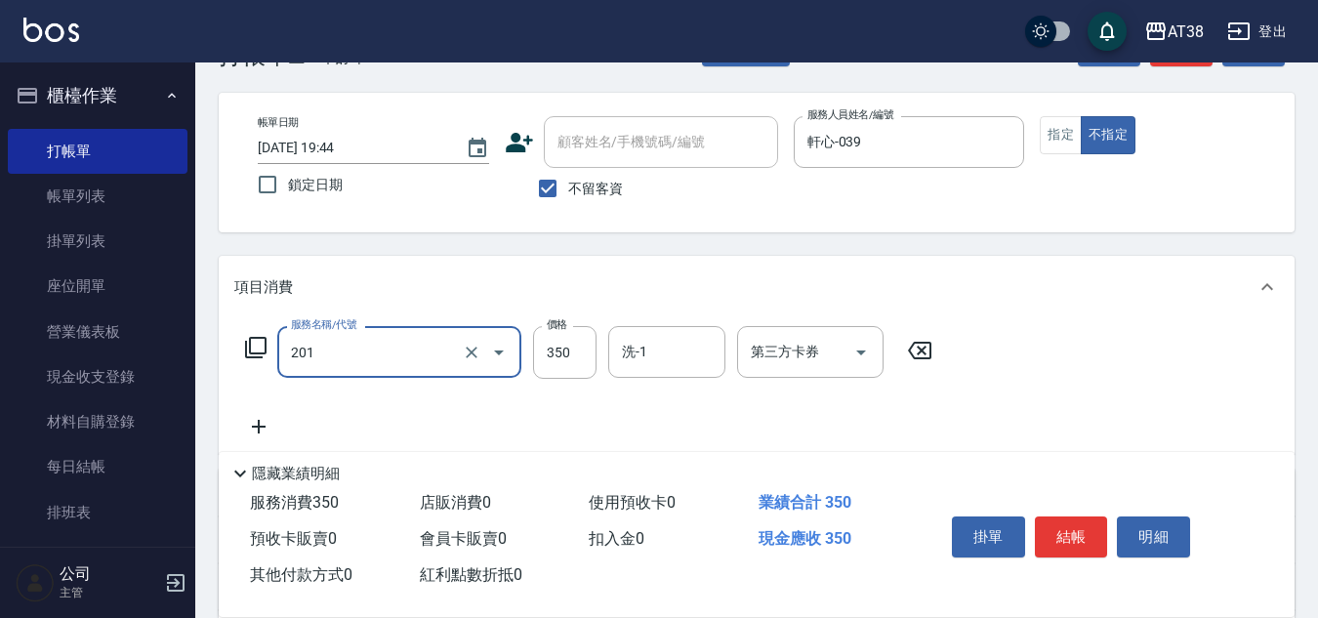
type input "洗髮(201)"
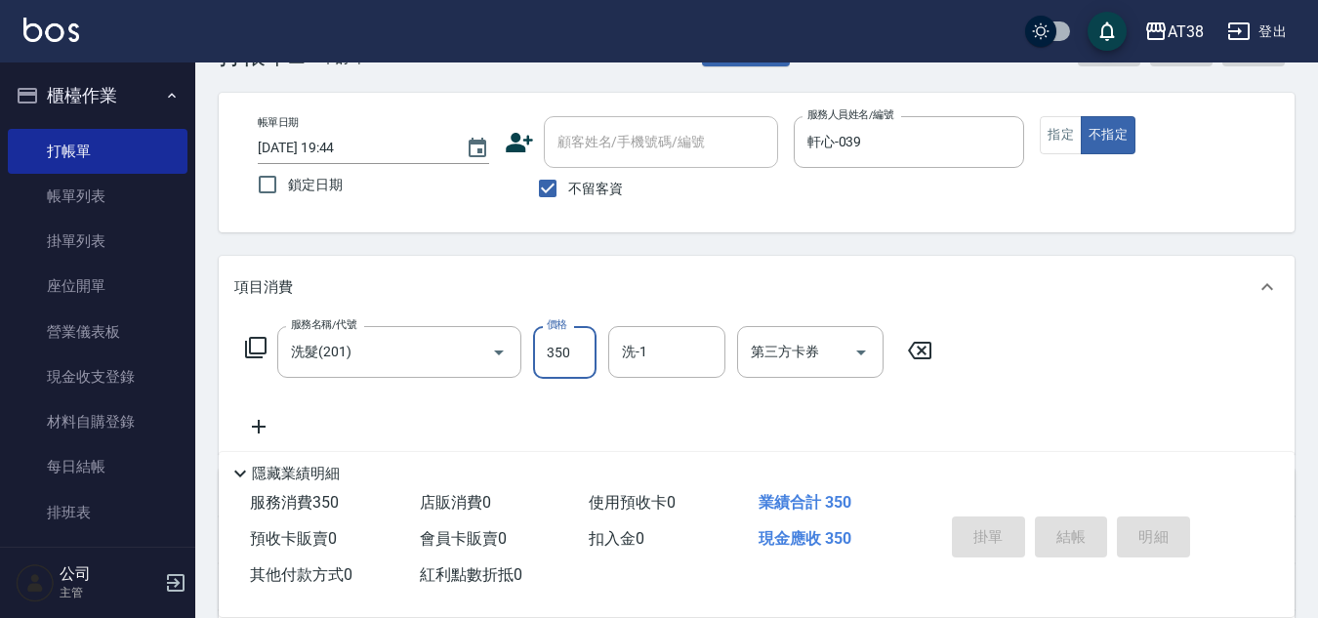
type input "2025/08/21 19:45"
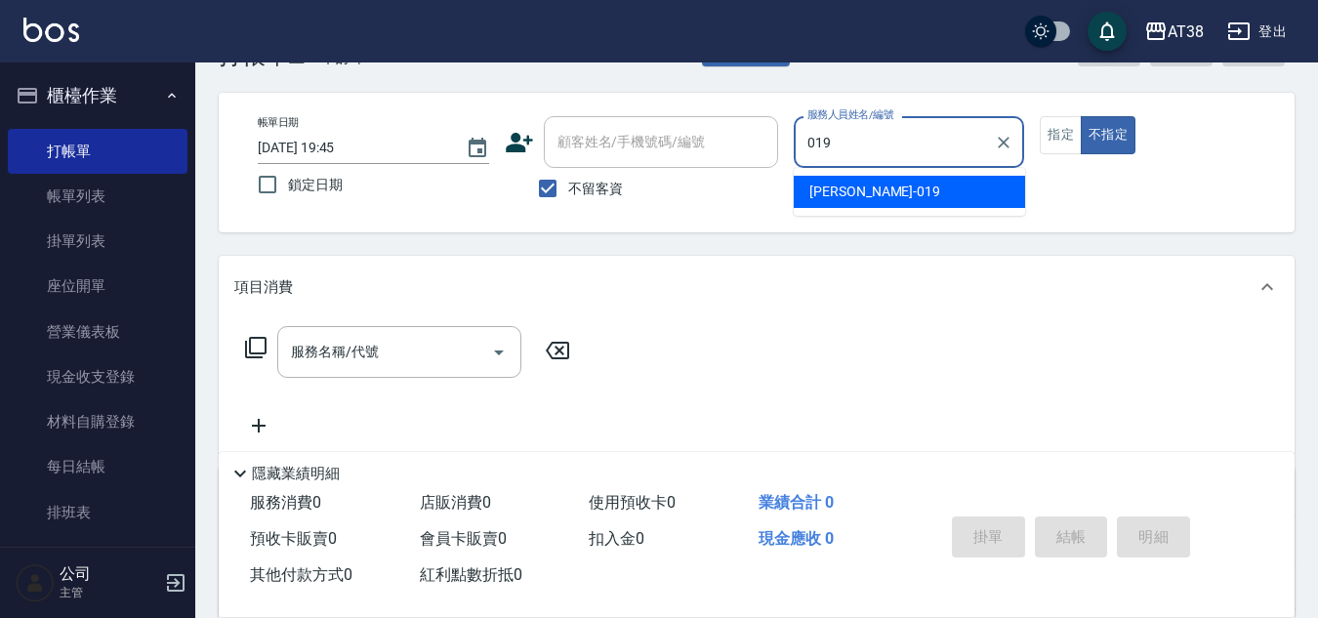
type input "Jenny-019"
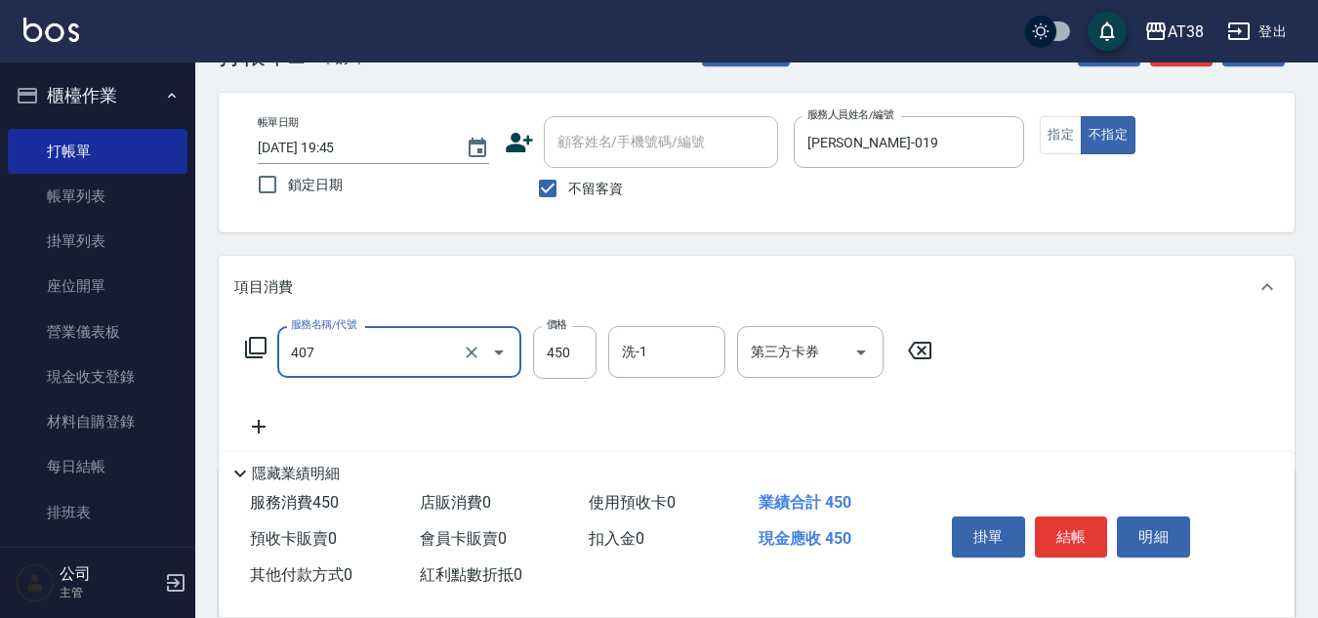
type input "剪髮(407)"
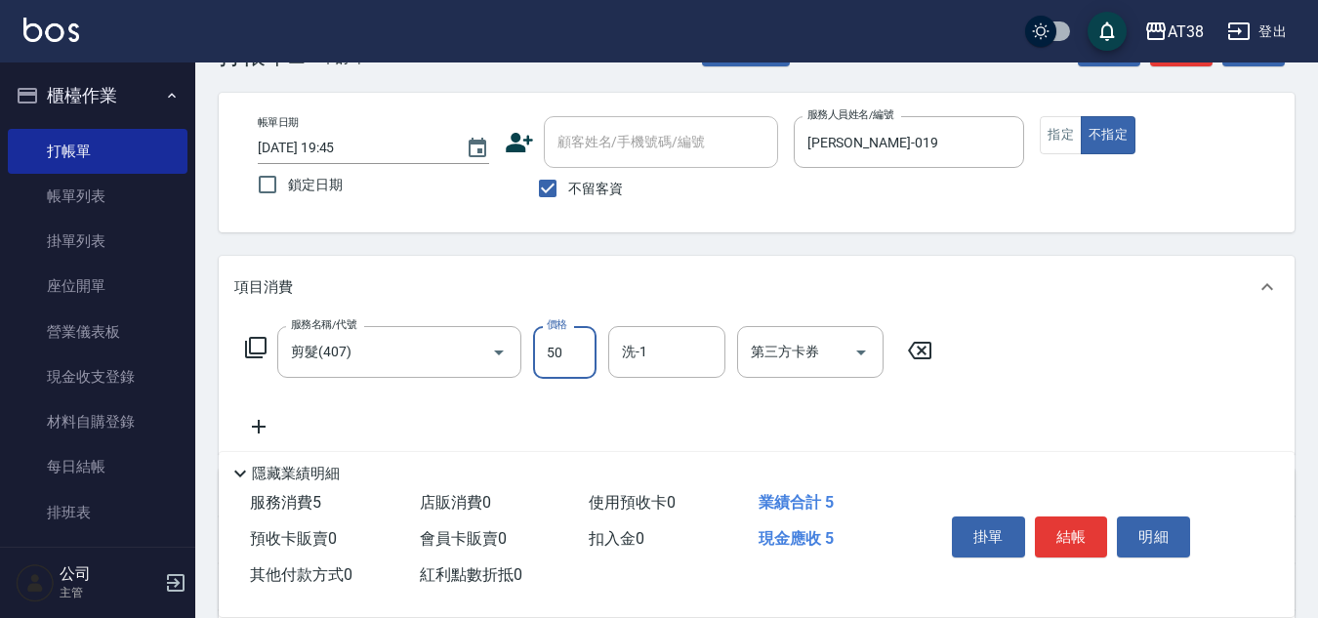
type input "500"
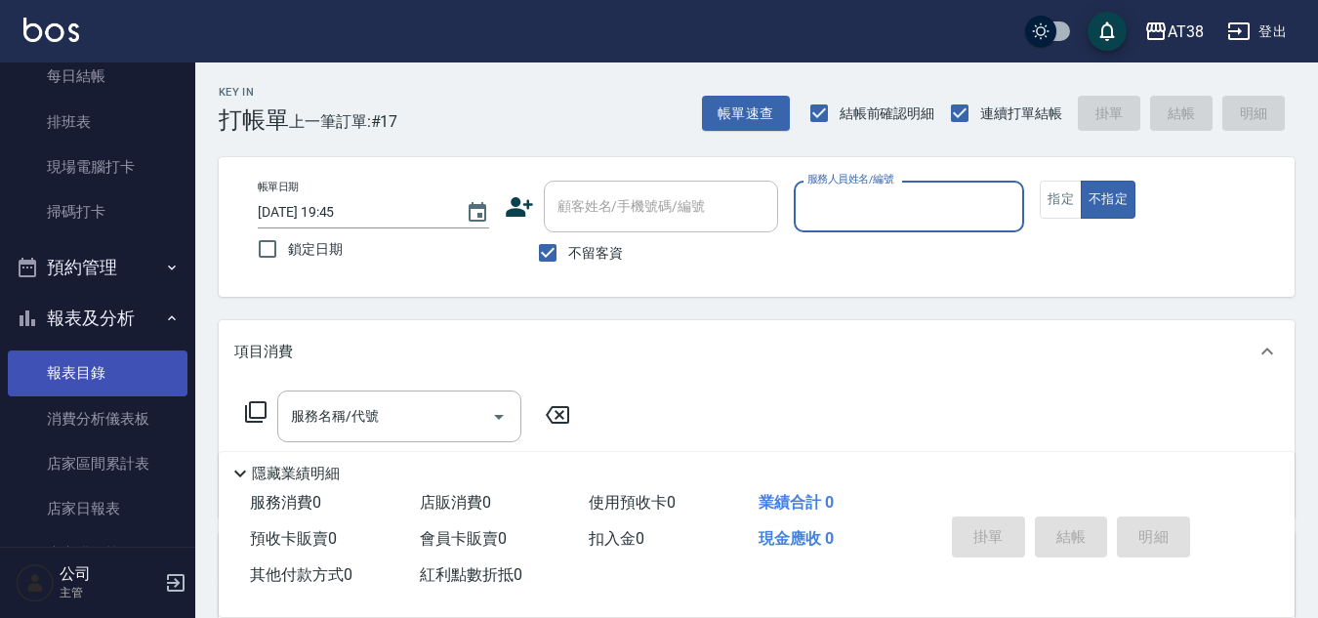
scroll to position [488, 0]
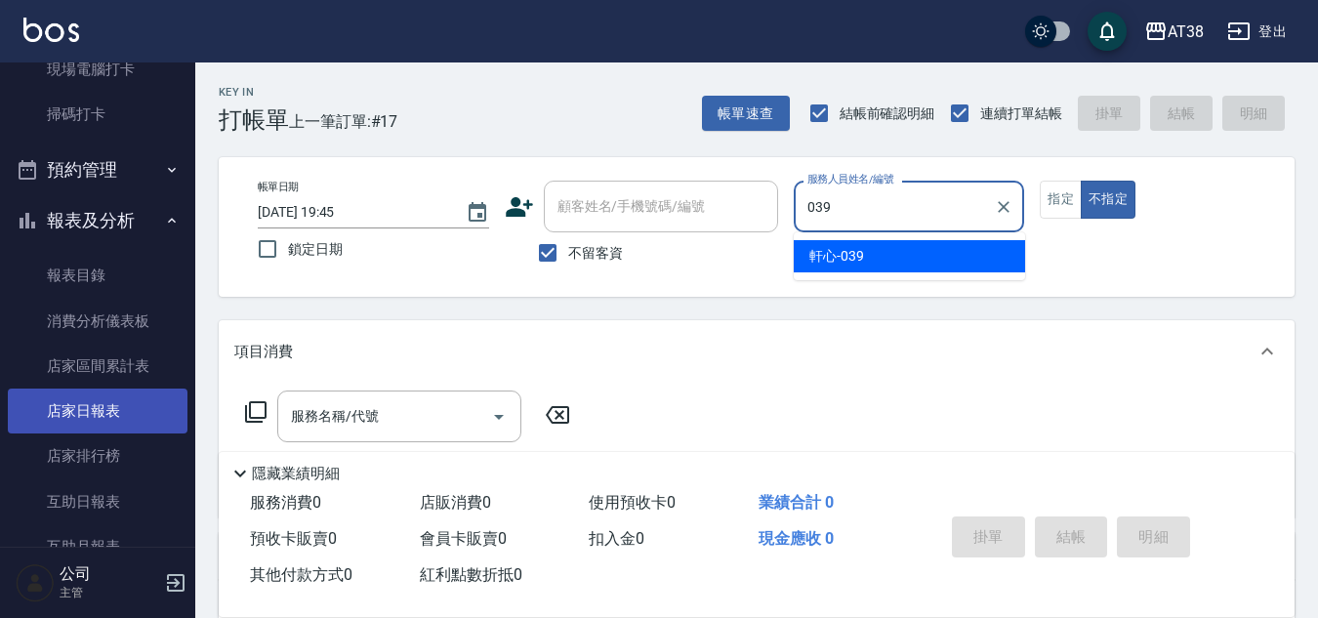
type input "軒心-039"
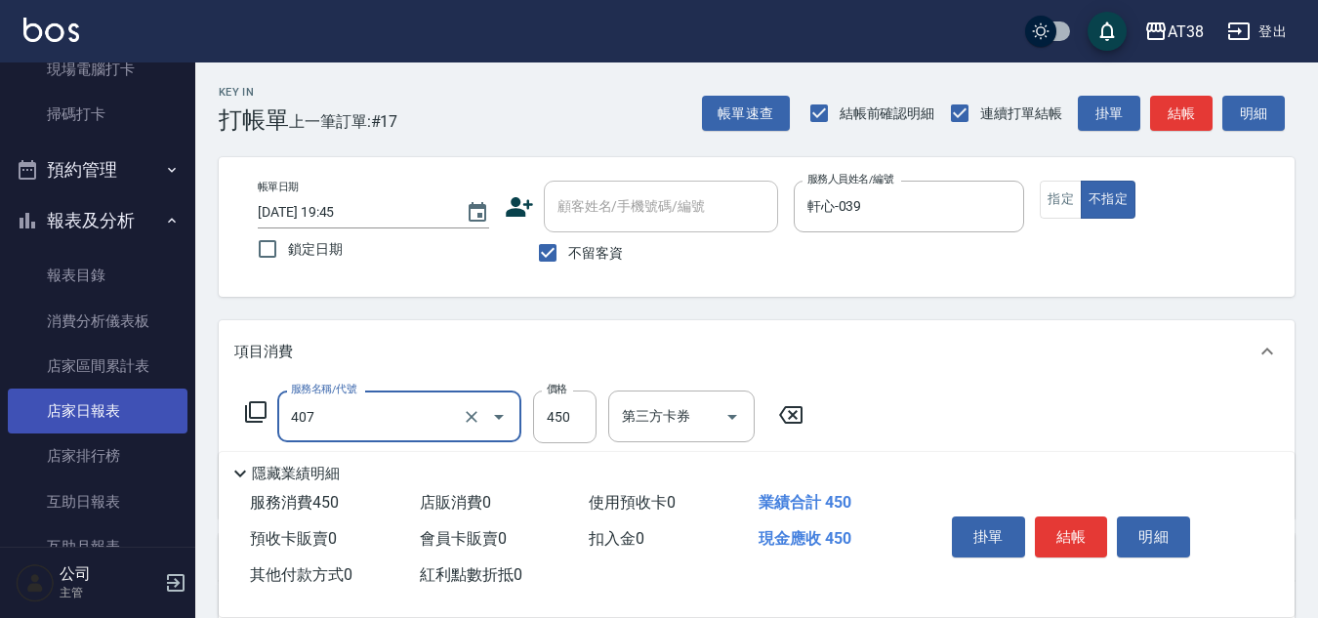
type input "剪髮(407)"
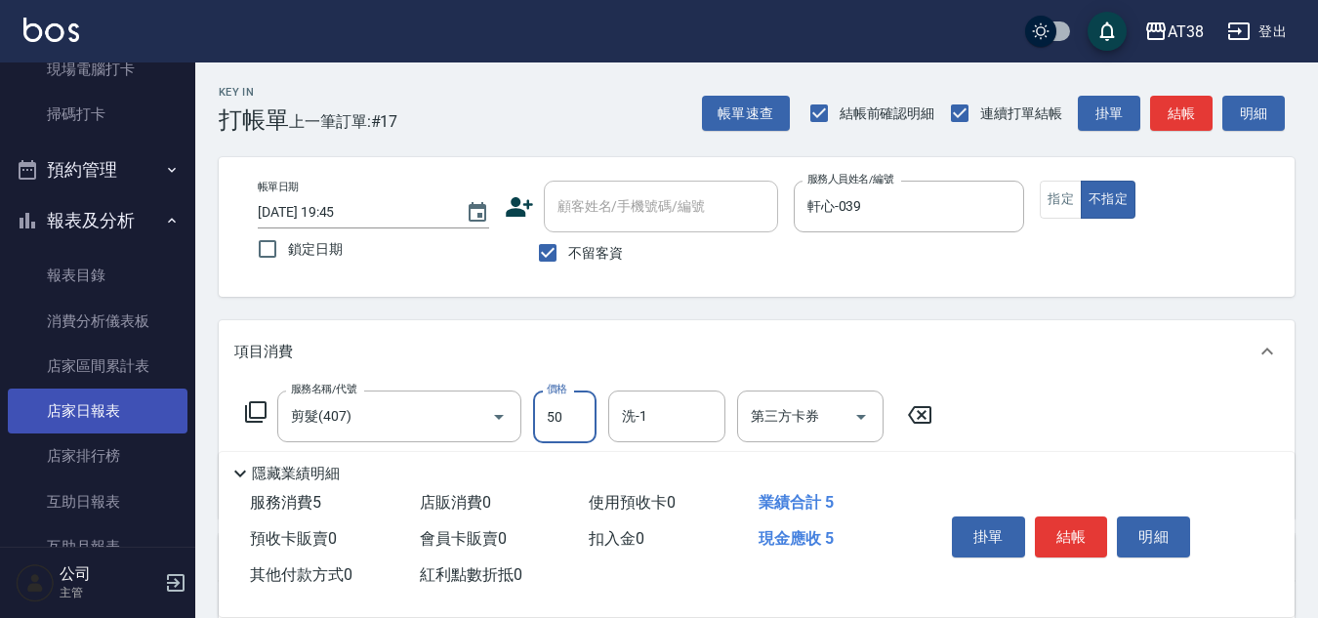
type input "500"
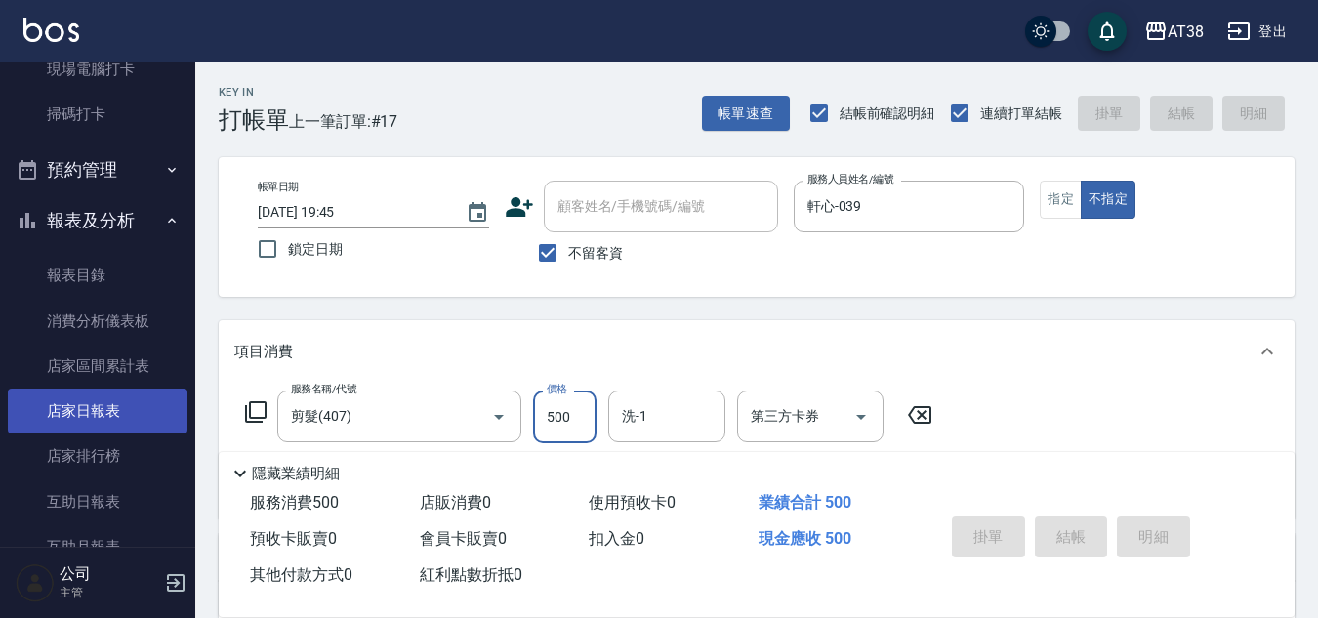
type input "[DATE] 20:00"
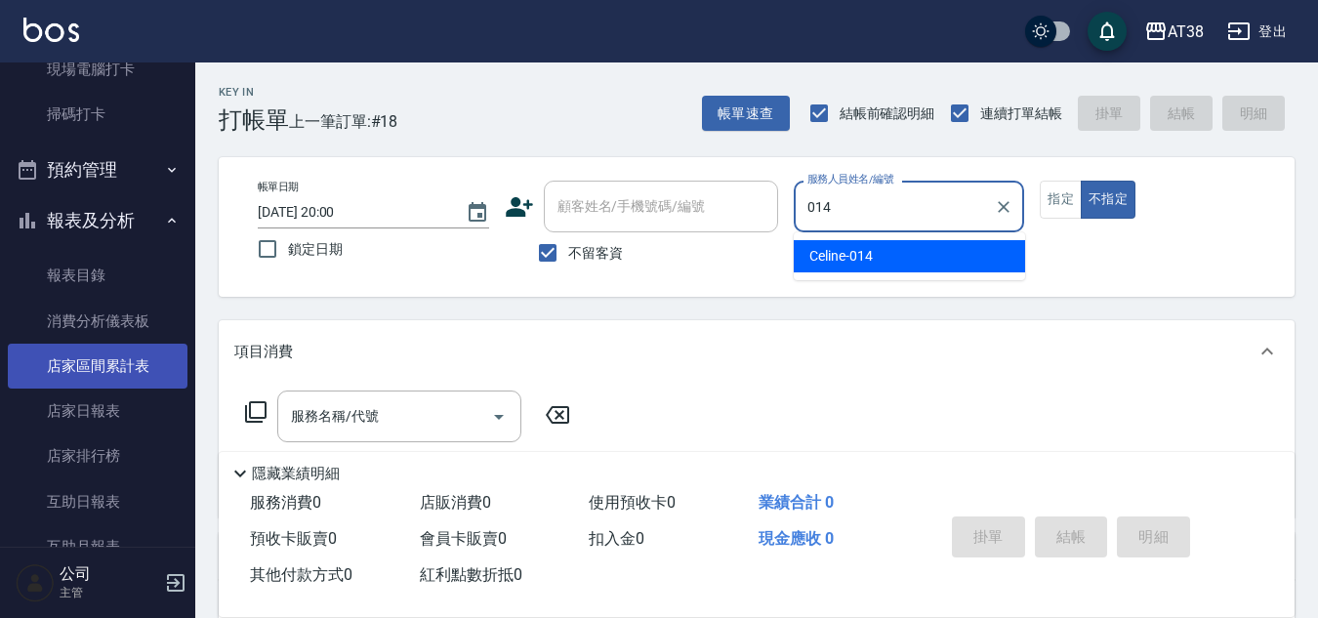
type input "Celine-014"
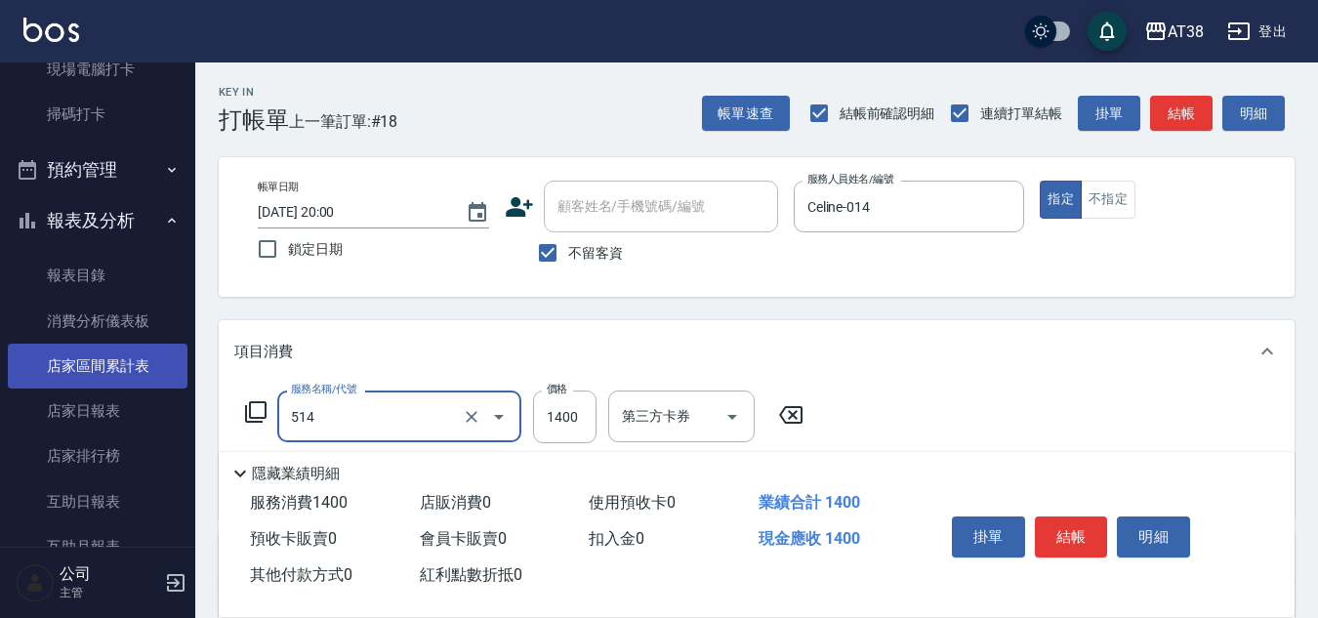
type input "染髮(長)(514)"
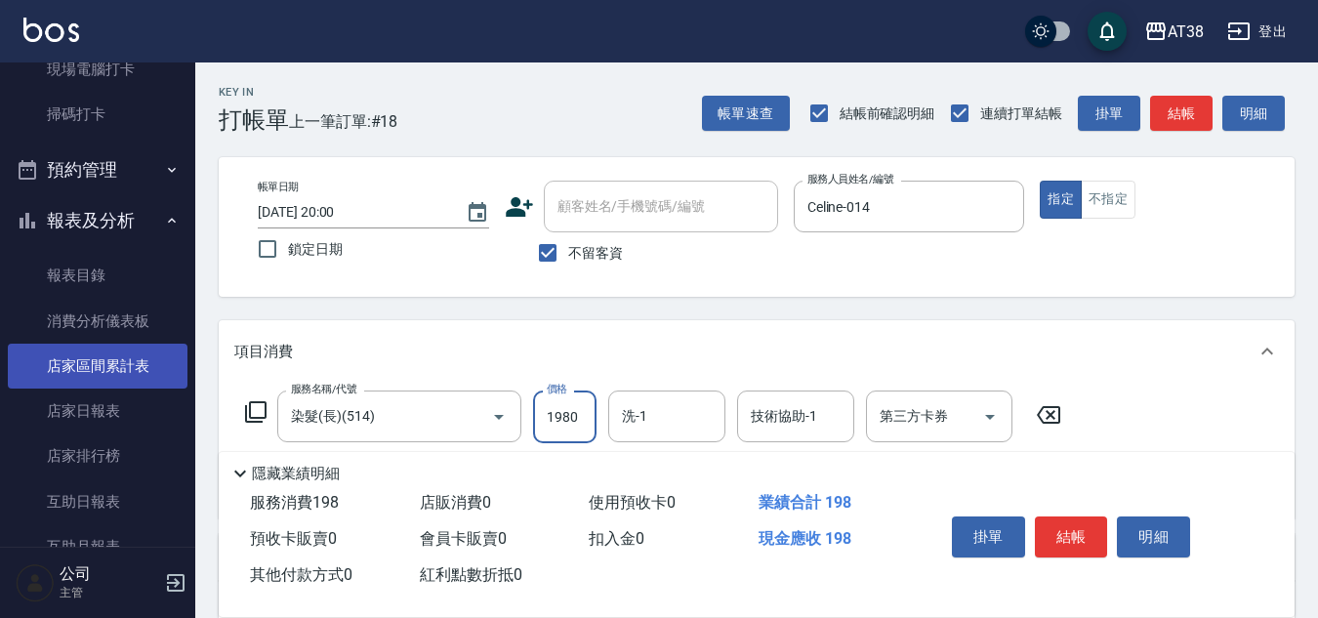
type input "1980"
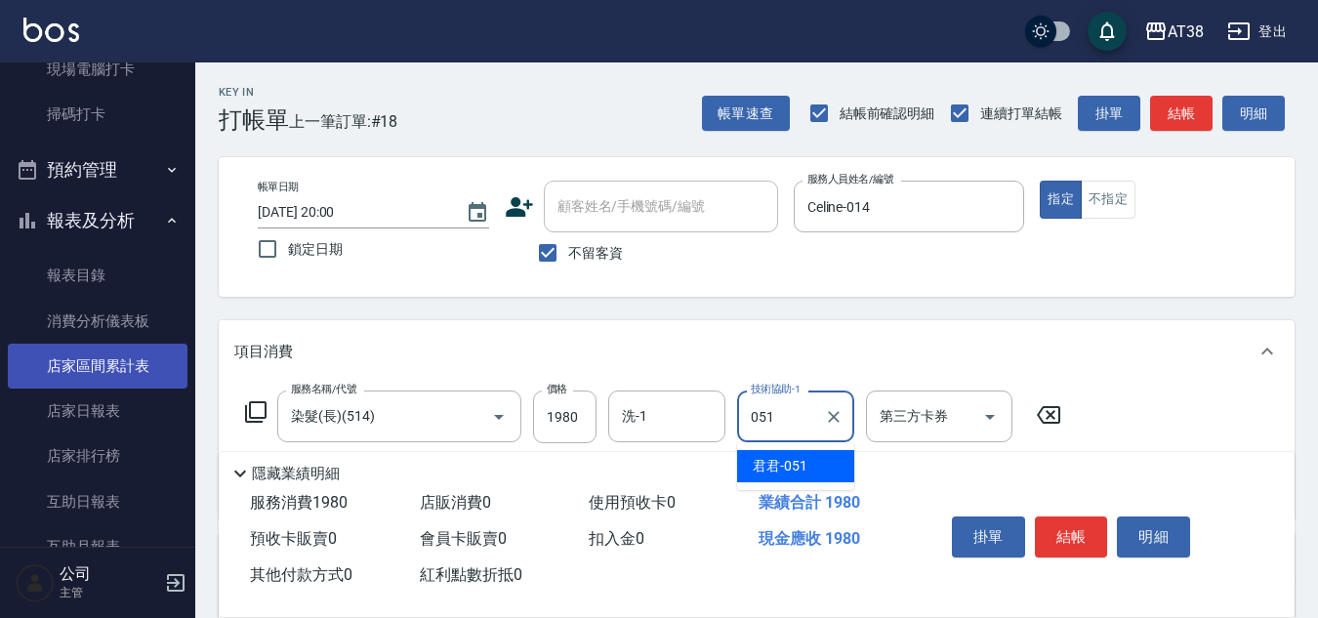
type input "君君-051"
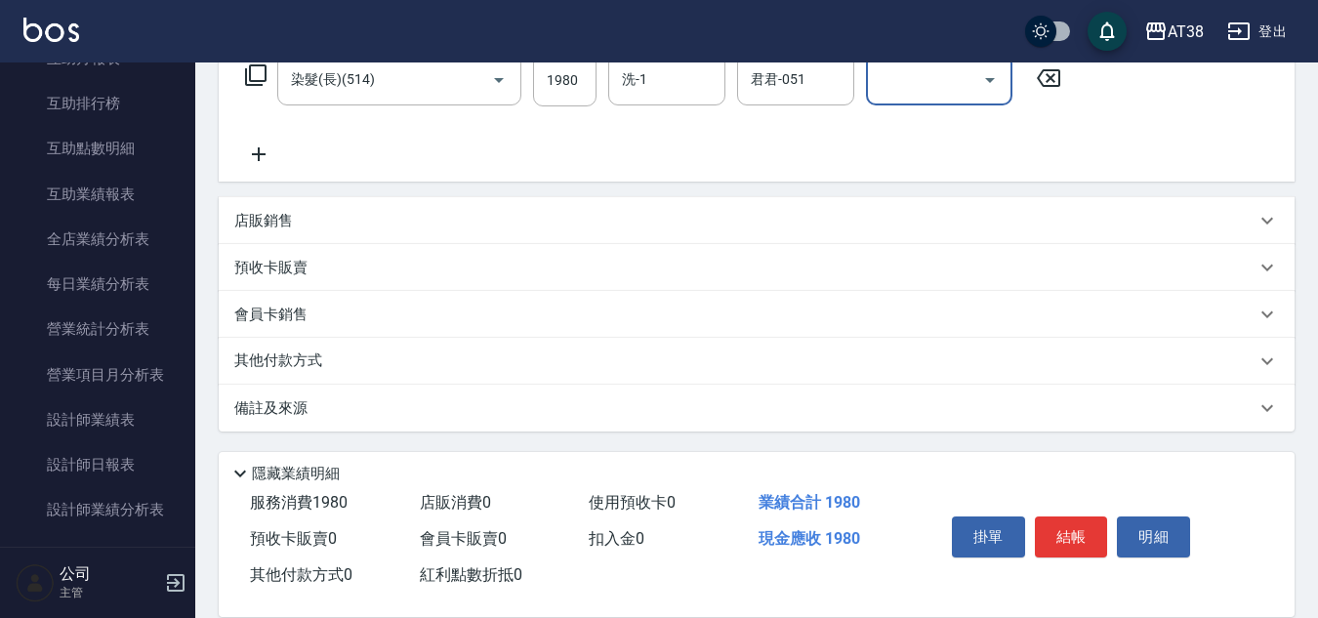
scroll to position [338, 0]
click at [252, 223] on p "店販銷售" at bounding box center [263, 220] width 59 height 21
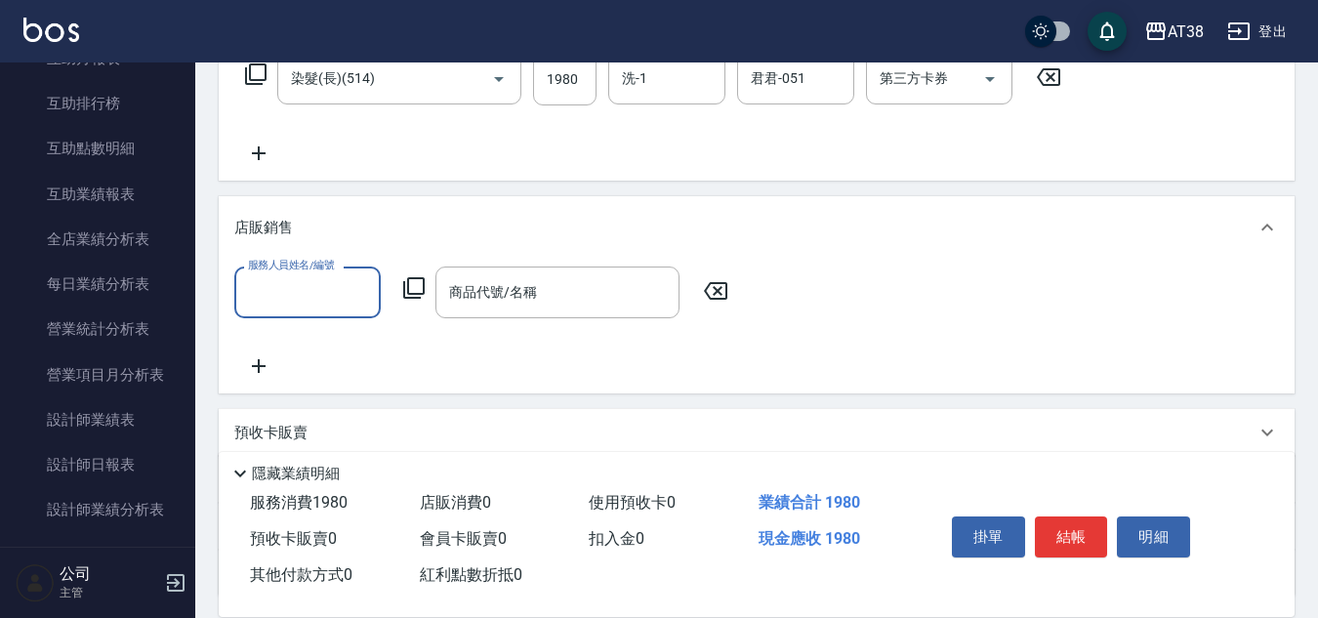
scroll to position [0, 0]
type input "Celine-014"
click at [415, 296] on icon at bounding box center [413, 287] width 23 height 23
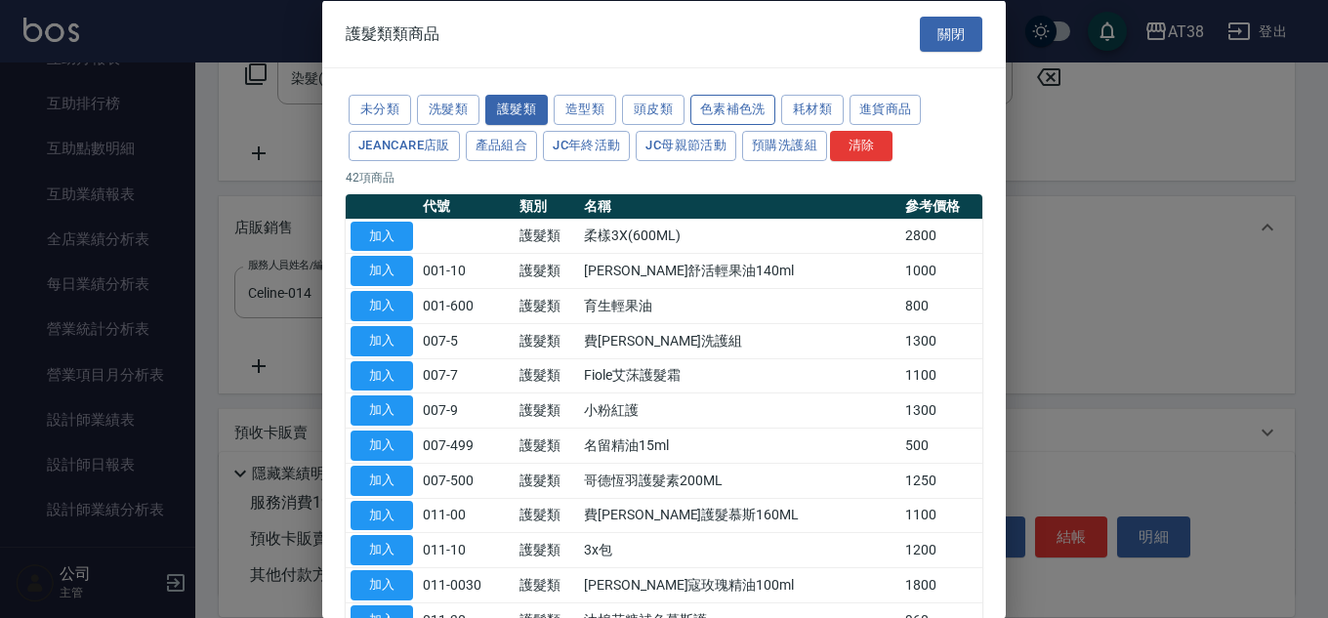
click at [708, 102] on button "色素補色洗" at bounding box center [732, 110] width 85 height 30
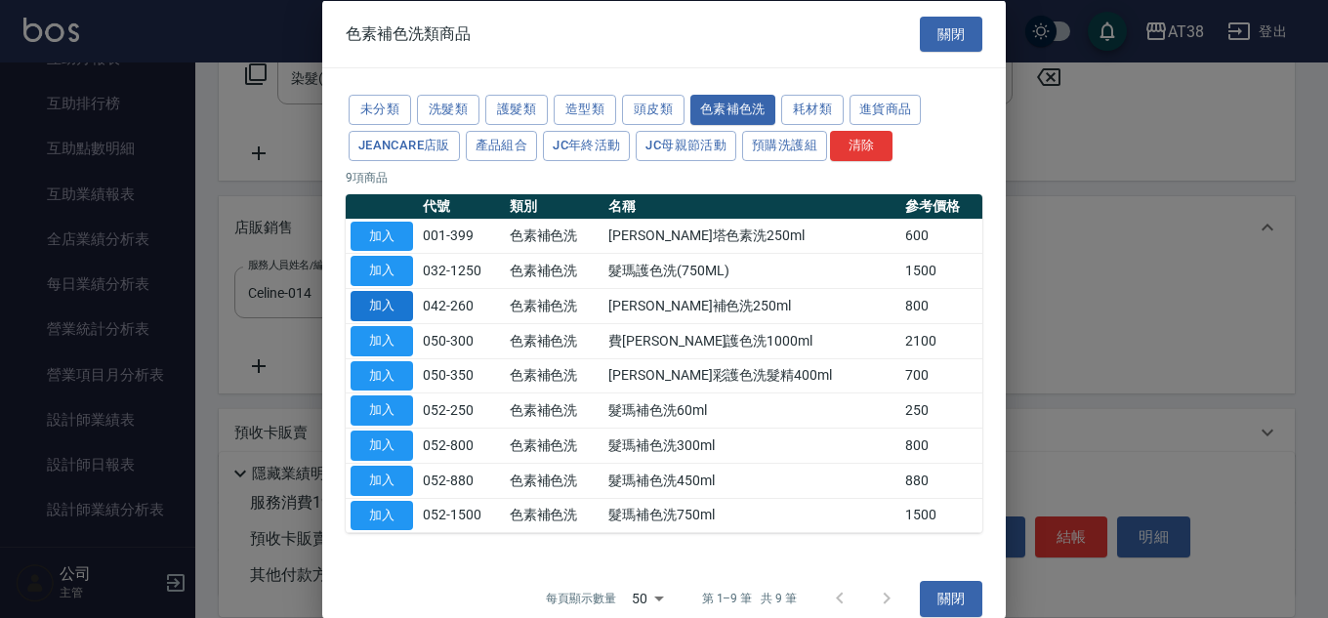
click at [378, 317] on button "加入" at bounding box center [381, 306] width 62 height 30
type input "[PERSON_NAME]補色洗250ml"
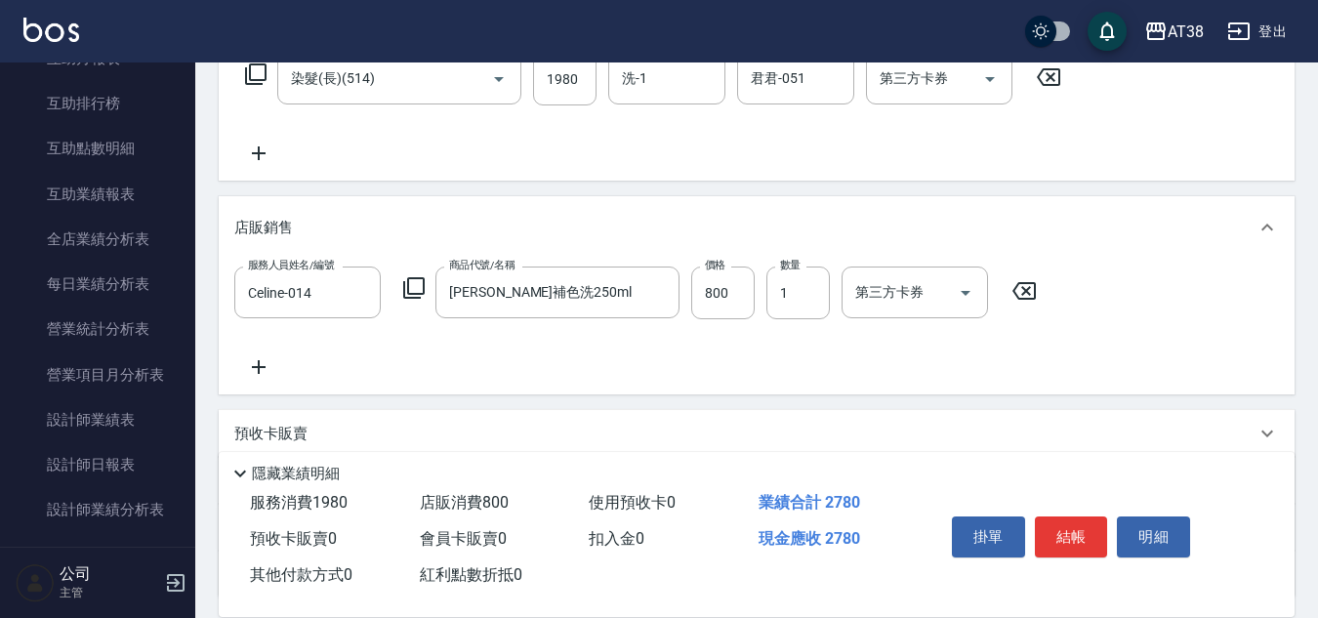
click at [689, 291] on div "服務人員姓名/編號 Celine-014 服務人員姓名/編號 商品代號/名稱 費歐雷補色洗250ml 商品代號/名稱 價格 800 價格 數量 1 數量 第三…" at bounding box center [641, 293] width 814 height 53
click at [703, 294] on input "800" at bounding box center [722, 293] width 63 height 53
type input "730"
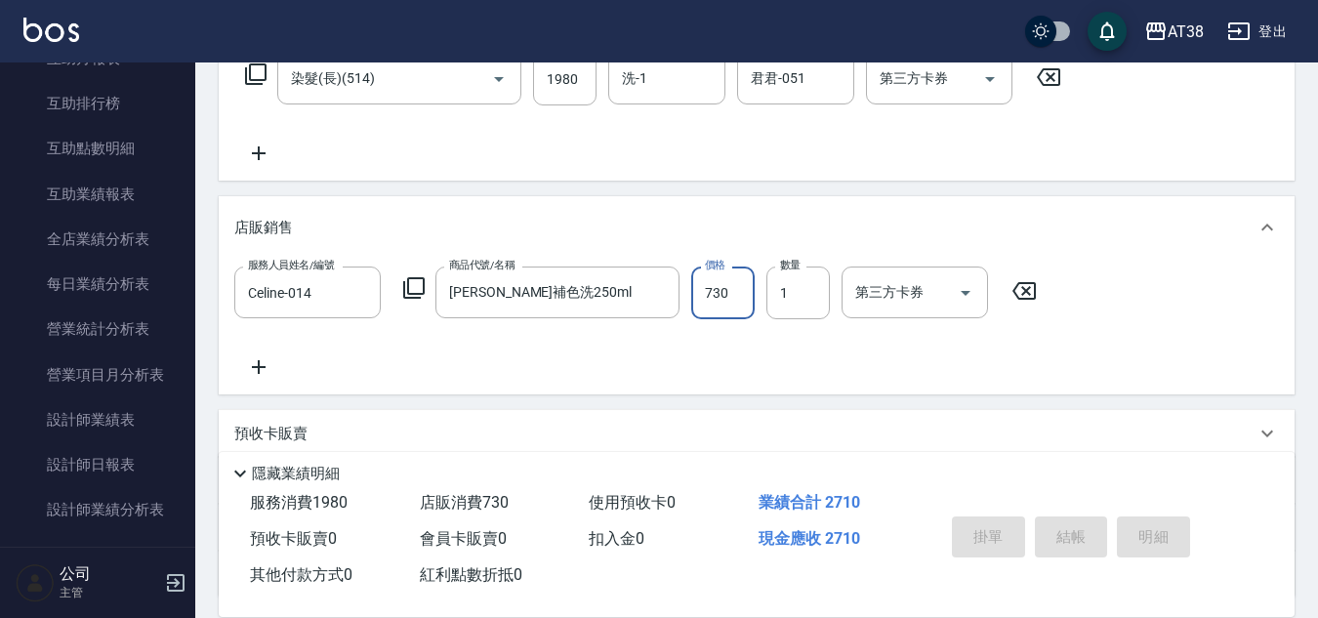
type input "2025/08/21 20:11"
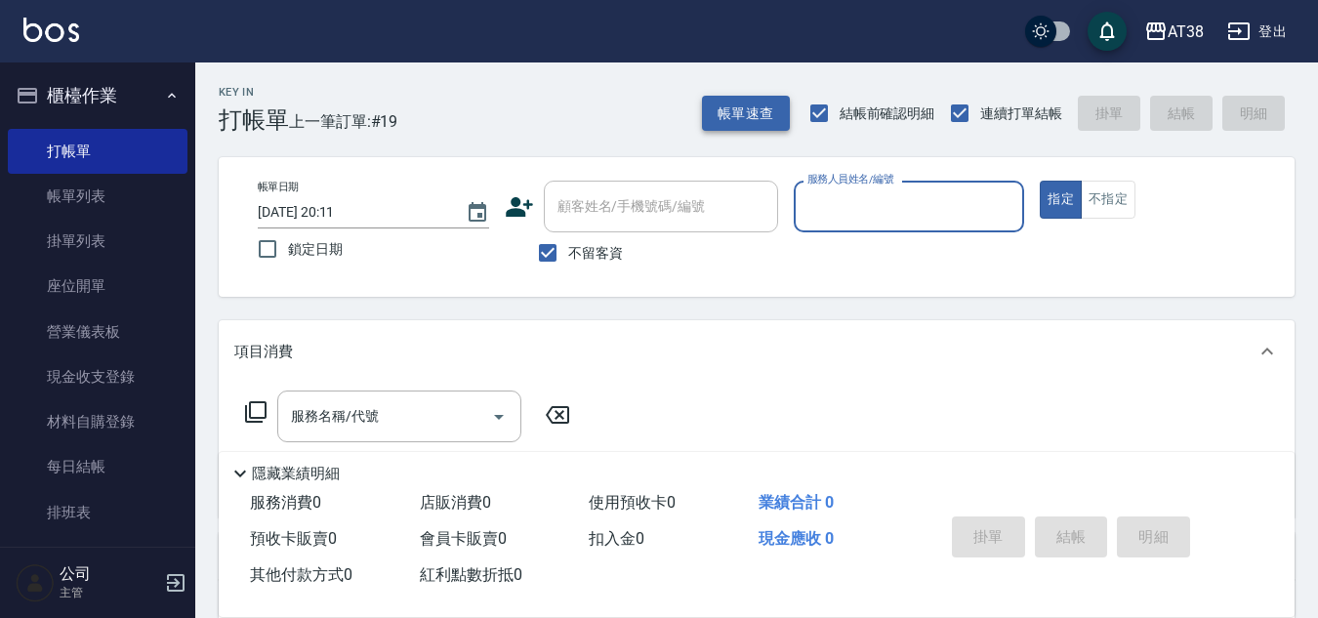
click at [735, 117] on button "帳單速查" at bounding box center [746, 114] width 88 height 36
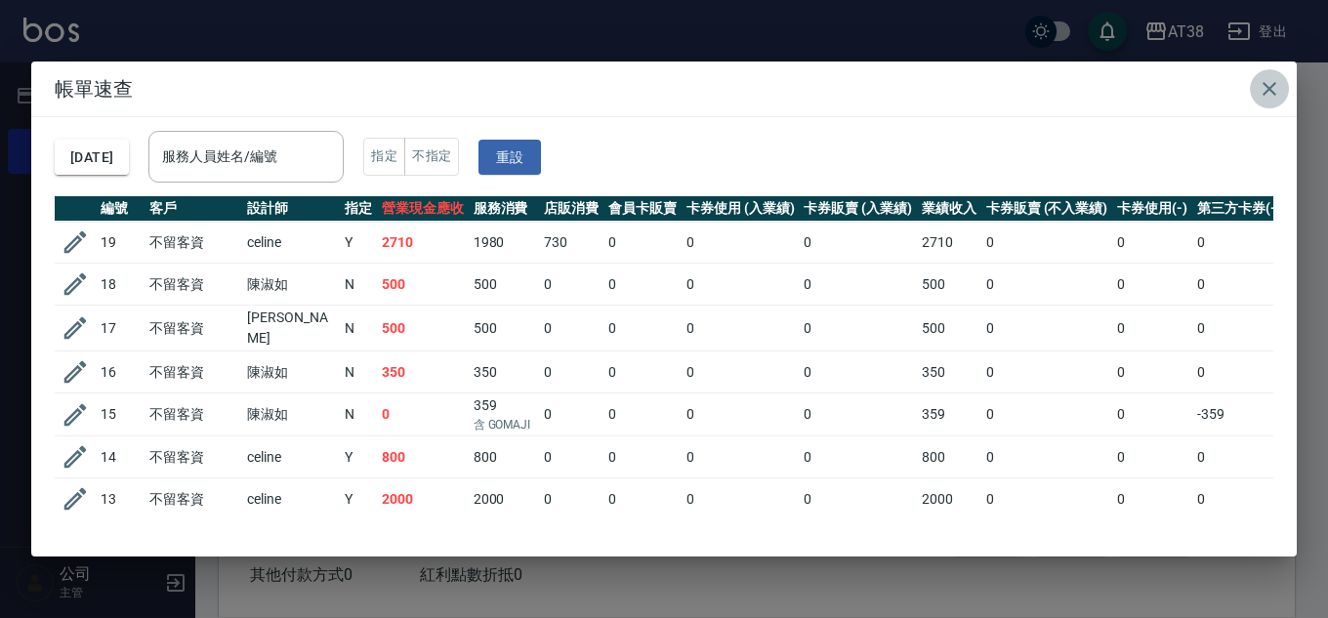
click at [1274, 80] on icon "button" at bounding box center [1268, 88] width 23 height 23
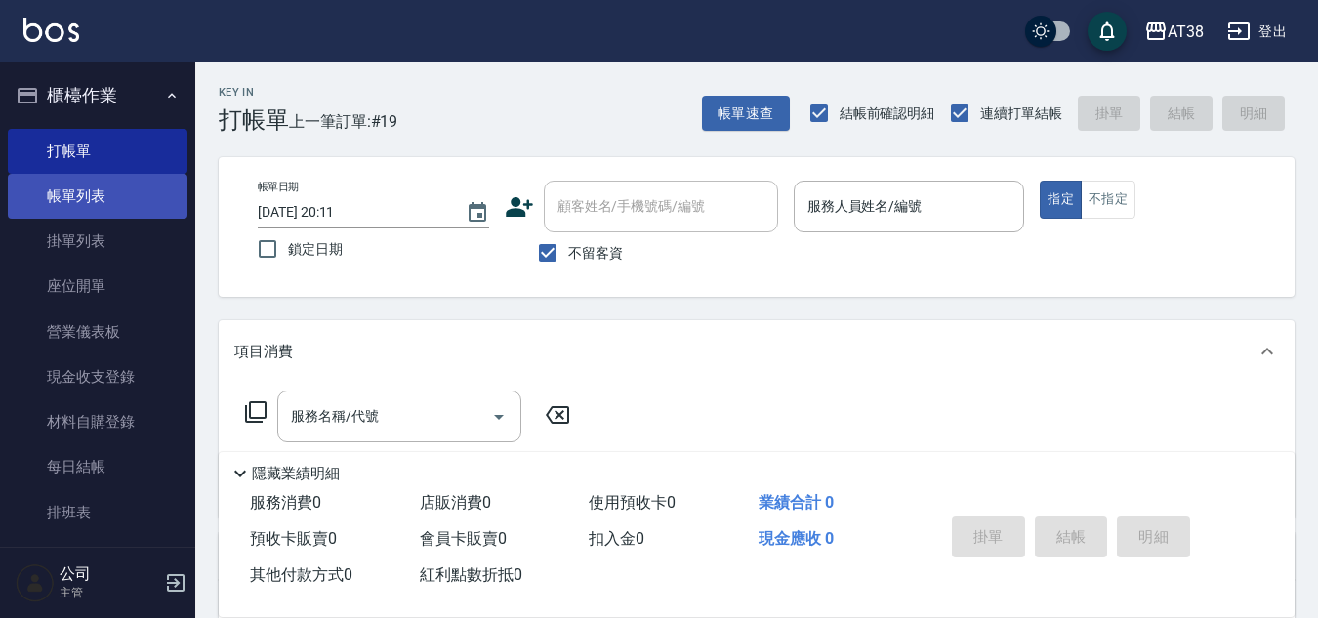
click at [107, 205] on link "帳單列表" at bounding box center [98, 196] width 180 height 45
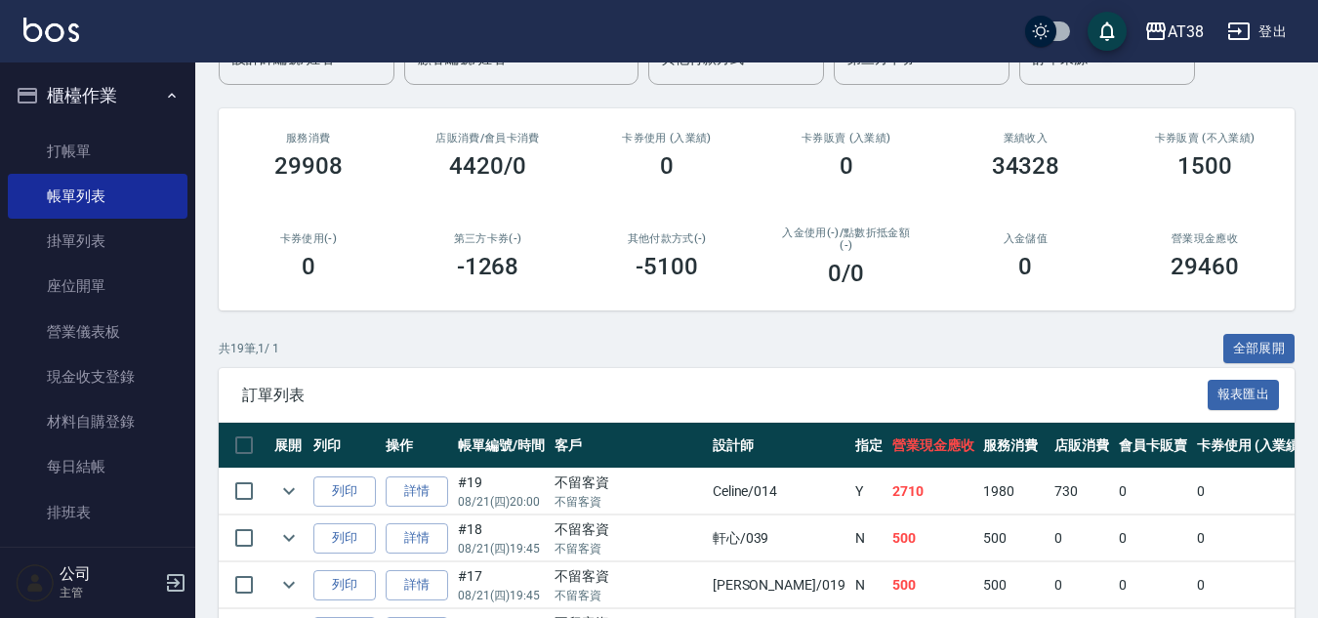
scroll to position [195, 0]
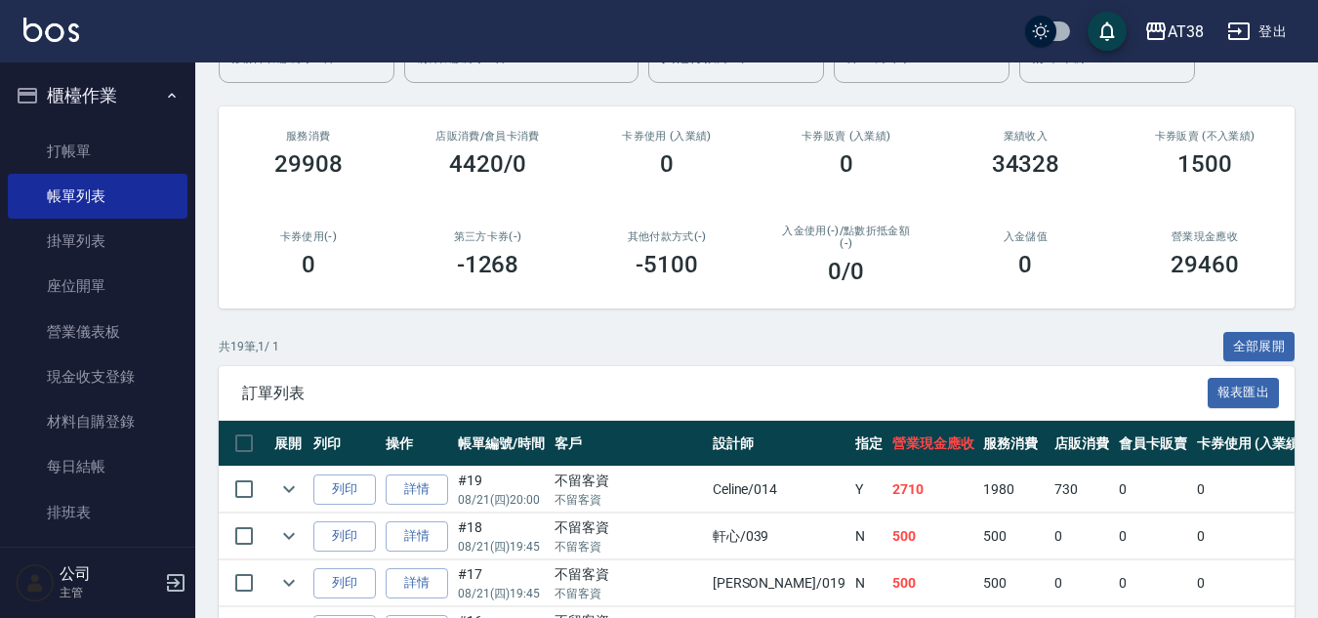
click at [1254, 347] on button "全部展開" at bounding box center [1259, 347] width 72 height 30
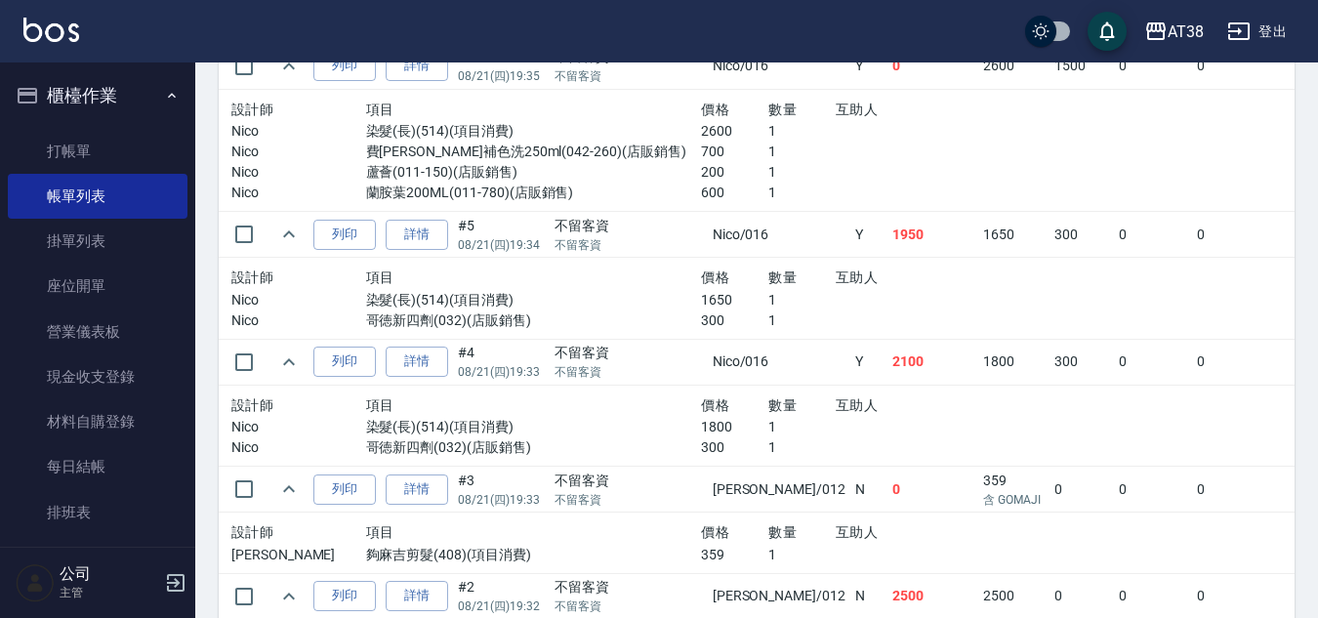
scroll to position [2245, 0]
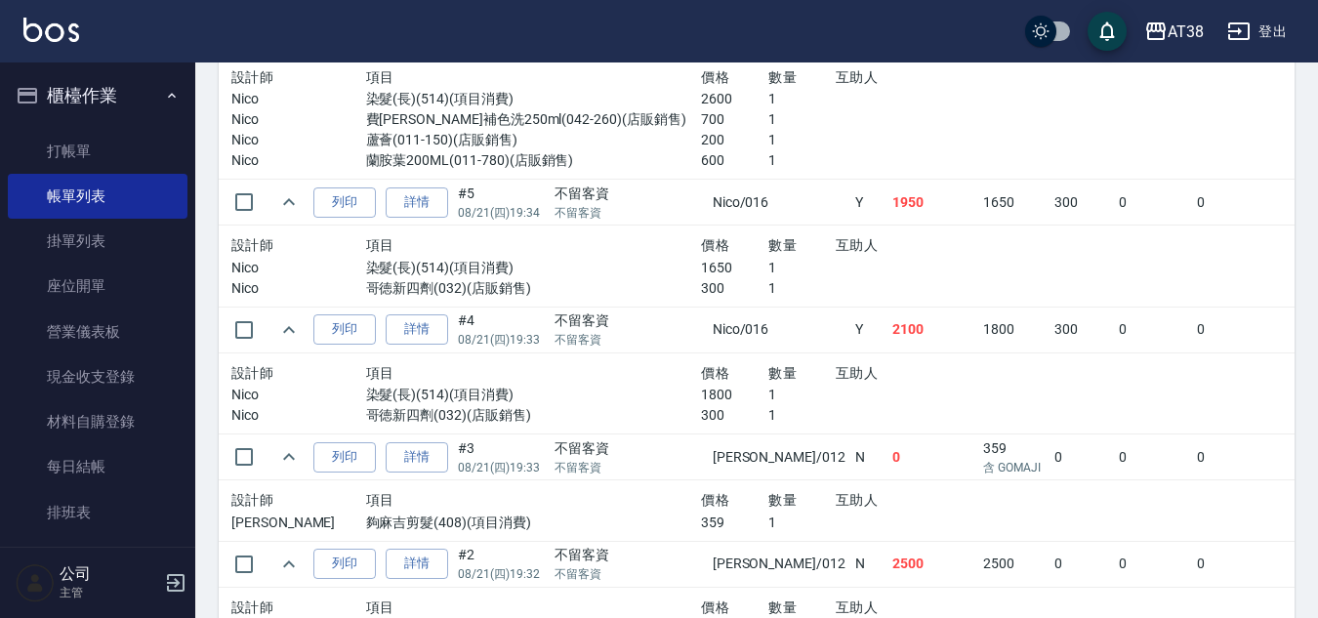
click at [1262, 31] on button "登出" at bounding box center [1256, 32] width 75 height 36
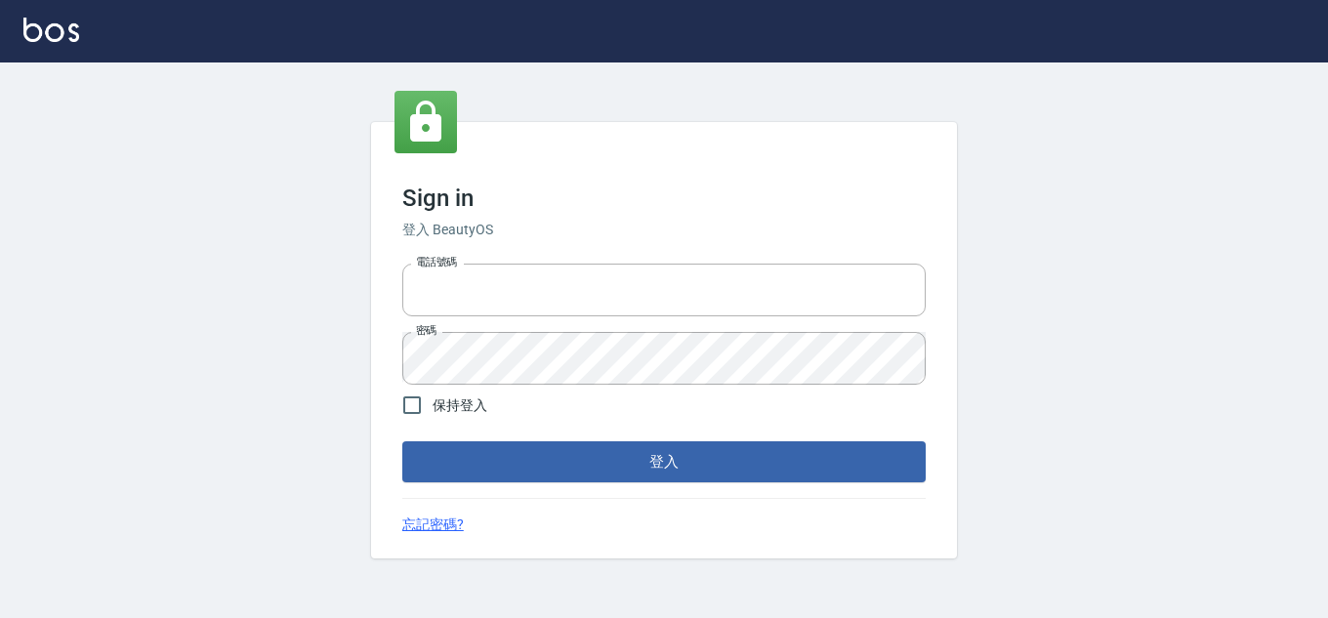
type input "28822767"
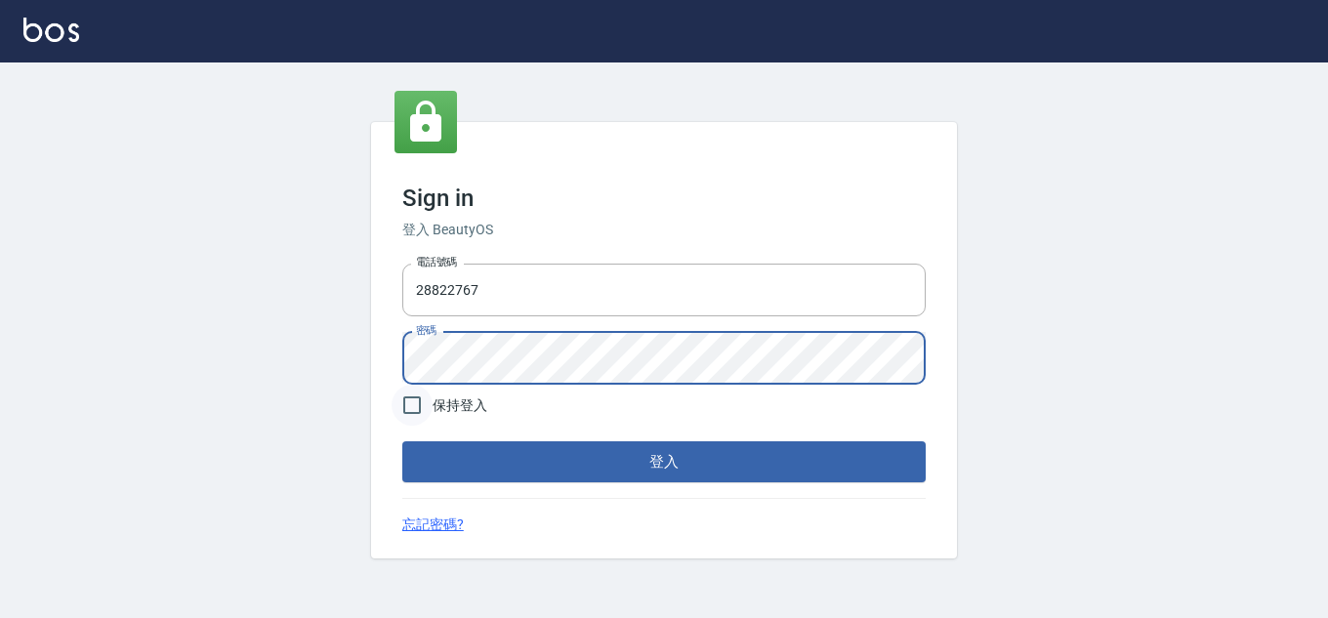
click at [403, 398] on input "保持登入" at bounding box center [411, 405] width 41 height 41
checkbox input "true"
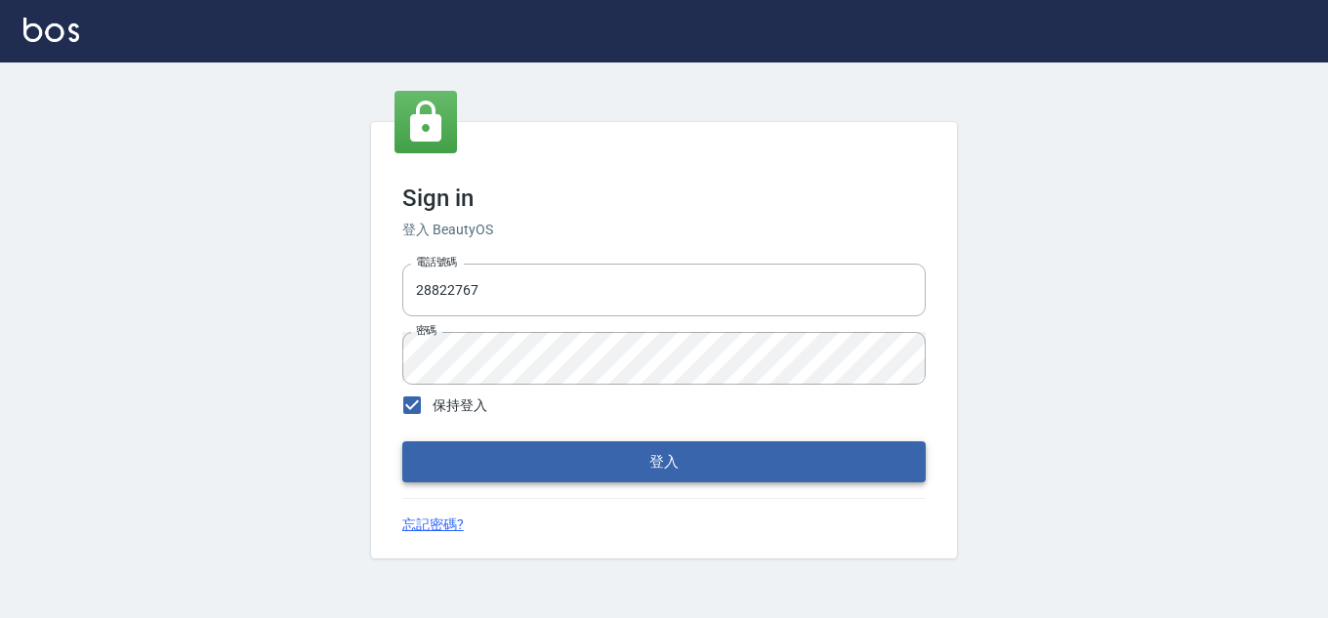
click at [465, 455] on button "登入" at bounding box center [663, 461] width 523 height 41
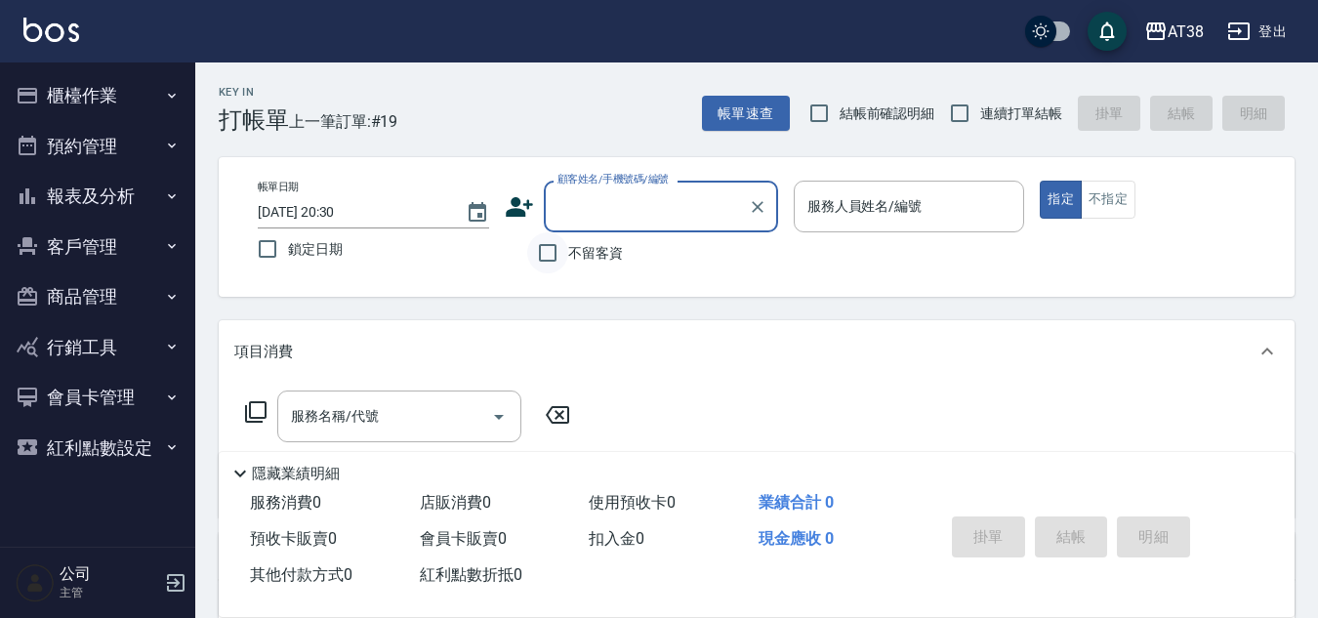
drag, startPoint x: 542, startPoint y: 251, endPoint x: 561, endPoint y: 242, distance: 21.4
click at [542, 252] on input "不留客資" at bounding box center [547, 252] width 41 height 41
checkbox input "true"
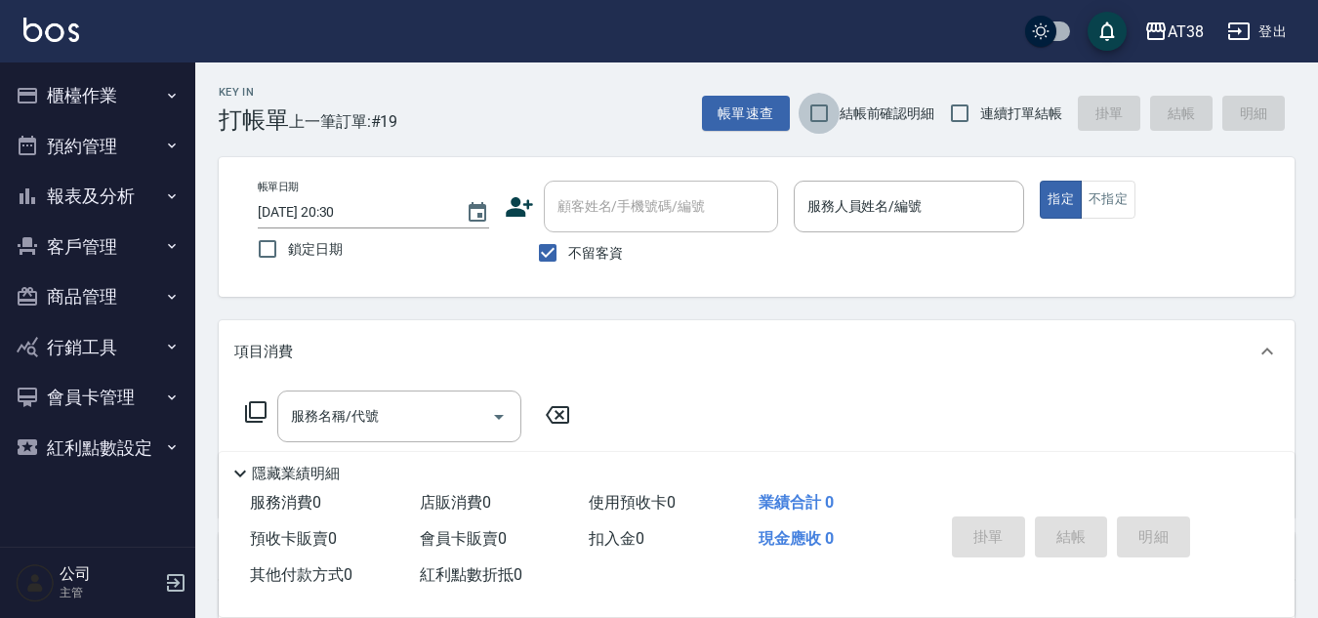
click at [821, 115] on input "結帳前確認明細" at bounding box center [819, 113] width 41 height 41
checkbox input "true"
click at [965, 113] on input "連續打單結帳" at bounding box center [959, 113] width 41 height 41
checkbox input "true"
click at [778, 123] on button "帳單速查" at bounding box center [746, 114] width 88 height 36
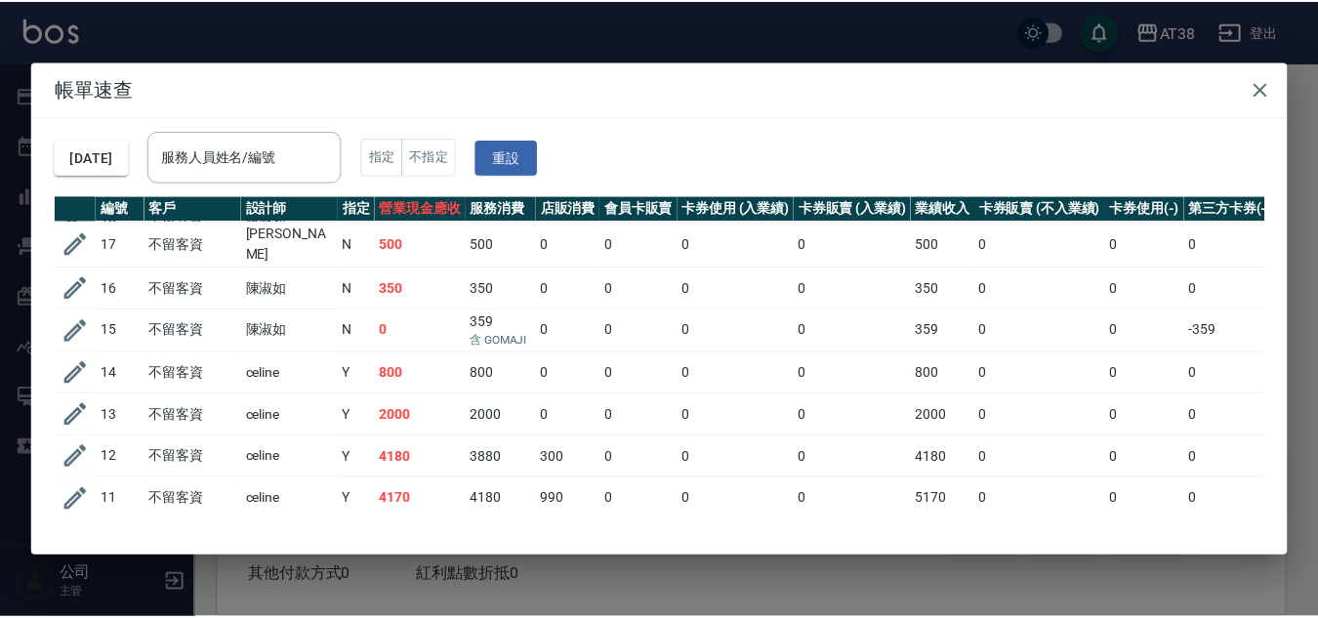
scroll to position [550, 0]
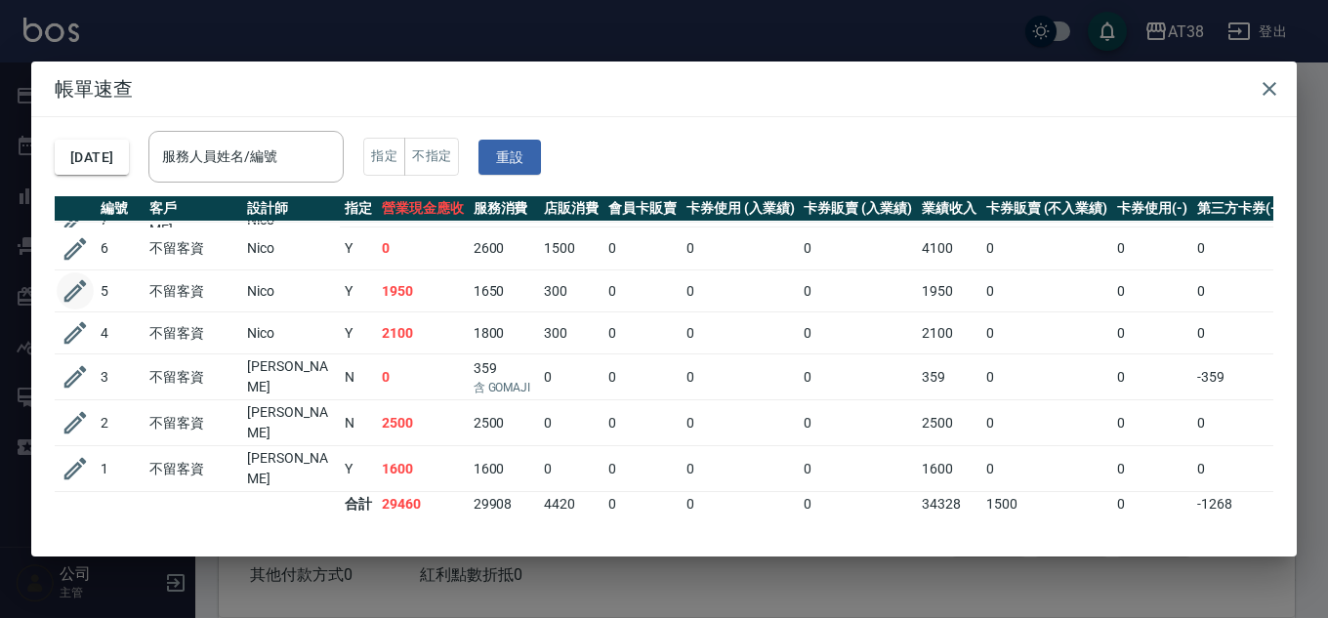
click at [82, 280] on icon "button" at bounding box center [75, 291] width 22 height 22
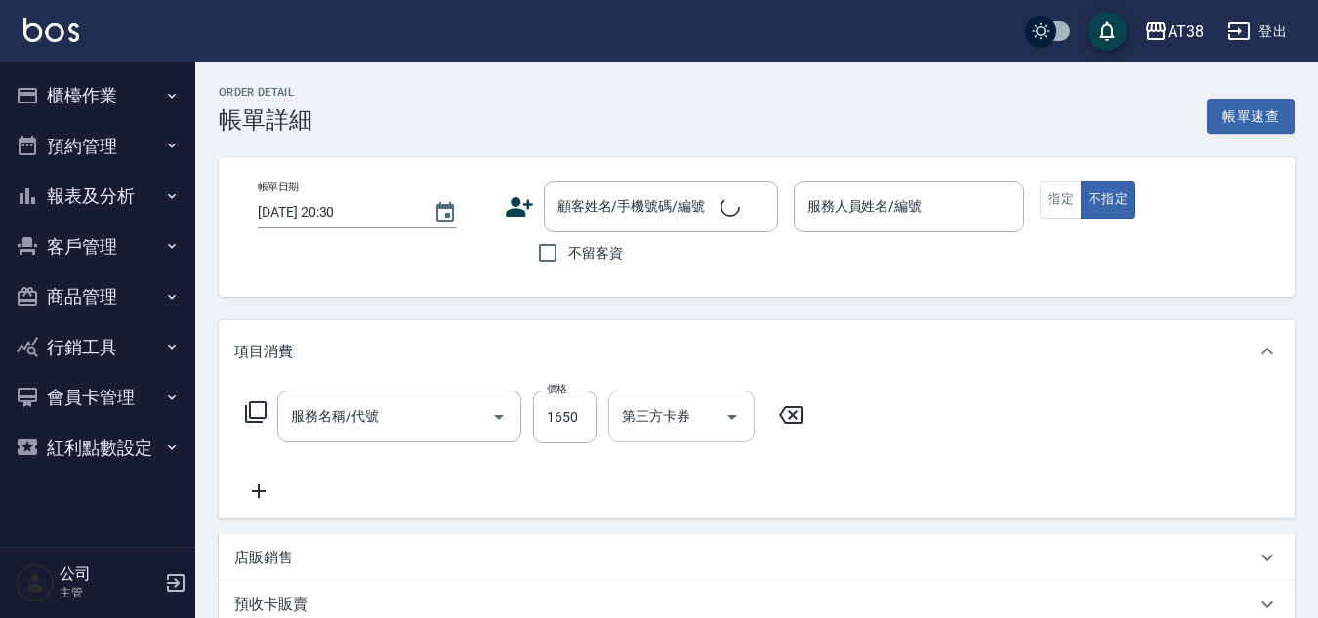
type input "[DATE] 19:34"
checkbox input "true"
type input "Nico-016"
type input "染髮(長)(514)"
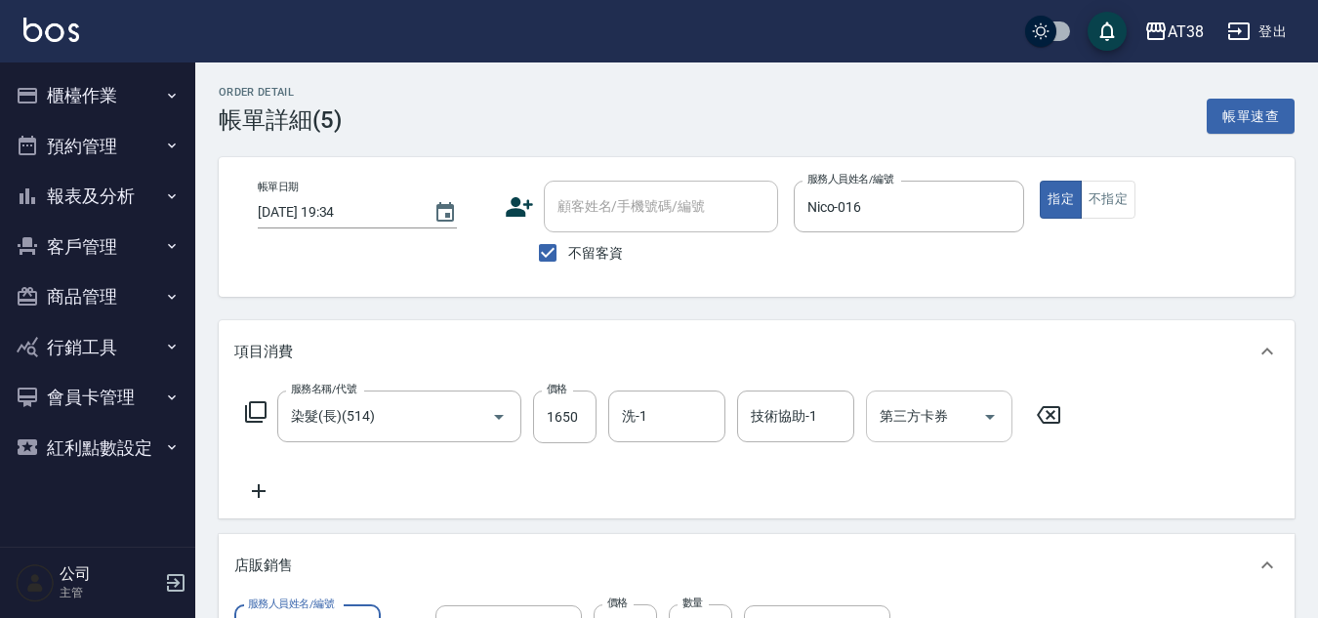
type input "哥徳新四劑"
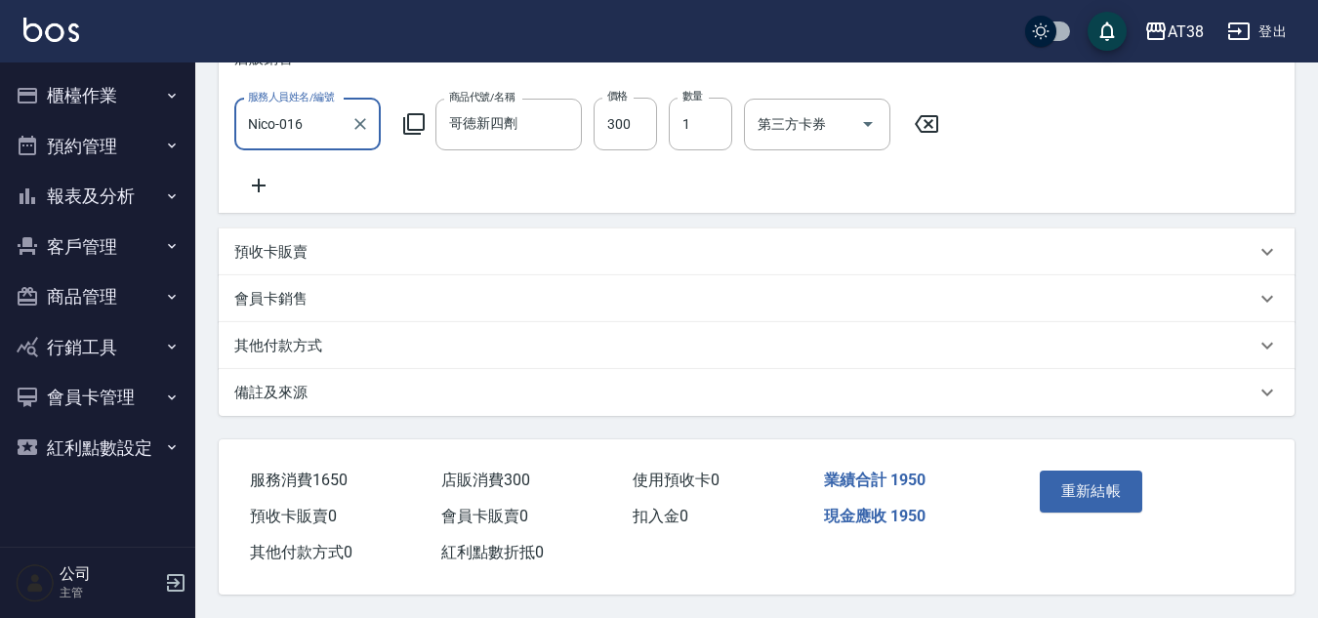
scroll to position [530, 0]
click at [1099, 474] on button "重新結帳" at bounding box center [1091, 491] width 103 height 41
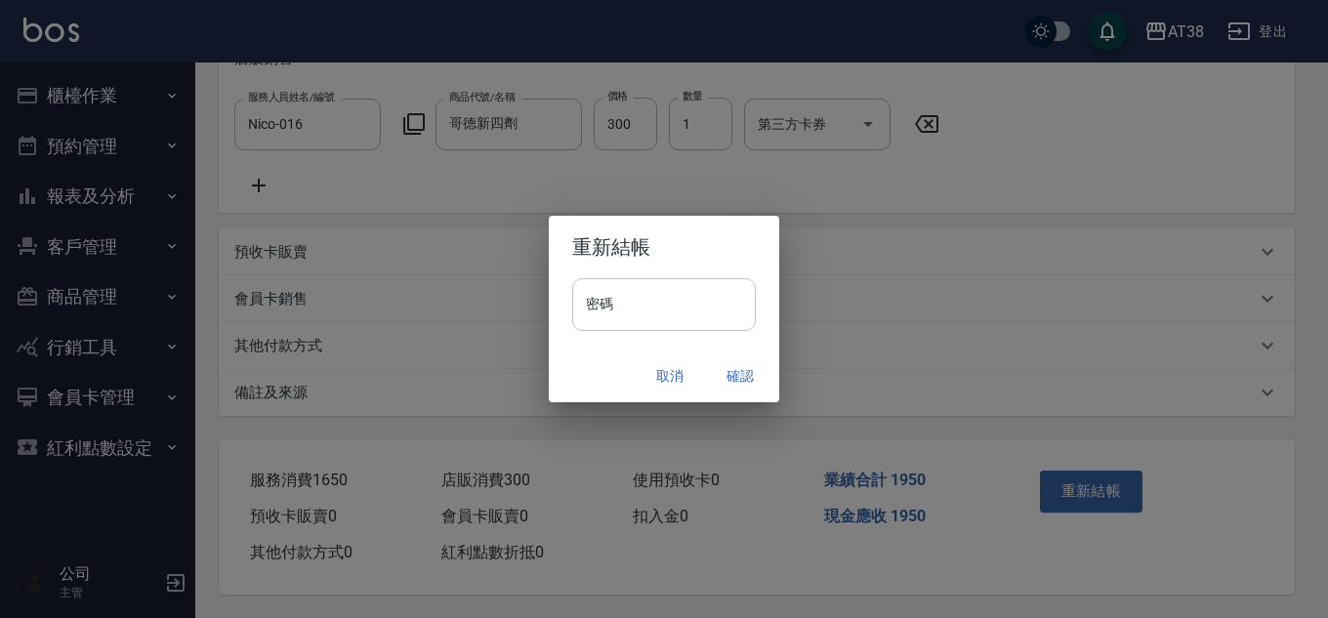
click at [673, 309] on input "密碼" at bounding box center [664, 304] width 184 height 53
click at [889, 289] on div "重新結帳 密碼 密碼 取消 確認" at bounding box center [664, 309] width 1328 height 618
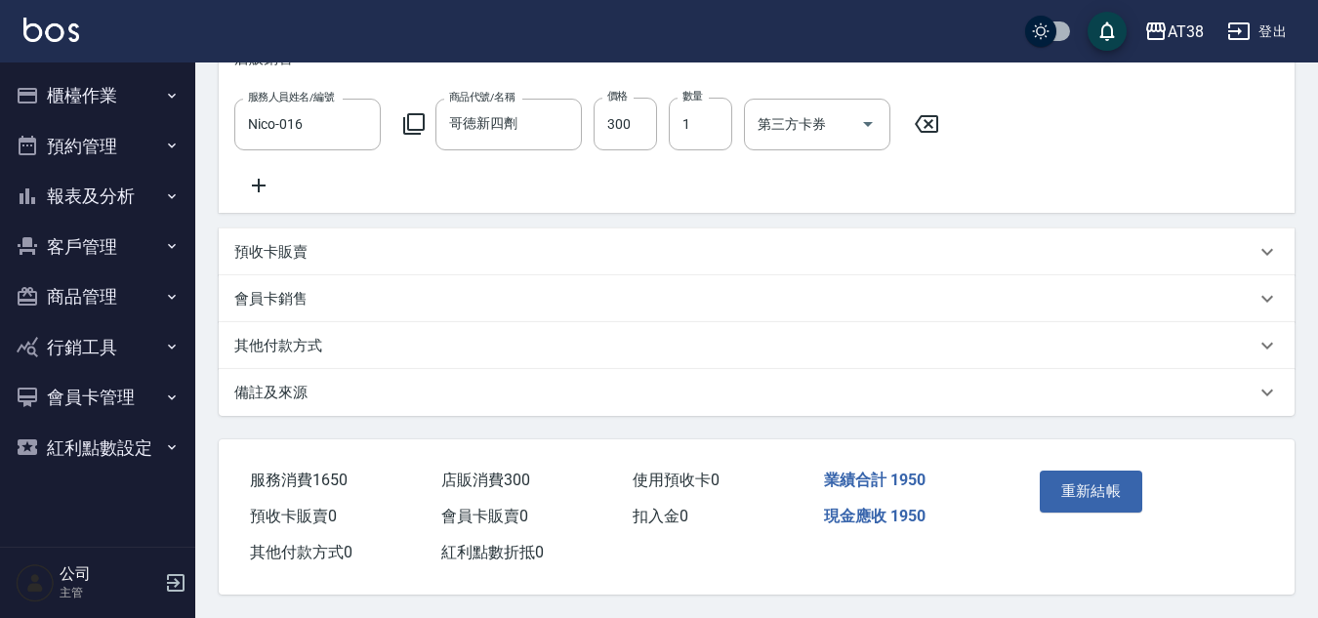
click at [321, 343] on p "其他付款方式" at bounding box center [278, 346] width 88 height 21
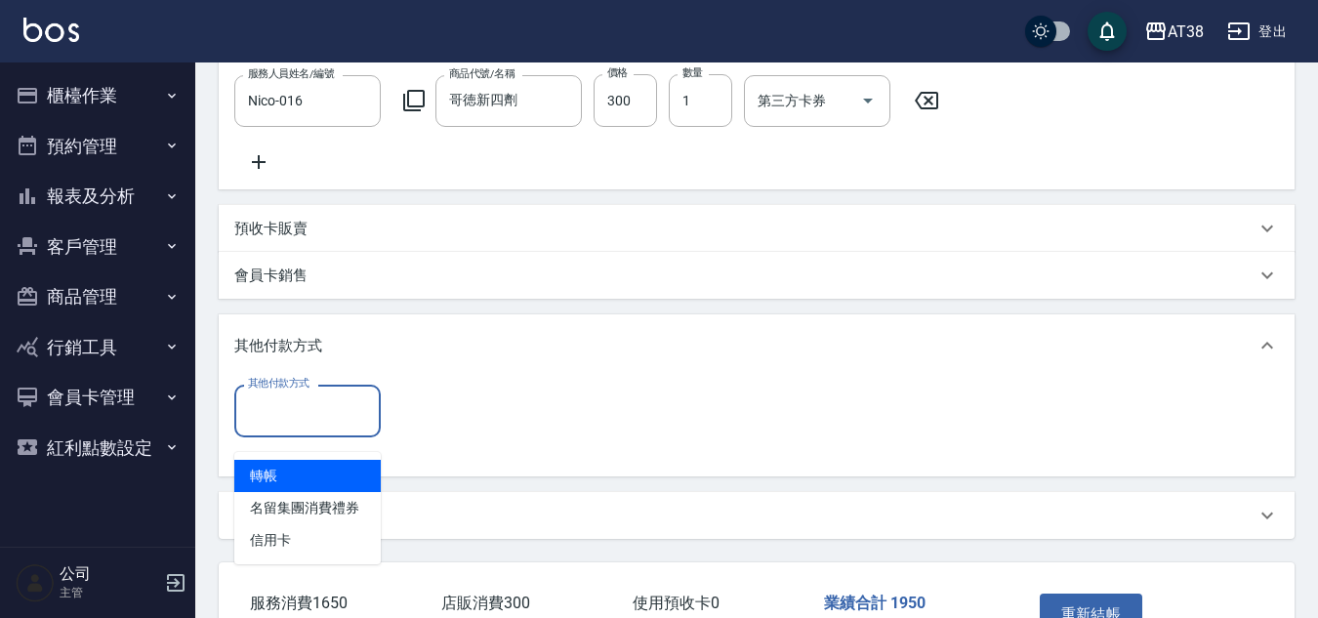
click at [321, 428] on input "其他付款方式" at bounding box center [307, 410] width 129 height 34
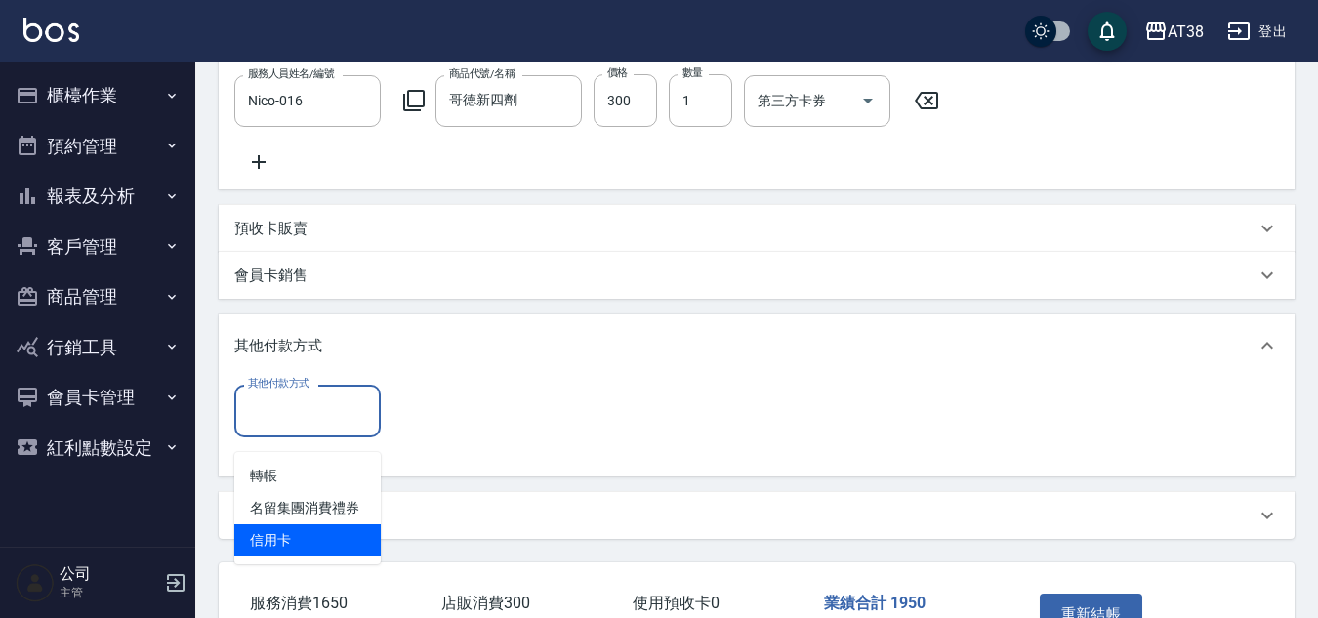
click at [276, 555] on span "信用卡" at bounding box center [307, 540] width 146 height 32
type input "信用卡"
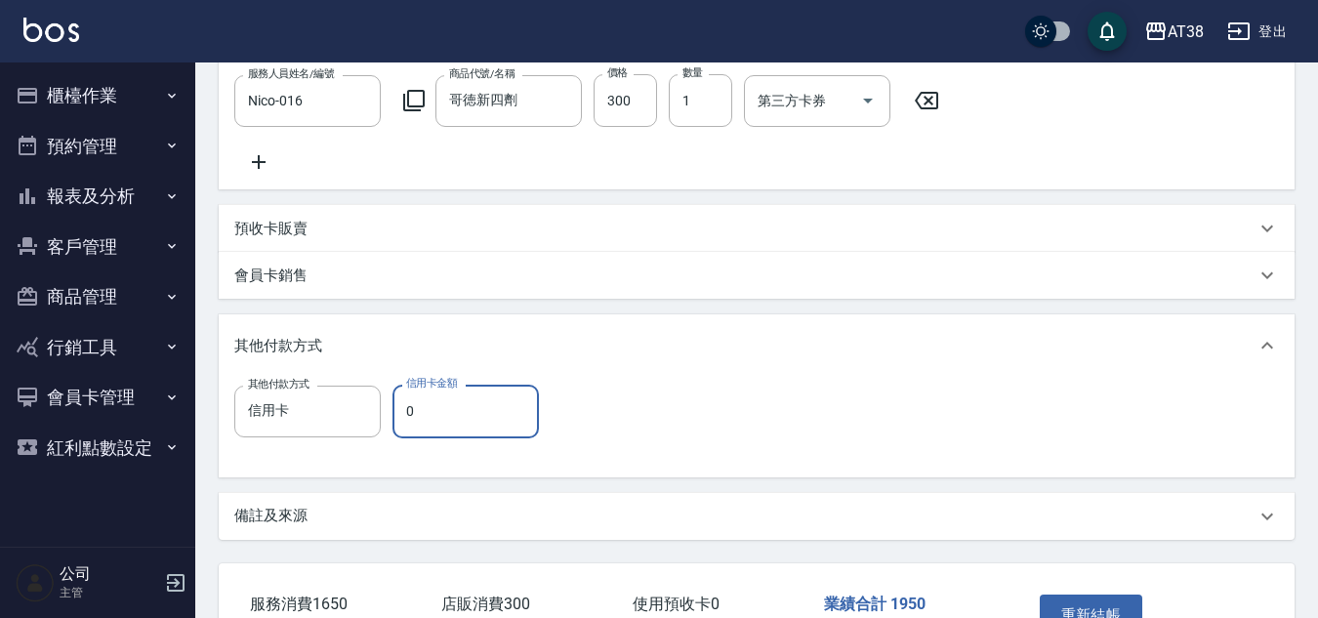
click at [399, 428] on input "0" at bounding box center [465, 411] width 146 height 53
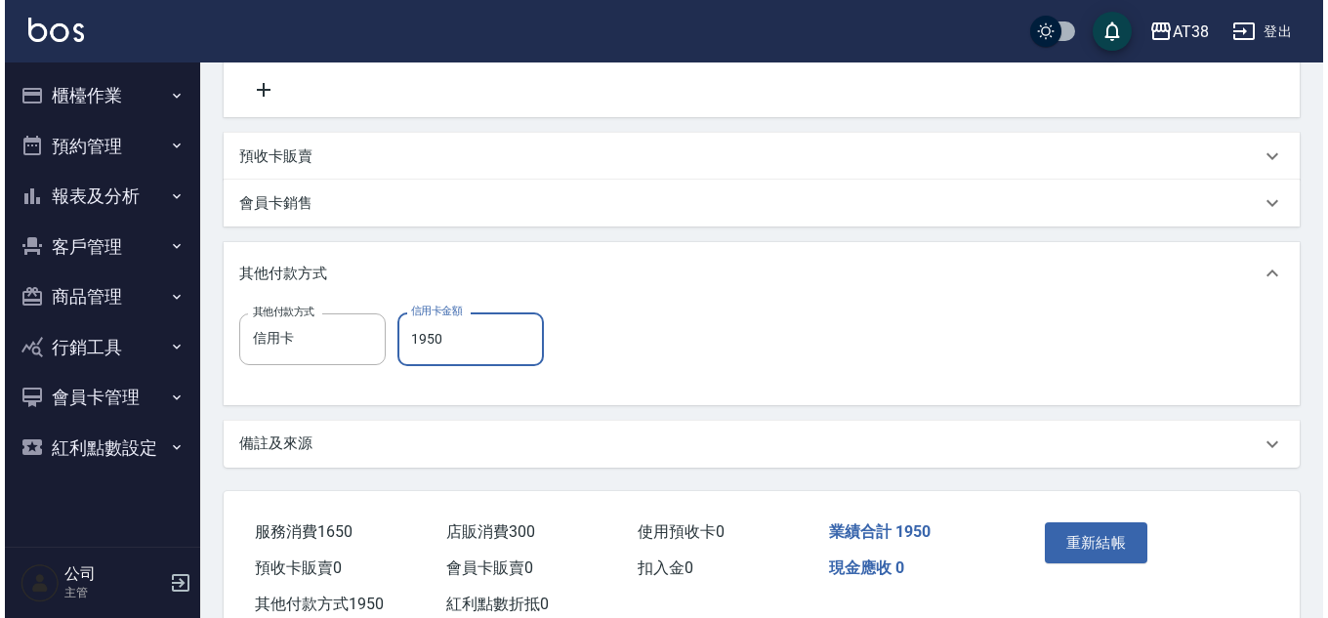
scroll to position [678, 0]
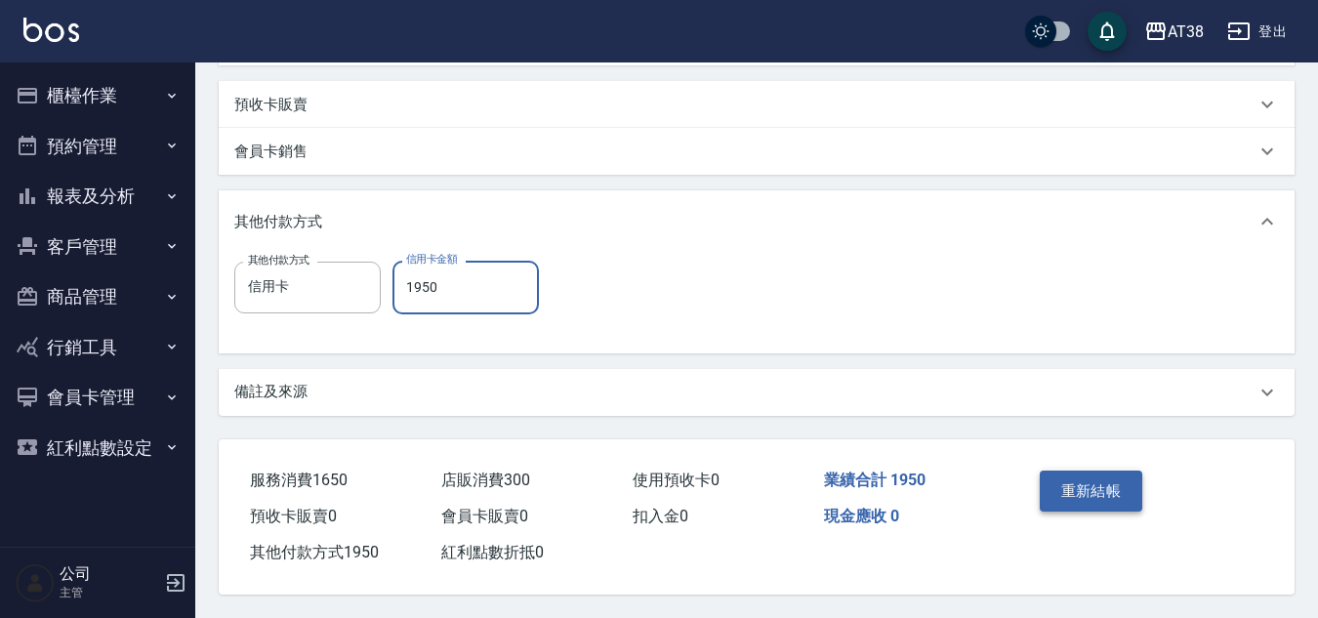
type input "1950"
click at [1098, 485] on button "重新結帳" at bounding box center [1091, 491] width 103 height 41
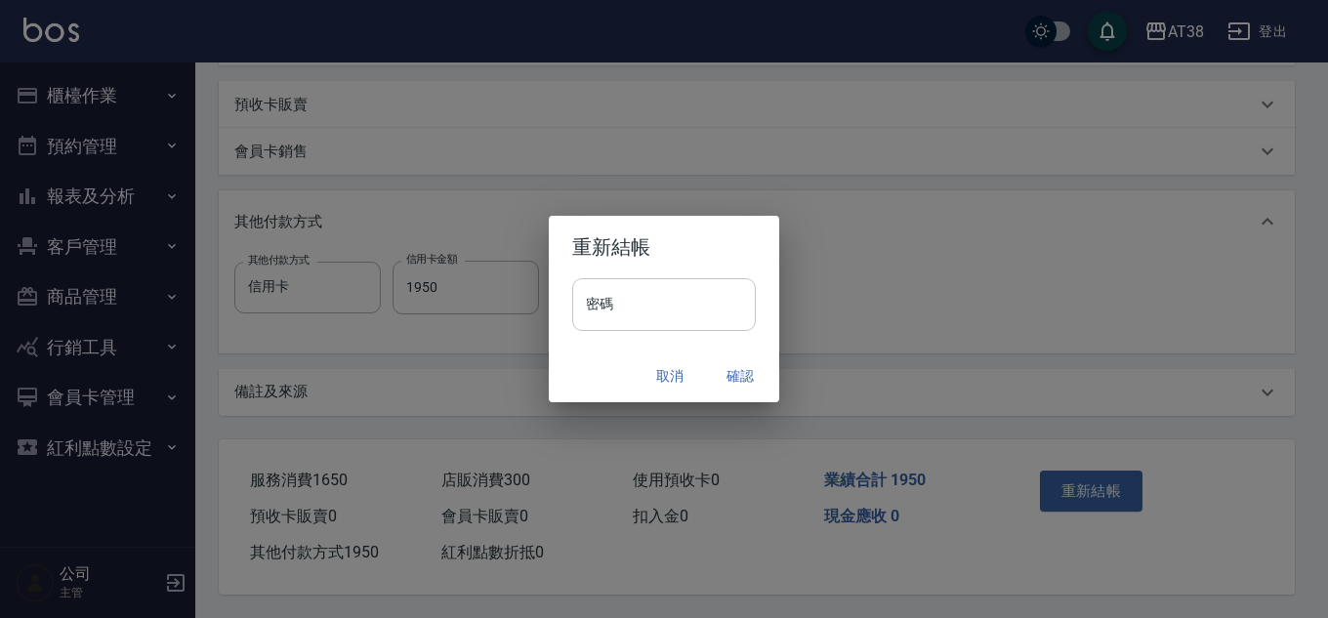
click at [669, 318] on input "密碼" at bounding box center [664, 304] width 184 height 53
type input "******"
click at [745, 380] on button "確認" at bounding box center [740, 376] width 62 height 36
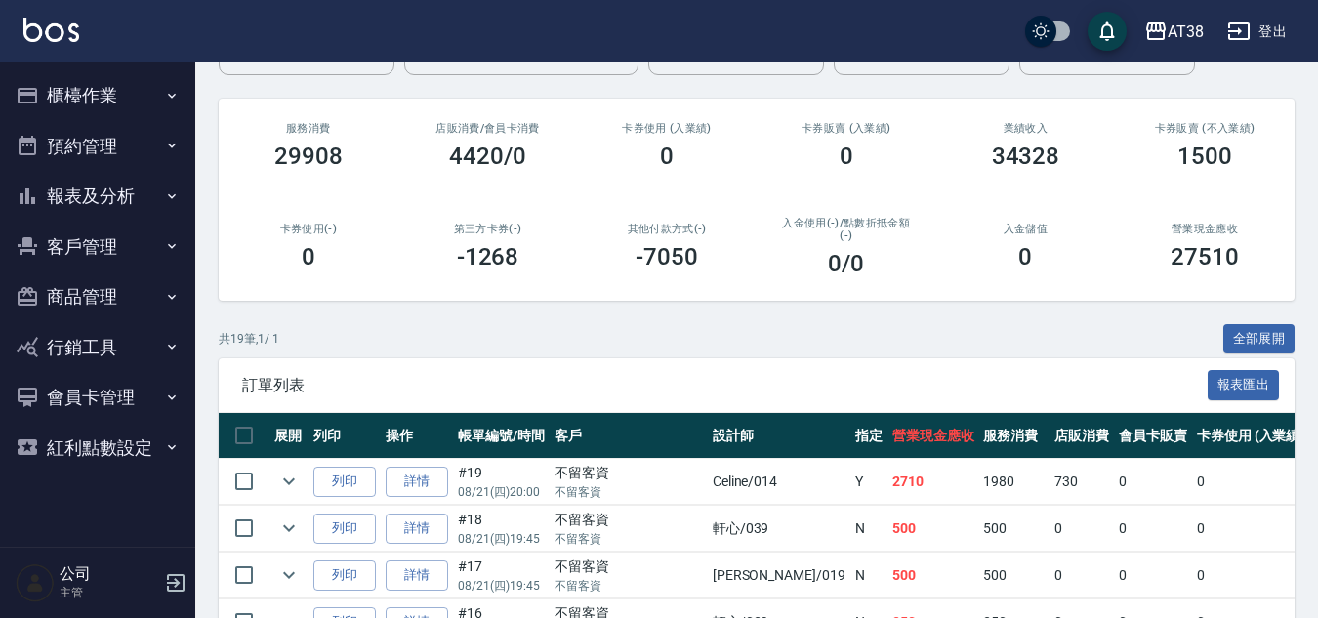
scroll to position [195, 0]
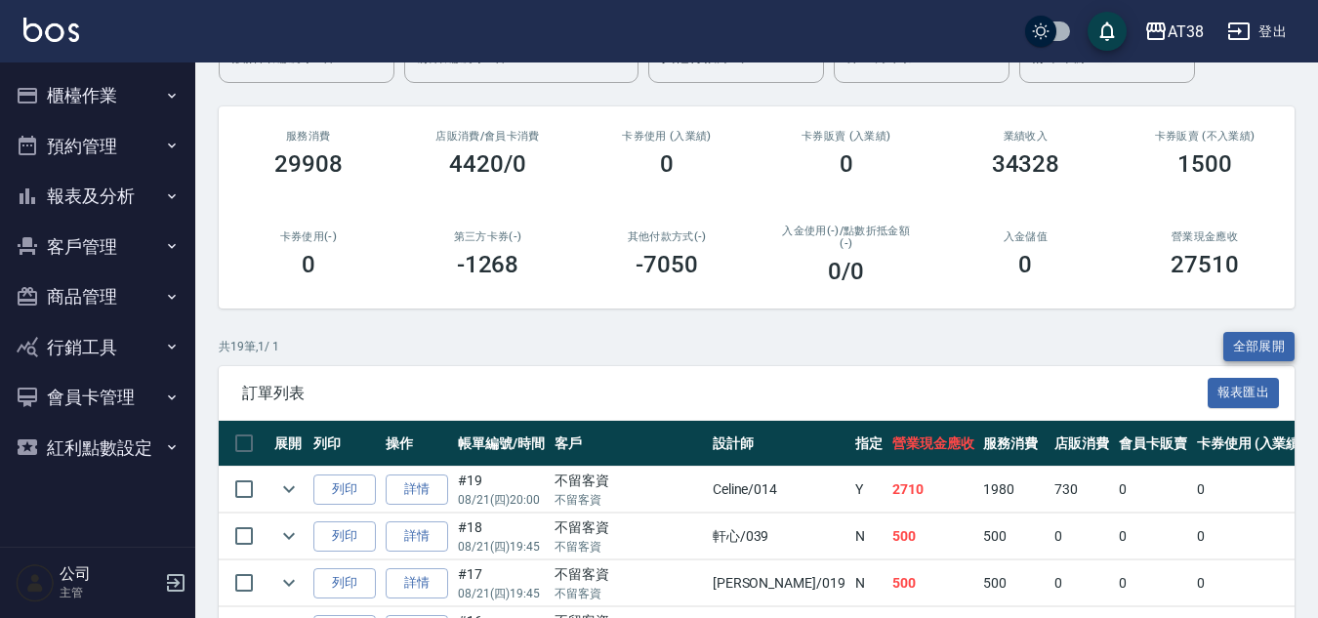
click at [1243, 342] on button "全部展開" at bounding box center [1259, 347] width 72 height 30
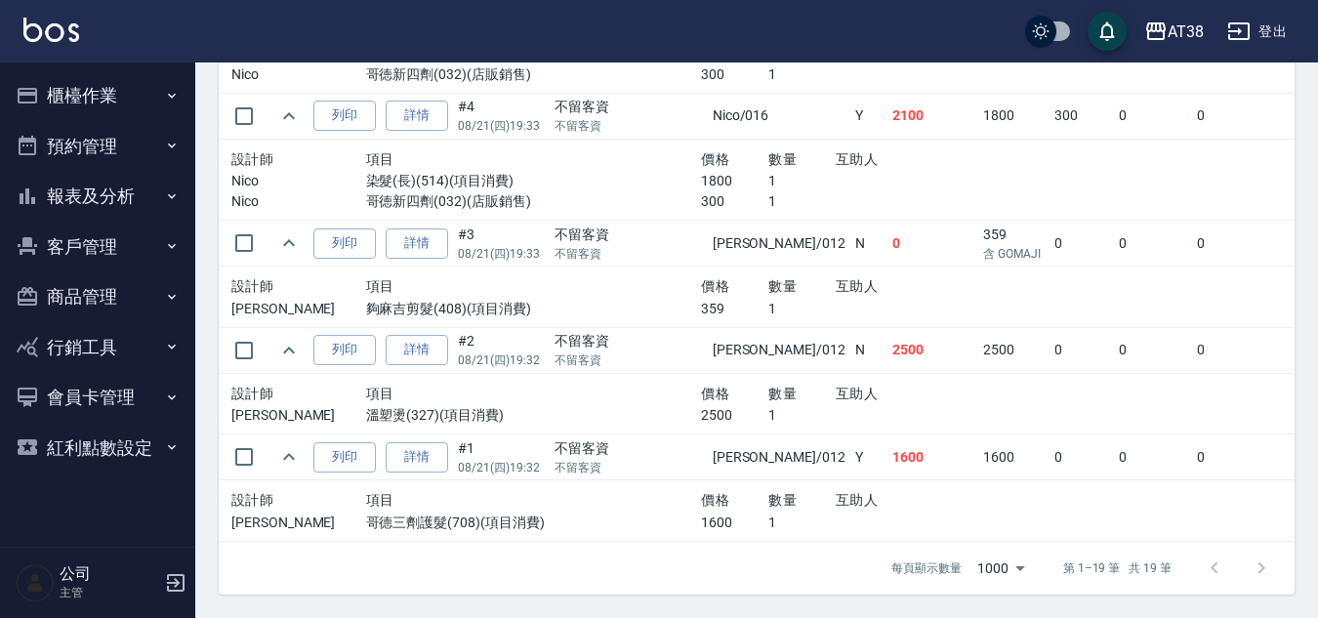
scroll to position [2474, 0]
click at [75, 88] on button "櫃檯作業" at bounding box center [98, 95] width 180 height 51
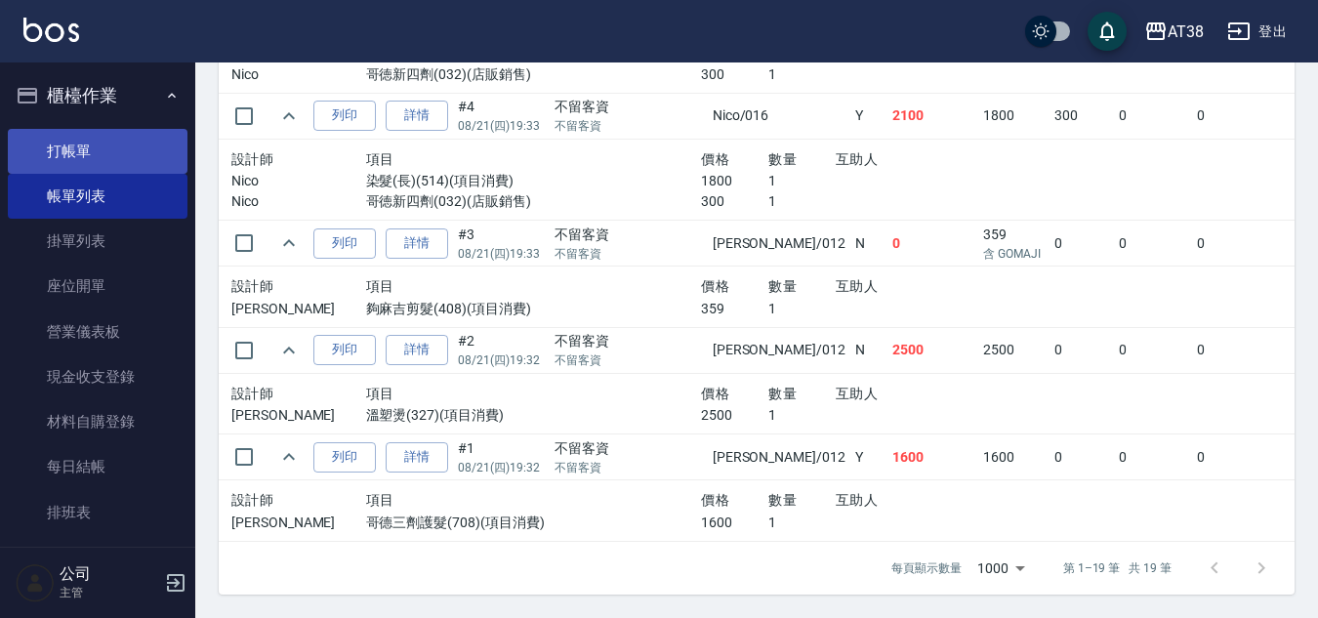
click at [91, 162] on link "打帳單" at bounding box center [98, 151] width 180 height 45
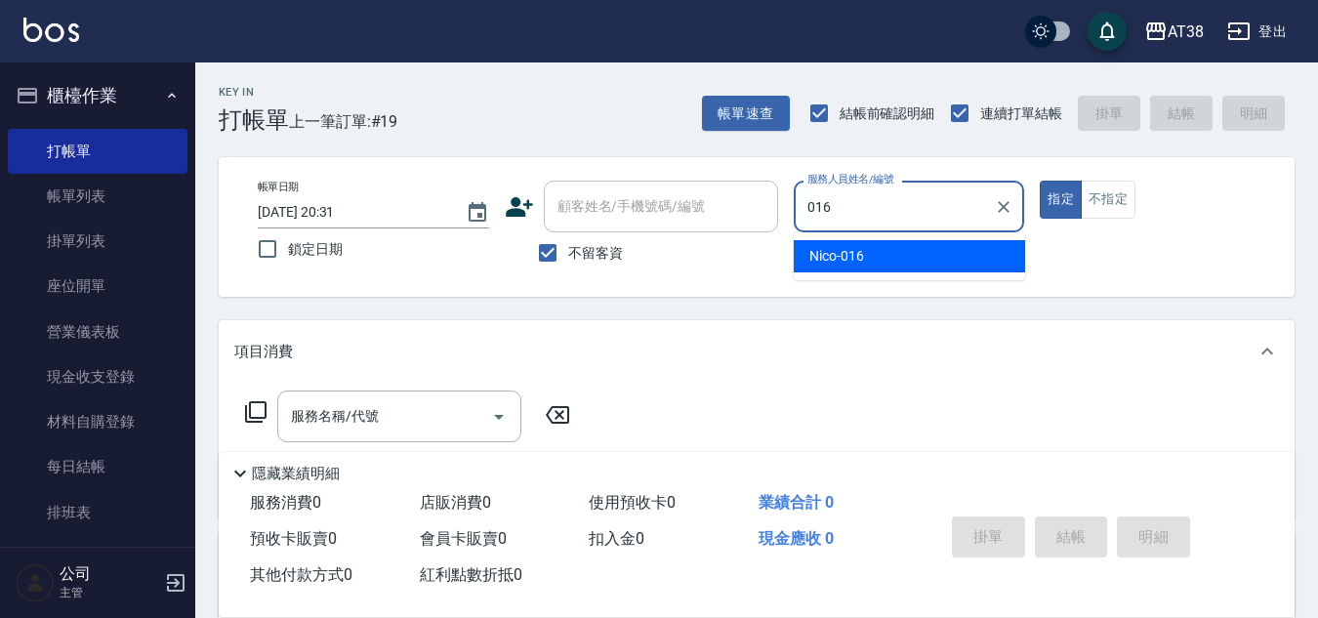
type input "Nico-016"
type button "true"
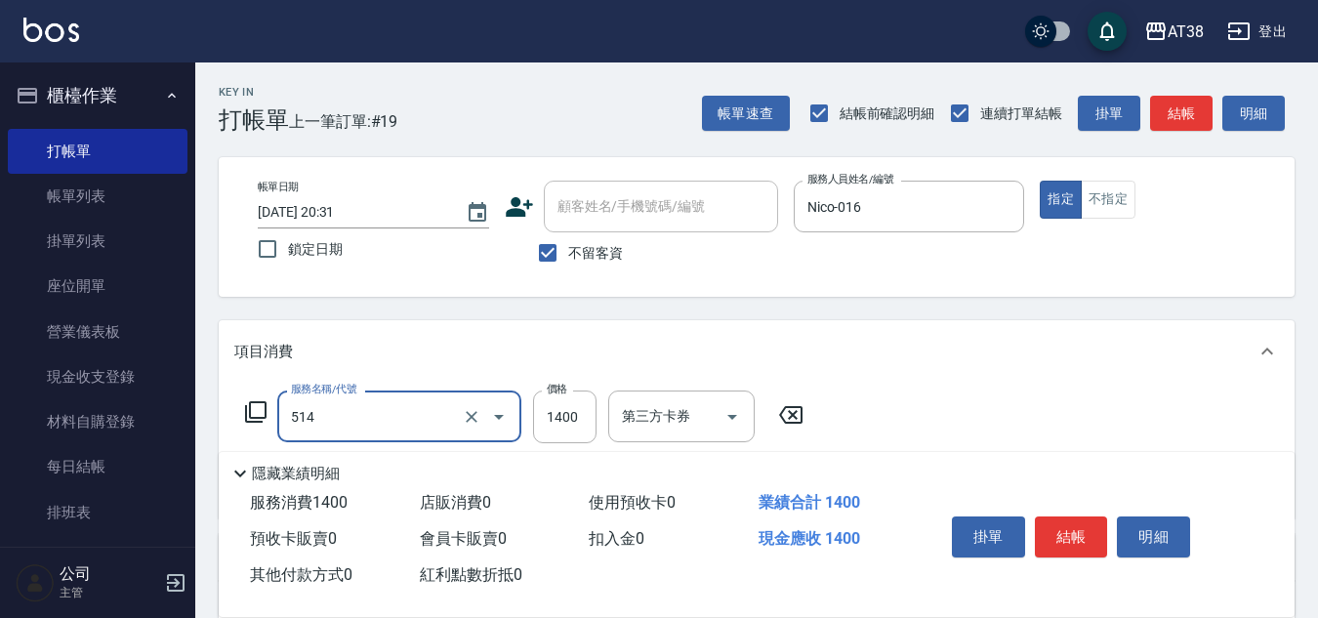
type input "染髮(長)(514)"
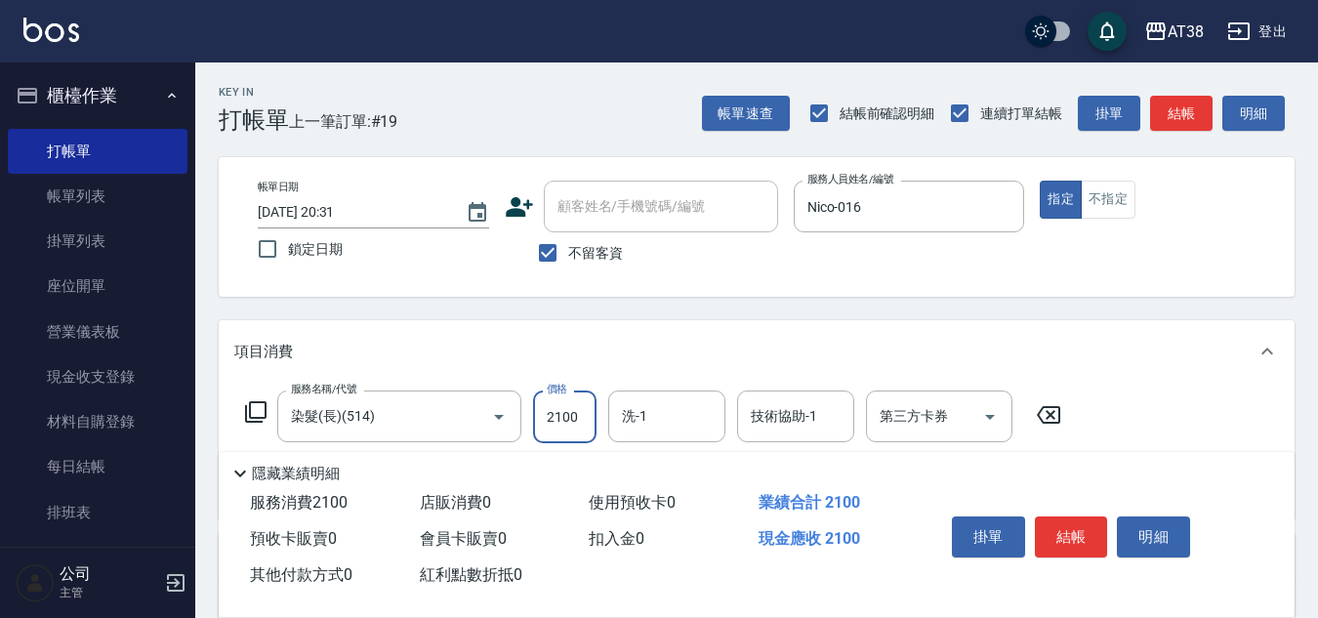
type input "2100"
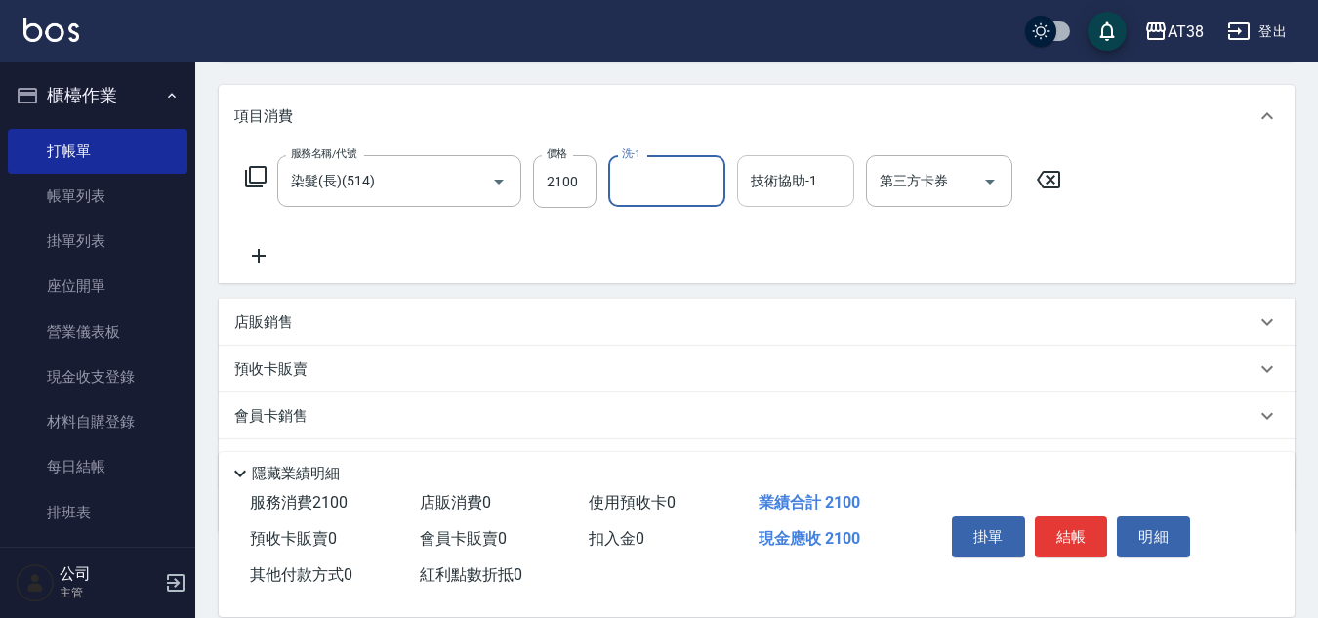
scroll to position [338, 0]
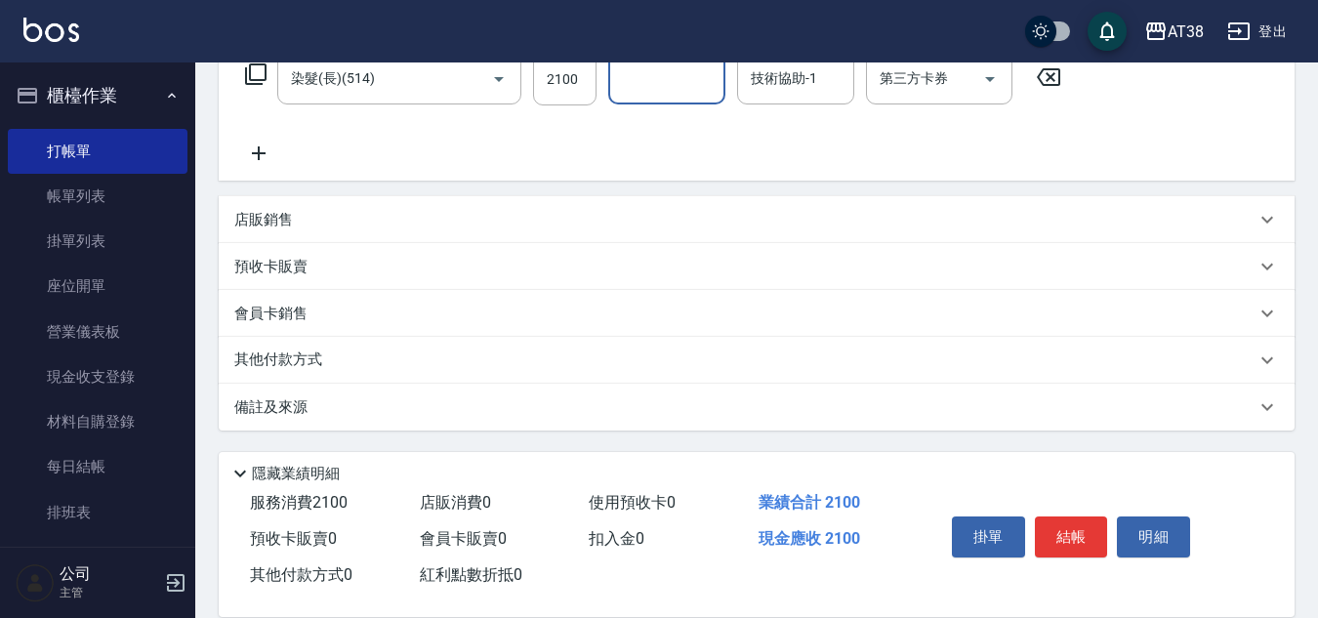
click at [259, 216] on p "店販銷售" at bounding box center [263, 220] width 59 height 21
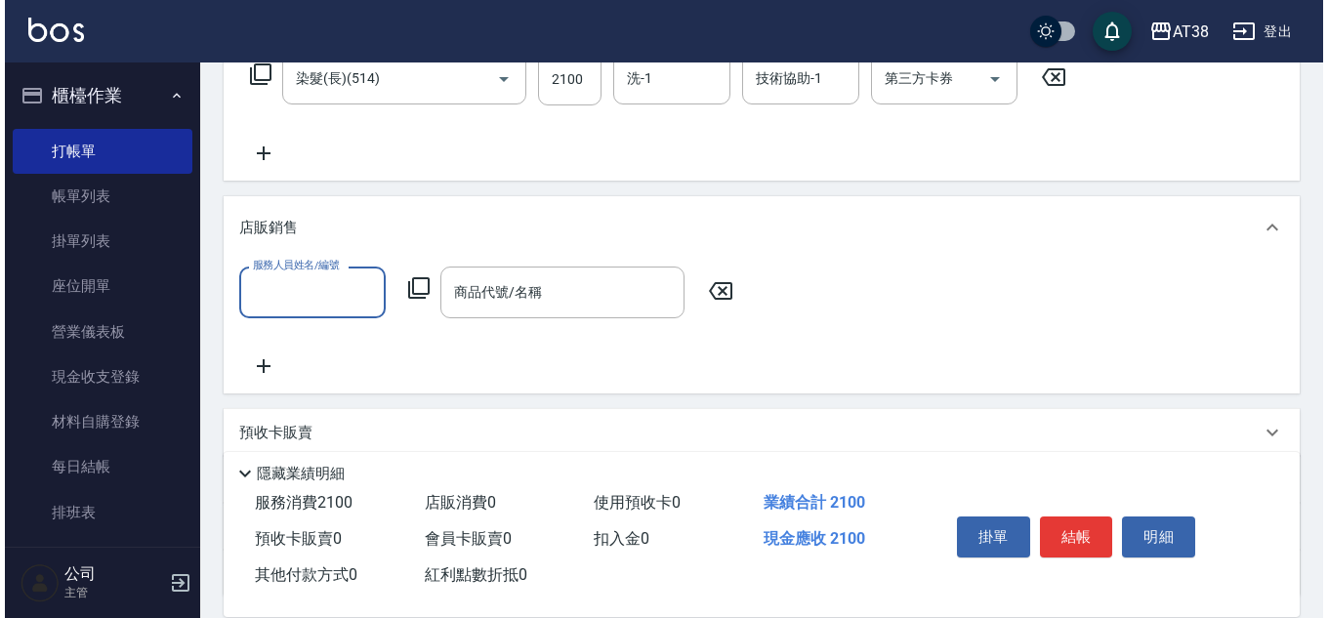
scroll to position [0, 0]
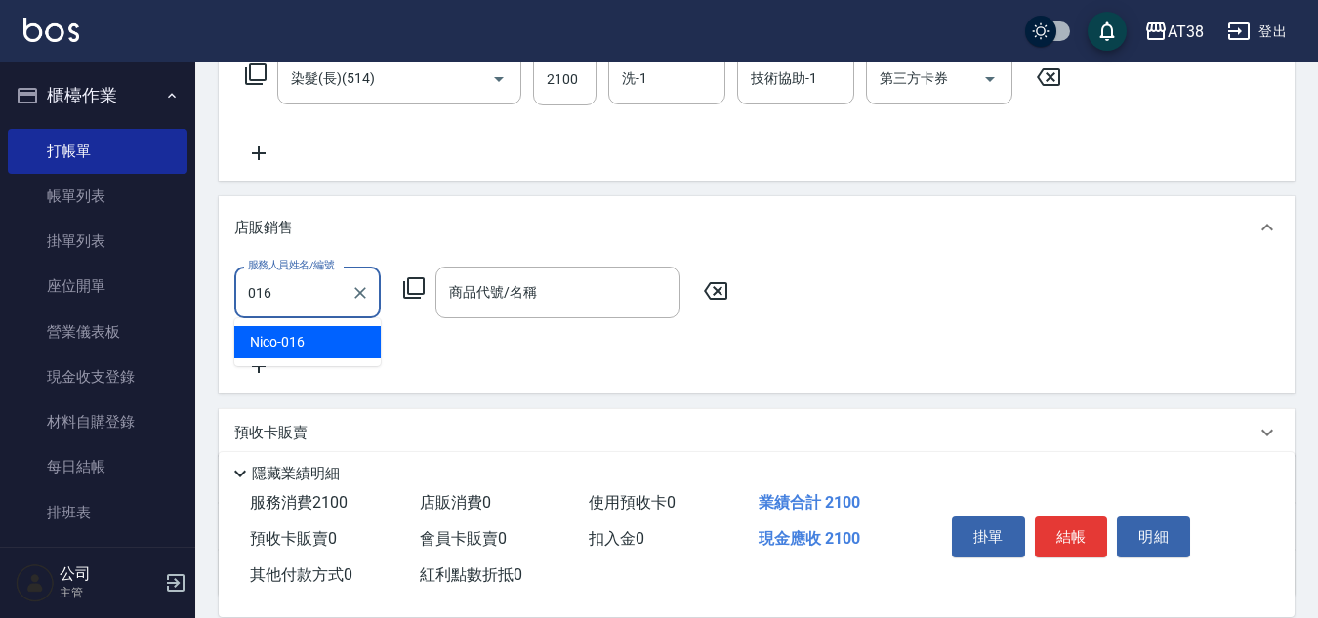
type input "Nico-016"
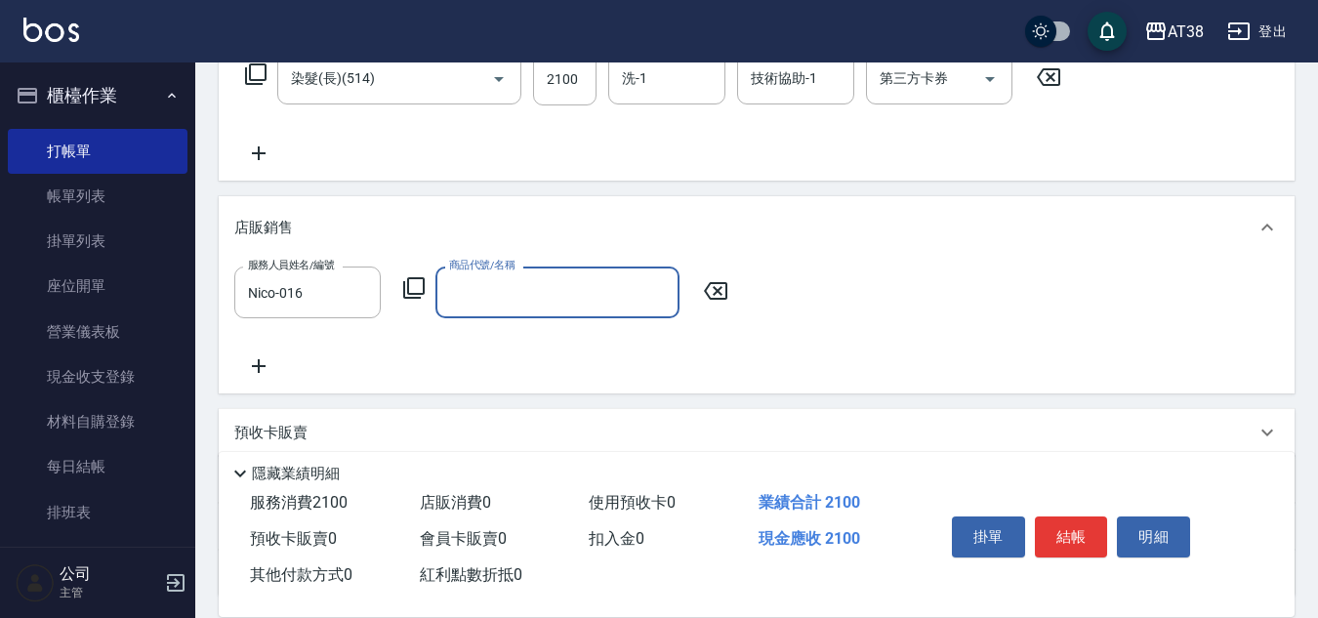
click at [411, 291] on icon at bounding box center [413, 287] width 23 height 23
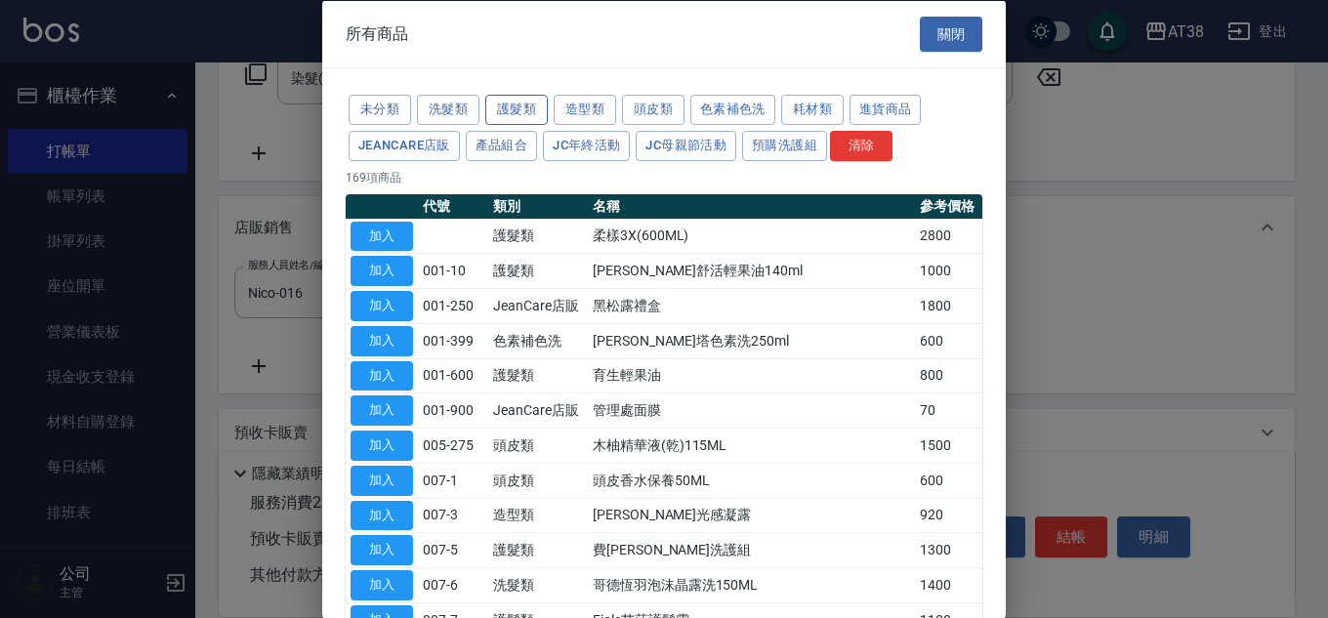
click at [515, 102] on button "護髮類" at bounding box center [516, 110] width 62 height 30
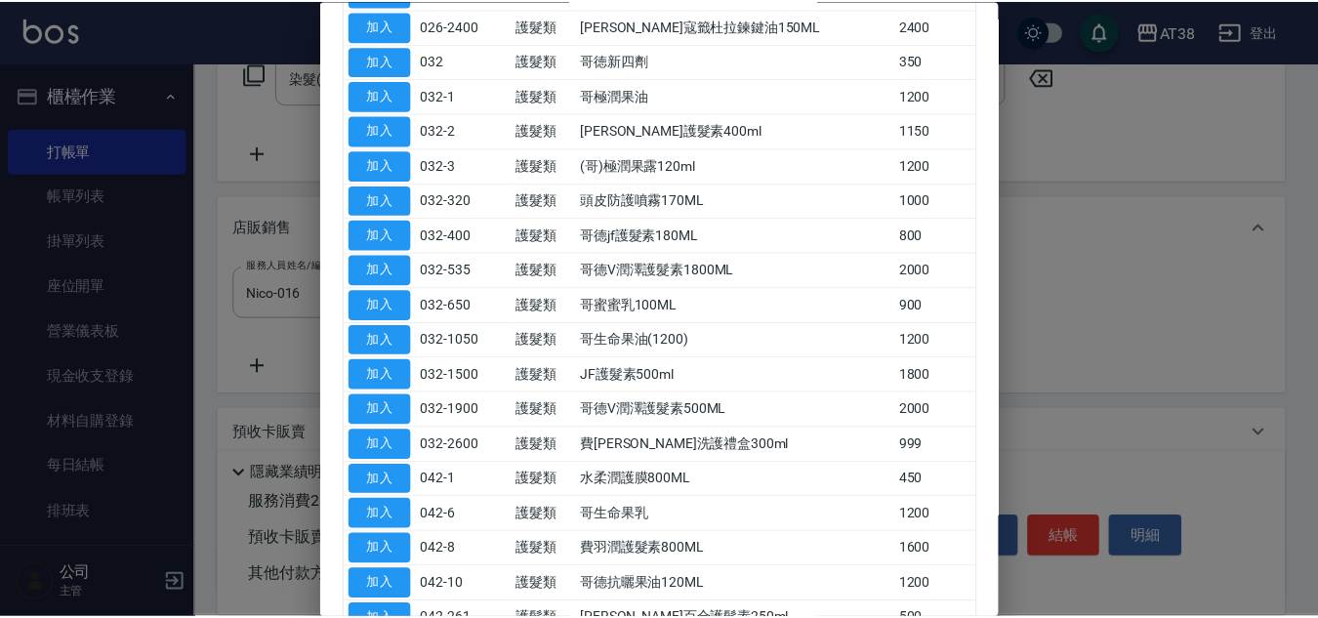
scroll to position [781, 0]
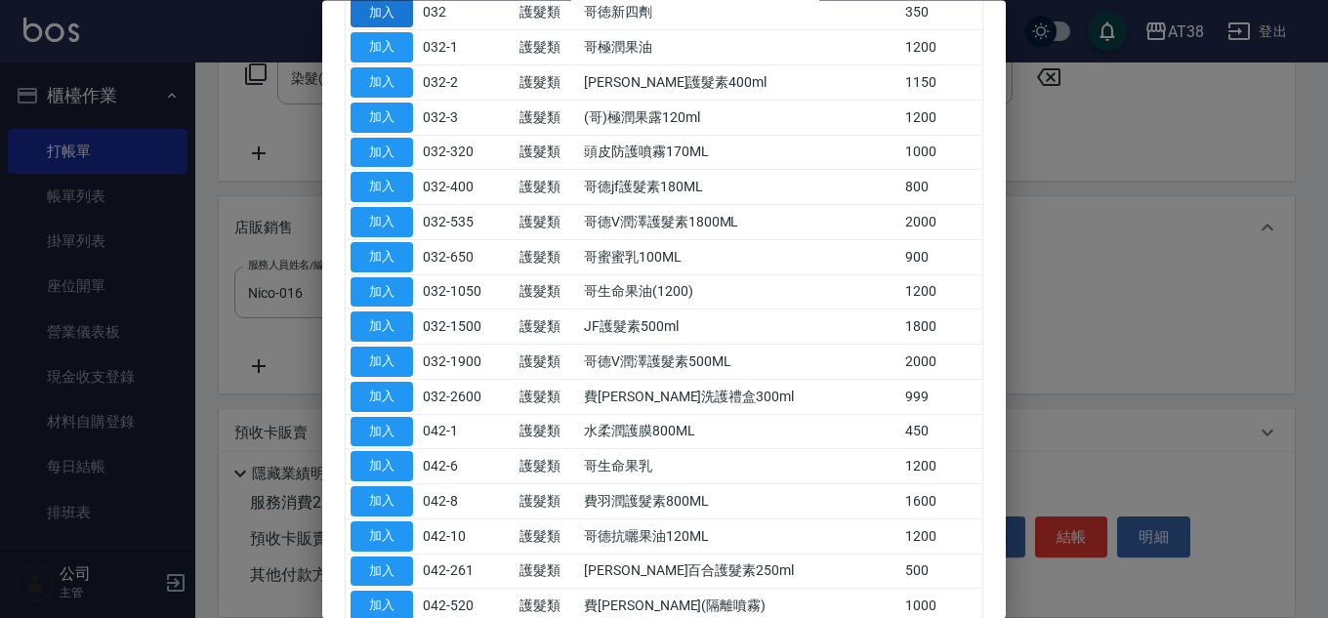
click at [386, 6] on button "加入" at bounding box center [381, 13] width 62 height 30
type input "哥徳新四劑"
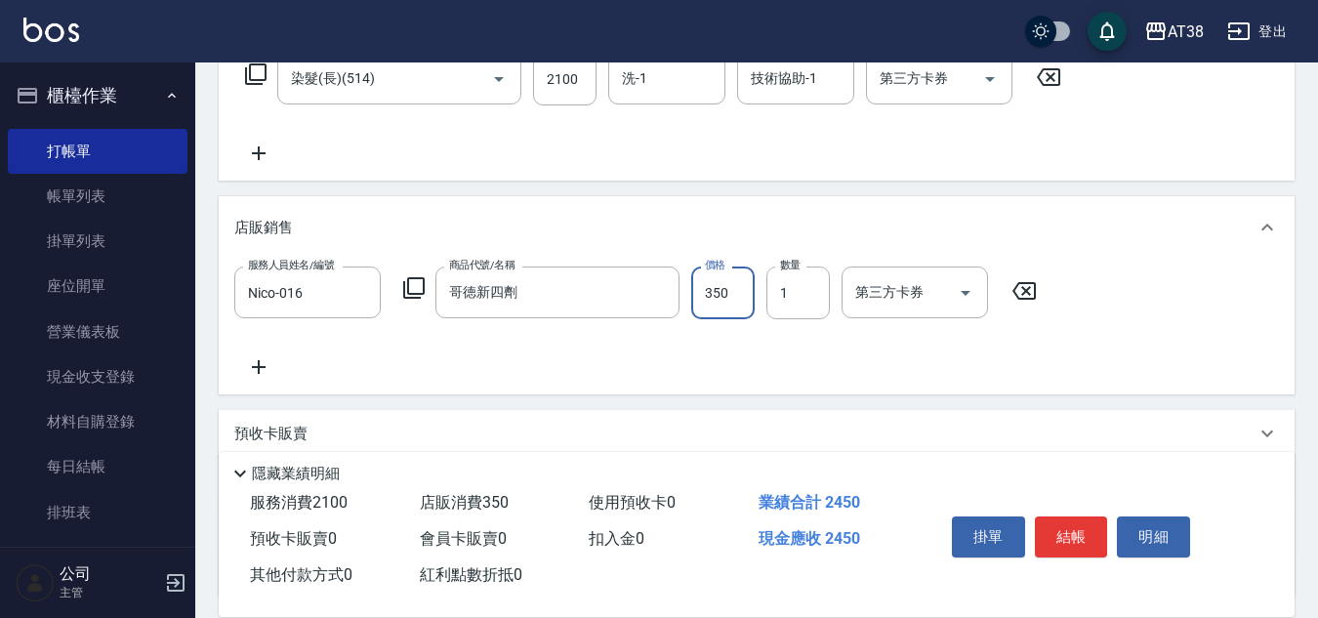
click at [743, 292] on input "350" at bounding box center [722, 293] width 63 height 53
type input "300"
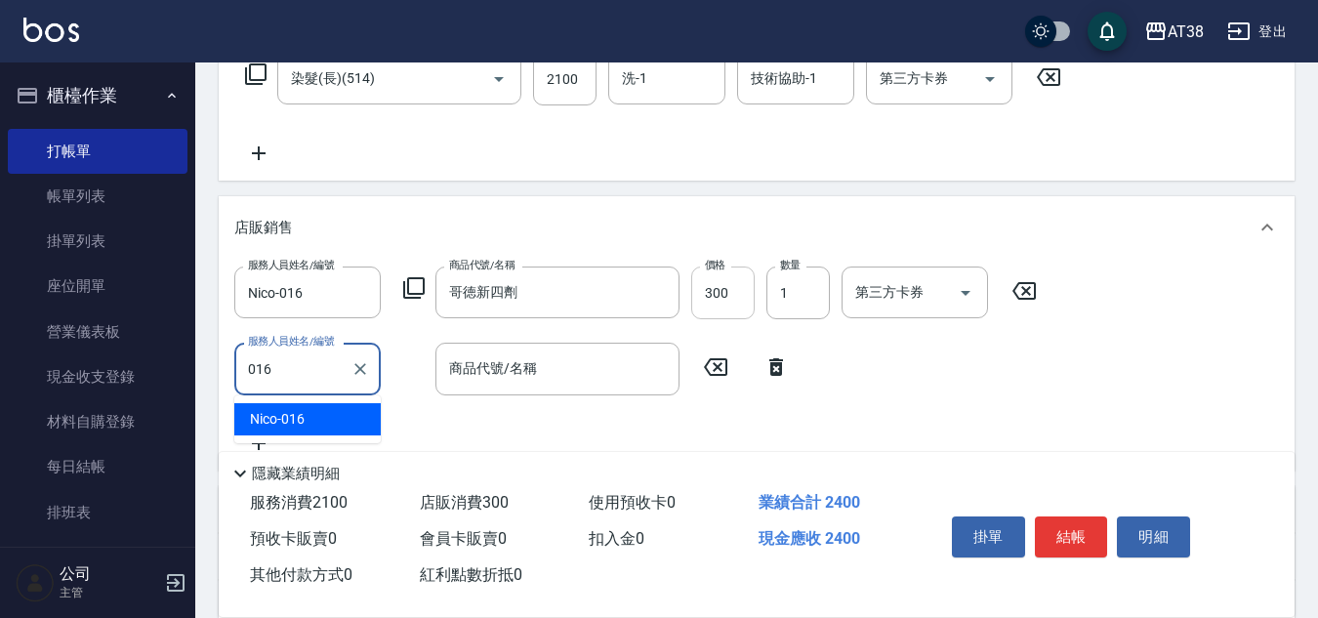
type input "Nico-016"
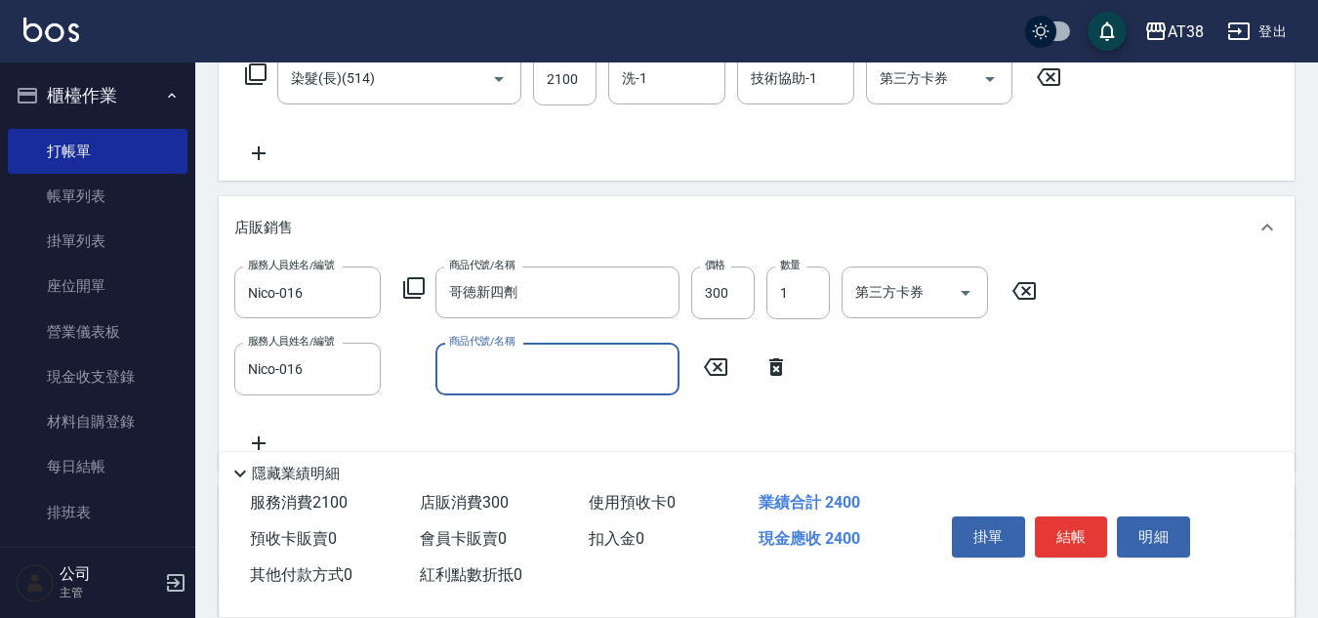
click at [418, 285] on icon at bounding box center [413, 287] width 23 height 23
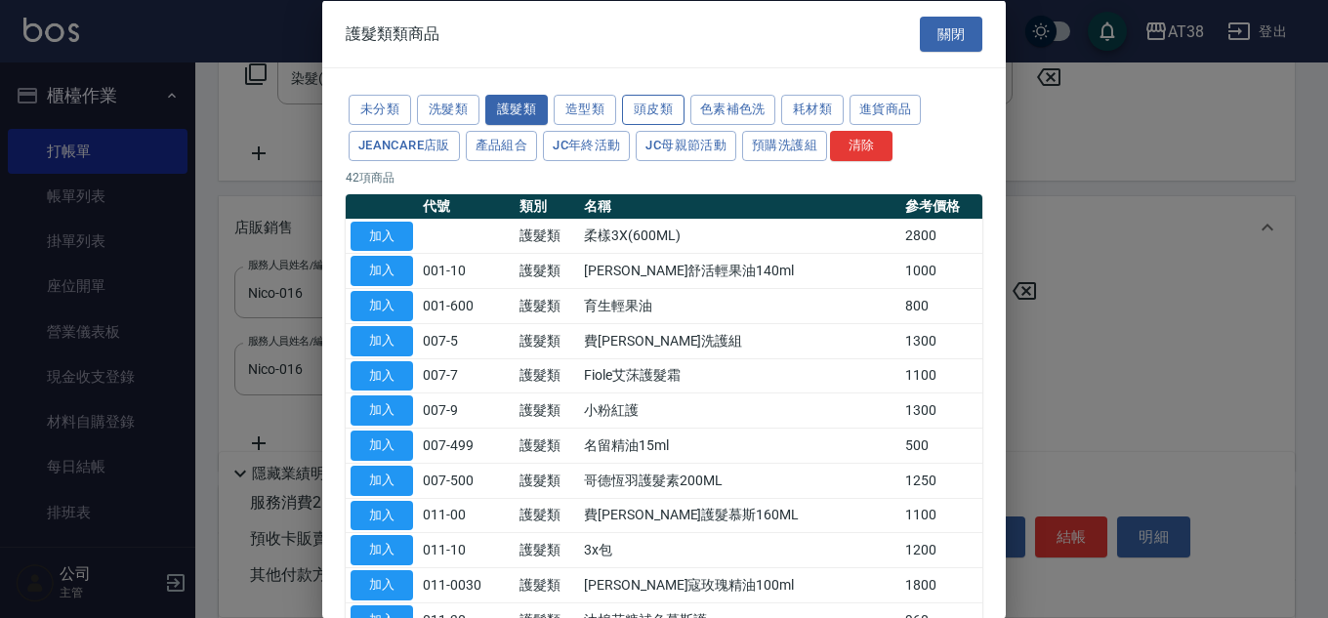
click at [649, 103] on button "頭皮類" at bounding box center [653, 110] width 62 height 30
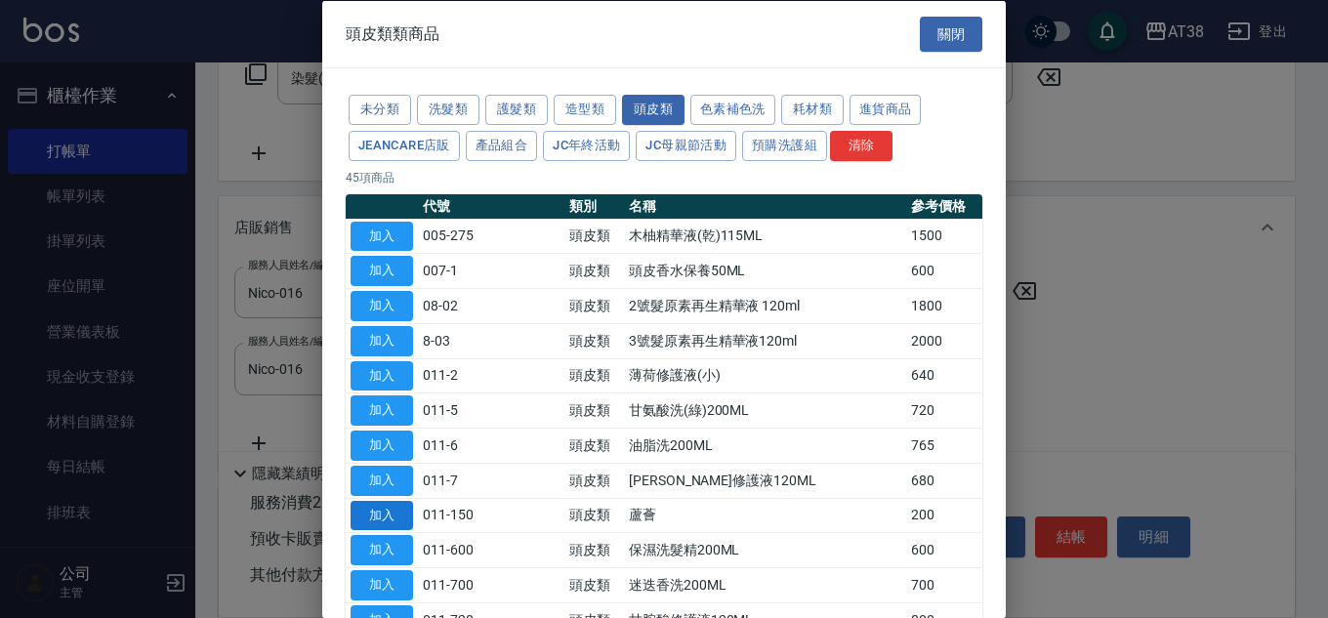
click at [386, 516] on button "加入" at bounding box center [381, 515] width 62 height 30
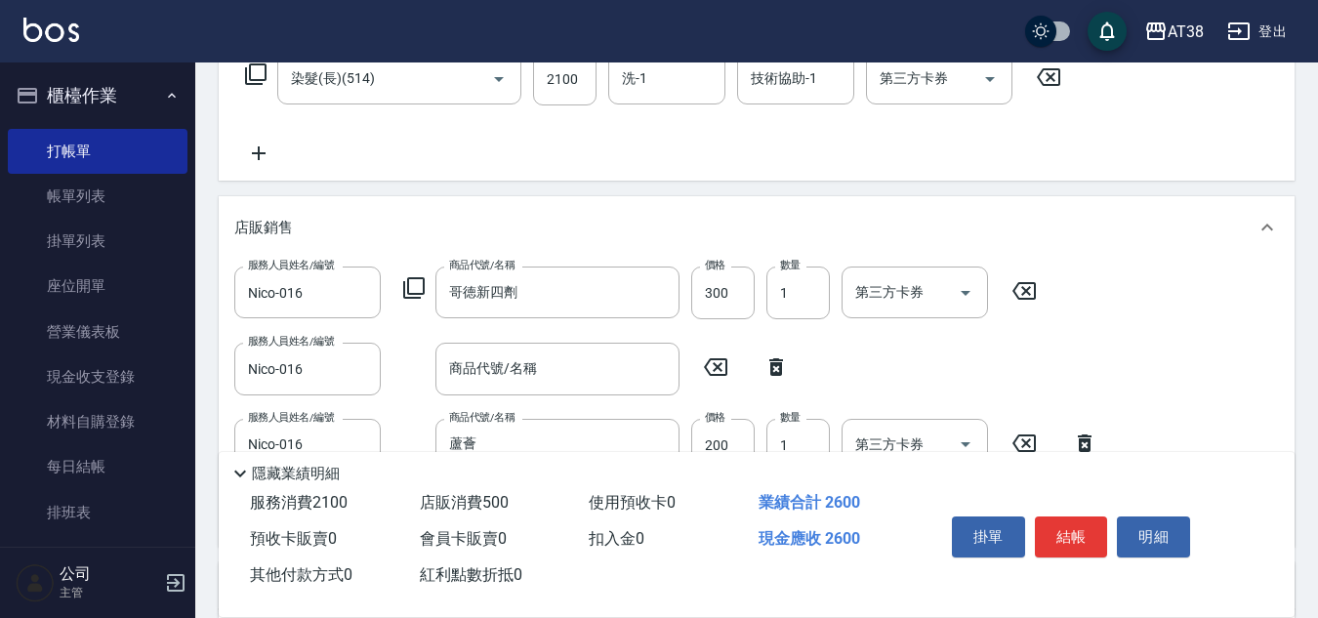
click at [778, 364] on icon at bounding box center [776, 367] width 14 height 18
type input "蘆薈"
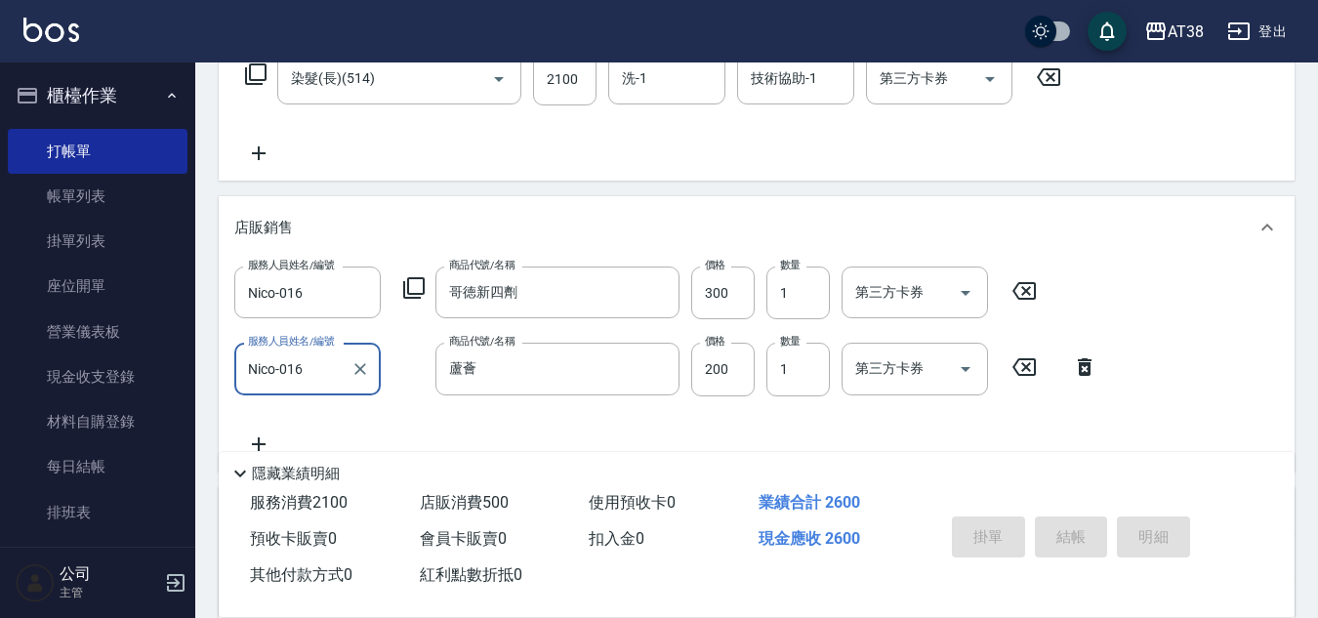
type input "[DATE] 20:32"
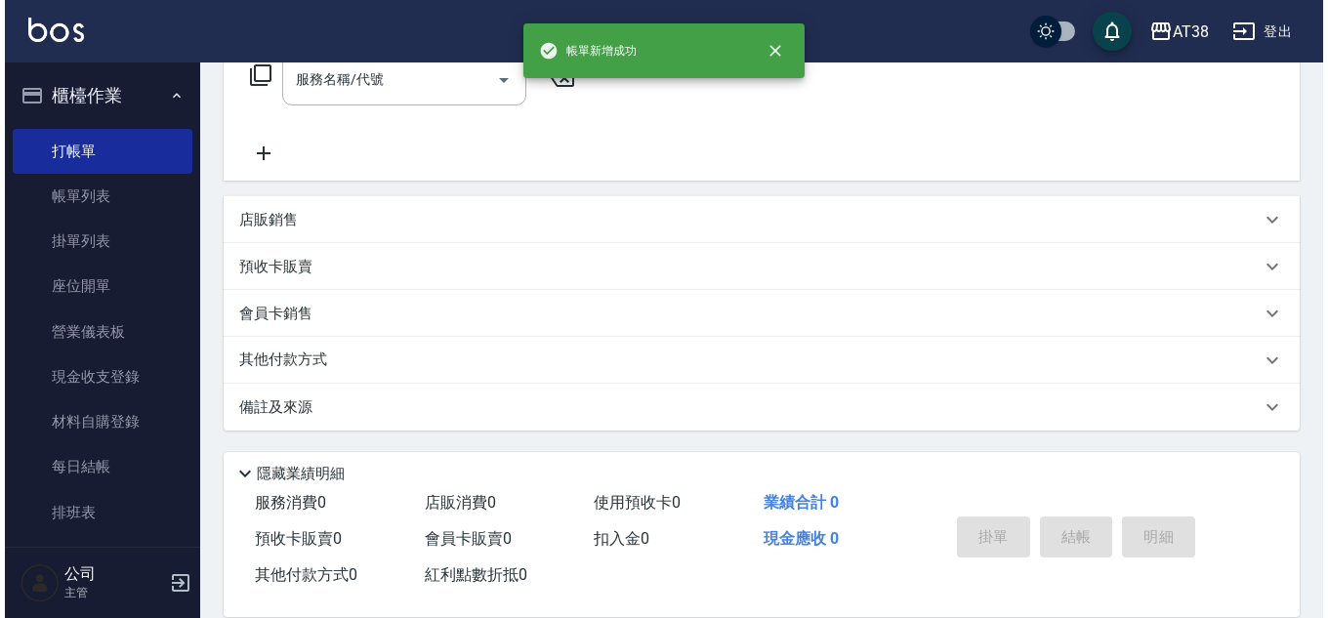
scroll to position [0, 0]
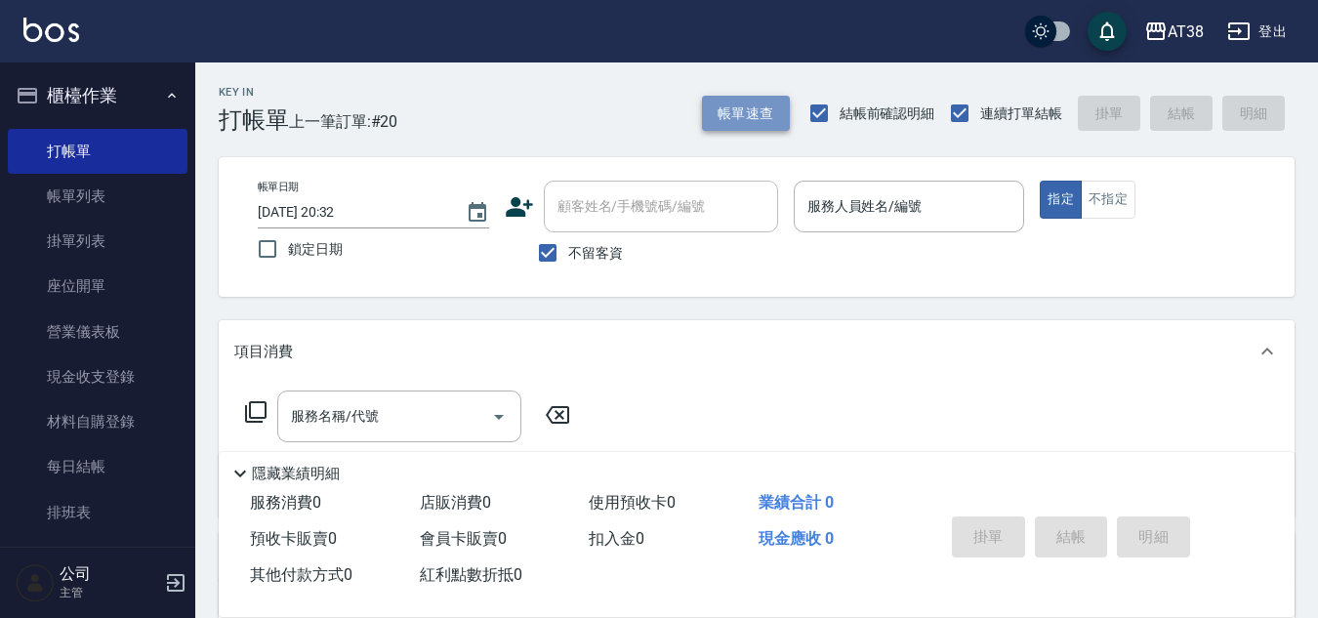
click at [725, 118] on button "帳單速查" at bounding box center [746, 114] width 88 height 36
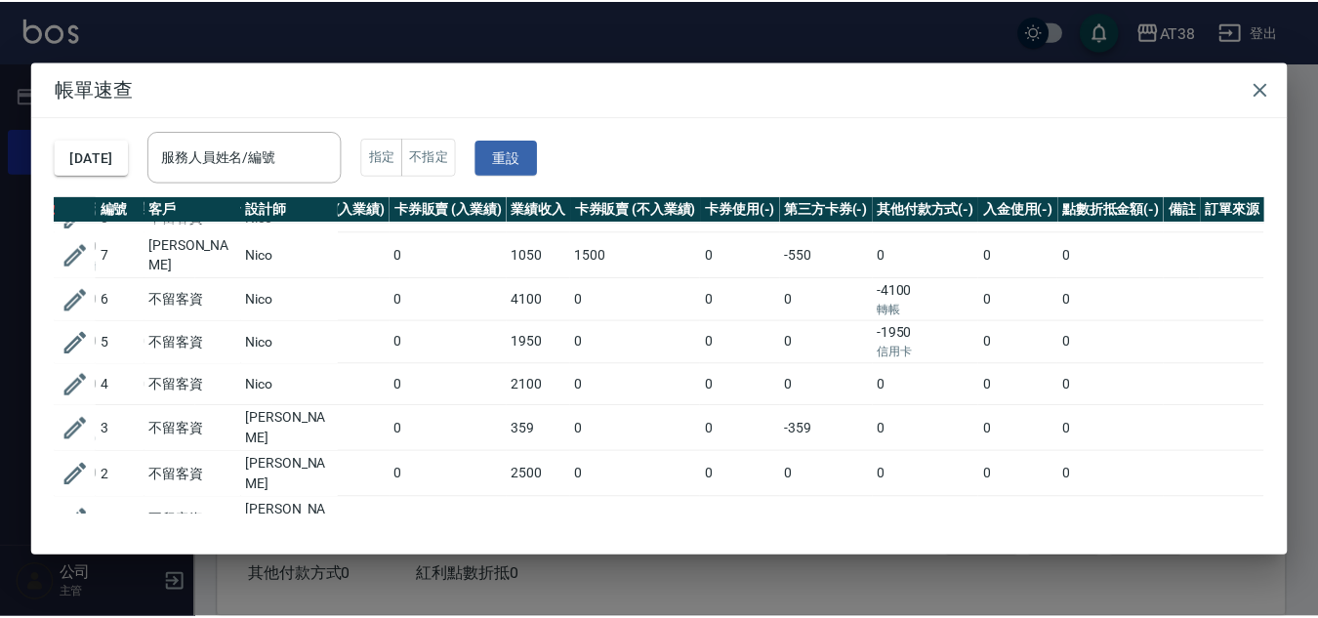
scroll to position [593, 415]
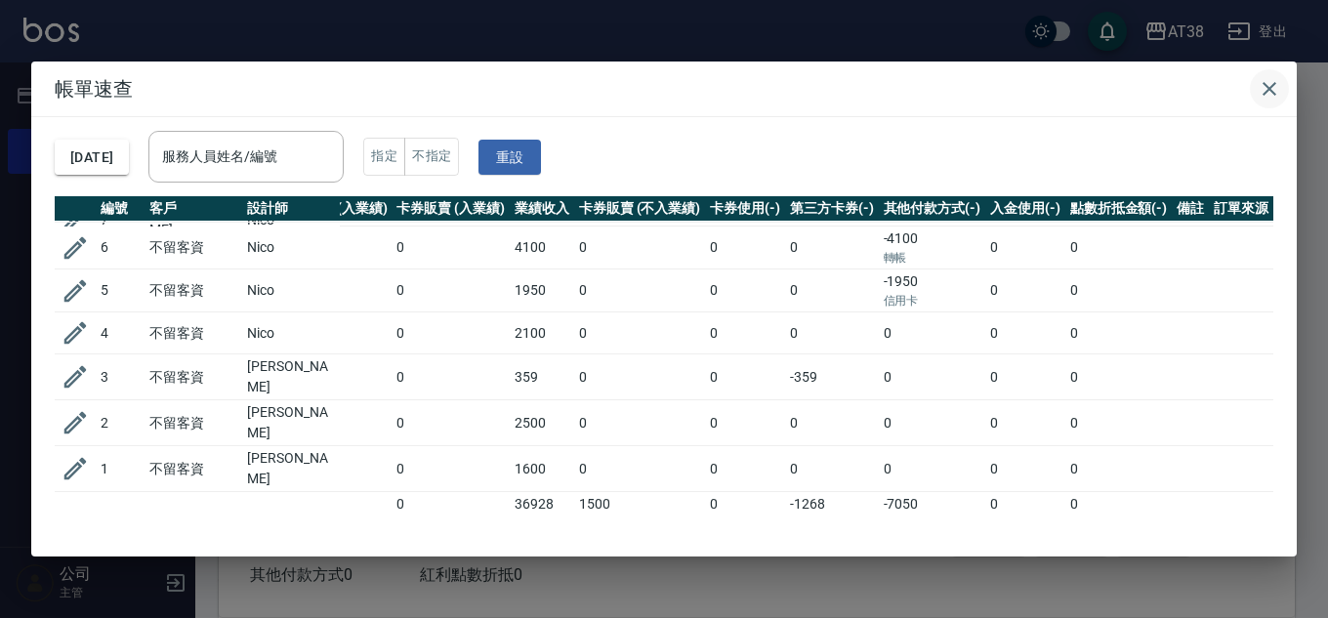
click at [1274, 87] on icon "button" at bounding box center [1268, 88] width 23 height 23
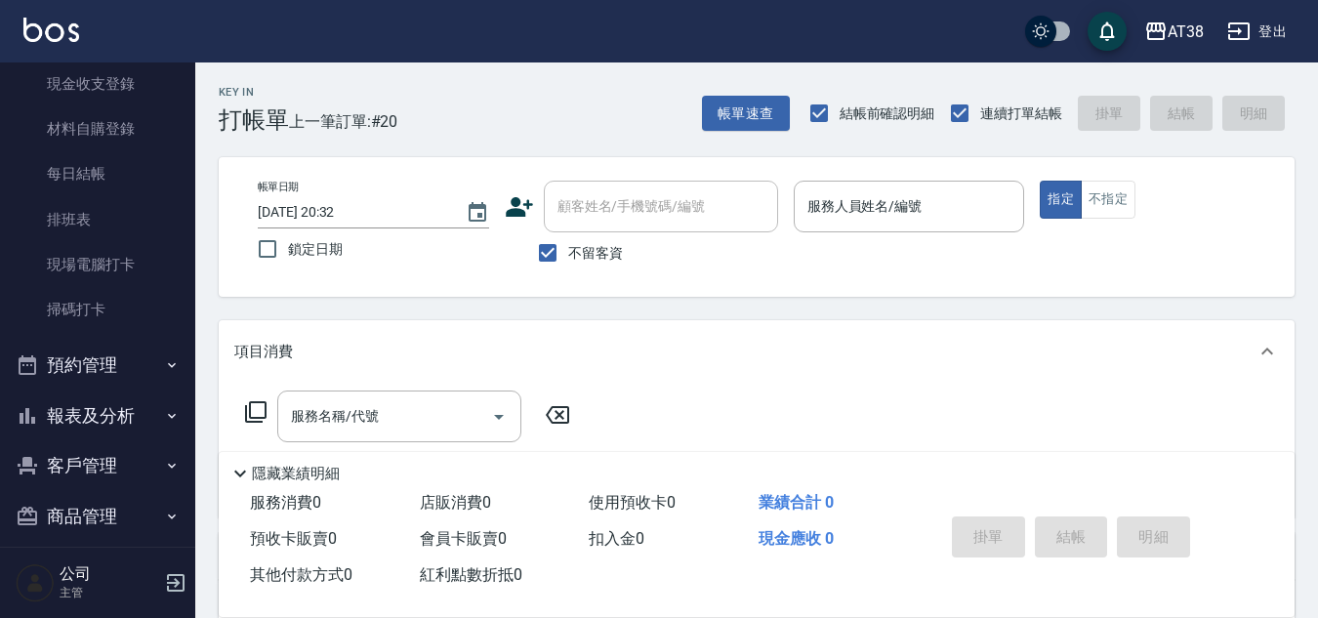
scroll to position [391, 0]
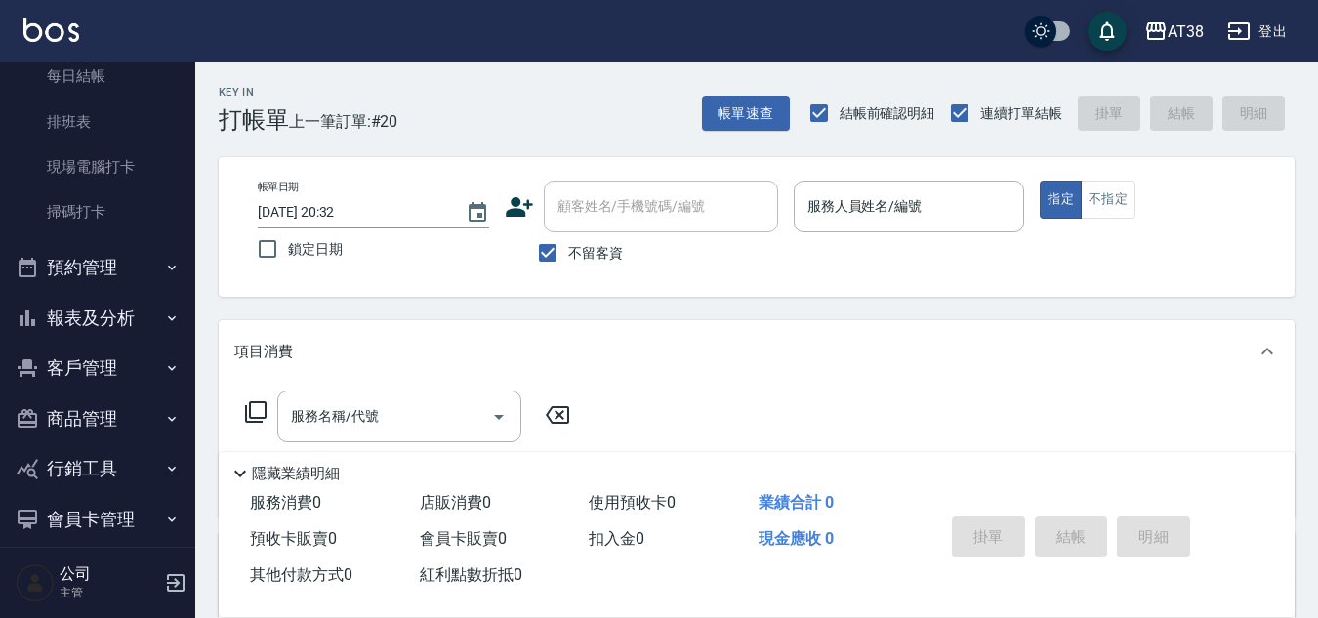
click at [106, 313] on button "報表及分析" at bounding box center [98, 318] width 180 height 51
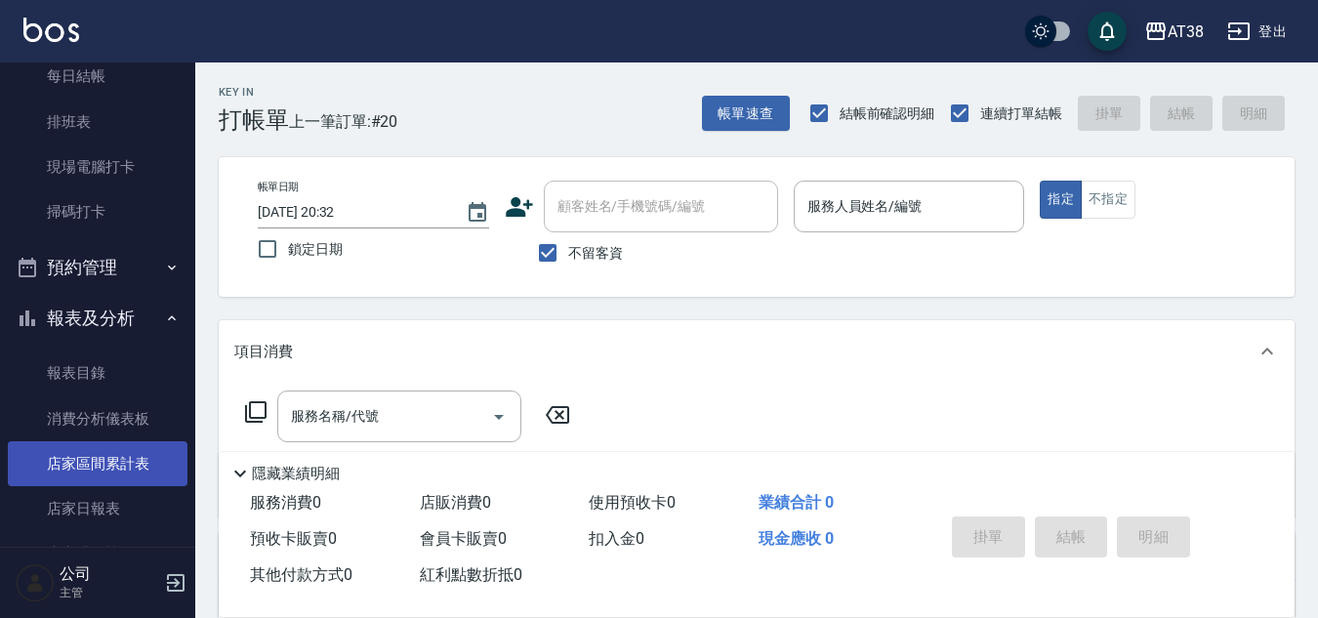
click at [104, 471] on link "店家區間累計表" at bounding box center [98, 463] width 180 height 45
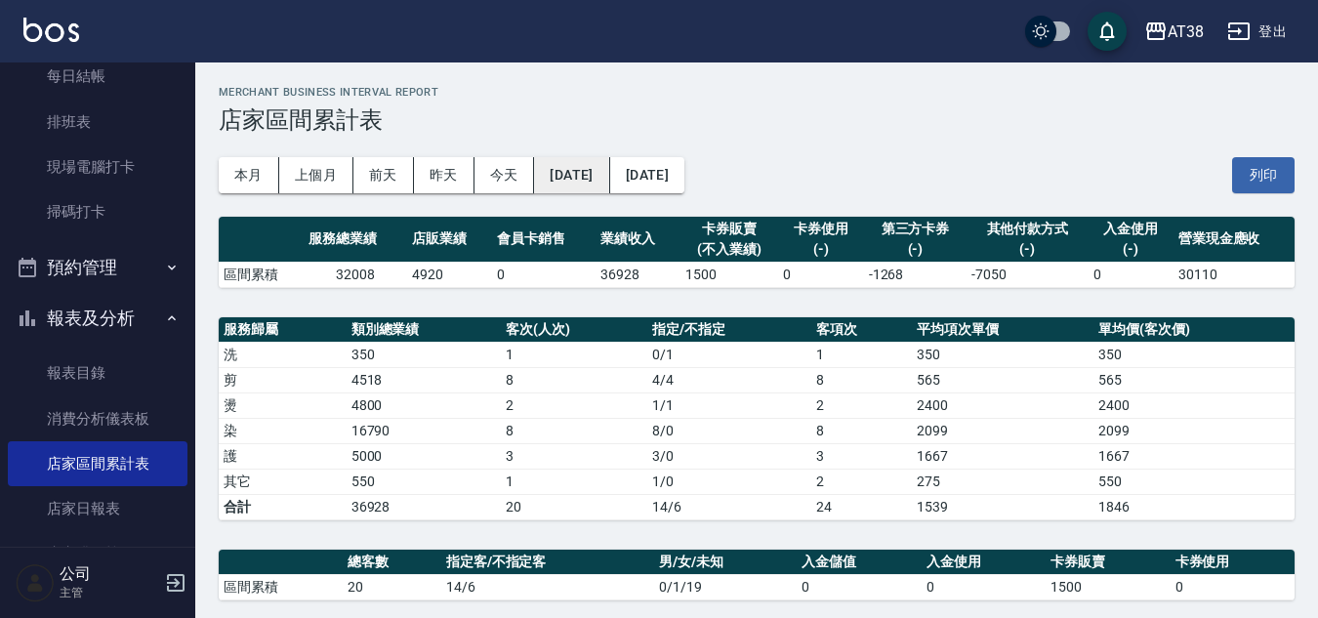
click at [609, 176] on button "[DATE]" at bounding box center [571, 175] width 75 height 36
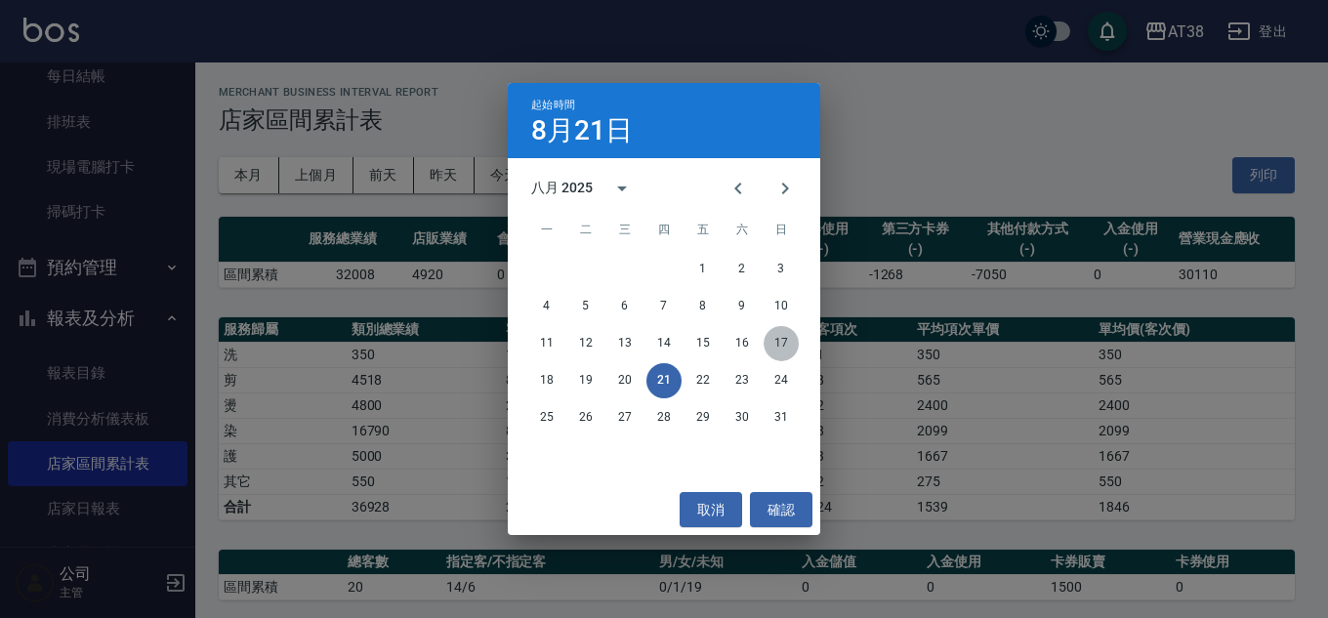
click at [785, 344] on button "17" at bounding box center [780, 343] width 35 height 35
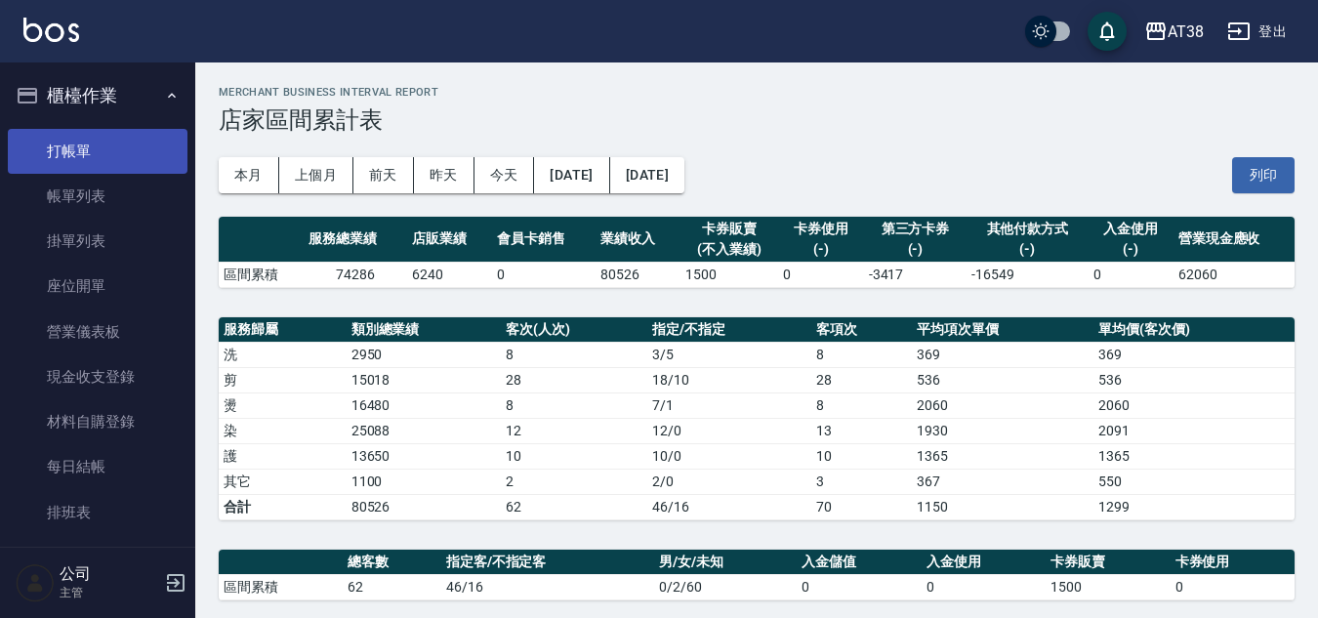
click at [77, 147] on link "打帳單" at bounding box center [98, 151] width 180 height 45
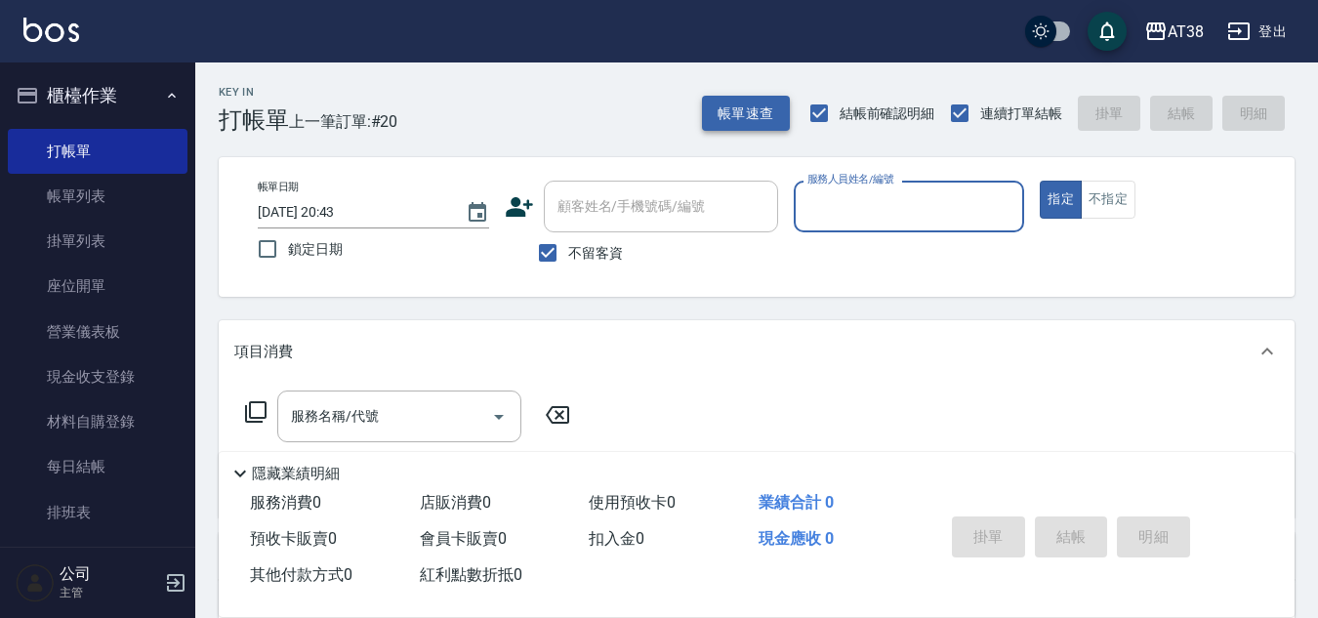
click at [742, 126] on button "帳單速查" at bounding box center [746, 114] width 88 height 36
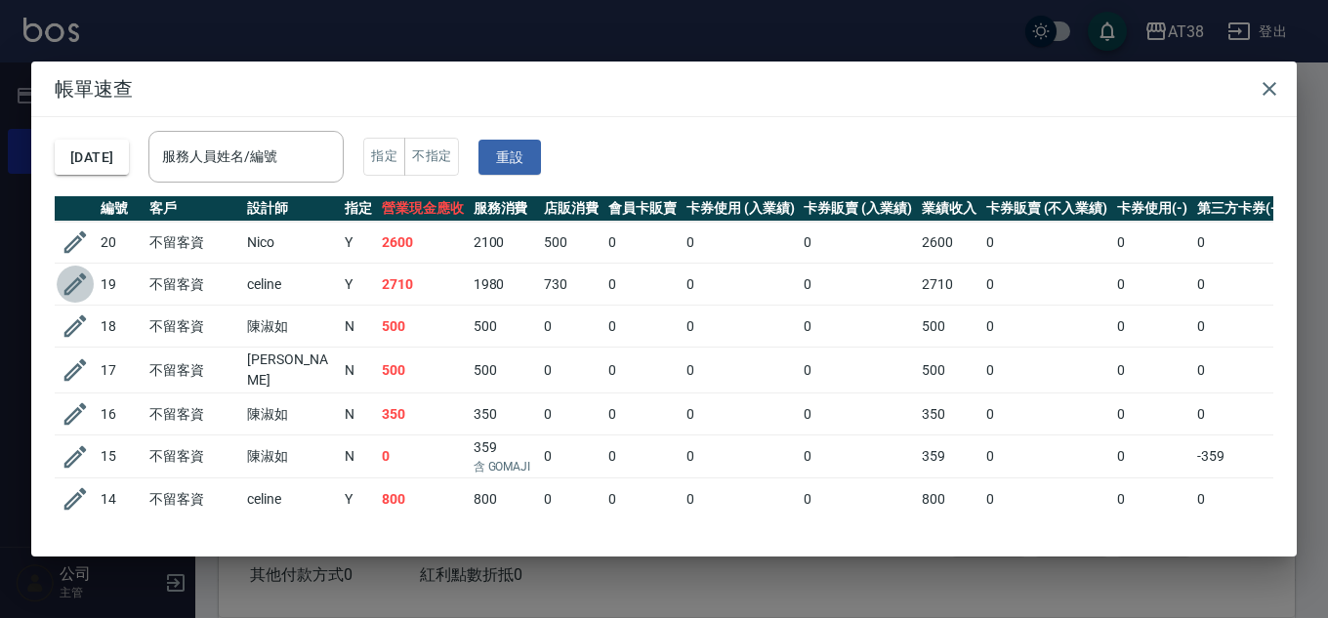
click at [81, 285] on icon "button" at bounding box center [75, 283] width 29 height 29
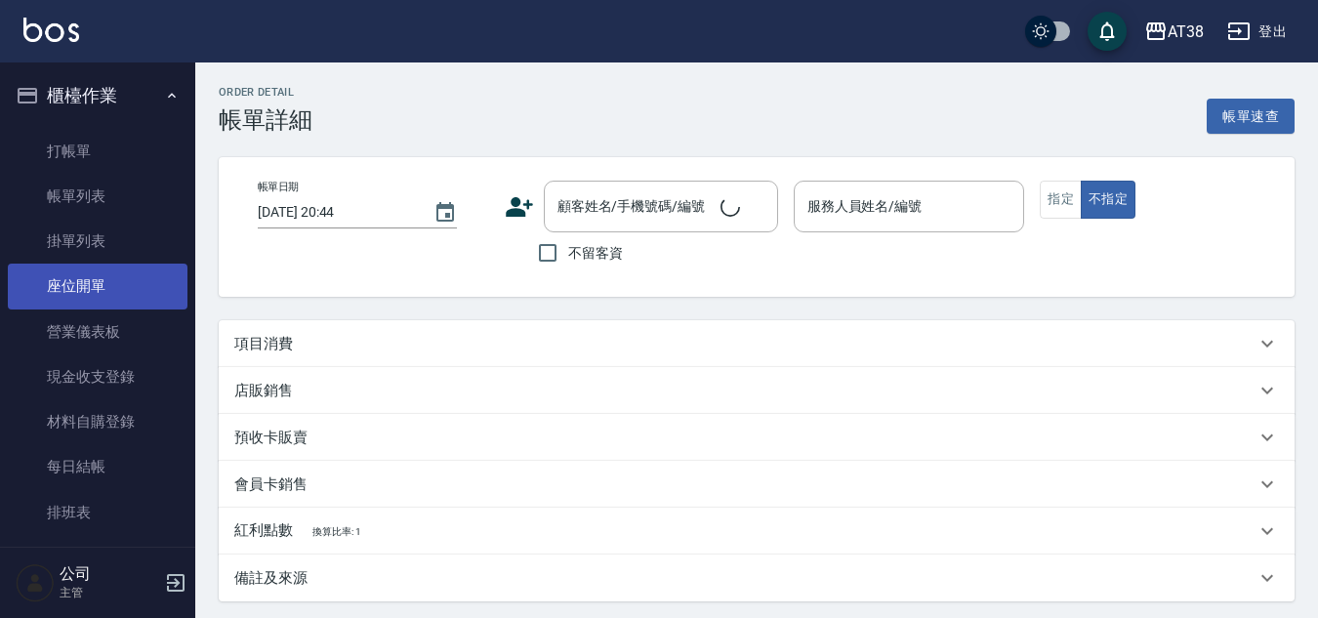
type input "[DATE] 20:00"
checkbox input "true"
type input "Celine-014"
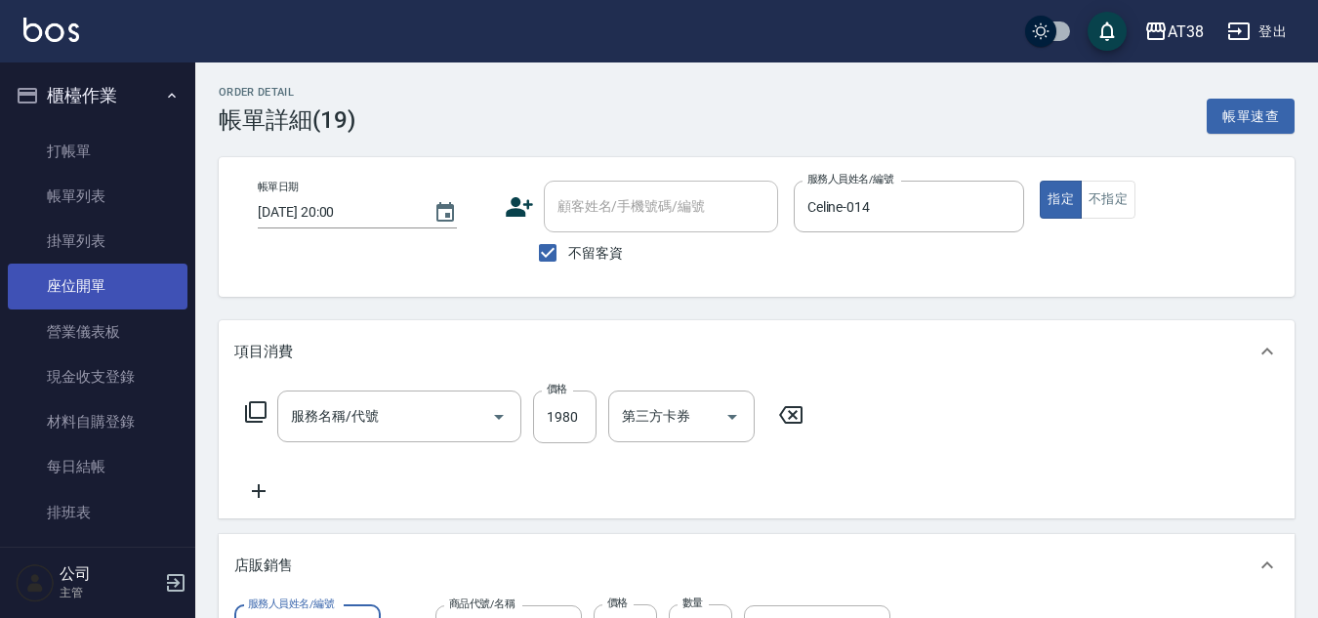
type input "染髮(長)(514)"
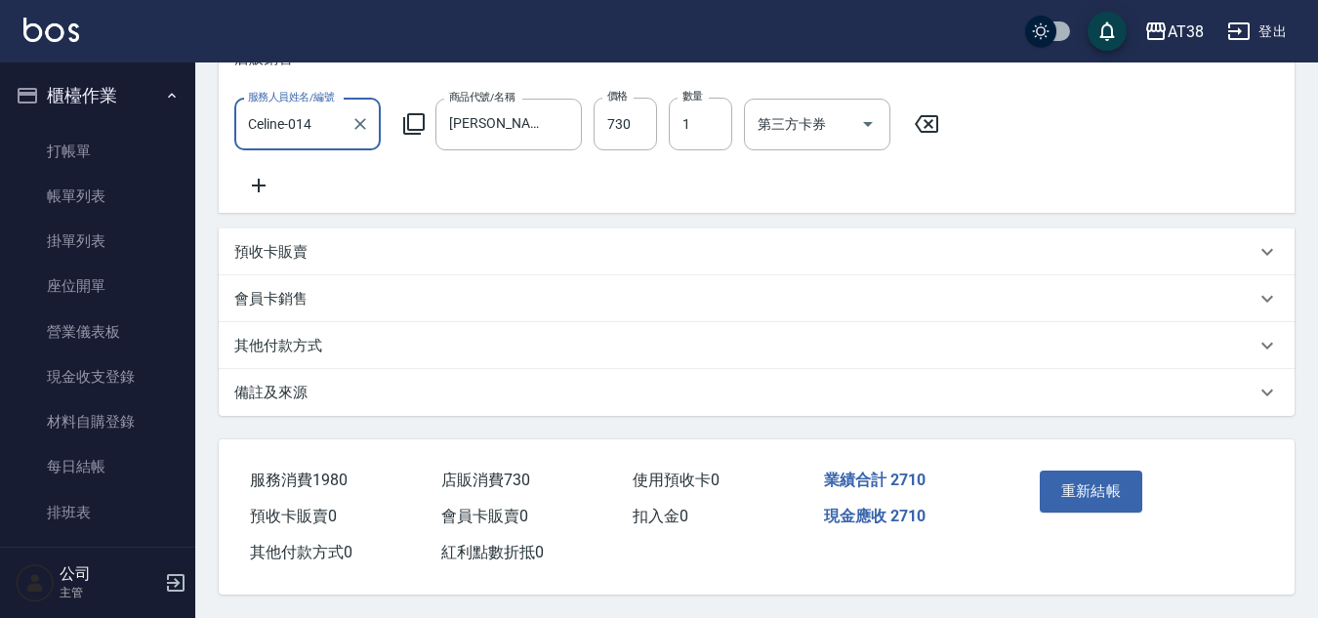
scroll to position [530, 0]
click at [255, 341] on p "其他付款方式" at bounding box center [278, 346] width 88 height 21
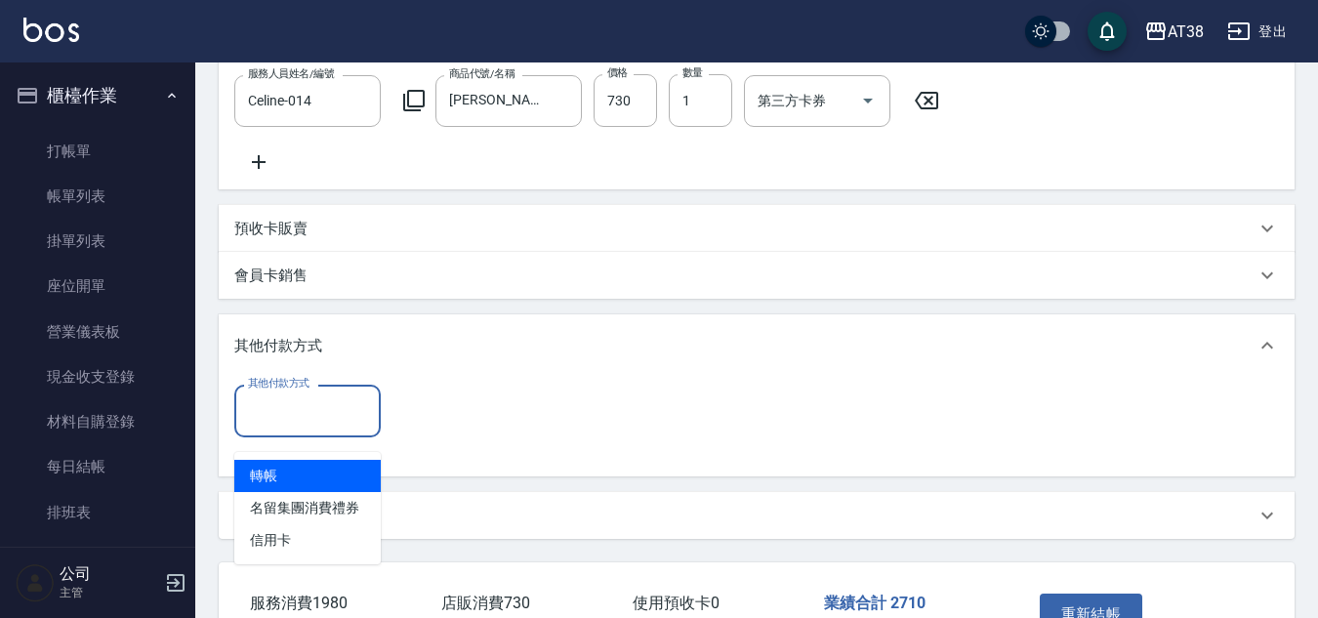
click at [281, 420] on input "其他付款方式" at bounding box center [307, 410] width 129 height 34
click at [271, 477] on span "轉帳" at bounding box center [307, 476] width 146 height 32
type input "轉帳"
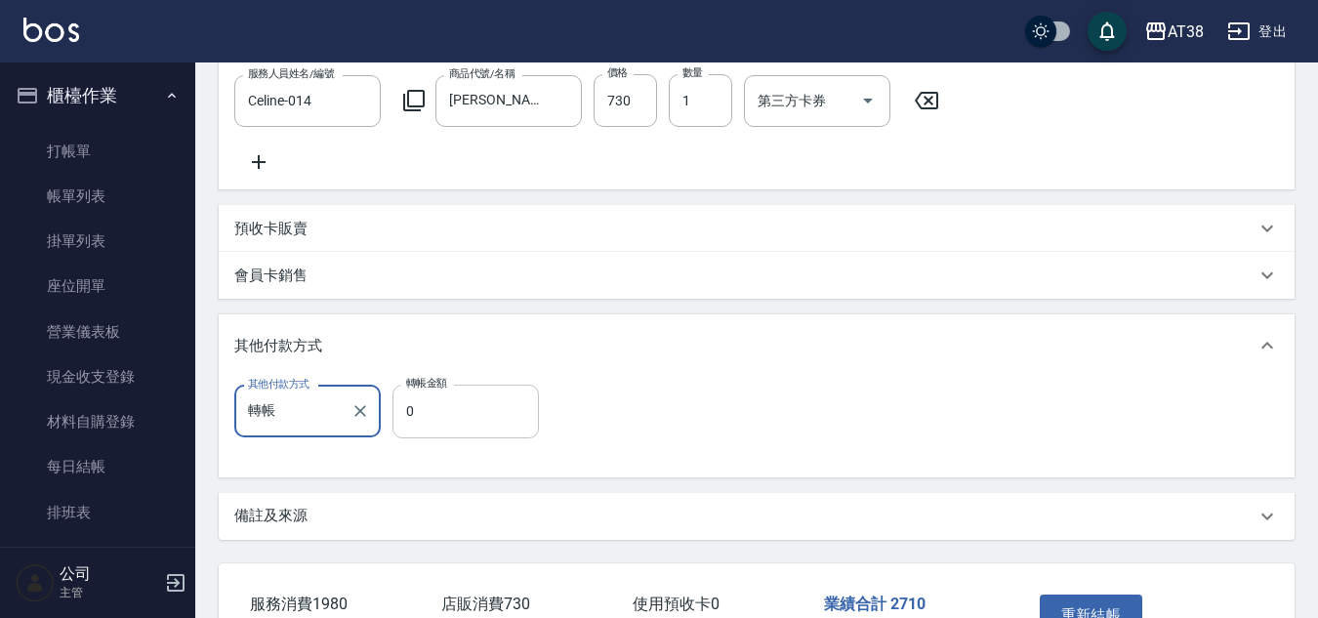
click at [404, 420] on input "0" at bounding box center [465, 411] width 146 height 53
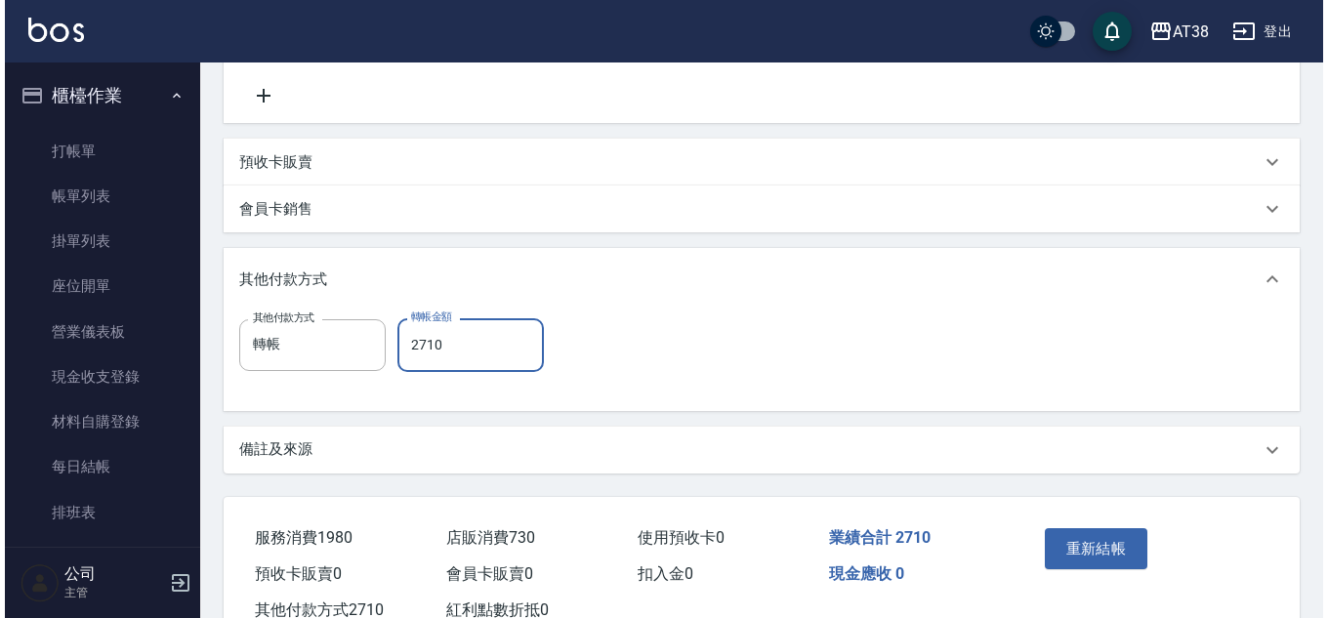
scroll to position [678, 0]
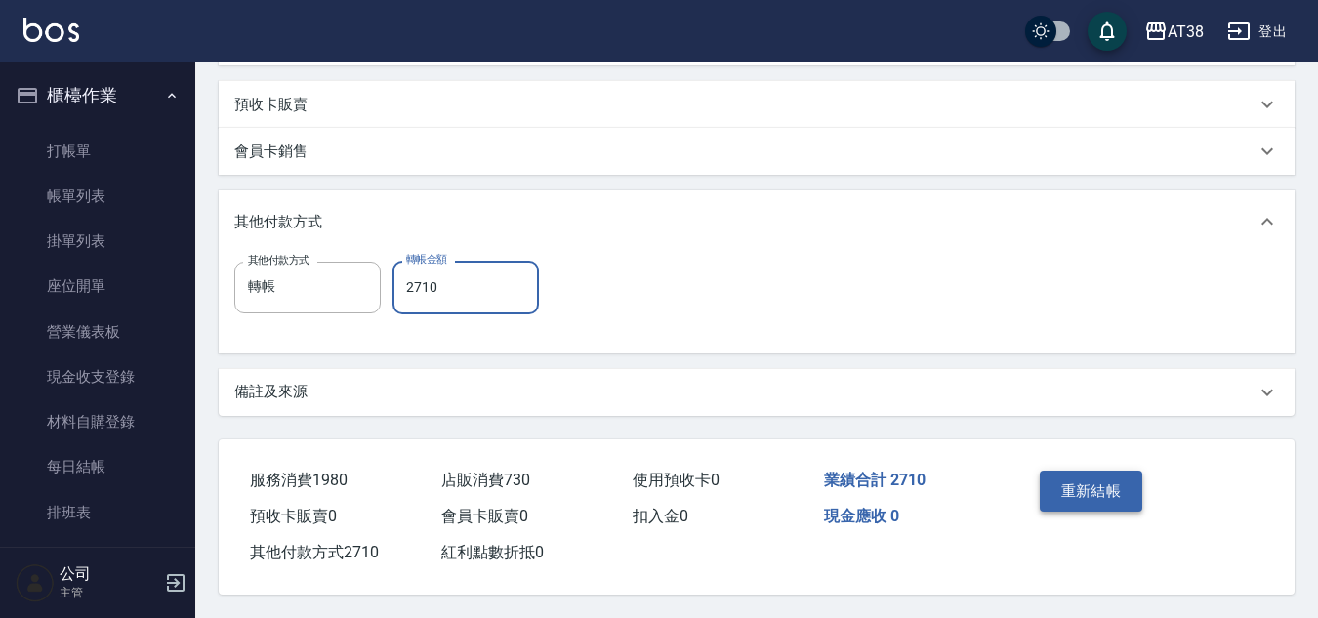
type input "2710"
click at [1090, 482] on button "重新結帳" at bounding box center [1091, 491] width 103 height 41
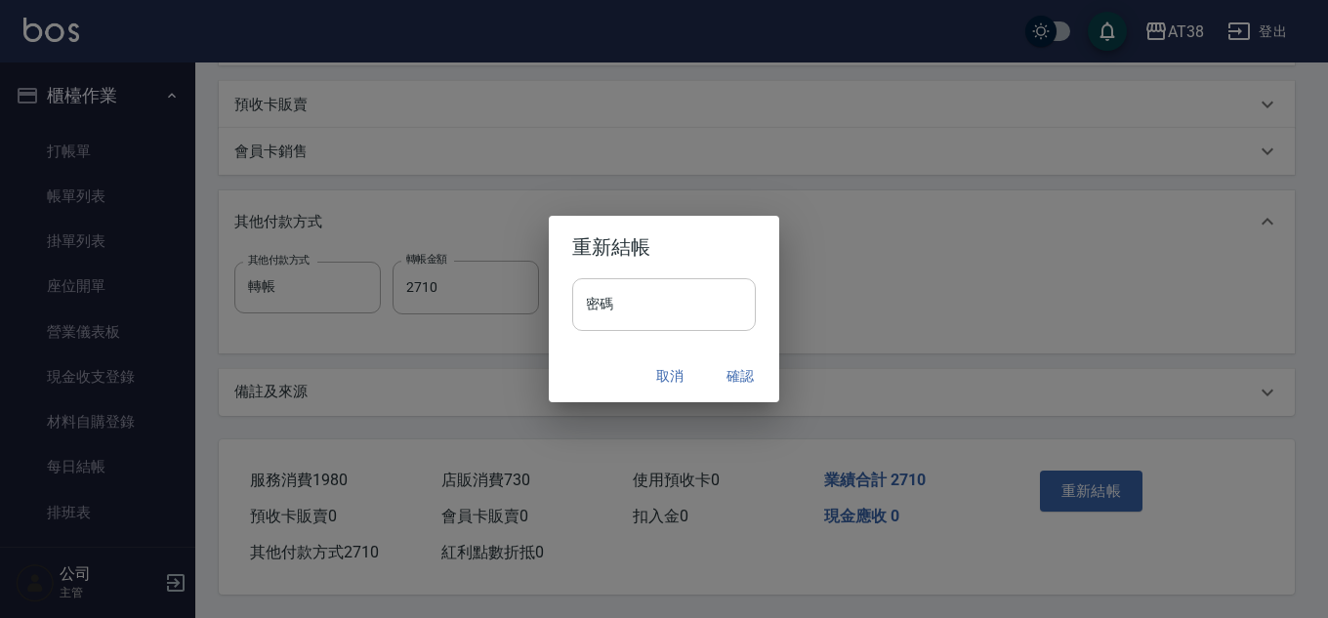
click at [607, 309] on input "密碼" at bounding box center [664, 304] width 184 height 53
type input "******"
click at [740, 376] on button "確認" at bounding box center [740, 376] width 62 height 36
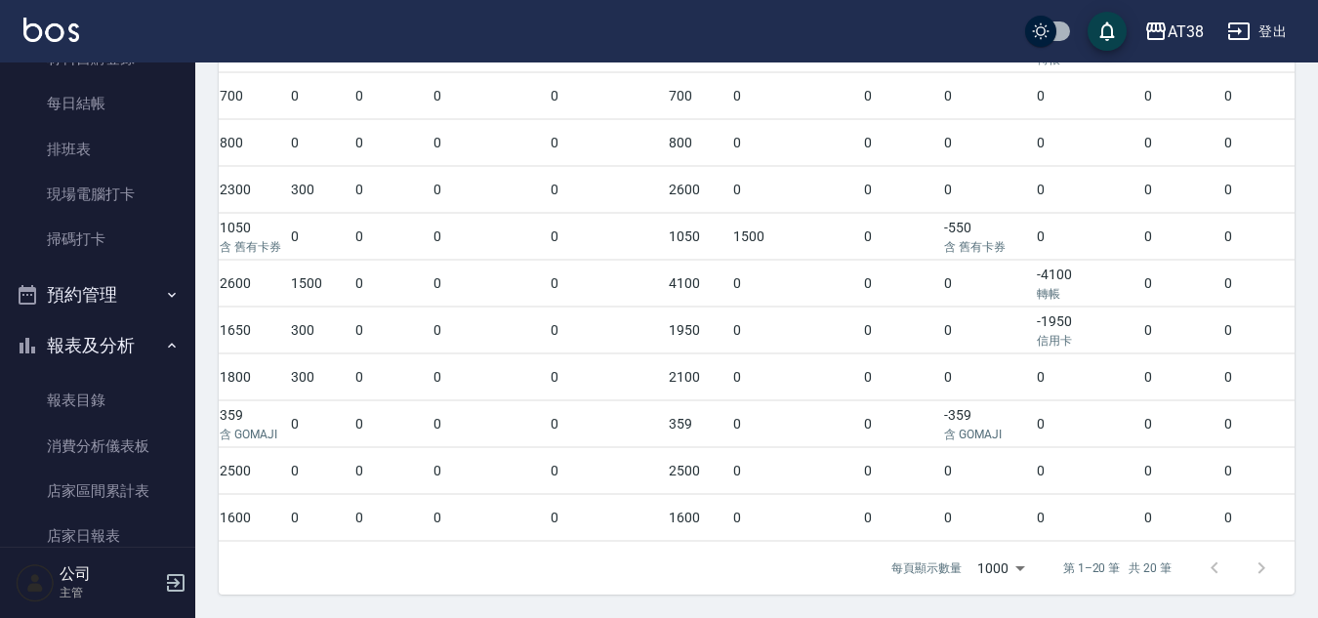
scroll to position [488, 0]
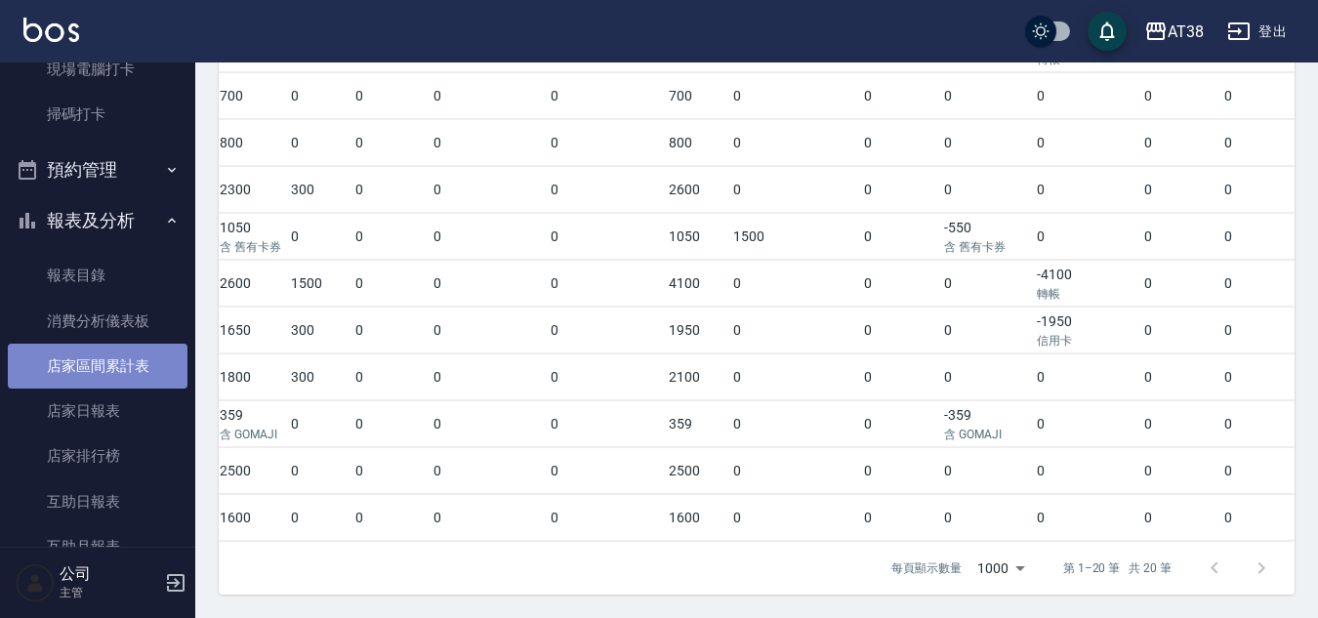
click at [106, 369] on link "店家區間累計表" at bounding box center [98, 366] width 180 height 45
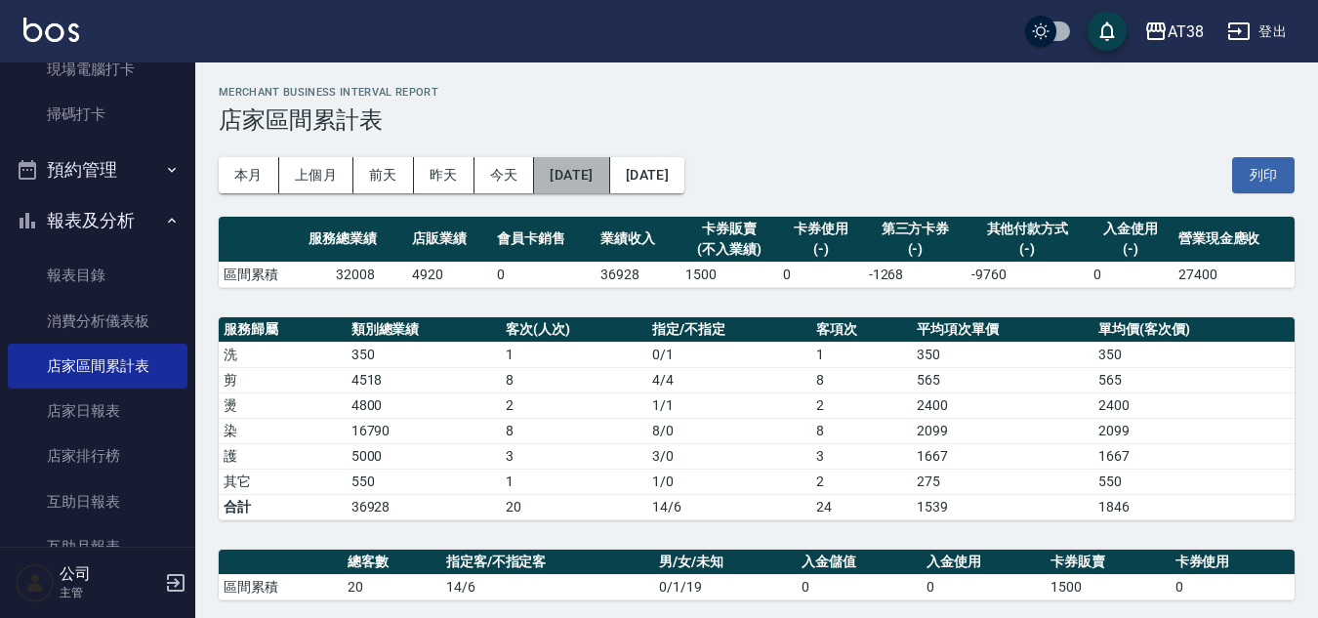
click at [595, 167] on button "[DATE]" at bounding box center [571, 175] width 75 height 36
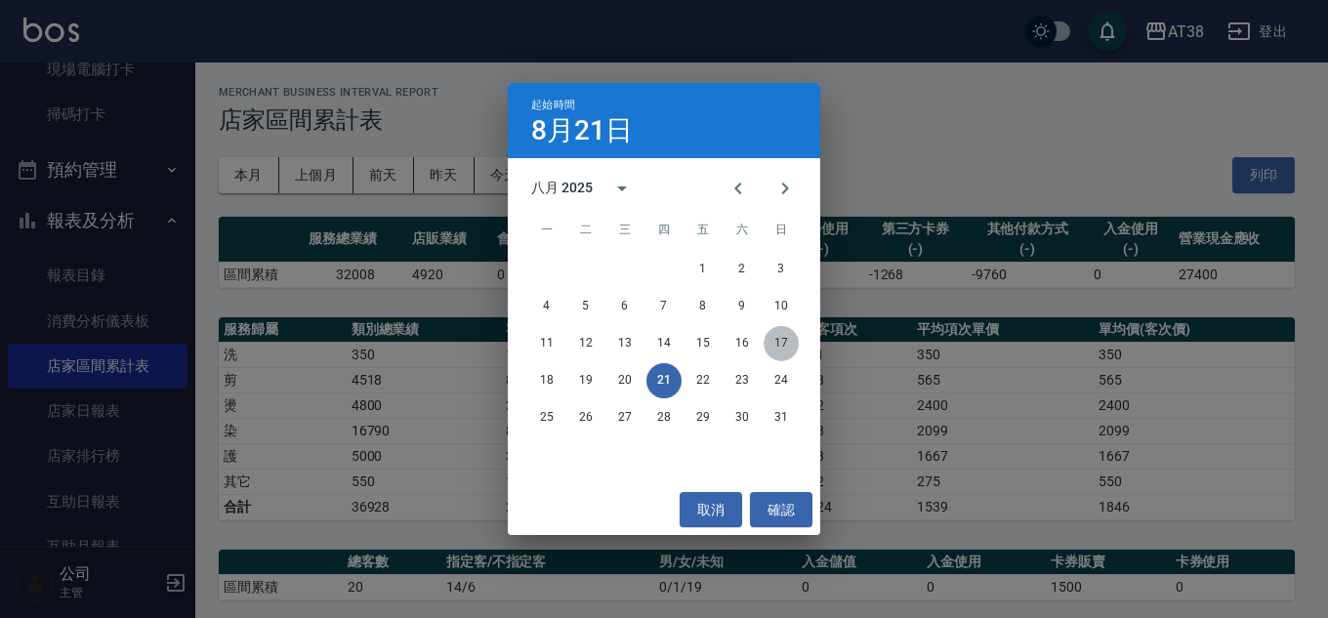
click at [776, 343] on button "17" at bounding box center [780, 343] width 35 height 35
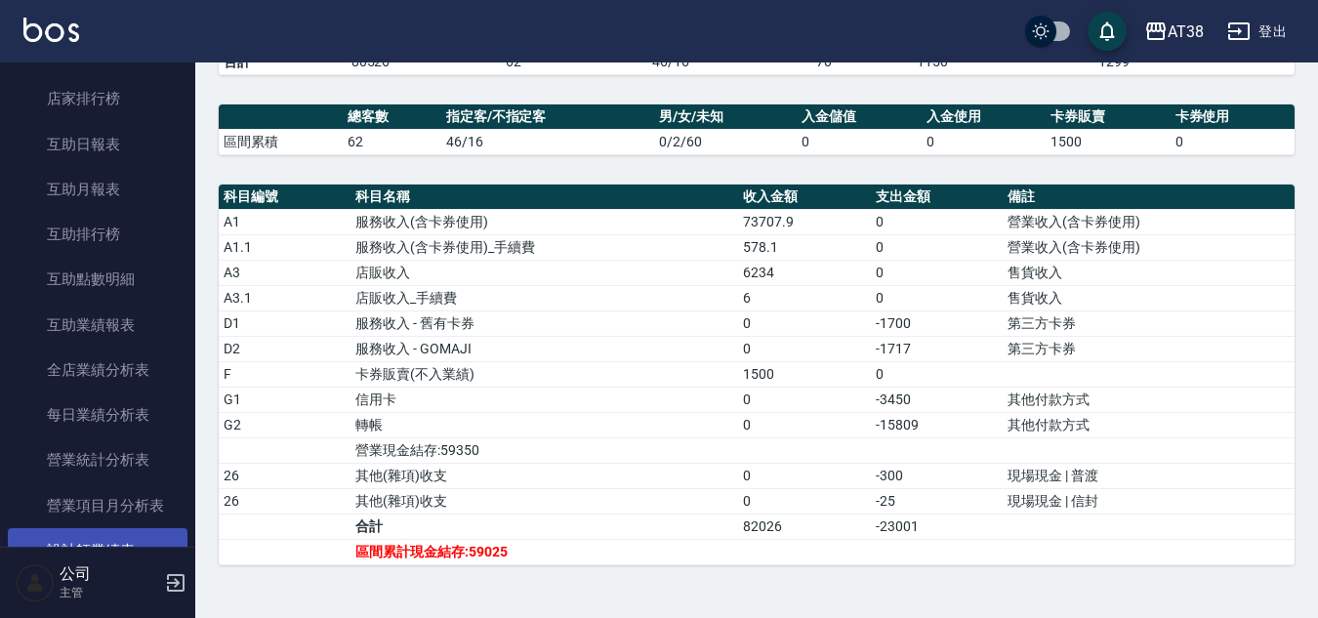
scroll to position [976, 0]
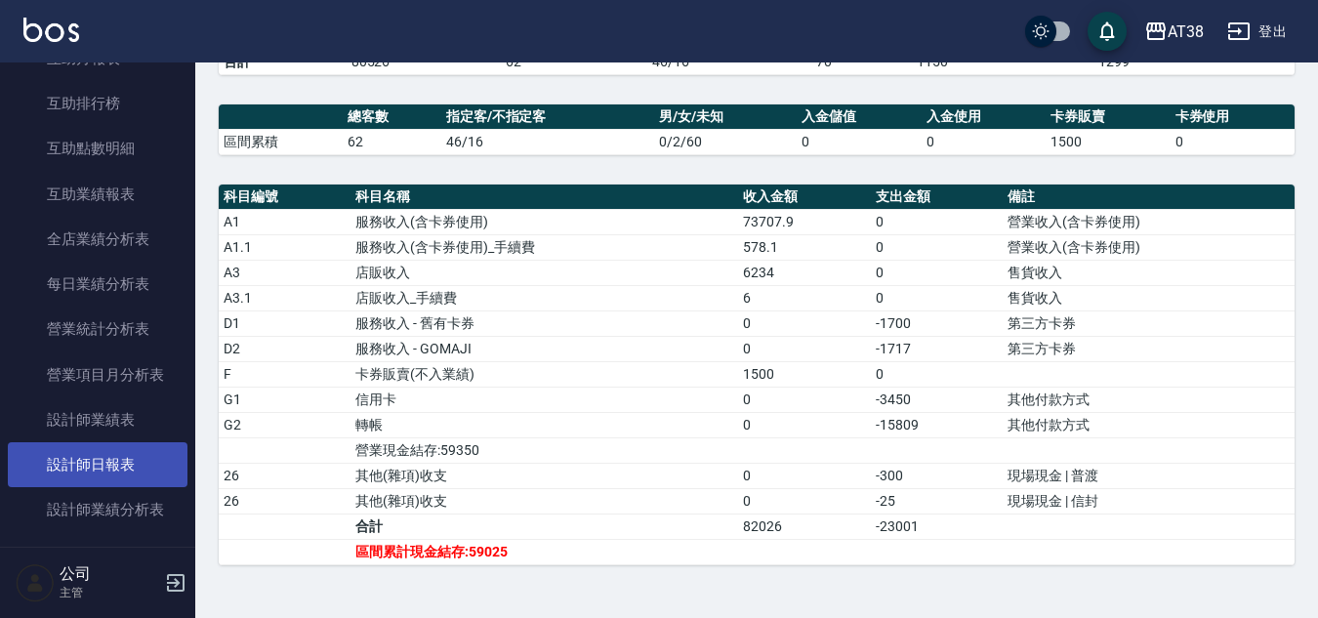
click at [127, 464] on link "設計師日報表" at bounding box center [98, 464] width 180 height 45
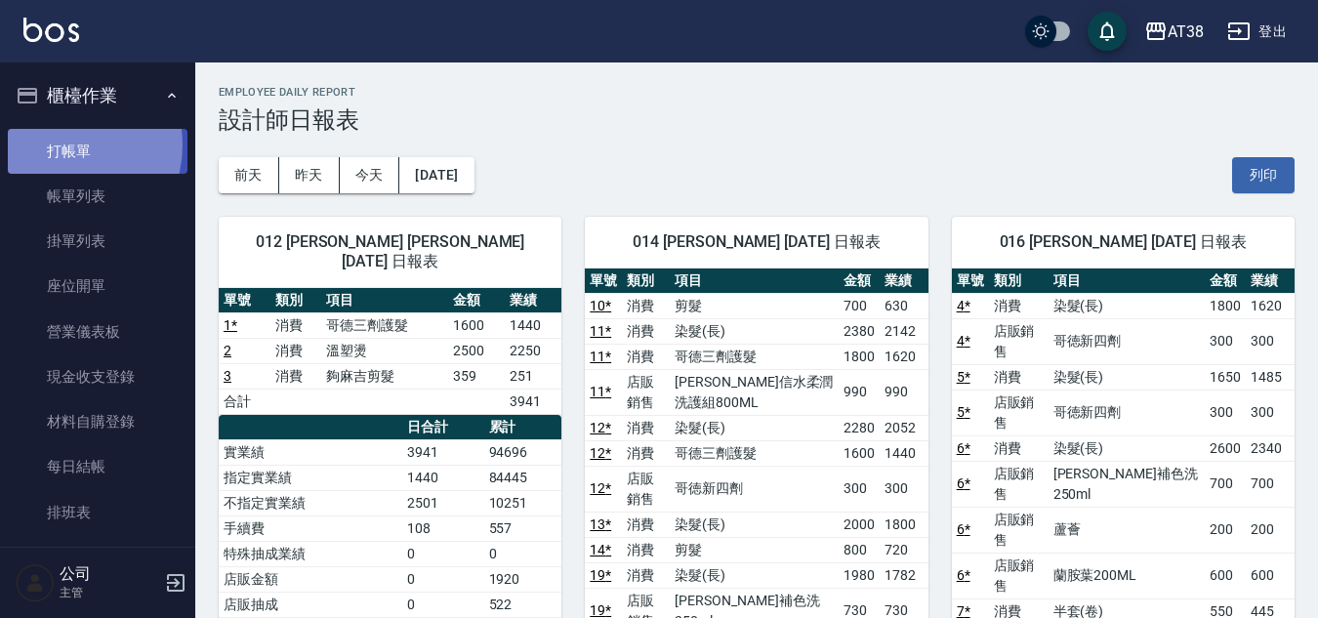
click at [60, 144] on link "打帳單" at bounding box center [98, 151] width 180 height 45
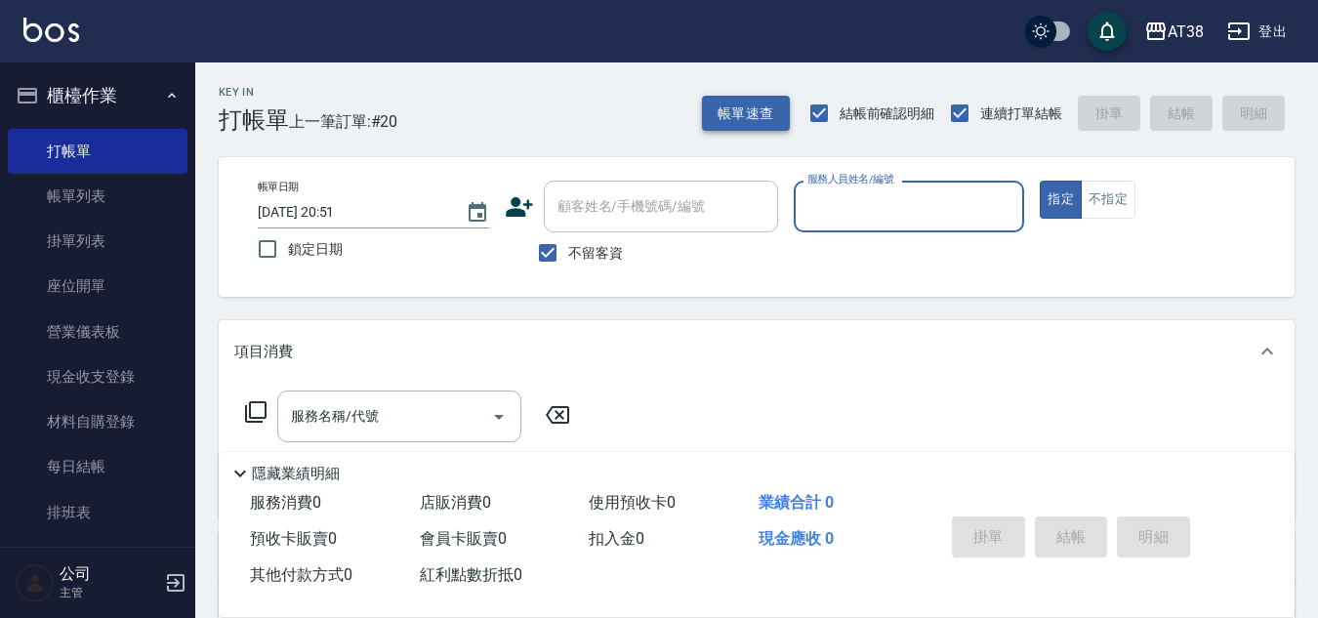
click at [731, 109] on button "帳單速查" at bounding box center [746, 114] width 88 height 36
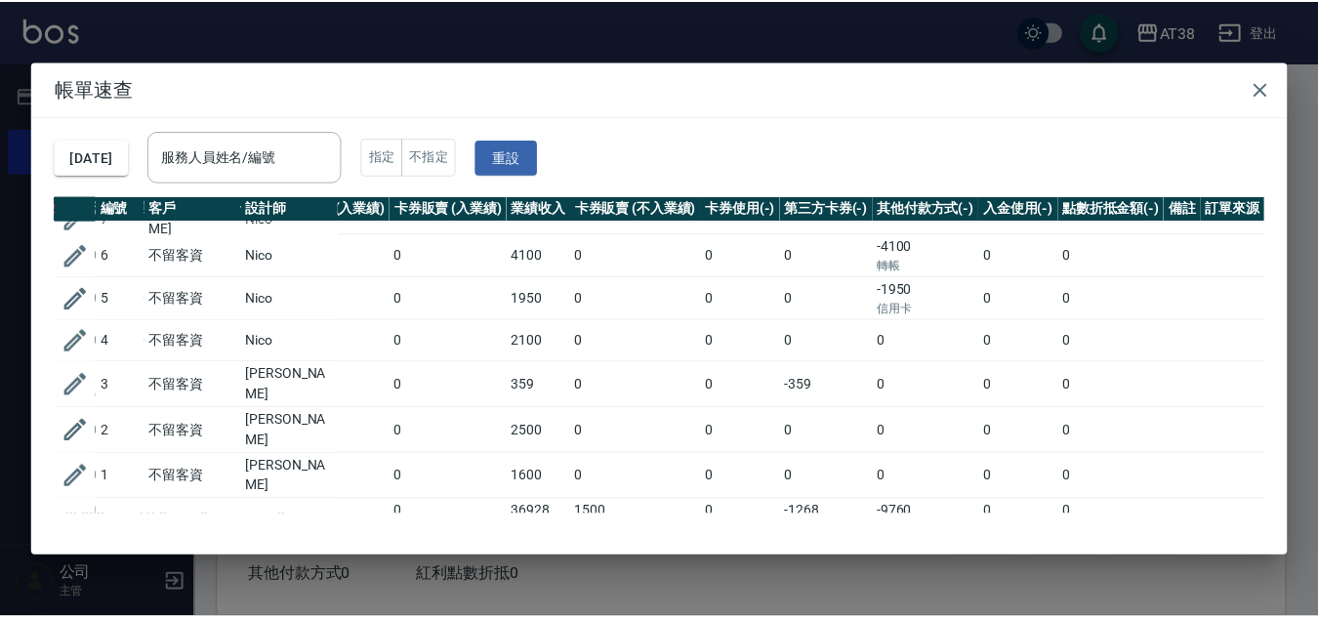
scroll to position [594, 415]
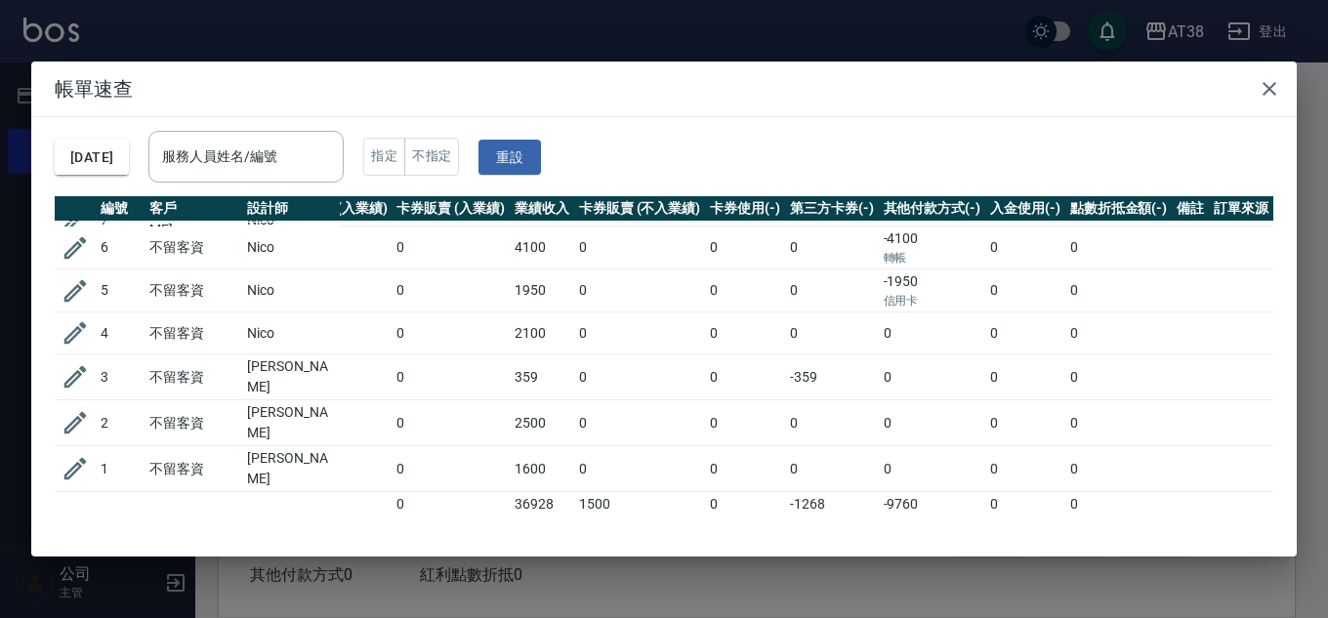
drag, startPoint x: 1274, startPoint y: 89, endPoint x: 1242, endPoint y: 98, distance: 33.4
click at [1274, 90] on icon "button" at bounding box center [1268, 88] width 23 height 23
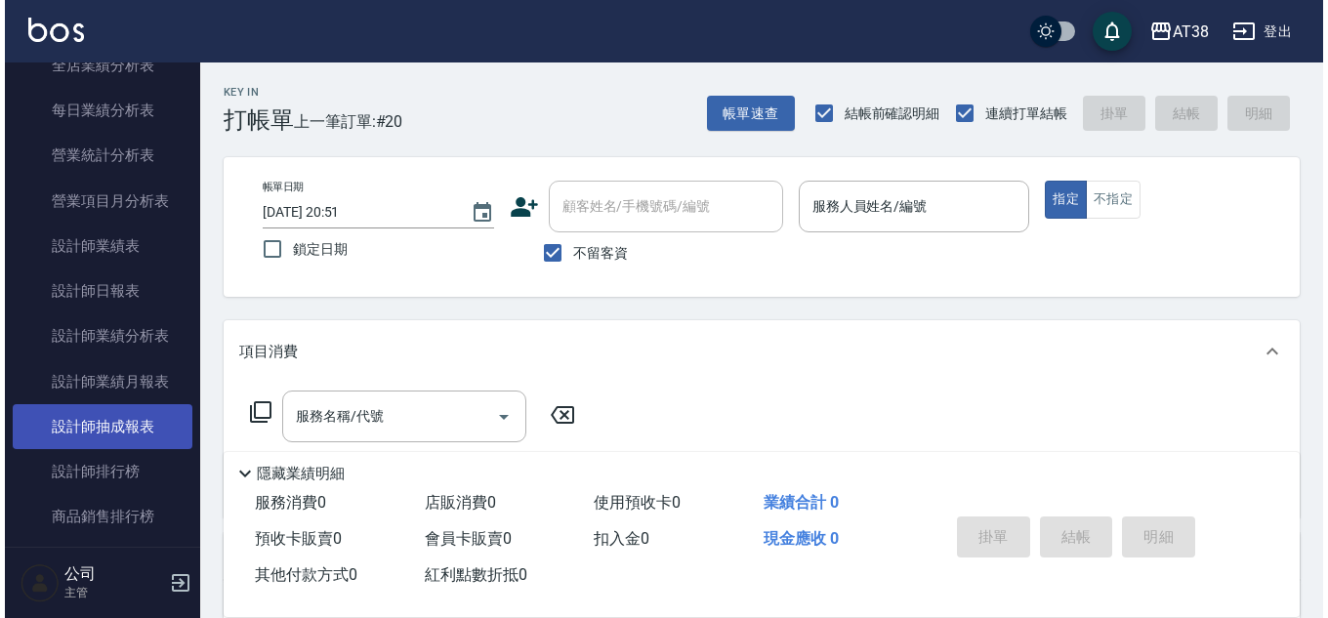
scroll to position [1172, 0]
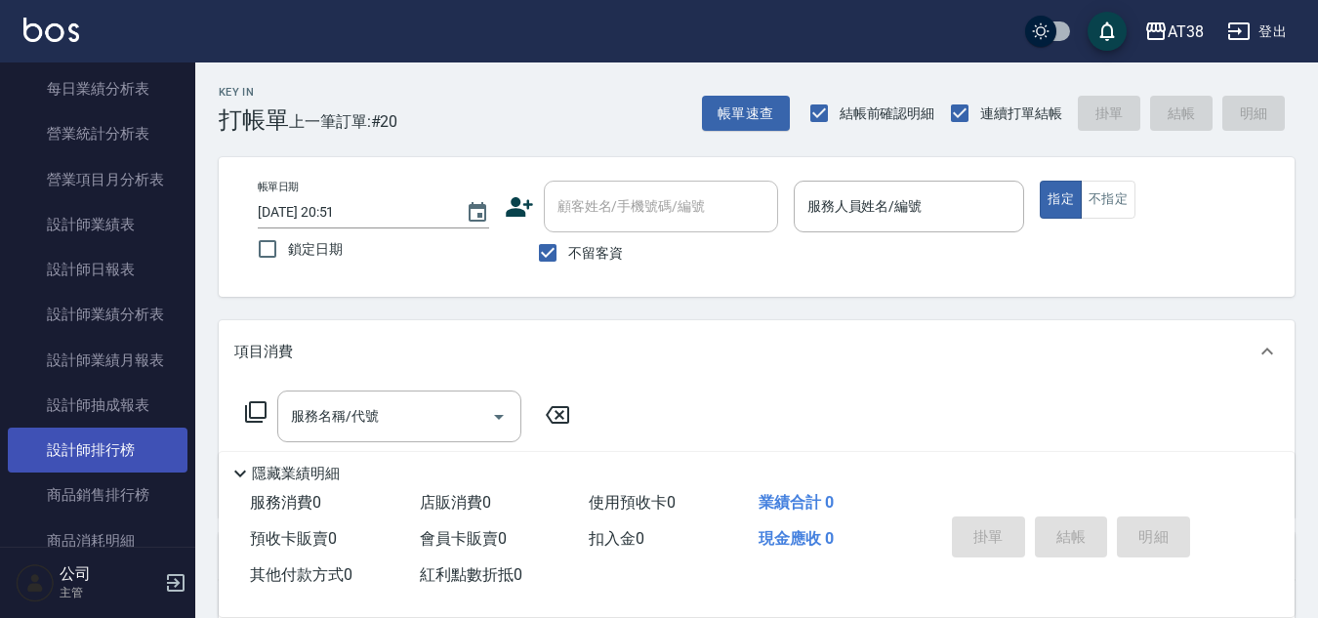
click at [130, 446] on link "設計師排行榜" at bounding box center [98, 450] width 180 height 45
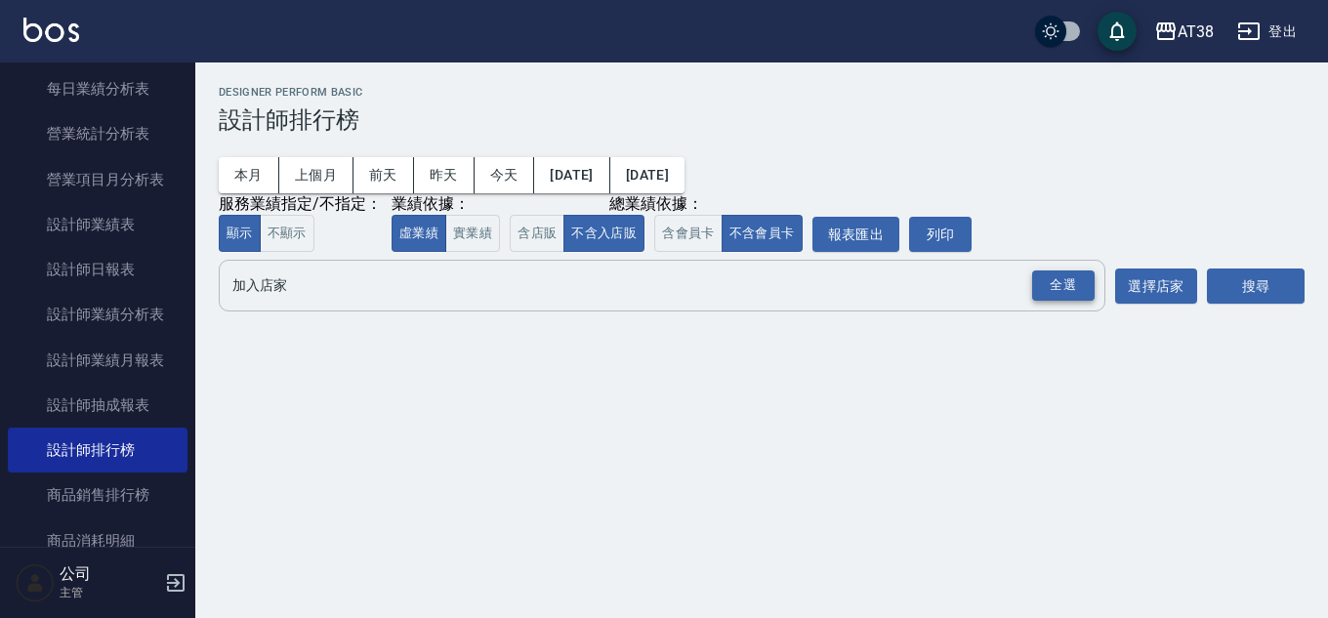
click at [1054, 285] on div "全選" at bounding box center [1063, 285] width 62 height 30
click at [1244, 289] on button "搜尋" at bounding box center [1256, 287] width 98 height 36
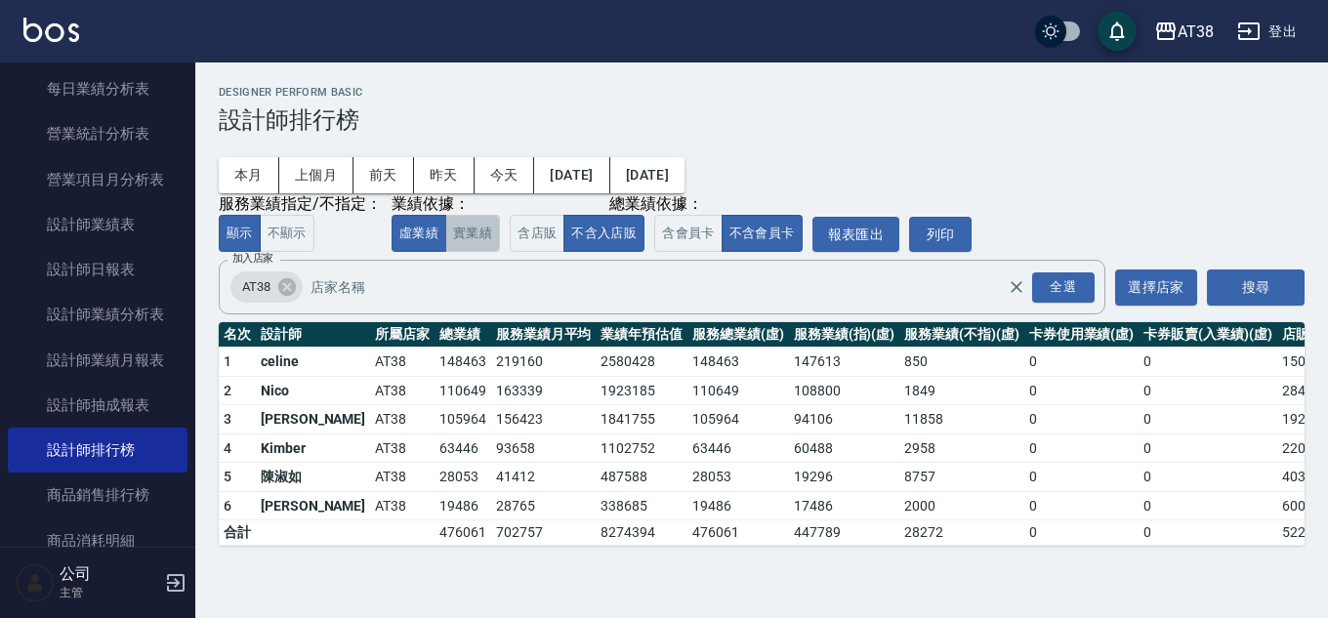
click at [475, 232] on button "實業績" at bounding box center [472, 234] width 55 height 38
click at [396, 241] on button "虛業績" at bounding box center [418, 234] width 55 height 38
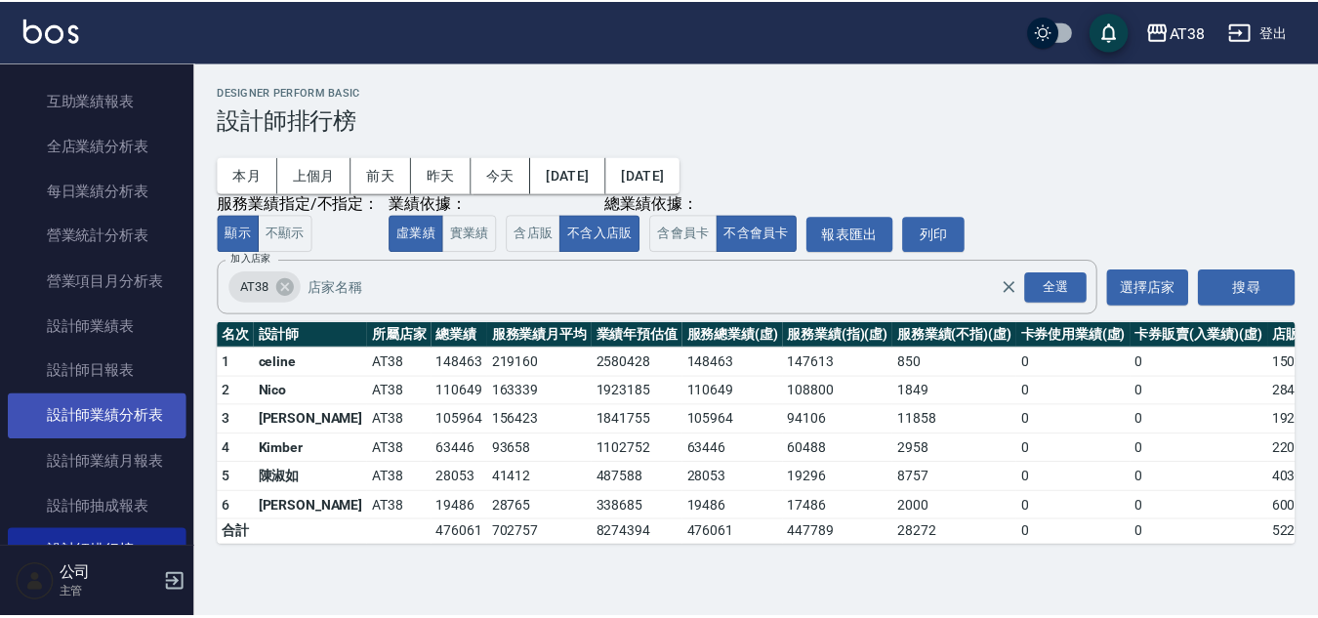
scroll to position [1074, 0]
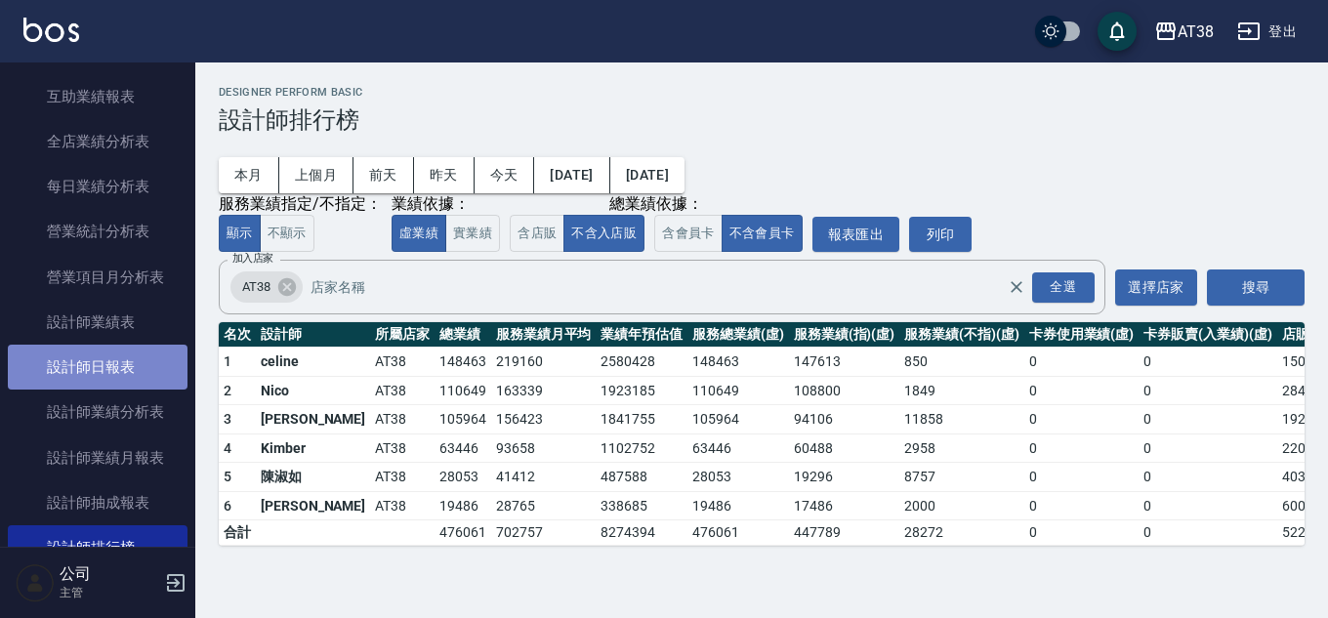
click at [113, 365] on link "設計師日報表" at bounding box center [98, 367] width 180 height 45
